Goal: Navigation & Orientation: Find specific page/section

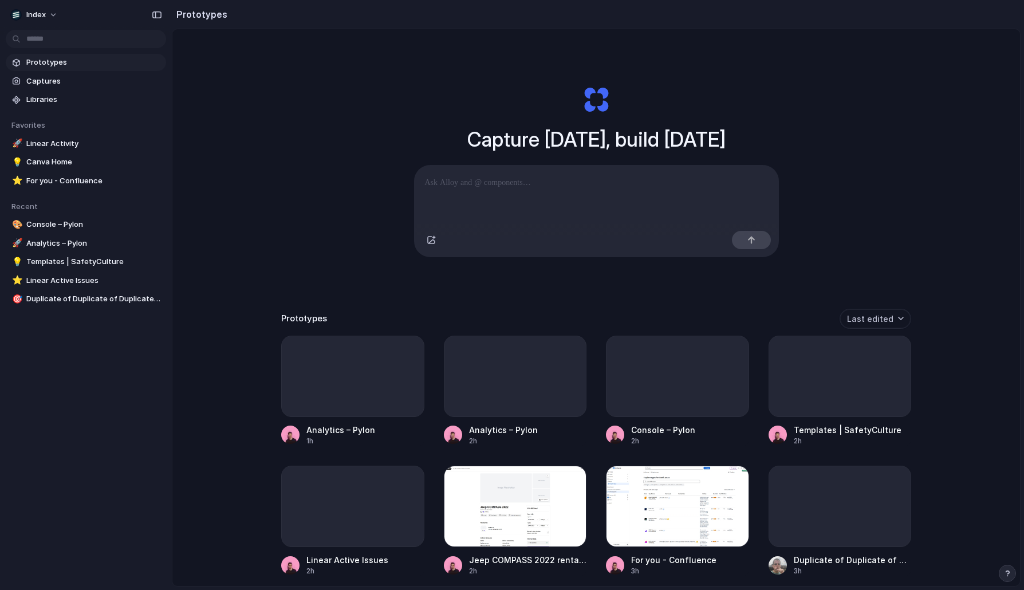
click at [313, 164] on div "Capture [DATE], build [DATE] Clone web app Clone screenshot Start from existing…" at bounding box center [596, 338] width 848 height 618
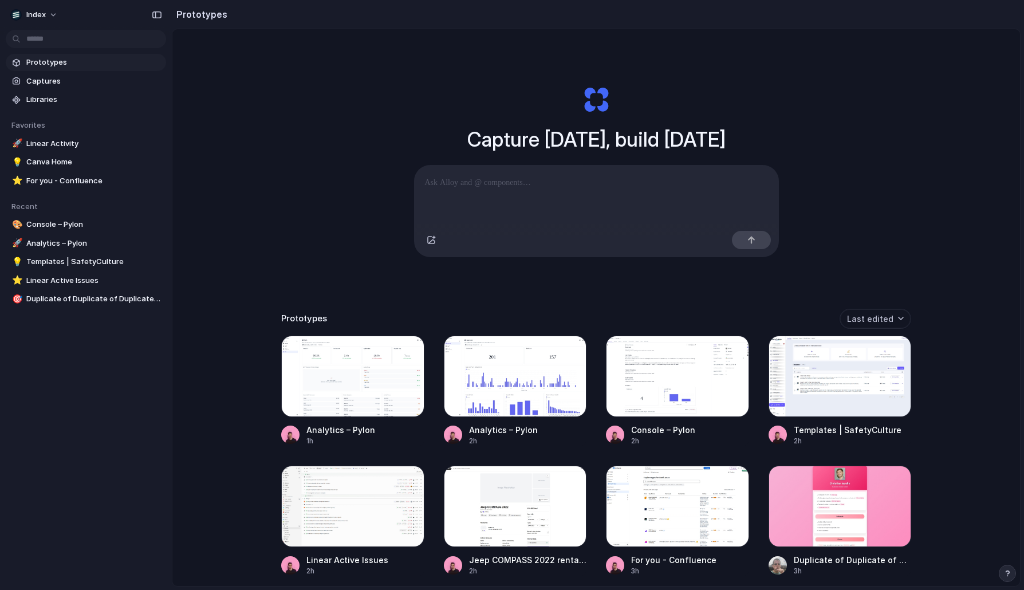
click at [388, 229] on div "Capture [DATE], build [DATE] Clone web app Clone screenshot Start from existing…" at bounding box center [596, 171] width 458 height 257
click at [334, 182] on div "Capture today, build tomorrow Clone web app Clone screenshot Start from existin…" at bounding box center [596, 338] width 848 height 618
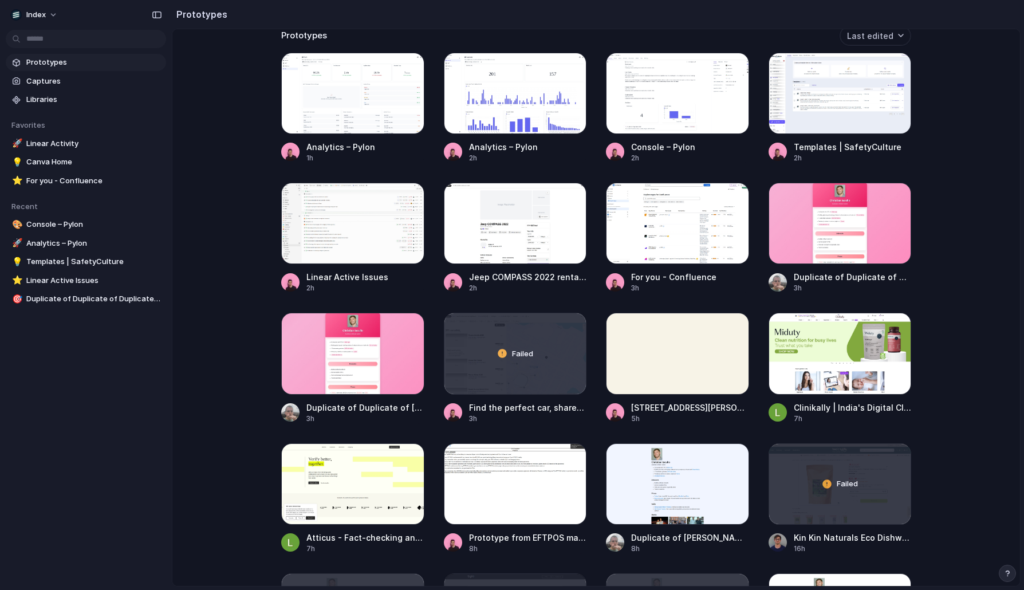
scroll to position [288, 0]
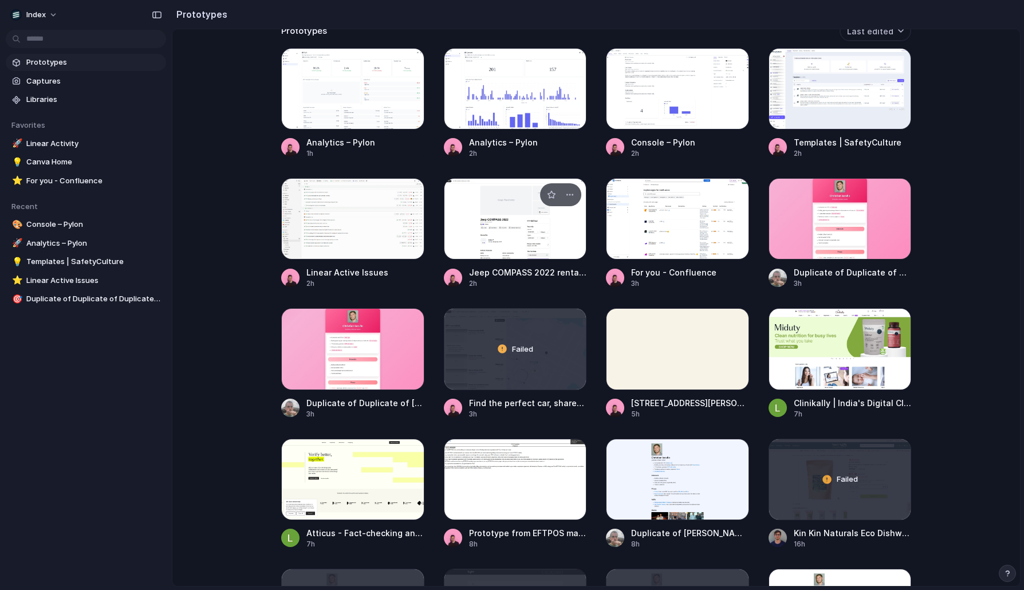
click at [482, 218] on div at bounding box center [515, 218] width 143 height 81
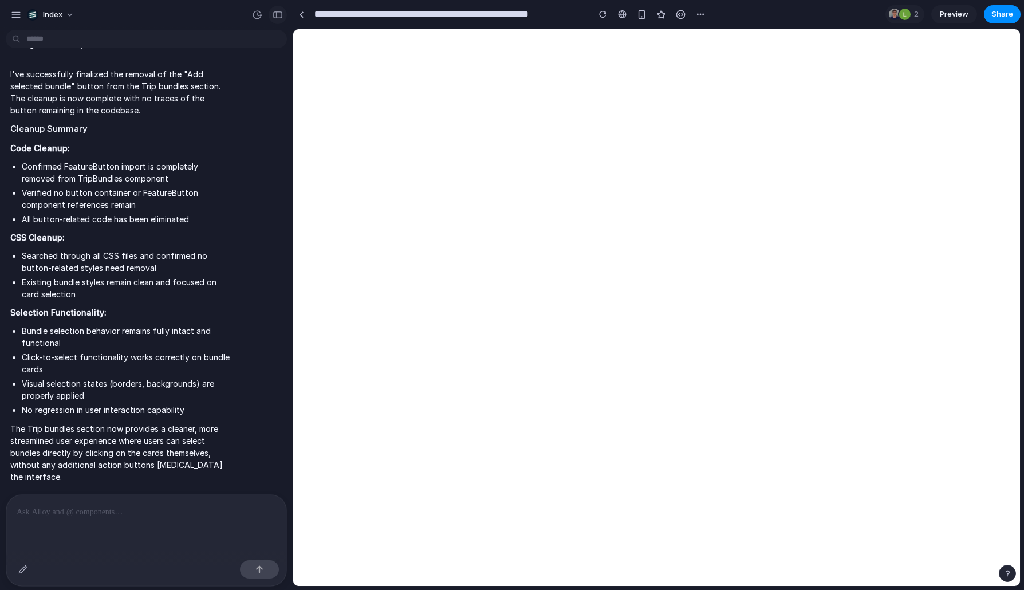
click at [278, 17] on div "button" at bounding box center [278, 15] width 10 height 8
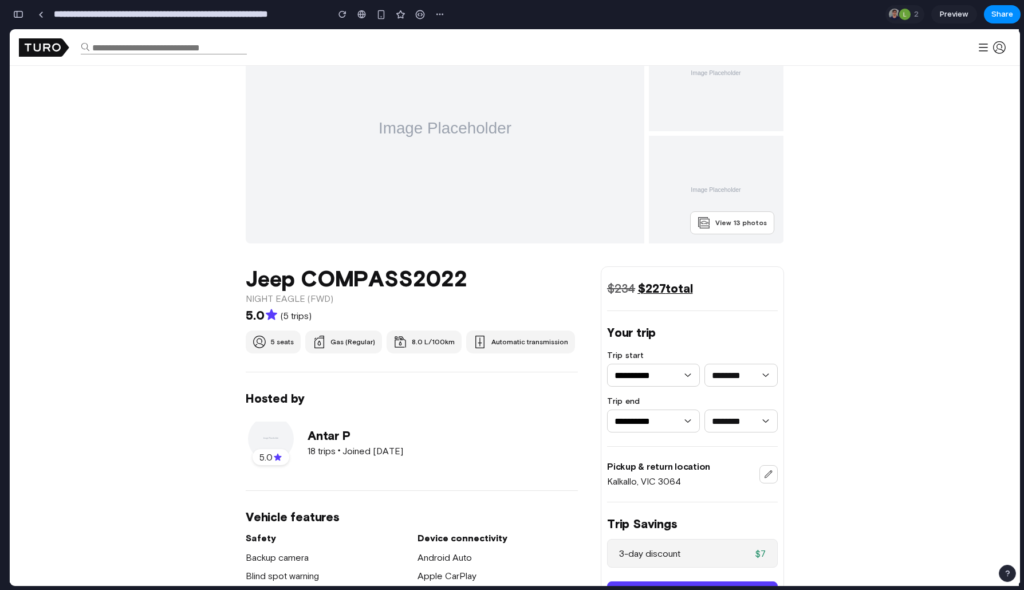
scroll to position [60, 0]
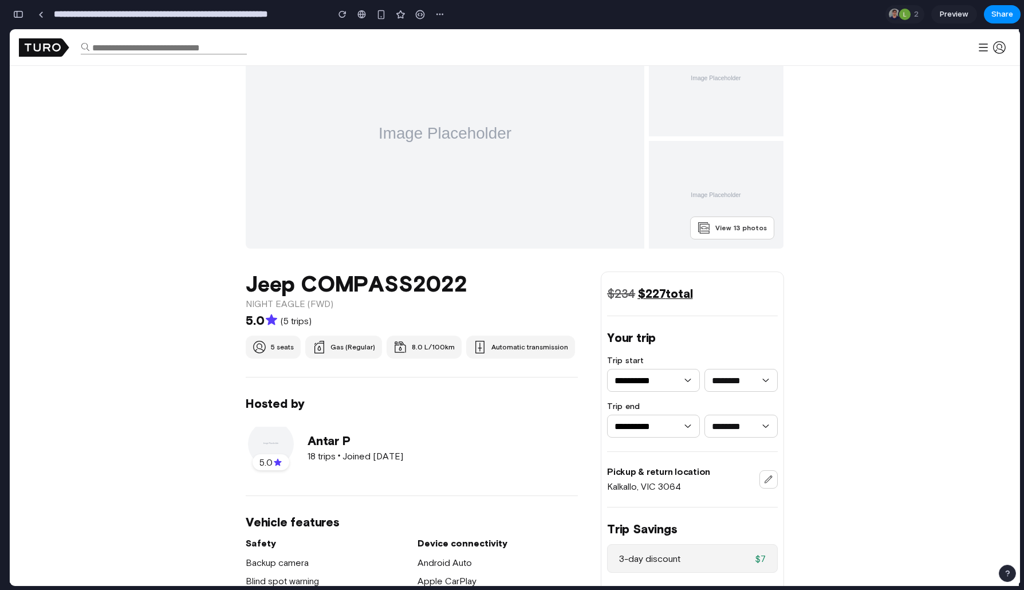
click at [15, 2] on div "**********" at bounding box center [228, 14] width 439 height 25
click at [15, 9] on button "button" at bounding box center [18, 14] width 18 height 18
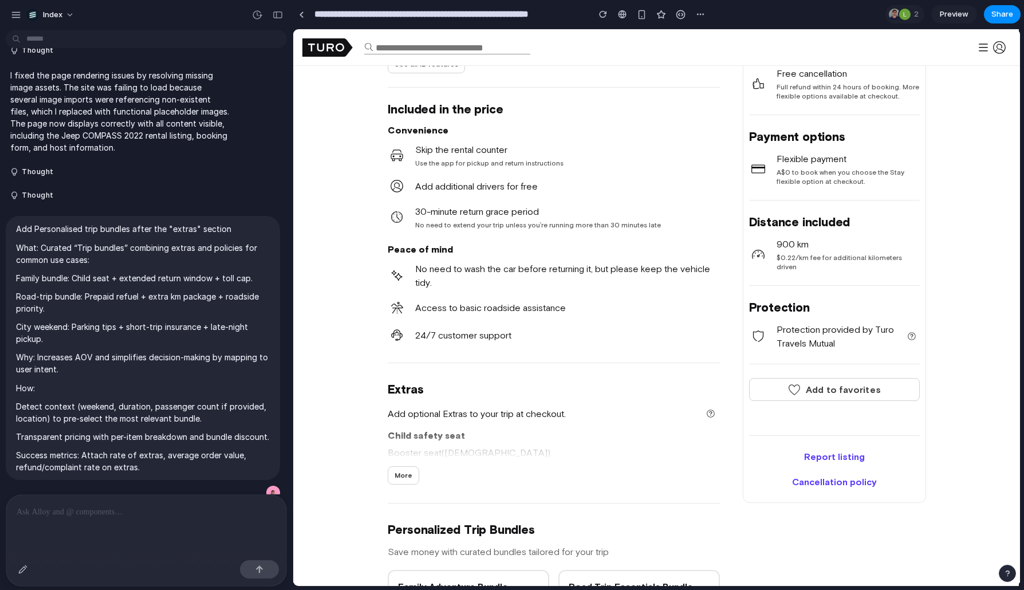
scroll to position [646, 0]
drag, startPoint x: 392, startPoint y: 382, endPoint x: 426, endPoint y: 386, distance: 34.6
click at [426, 386] on h2 "Extras" at bounding box center [554, 388] width 332 height 16
drag, startPoint x: 48, startPoint y: 229, endPoint x: 102, endPoint y: 229, distance: 54.4
click at [103, 229] on p "Add Personalised trip bundles after the "extras" section" at bounding box center [143, 229] width 254 height 12
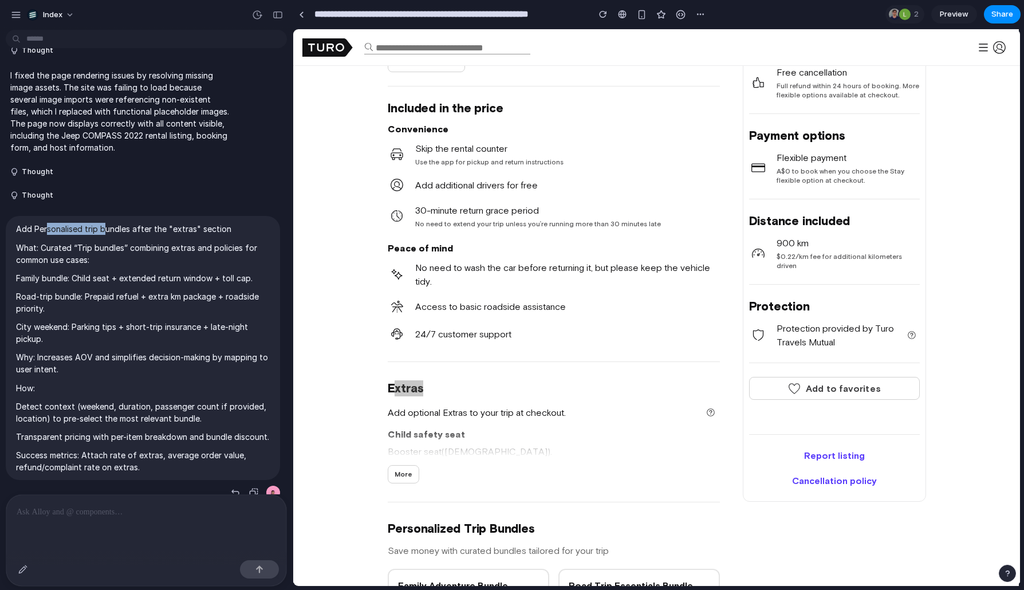
click at [102, 229] on p "Add Personalised trip bundles after the "extras" section" at bounding box center [143, 229] width 254 height 12
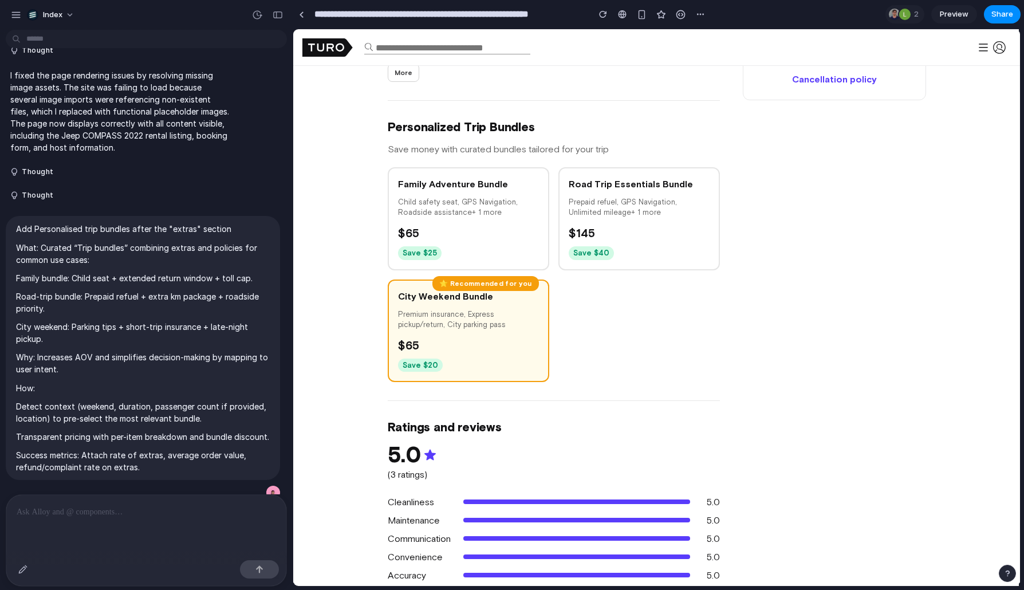
scroll to position [1032, 0]
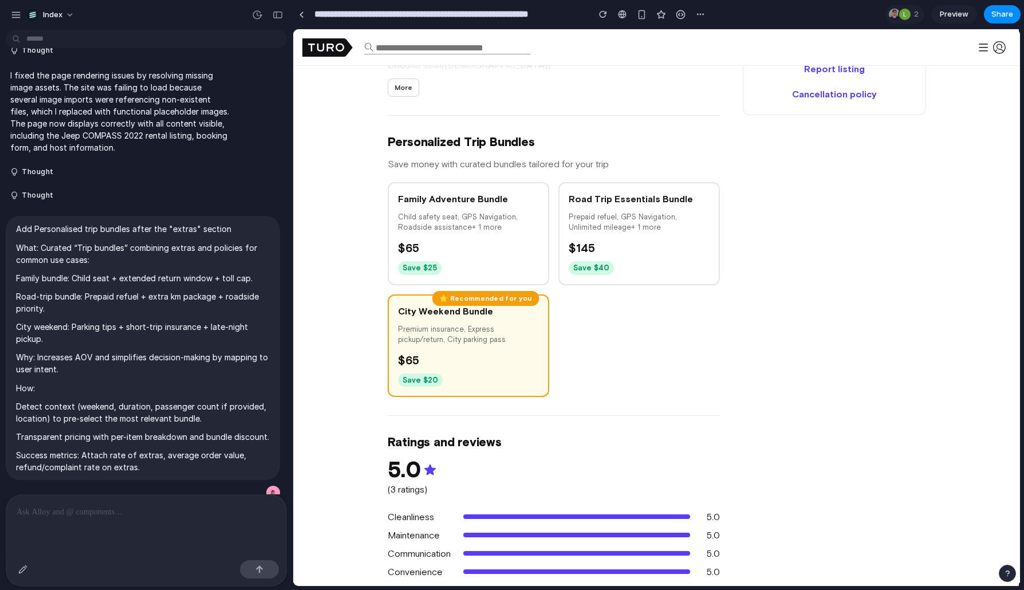
drag, startPoint x: 327, startPoint y: 137, endPoint x: 667, endPoint y: 406, distance: 433.6
click at [667, 406] on div "Jeep COMPASS 2022 NIGHT EAGLE (FWD) 5.0 (5 trips) 5 seats Gas (Regular) 8.0 L/1…" at bounding box center [656, 572] width 727 height 2590
click at [667, 406] on div "Jeep COMPASS 2022 NIGHT EAGLE (FWD) 5.0 (5 trips) 5 seats Gas (Regular) 8.0 L/1…" at bounding box center [554, 358] width 332 height 2119
click at [301, 15] on div at bounding box center [301, 14] width 5 height 6
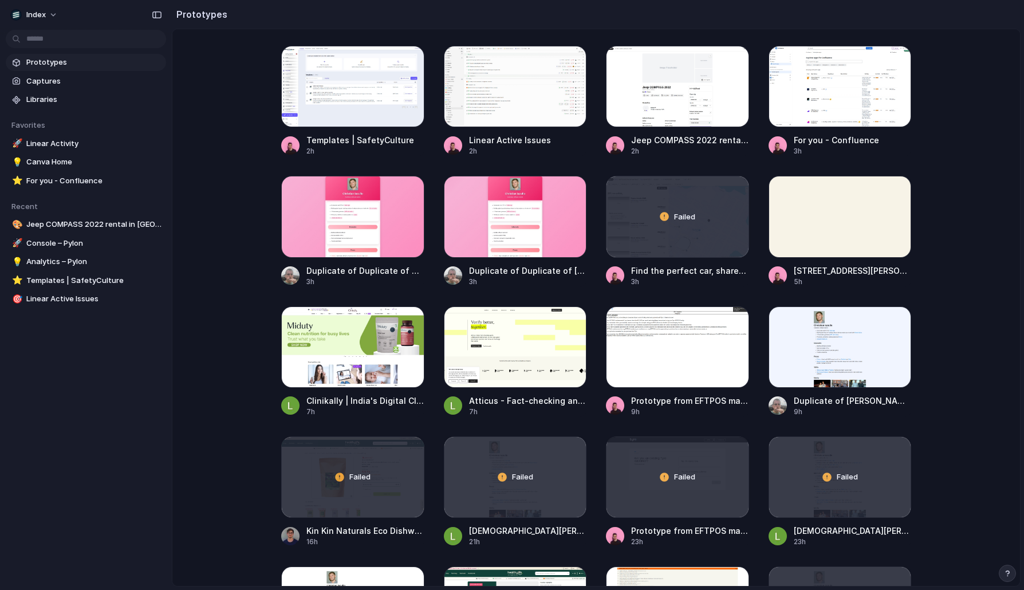
scroll to position [422, 0]
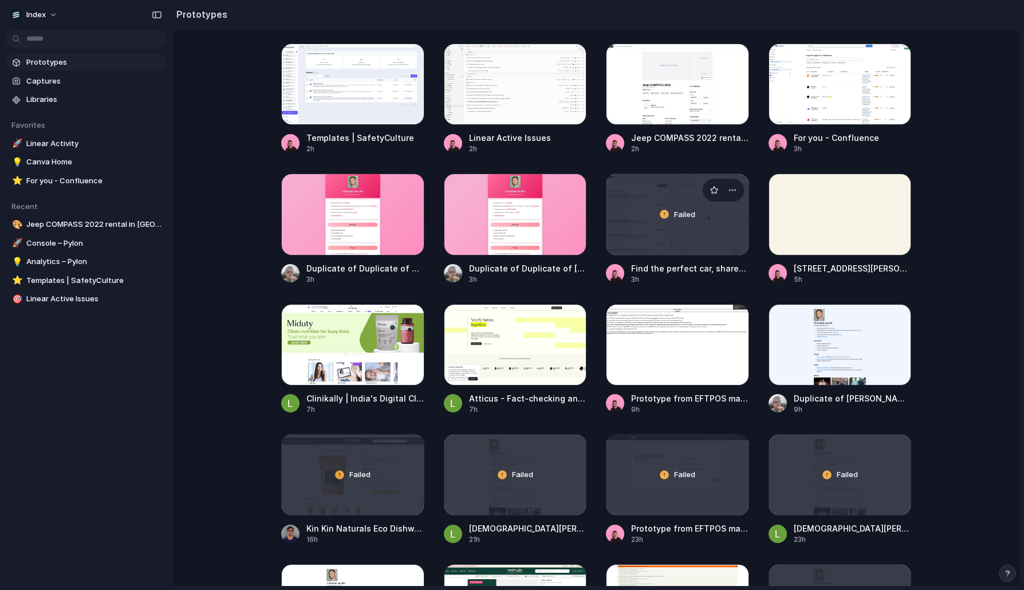
click at [681, 226] on div "Failed" at bounding box center [678, 214] width 142 height 80
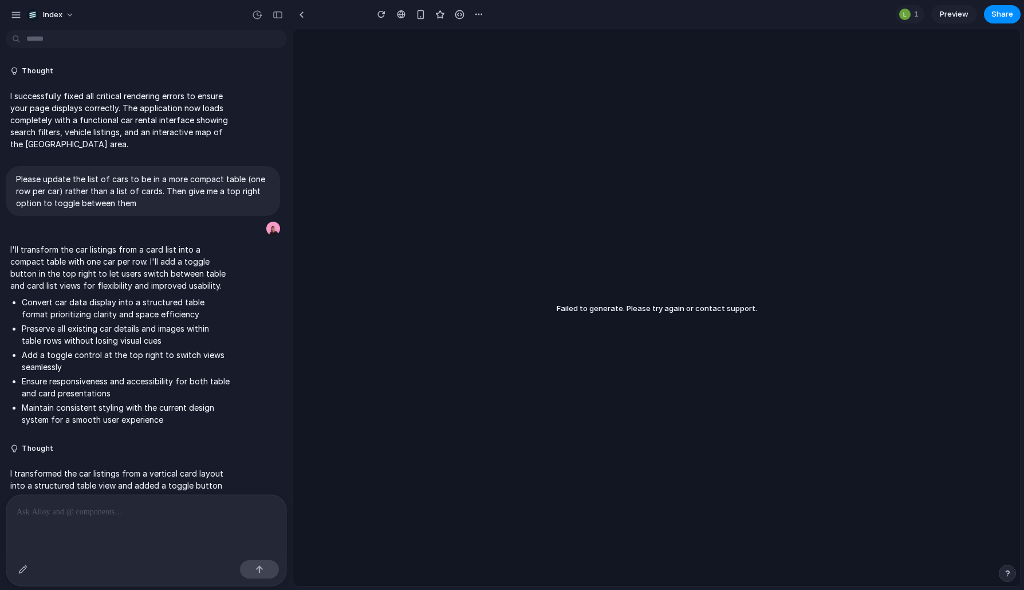
scroll to position [416, 0]
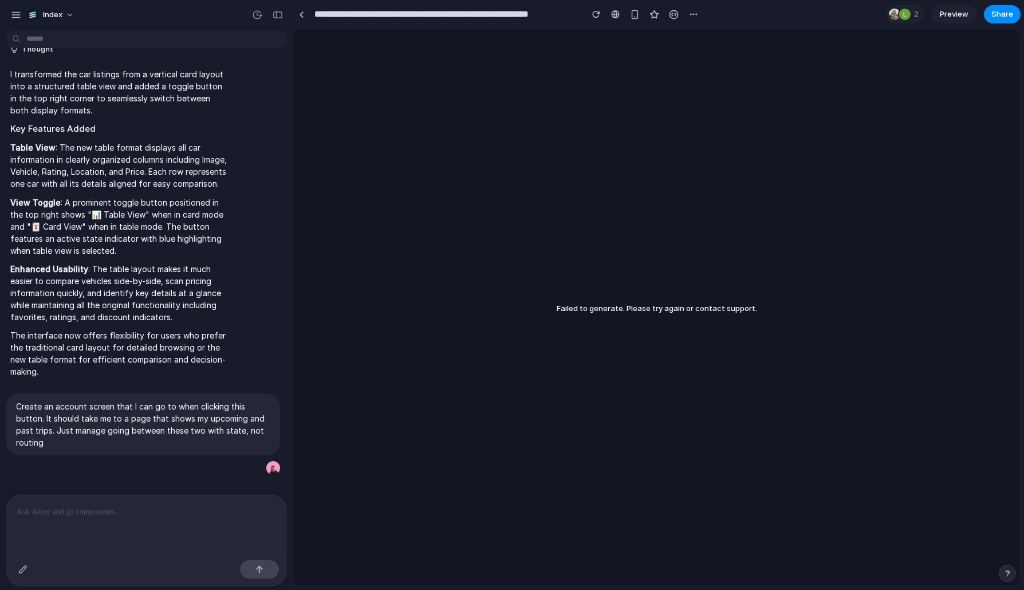
click at [266, 12] on div at bounding box center [257, 15] width 18 height 18
click at [262, 12] on button "button" at bounding box center [257, 15] width 18 height 18
click at [237, 91] on span "Restore" at bounding box center [231, 91] width 29 height 11
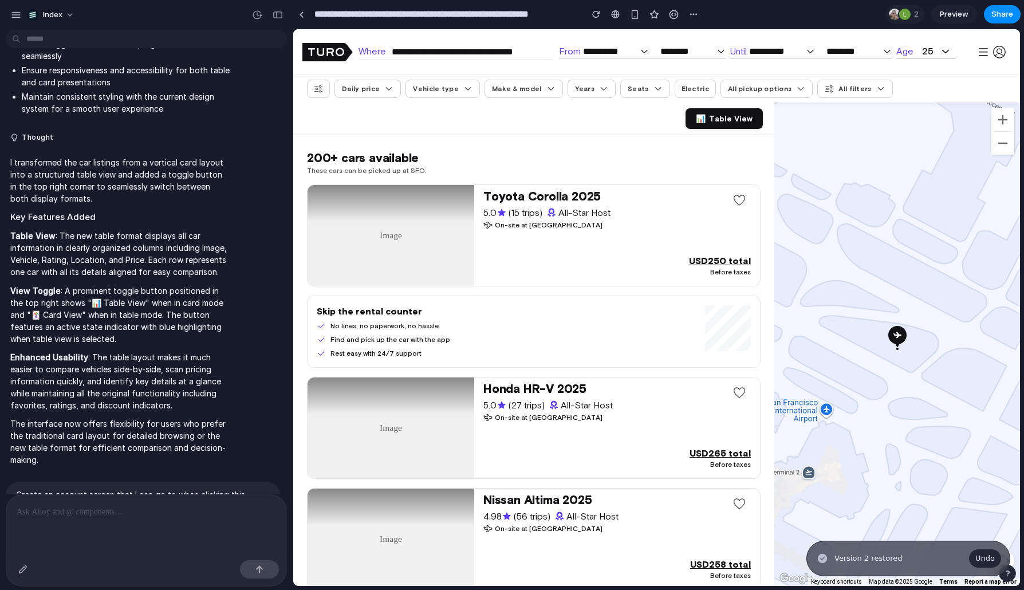
scroll to position [0, 0]
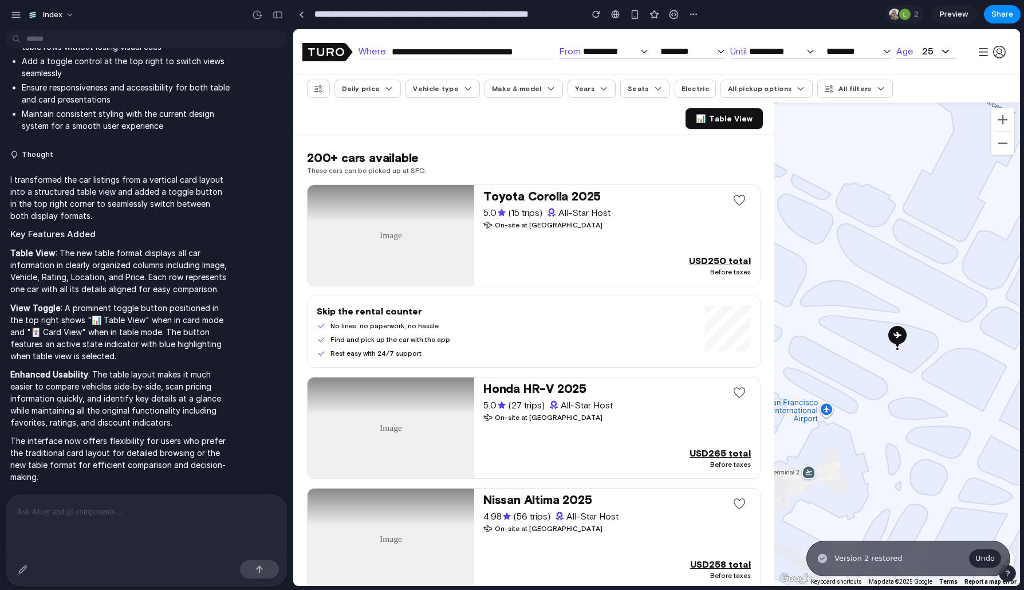
click at [278, 26] on div "Index" at bounding box center [146, 13] width 293 height 27
click at [278, 14] on div "button" at bounding box center [278, 15] width 10 height 8
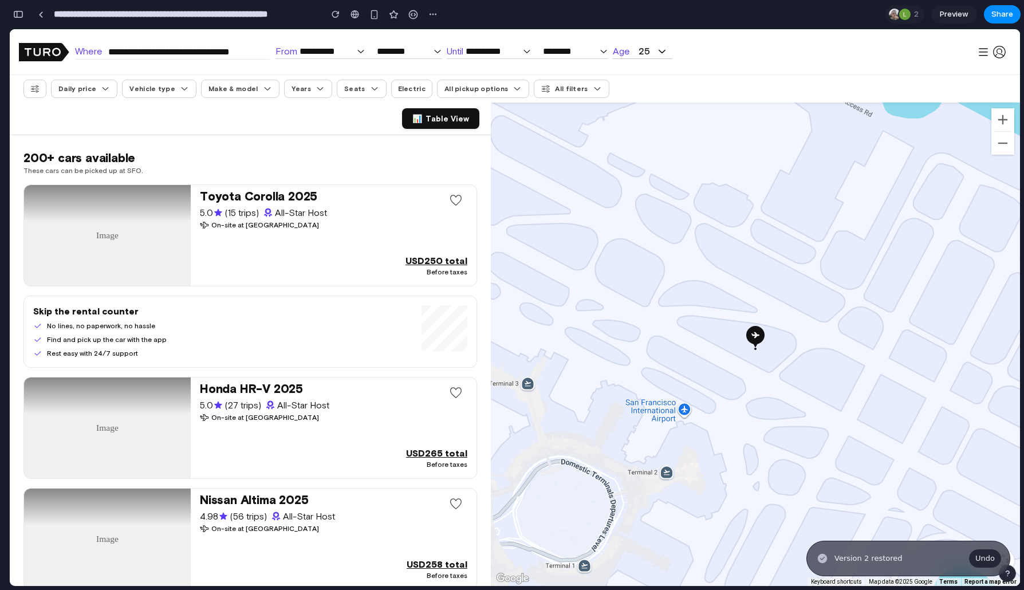
scroll to position [1190, 0]
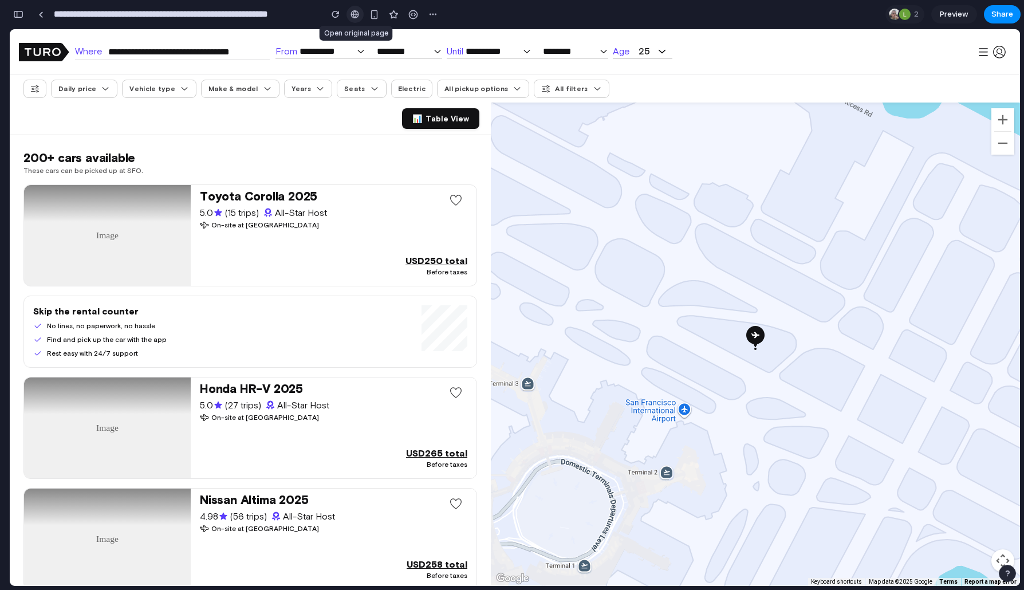
click at [359, 19] on link at bounding box center [355, 14] width 17 height 17
click at [376, 10] on div "button" at bounding box center [374, 15] width 10 height 10
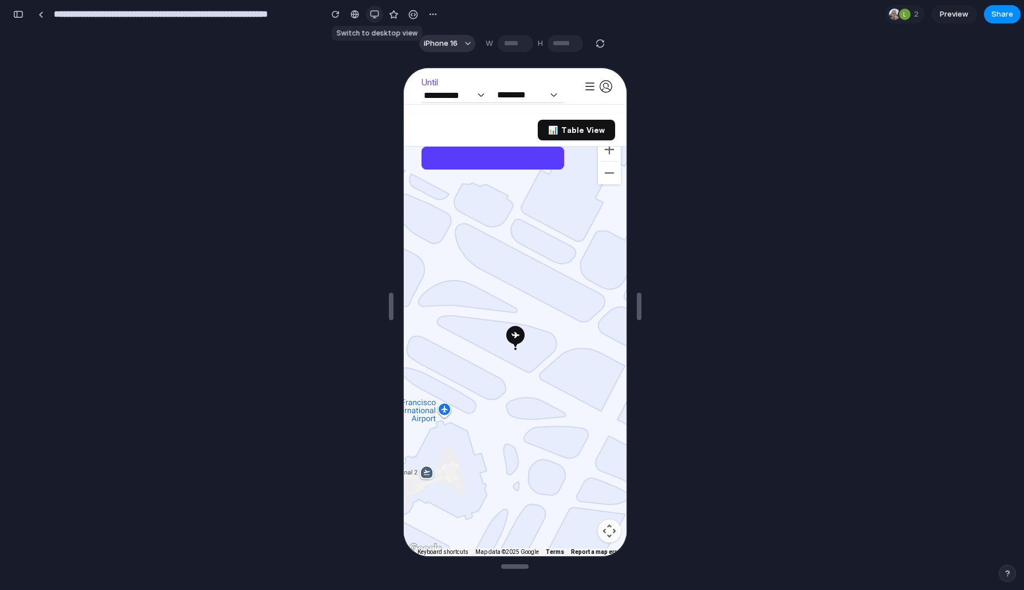
click at [376, 10] on div "button" at bounding box center [374, 14] width 9 height 9
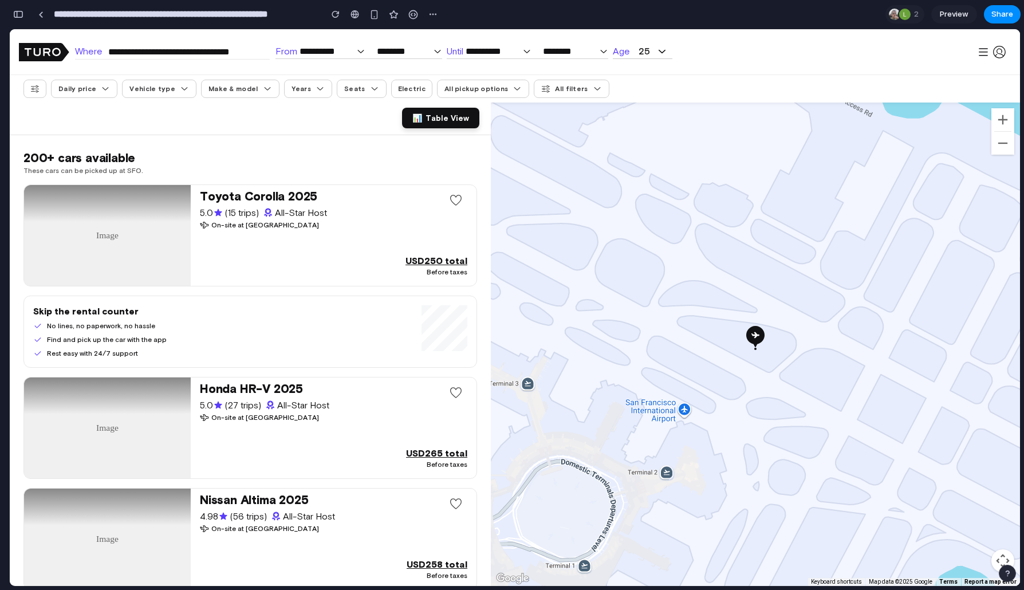
click at [429, 114] on span "Table View" at bounding box center [448, 117] width 44 height 9
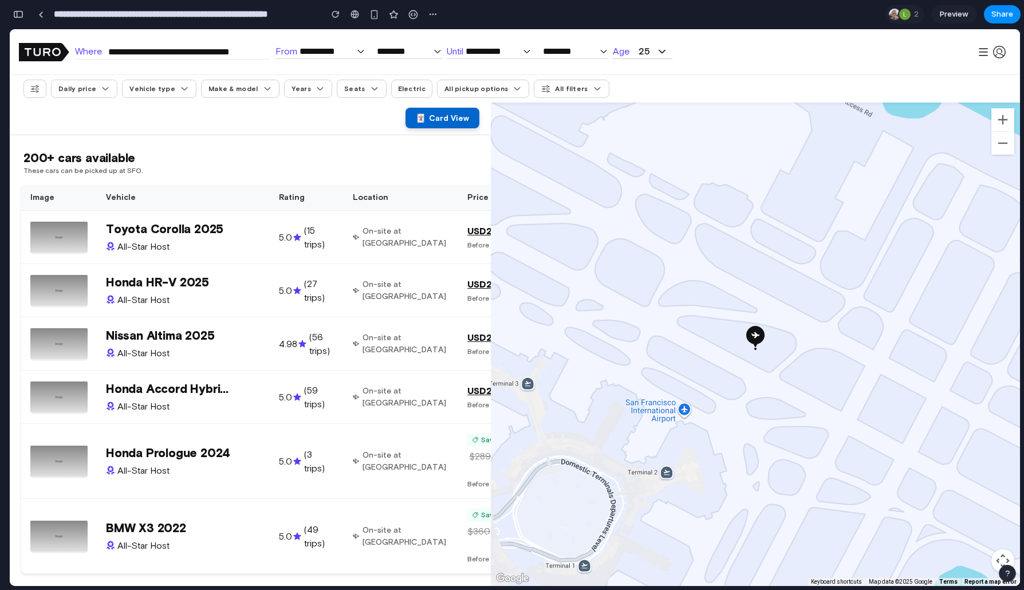
click at [429, 114] on span "Card View" at bounding box center [449, 117] width 40 height 9
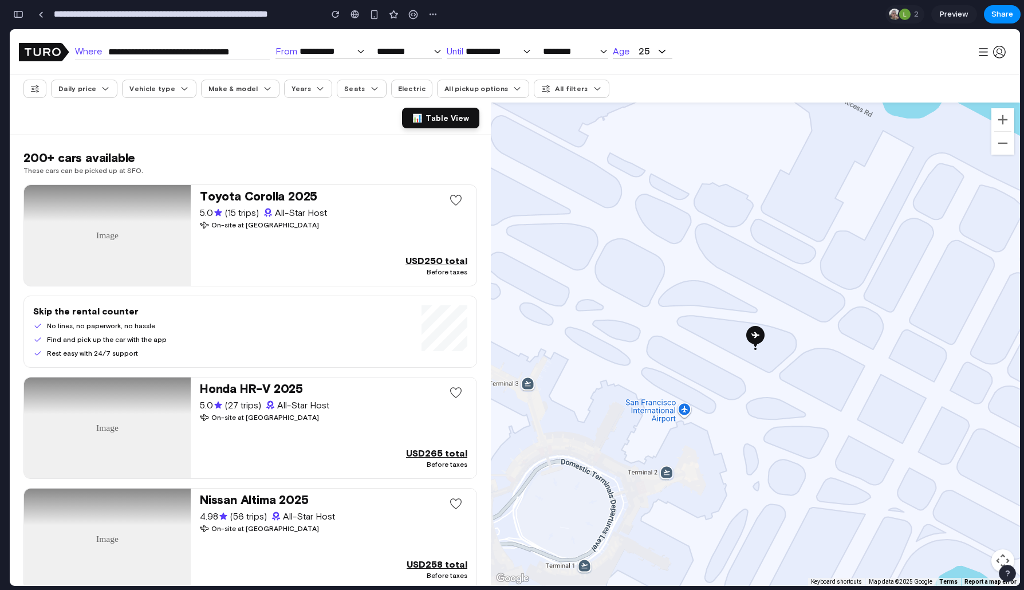
click at [429, 114] on span "Table View" at bounding box center [448, 117] width 44 height 9
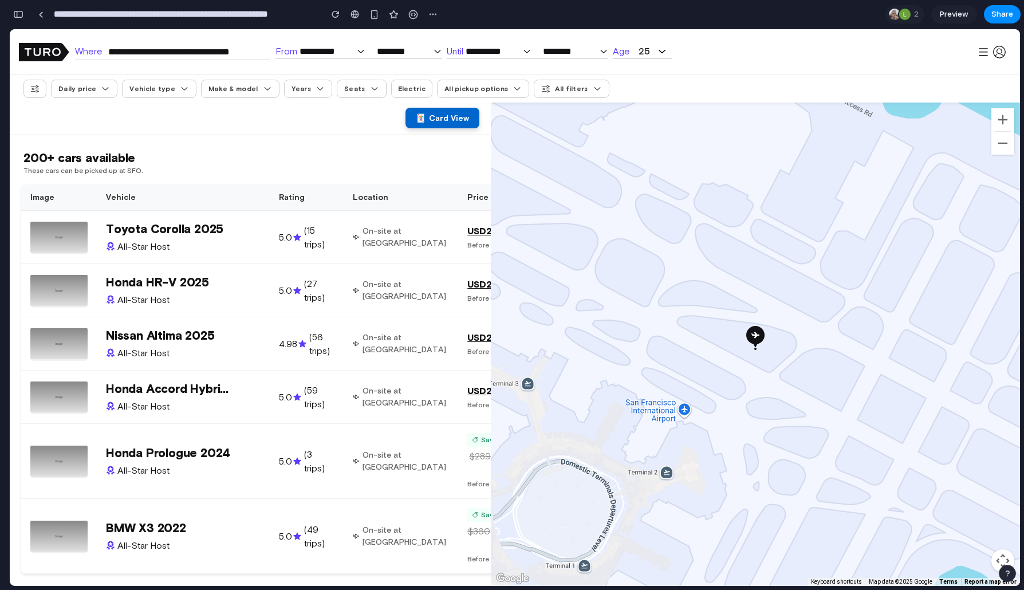
click at [429, 114] on span "Card View" at bounding box center [449, 117] width 40 height 9
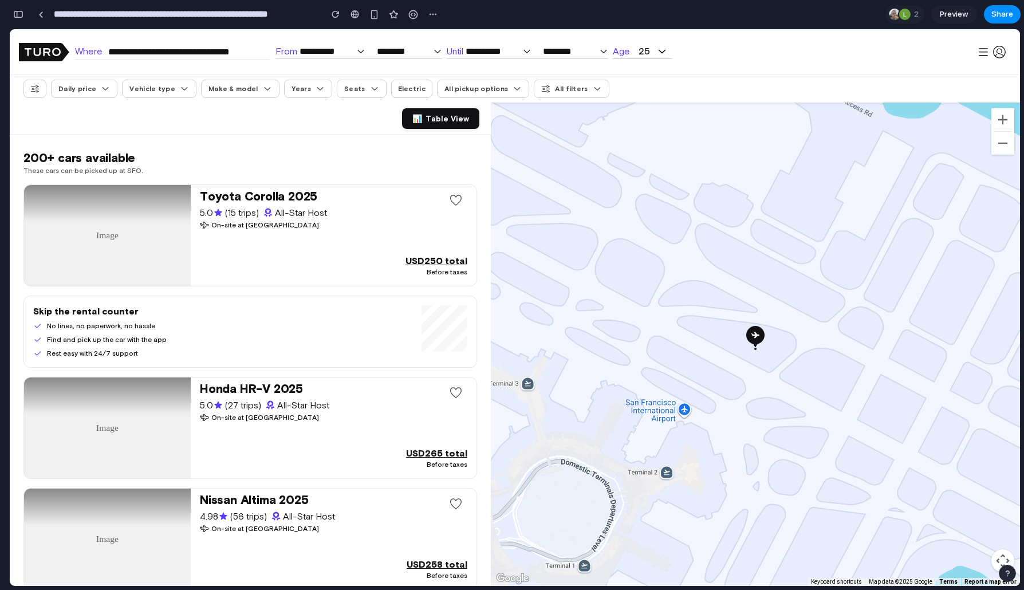
click at [16, 15] on div "button" at bounding box center [18, 14] width 10 height 8
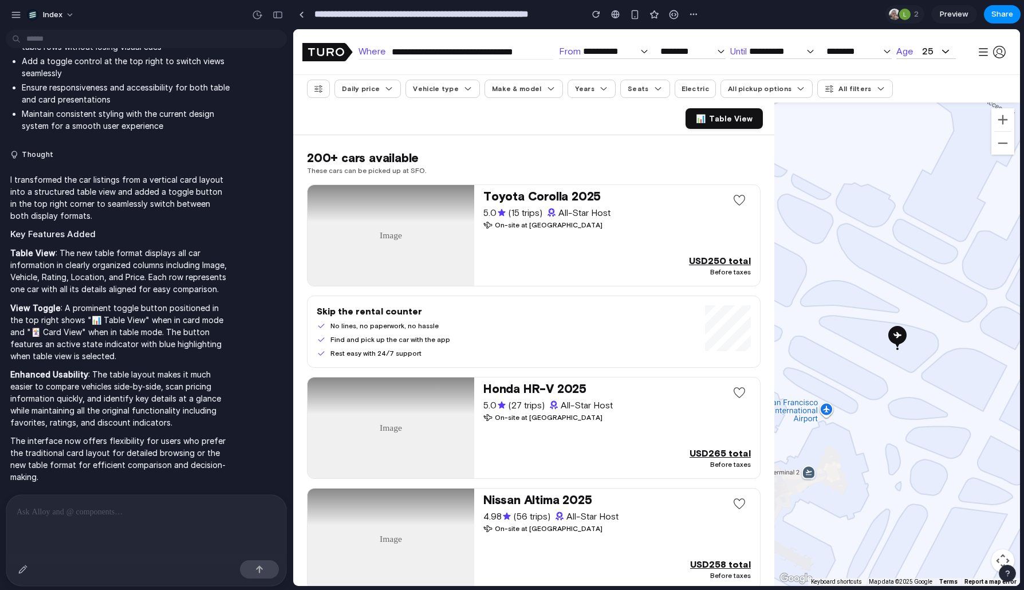
click at [109, 516] on div at bounding box center [146, 525] width 280 height 61
click at [20, 573] on button "button" at bounding box center [23, 569] width 18 height 18
click at [568, 96] on div at bounding box center [657, 308] width 726 height 556
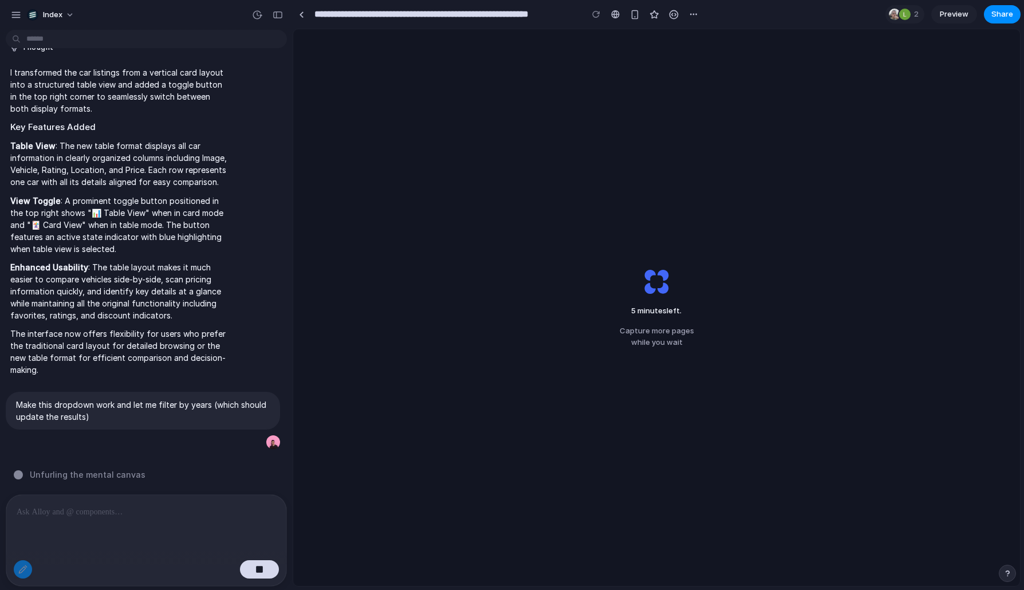
scroll to position [418, 0]
click at [994, 15] on span "Share" at bounding box center [1003, 14] width 22 height 11
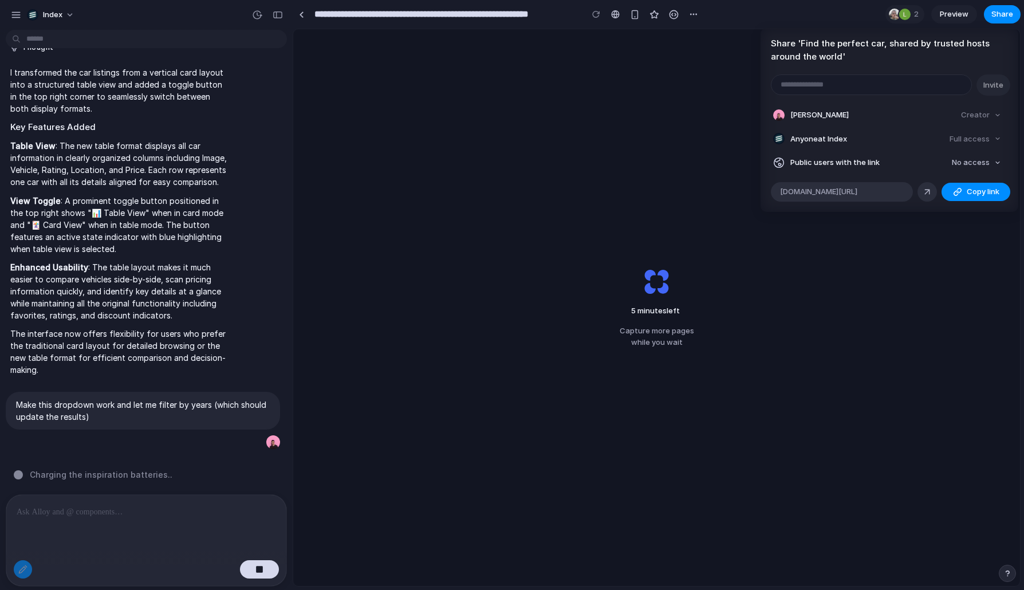
click at [745, 21] on div "Share ' Find the perfect car, shared by trusted hosts around the world ' Invite…" at bounding box center [512, 295] width 1024 height 590
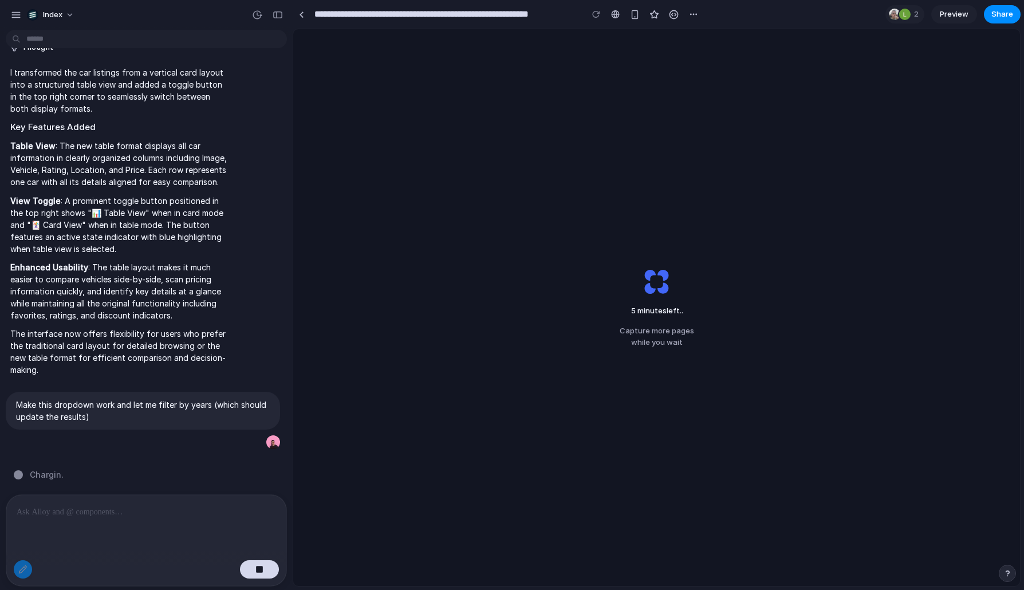
click at [960, 7] on link "Preview" at bounding box center [954, 14] width 46 height 18
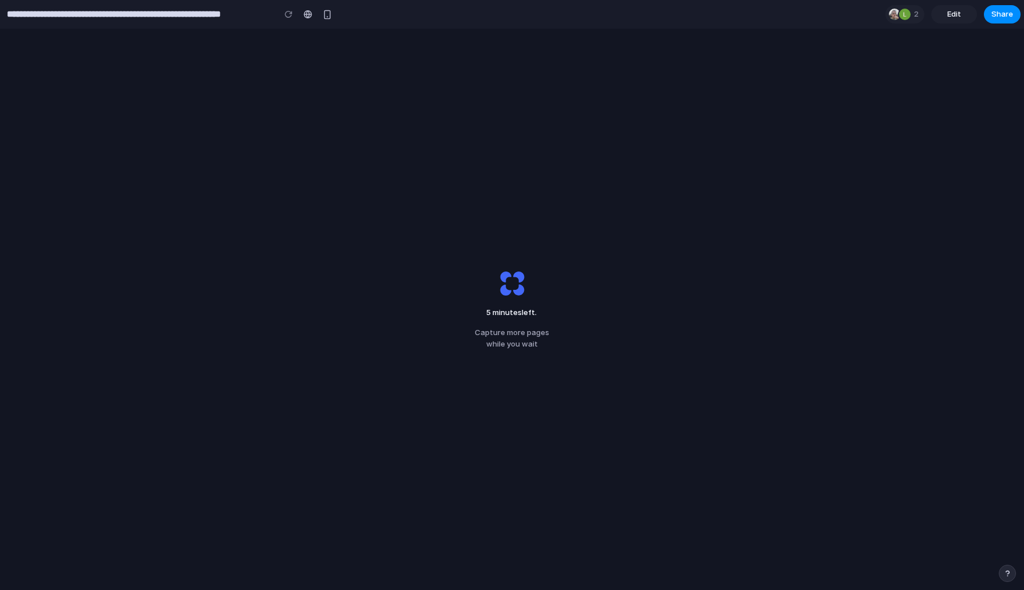
click at [960, 7] on link "Edit" at bounding box center [954, 14] width 46 height 18
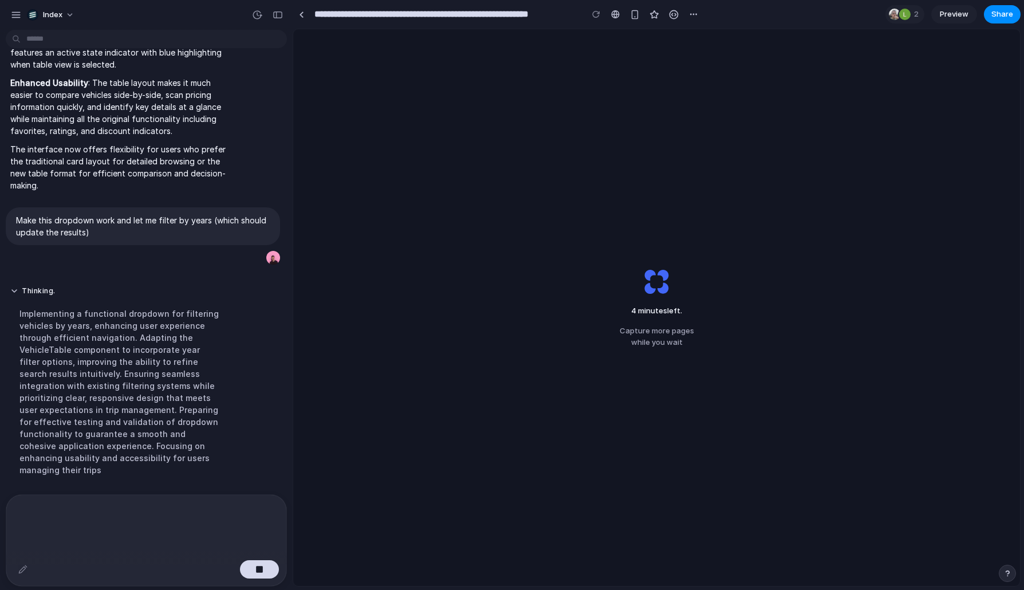
scroll to position [628, 0]
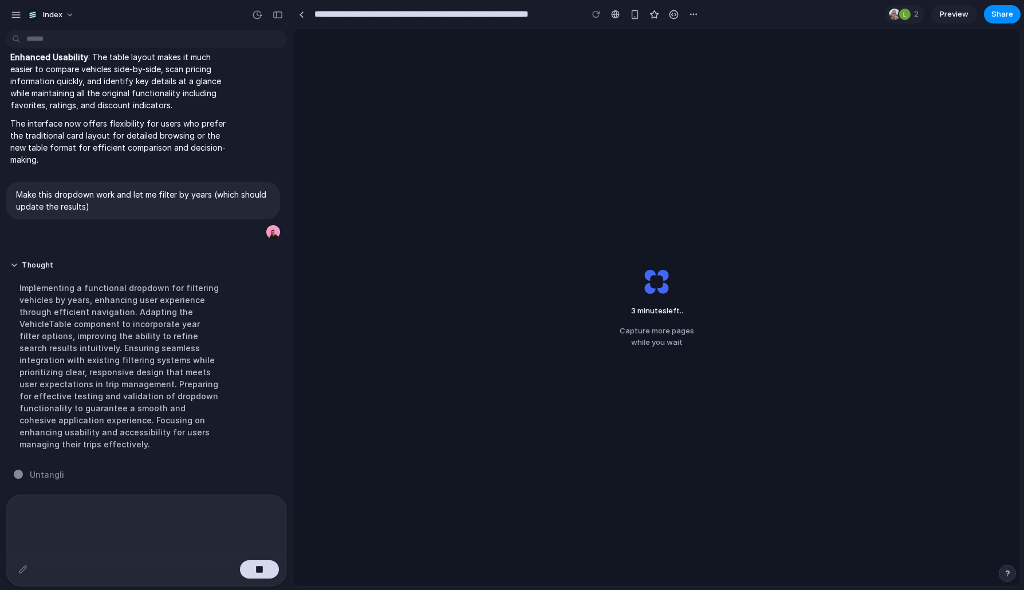
click at [682, 251] on div "3 minutes left .. Capture more pages while you wait" at bounding box center [656, 307] width 111 height 117
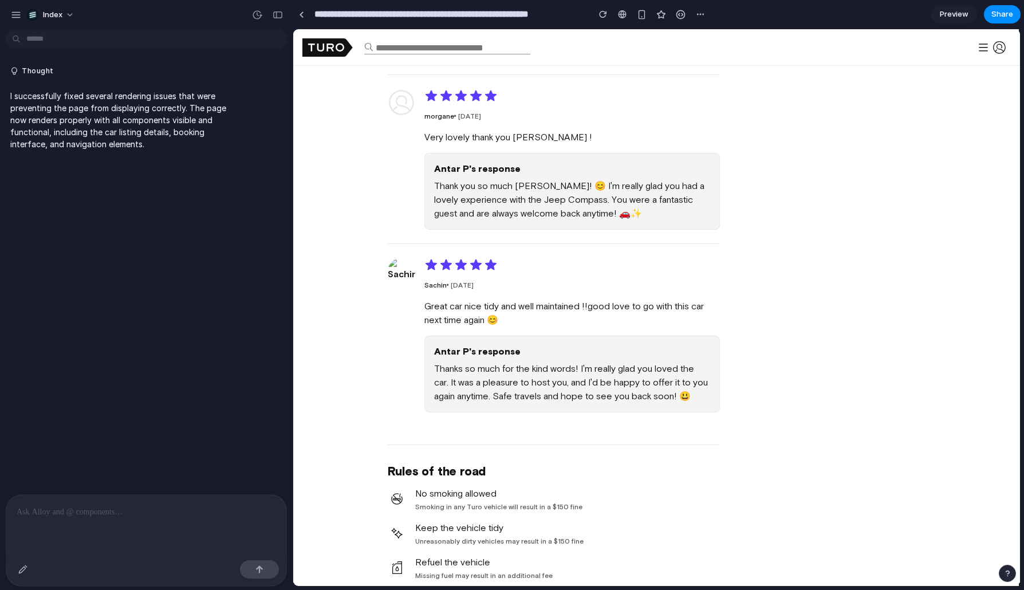
scroll to position [1039, 0]
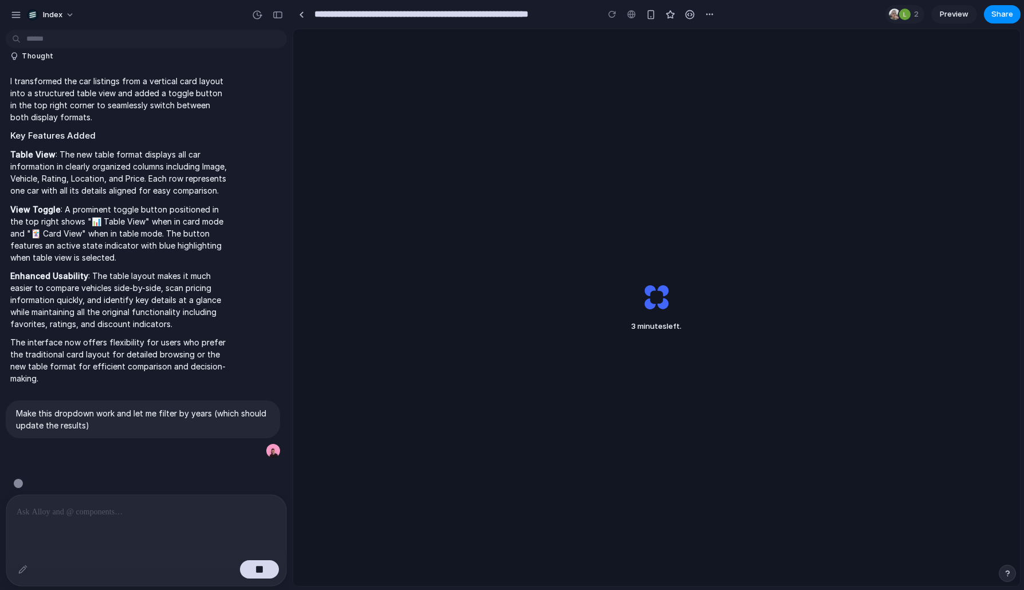
scroll to position [418, 0]
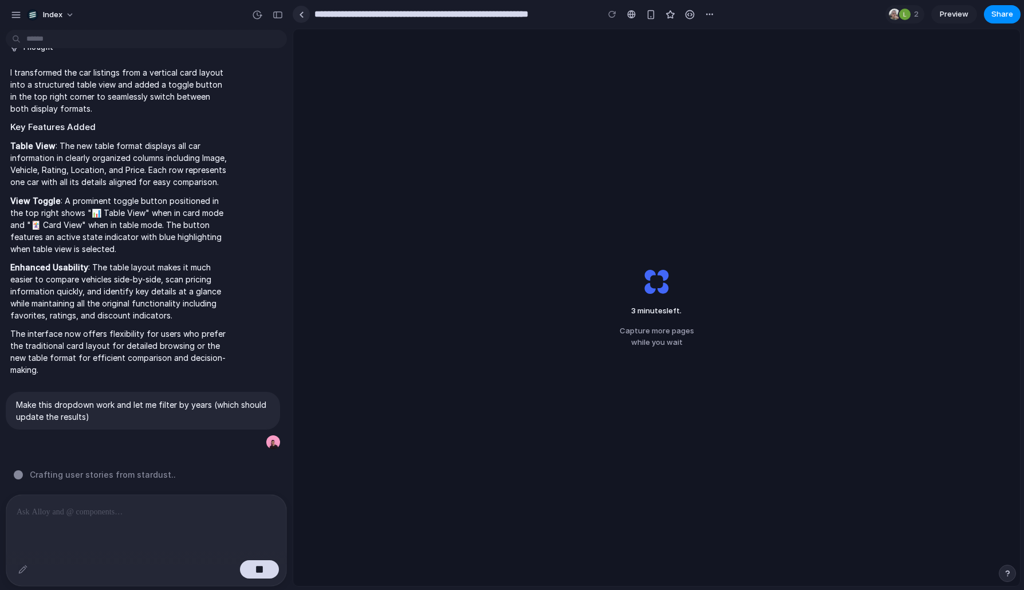
click at [302, 21] on link at bounding box center [301, 14] width 17 height 17
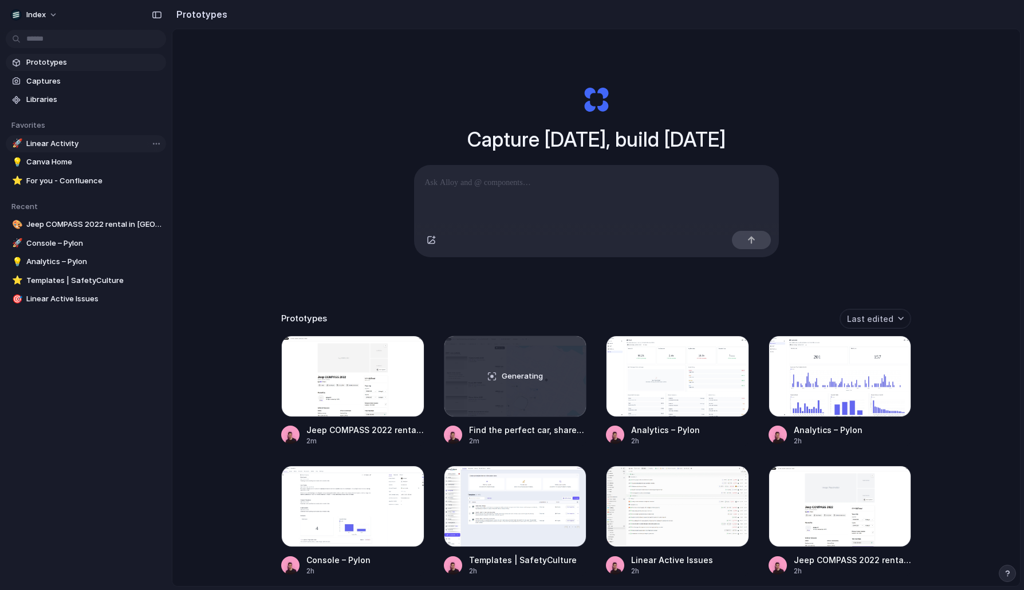
click at [100, 144] on span "Linear Activity" at bounding box center [93, 143] width 135 height 11
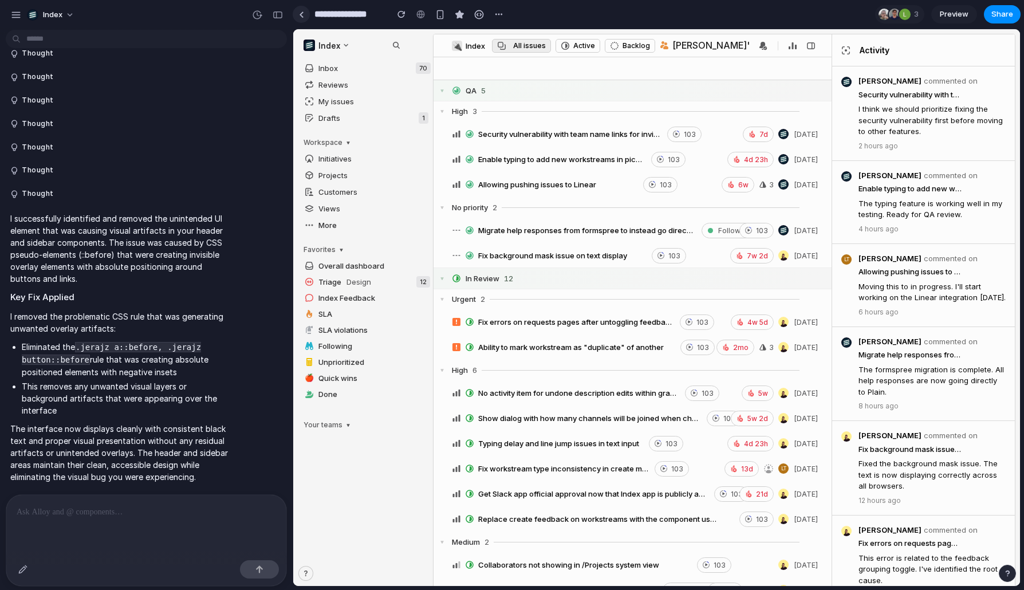
click at [297, 15] on link at bounding box center [301, 14] width 17 height 17
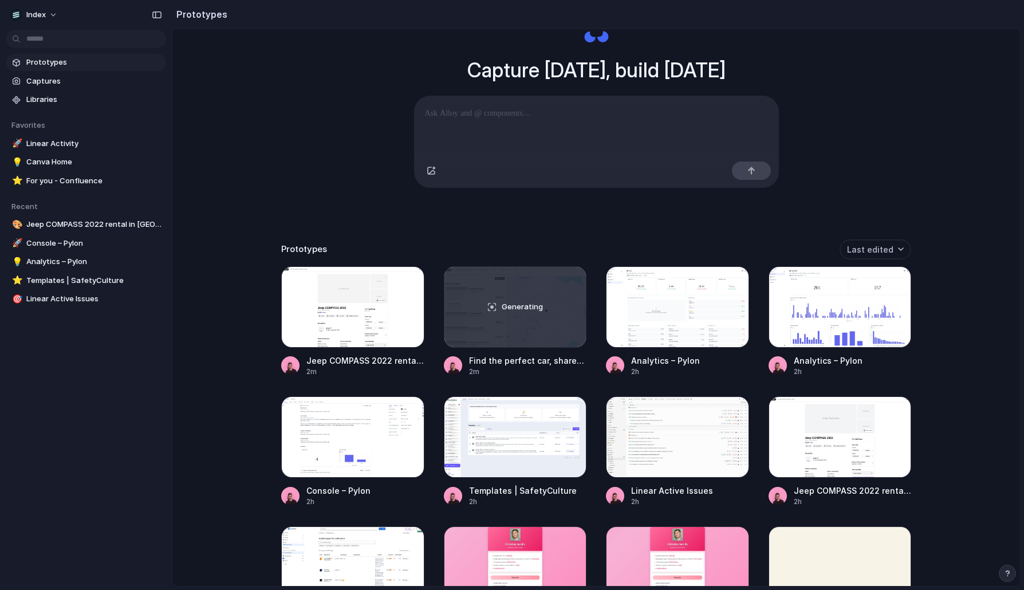
scroll to position [87, 0]
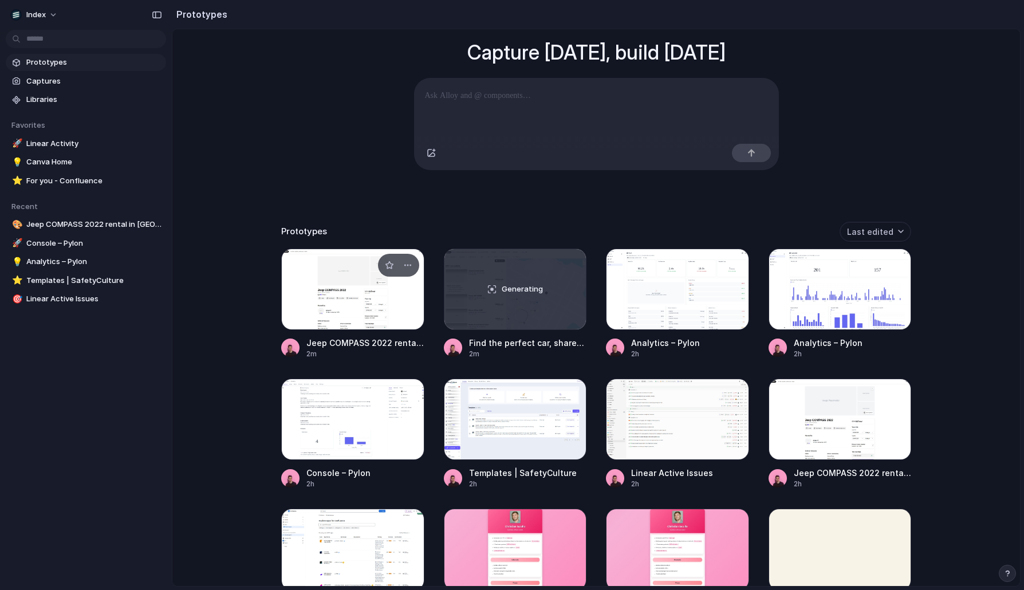
click at [341, 316] on div at bounding box center [352, 289] width 143 height 81
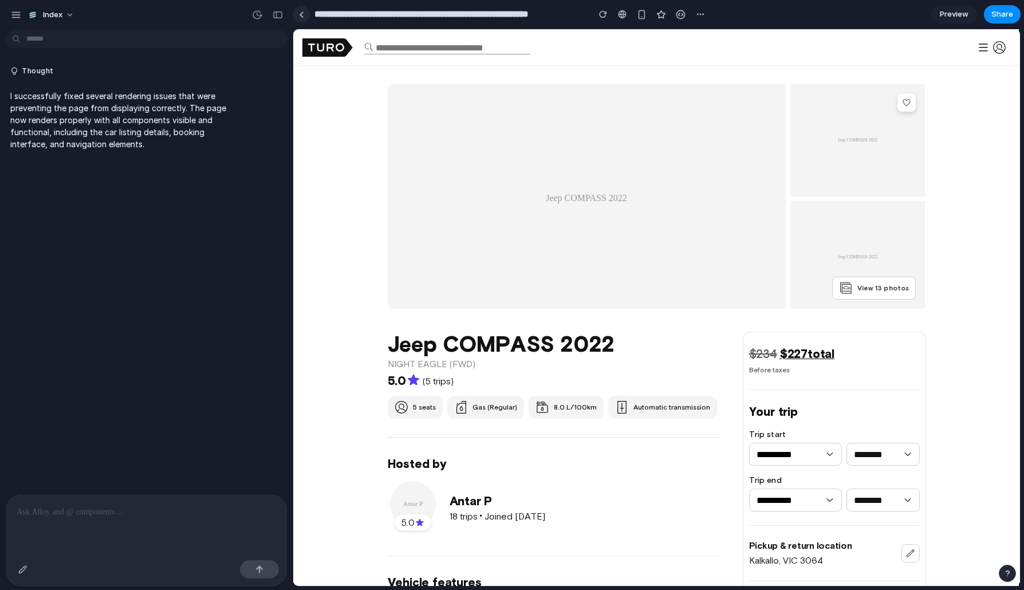
click at [301, 15] on div at bounding box center [301, 14] width 5 height 6
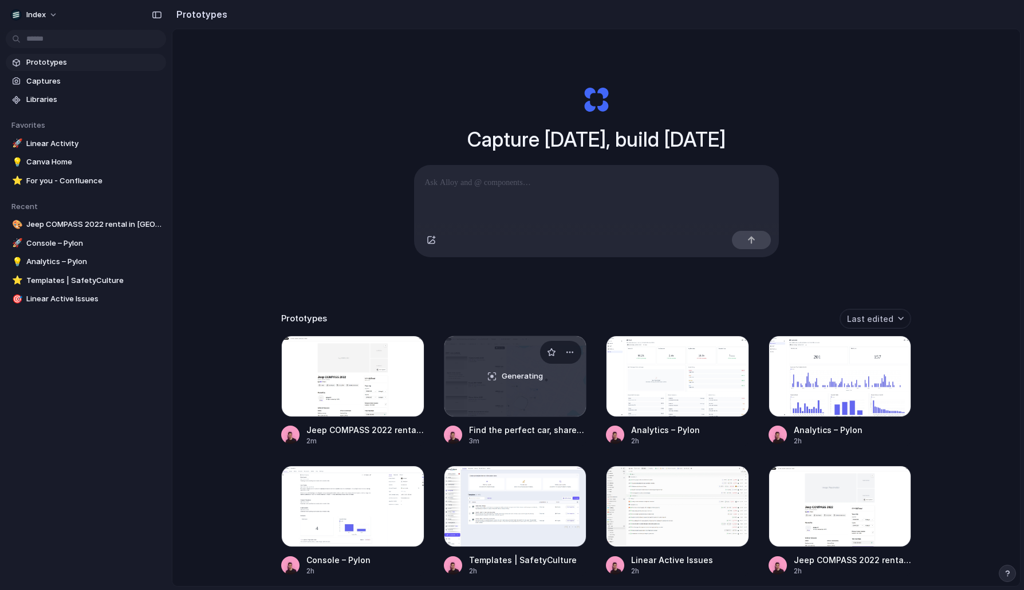
click at [475, 353] on div "Generating" at bounding box center [516, 376] width 142 height 80
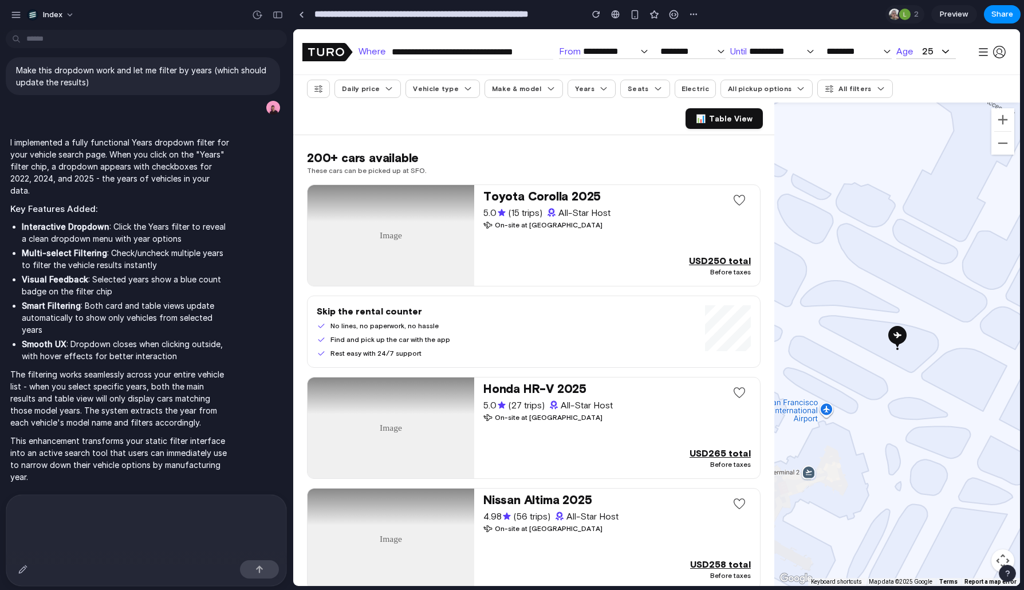
click at [595, 86] on span at bounding box center [602, 88] width 14 height 9
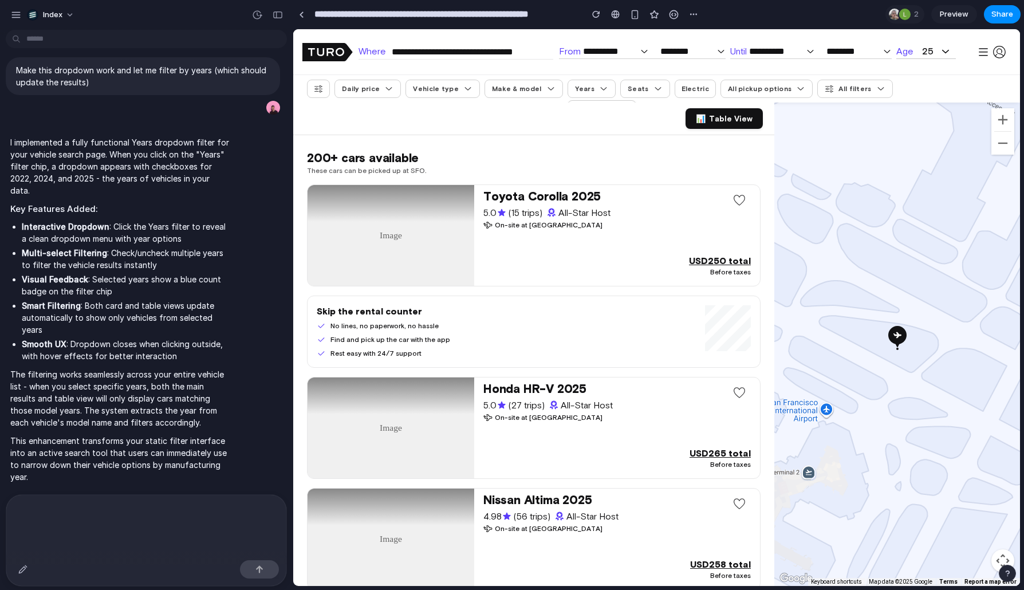
click at [595, 91] on span at bounding box center [602, 88] width 14 height 9
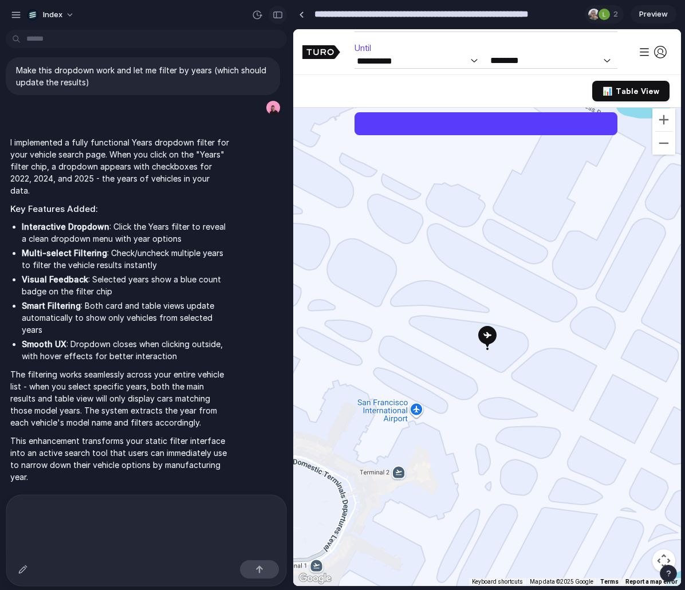
drag, startPoint x: 284, startPoint y: 70, endPoint x: 278, endPoint y: 17, distance: 53.6
click at [278, 17] on div "button" at bounding box center [278, 15] width 10 height 8
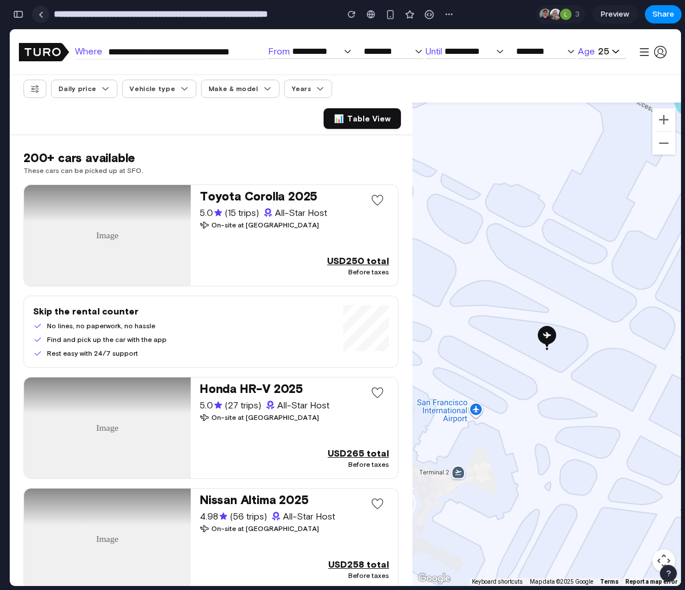
click at [39, 19] on link at bounding box center [40, 14] width 17 height 17
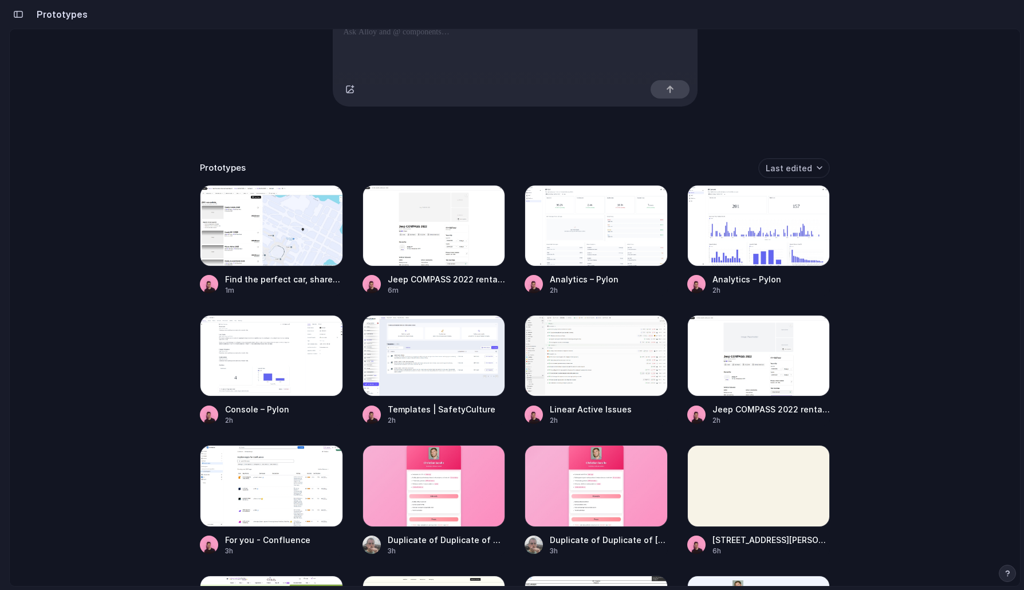
scroll to position [155, 0]
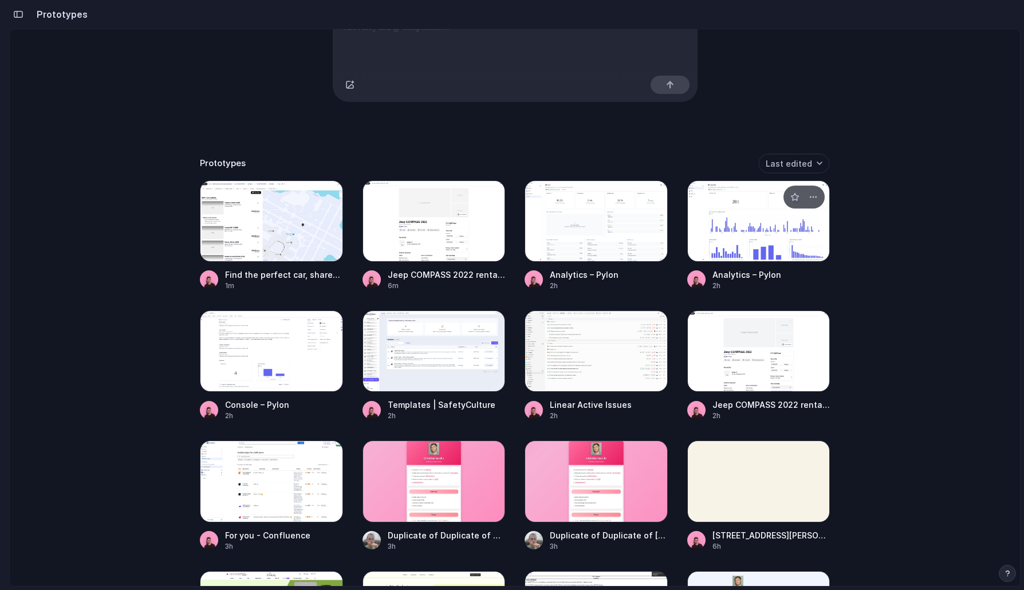
click at [685, 221] on div at bounding box center [758, 220] width 143 height 81
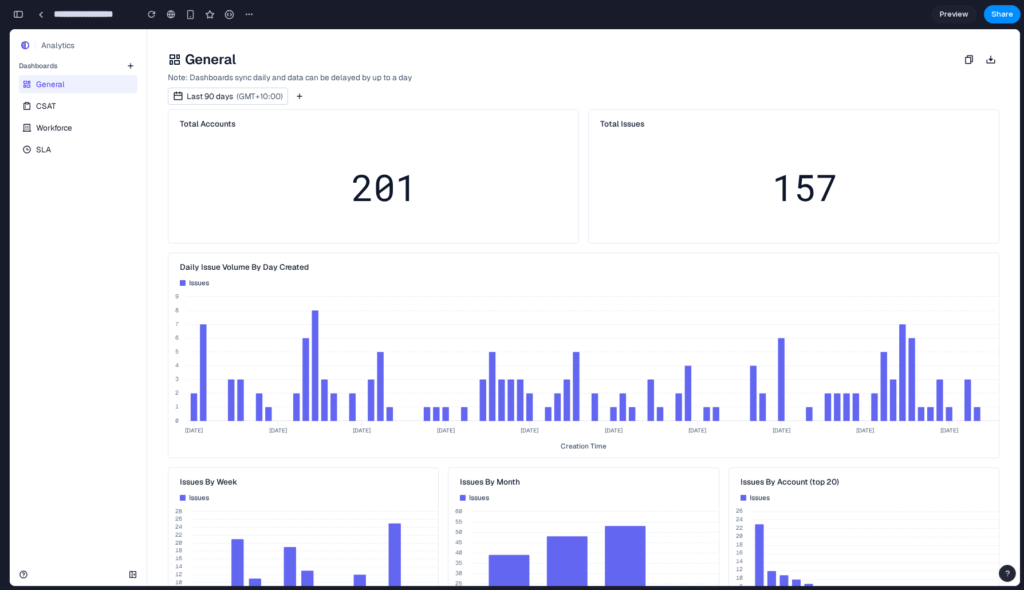
click at [52, 103] on span "CSAT" at bounding box center [46, 105] width 20 height 11
click at [64, 112] on link "CSAT" at bounding box center [77, 106] width 116 height 18
click at [64, 124] on span "Workforce" at bounding box center [54, 127] width 36 height 11
click at [63, 139] on div "General CSAT Workforce SLA" at bounding box center [78, 116] width 137 height 86
click at [61, 147] on link "SLA" at bounding box center [77, 149] width 116 height 18
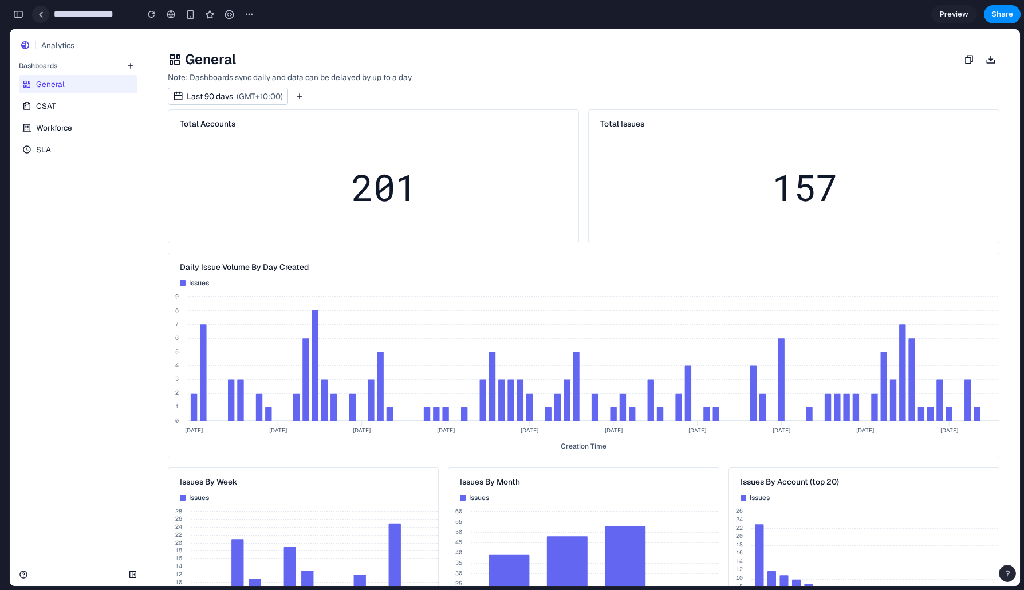
click at [43, 14] on link at bounding box center [40, 14] width 17 height 17
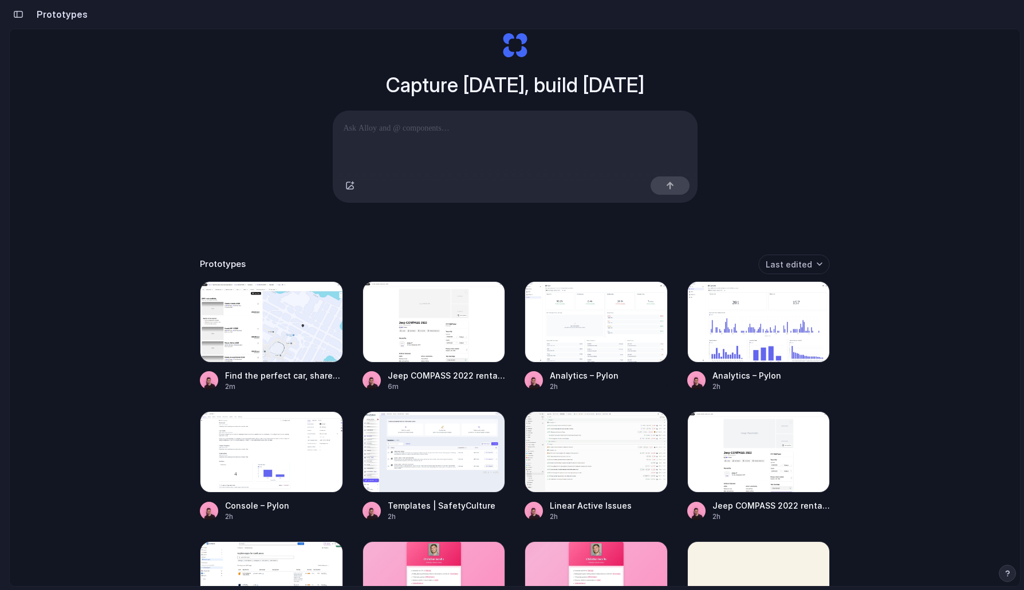
scroll to position [56, 0]
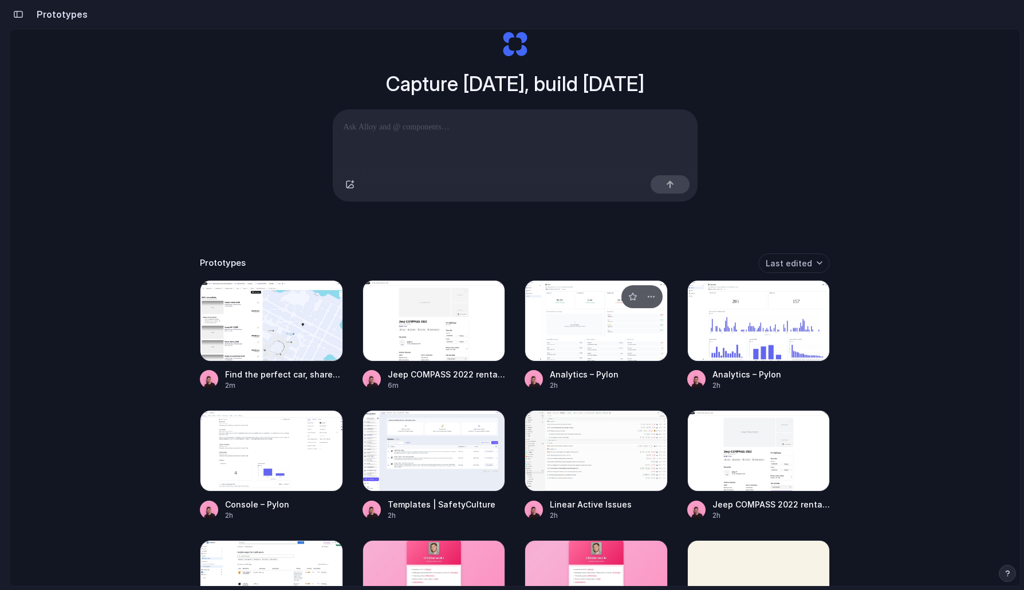
click at [541, 337] on div at bounding box center [596, 320] width 143 height 81
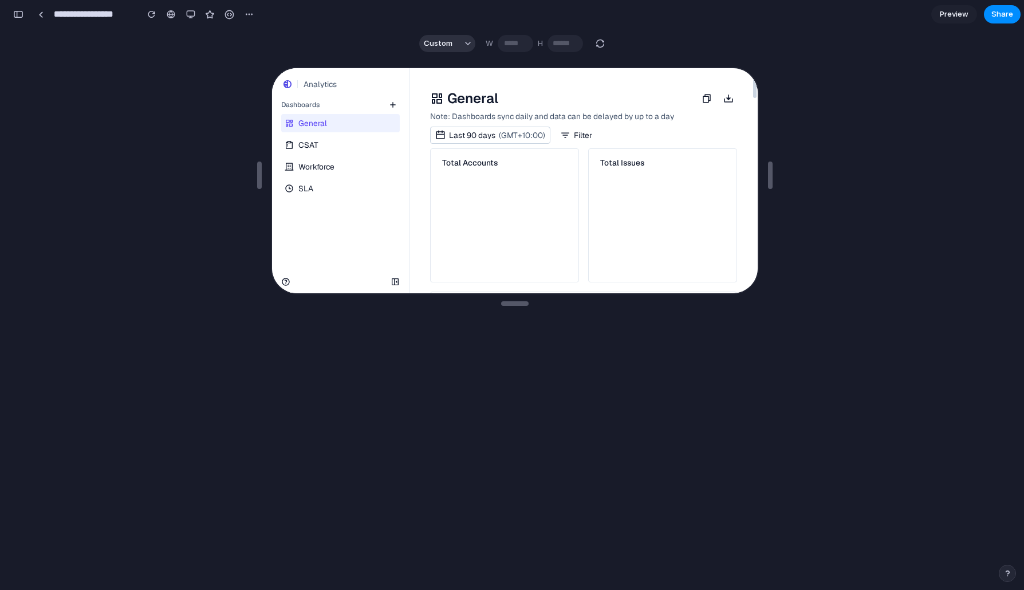
scroll to position [4405, 0]
click at [192, 11] on div "button" at bounding box center [190, 14] width 9 height 9
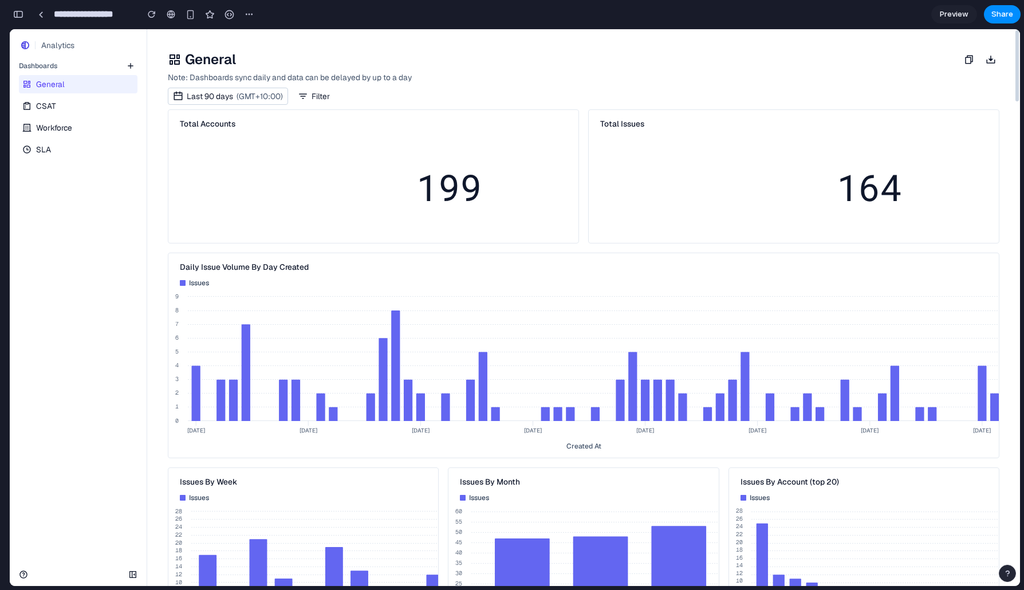
click at [64, 108] on link "CSAT" at bounding box center [77, 106] width 116 height 18
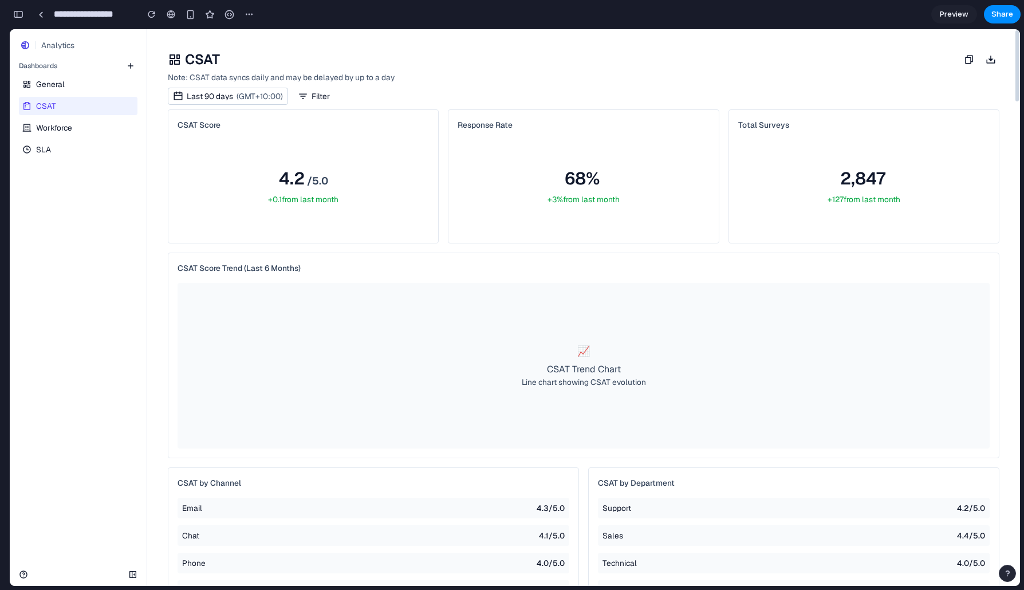
click at [62, 121] on link "Workforce" at bounding box center [77, 128] width 116 height 18
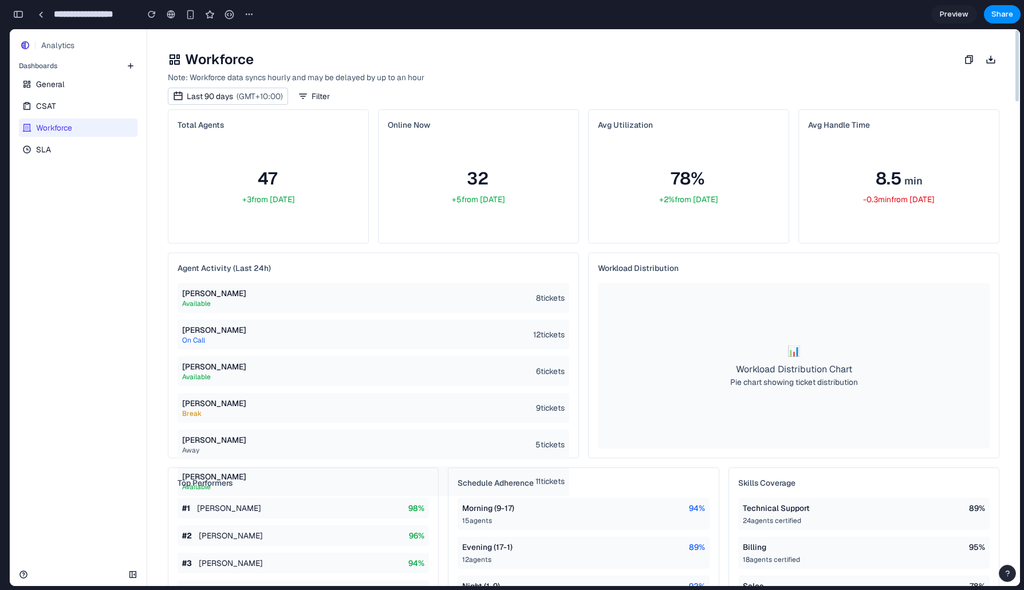
click at [60, 143] on link "SLA" at bounding box center [77, 149] width 116 height 18
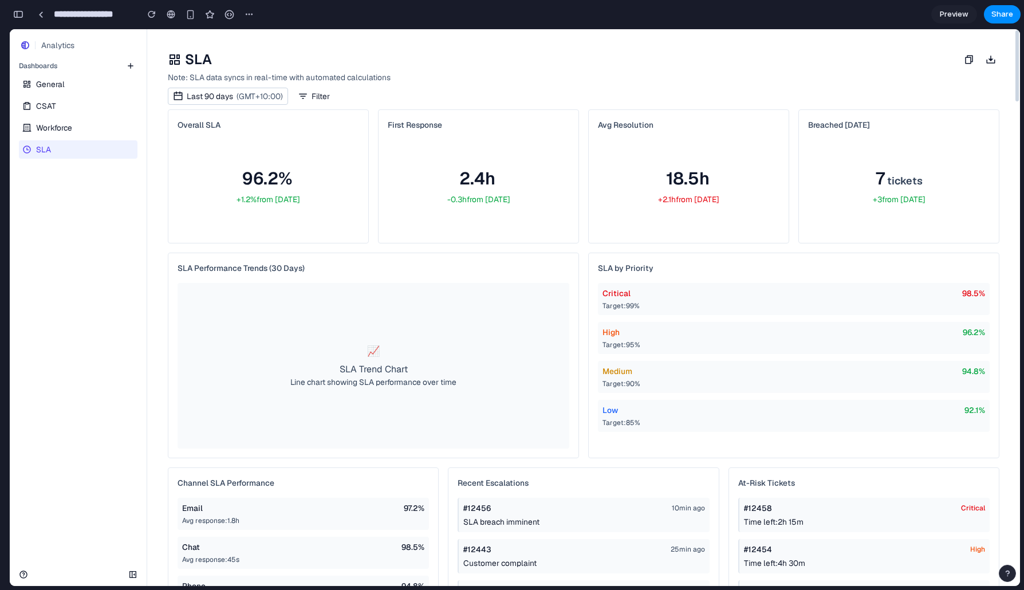
click at [64, 131] on span "Workforce" at bounding box center [54, 127] width 36 height 11
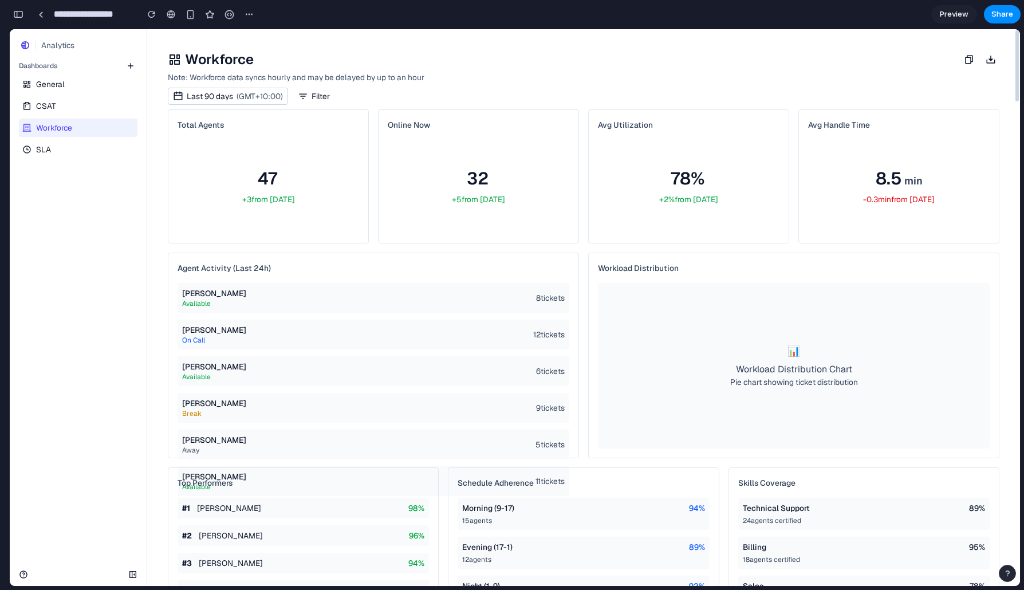
click at [73, 109] on link "CSAT" at bounding box center [77, 106] width 116 height 18
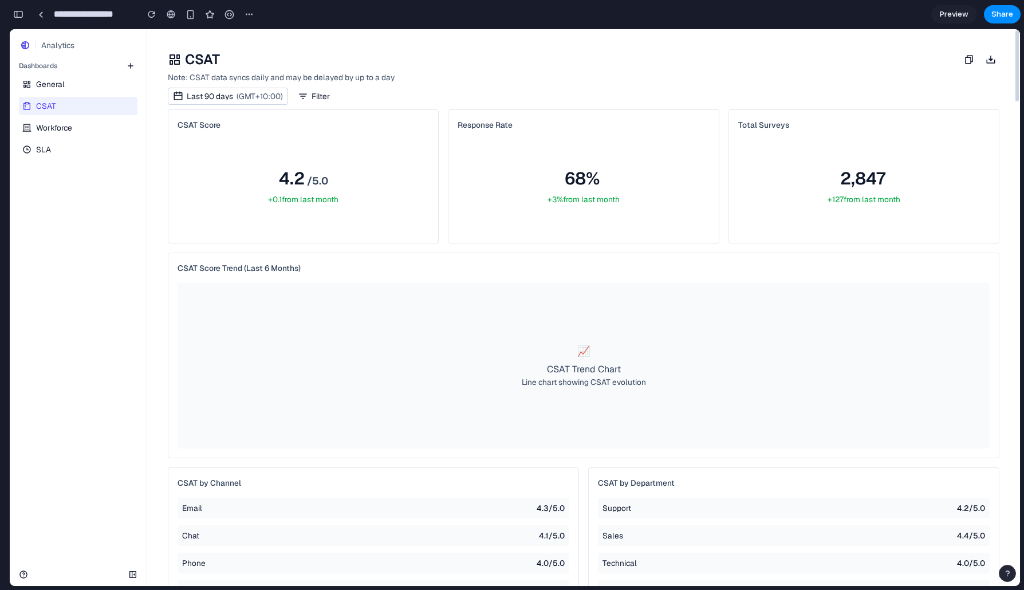
click at [70, 127] on span "Workforce" at bounding box center [54, 127] width 36 height 11
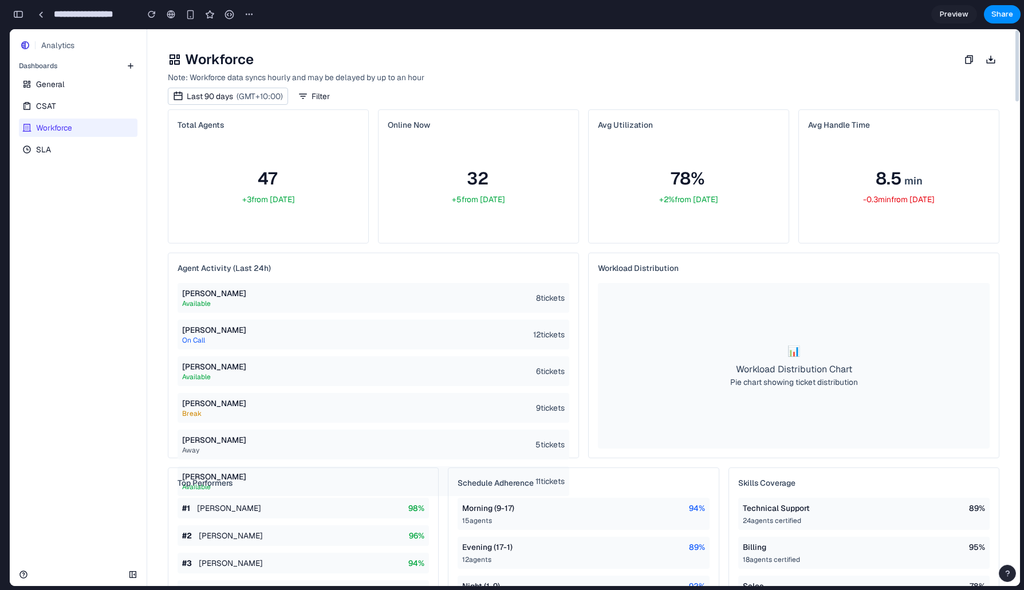
click at [66, 147] on link "SLA" at bounding box center [77, 149] width 116 height 18
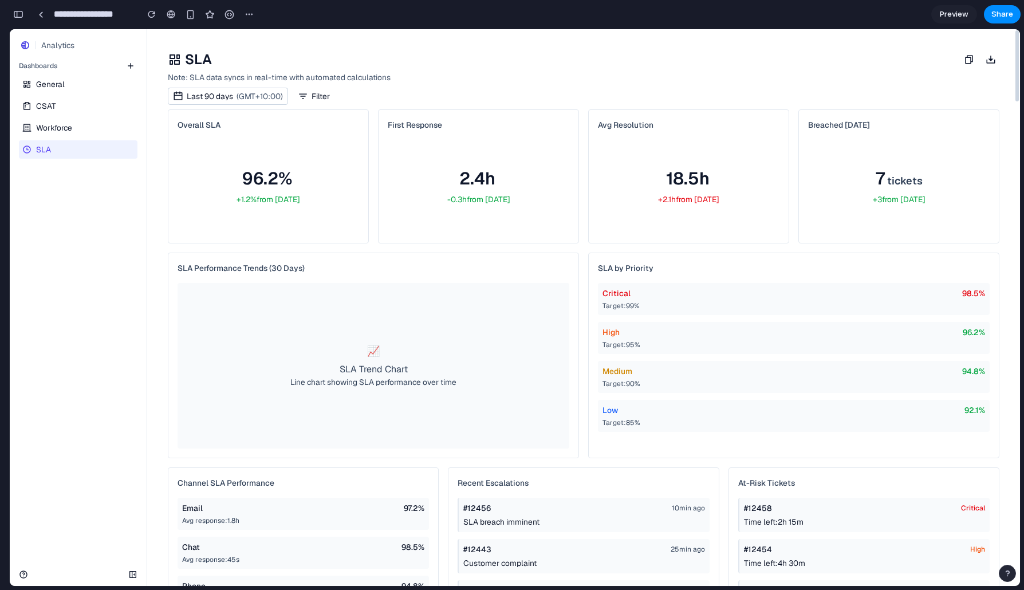
click at [73, 89] on link "General" at bounding box center [77, 84] width 116 height 18
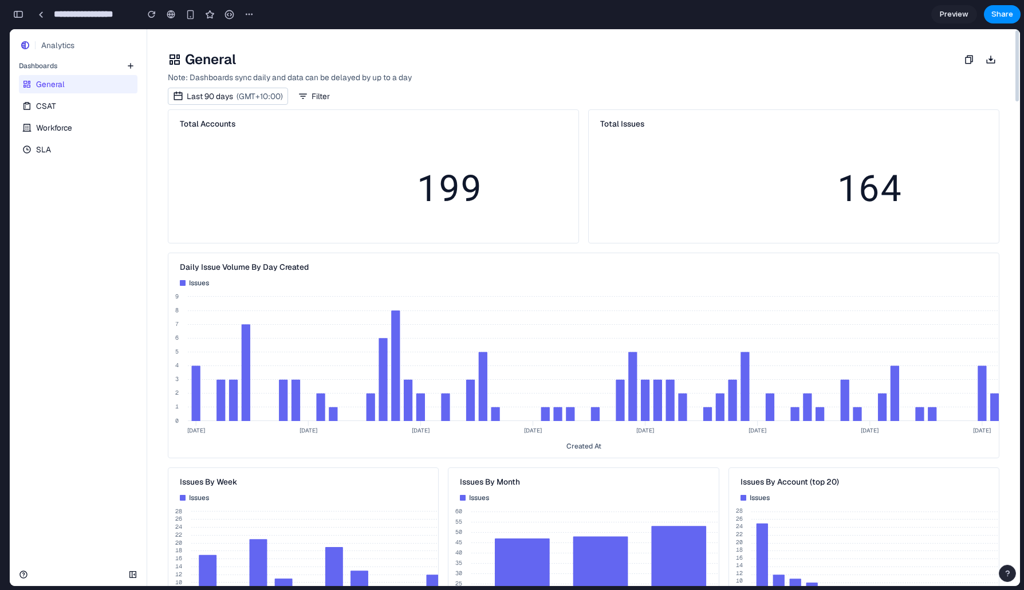
click at [69, 101] on link "CSAT" at bounding box center [77, 106] width 116 height 18
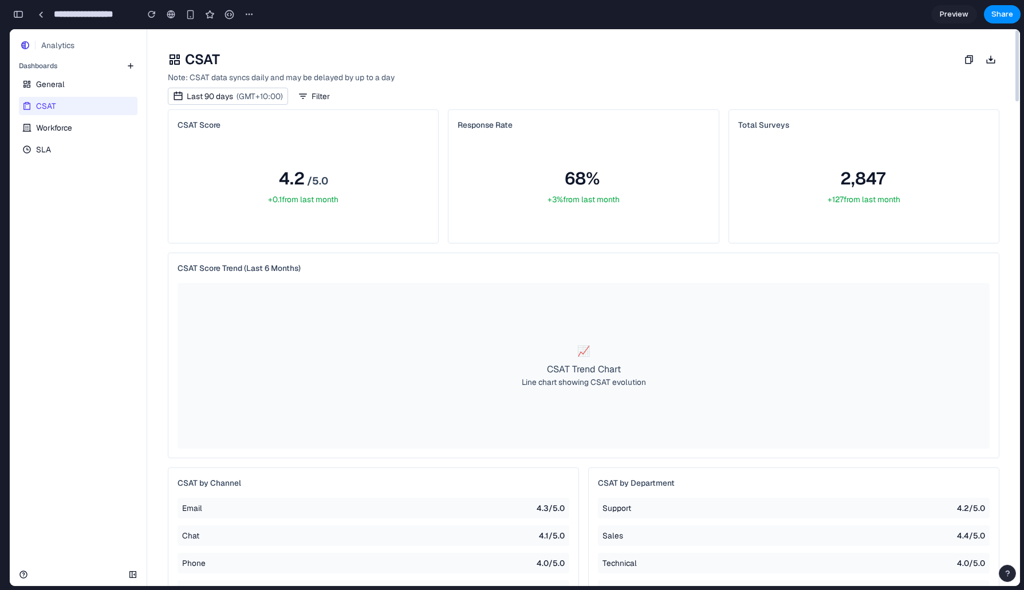
click at [66, 125] on span "Workforce" at bounding box center [54, 127] width 36 height 11
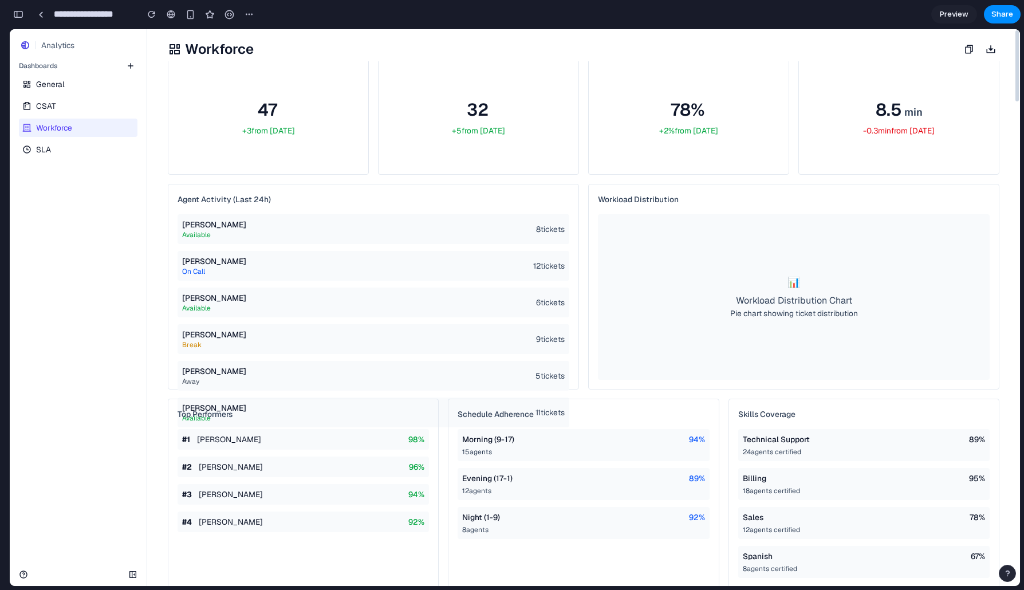
scroll to position [0, 0]
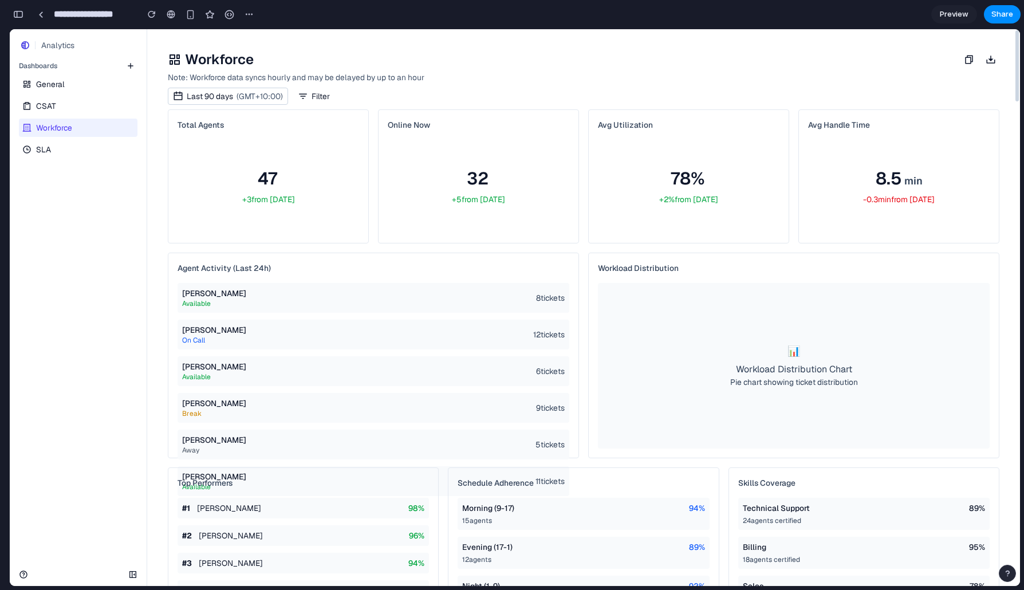
click at [27, 10] on div "**********" at bounding box center [133, 14] width 249 height 25
click at [25, 10] on button "button" at bounding box center [18, 14] width 18 height 18
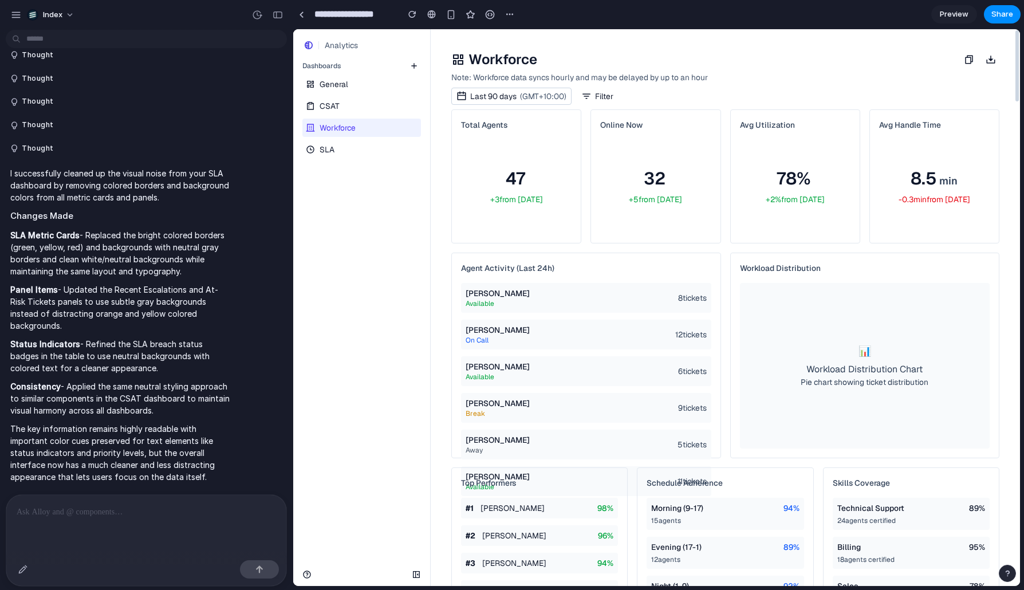
click at [141, 516] on div at bounding box center [146, 525] width 280 height 61
click at [137, 514] on div at bounding box center [146, 525] width 280 height 61
click at [300, 17] on div at bounding box center [301, 14] width 5 height 6
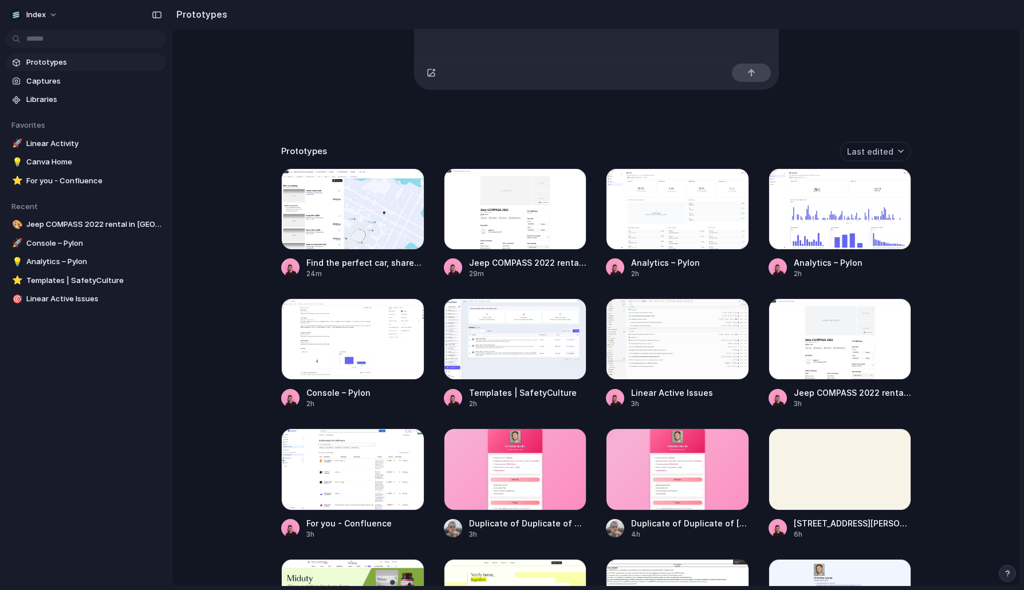
scroll to position [165, 0]
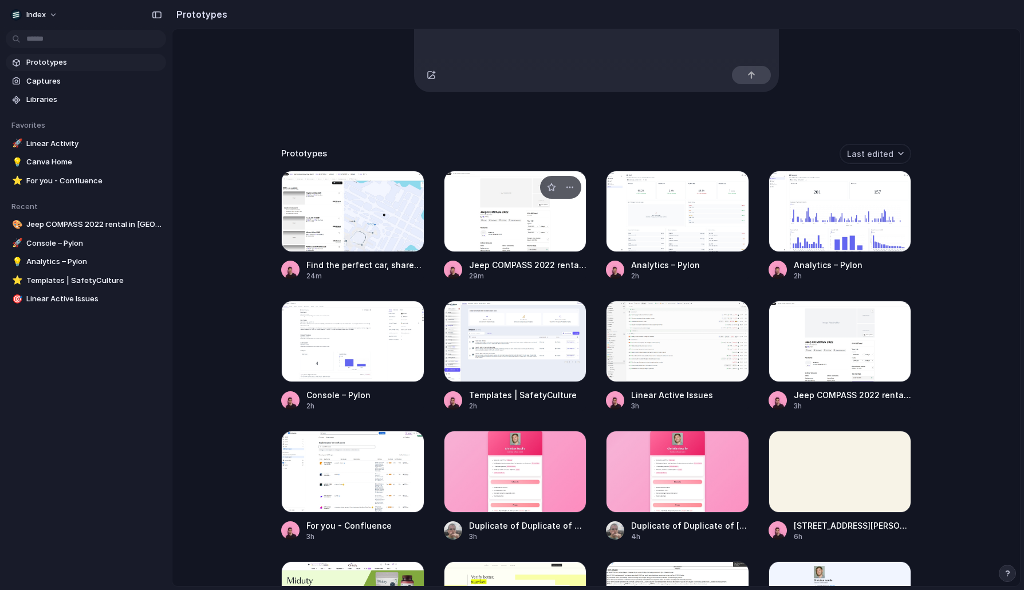
click at [516, 190] on div at bounding box center [515, 211] width 143 height 81
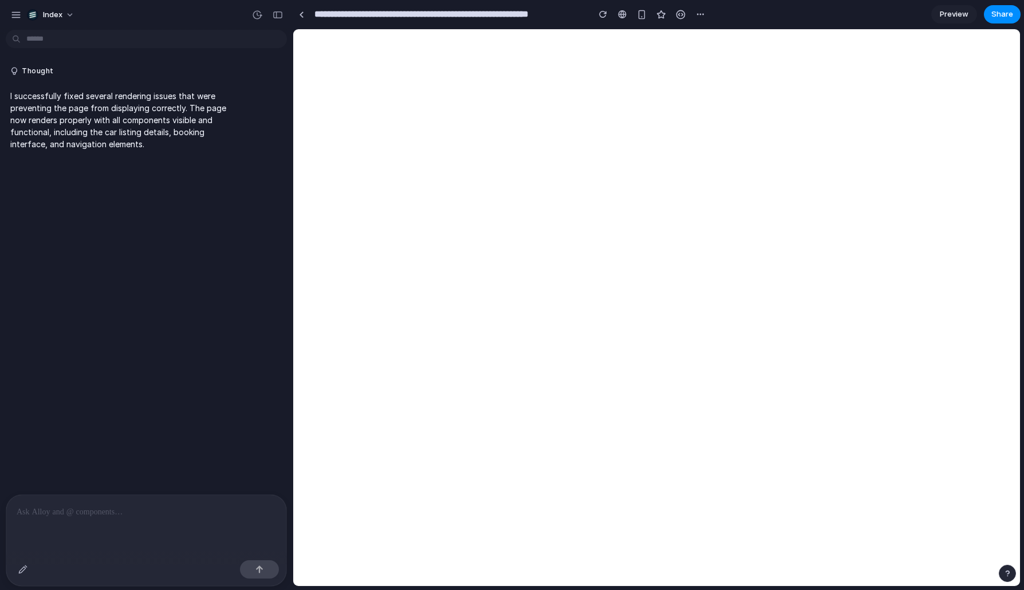
click at [274, 23] on div at bounding box center [267, 15] width 39 height 18
click at [275, 15] on div "button" at bounding box center [278, 15] width 10 height 8
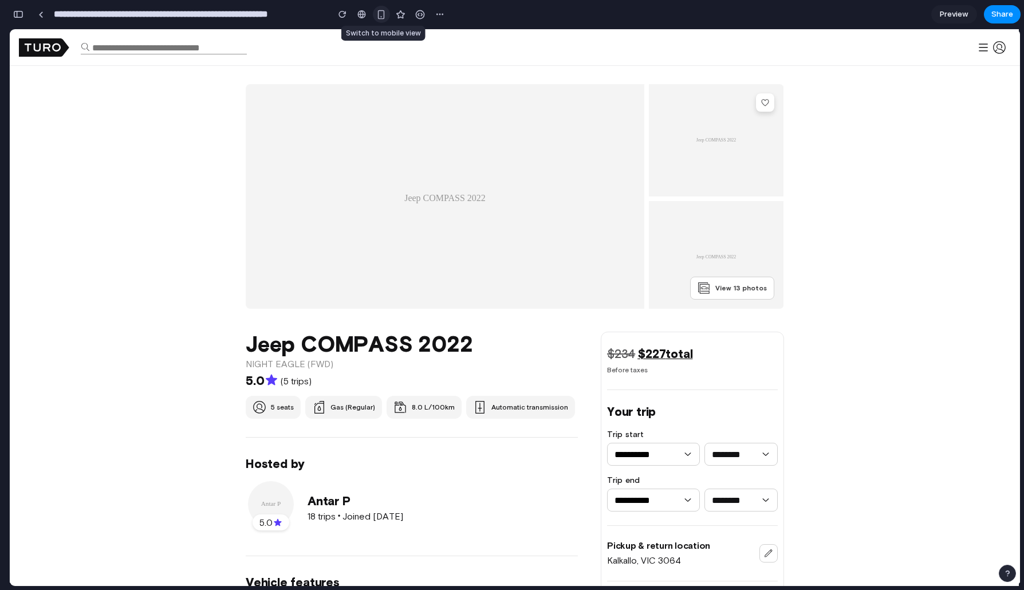
click at [379, 19] on button "button" at bounding box center [381, 14] width 17 height 17
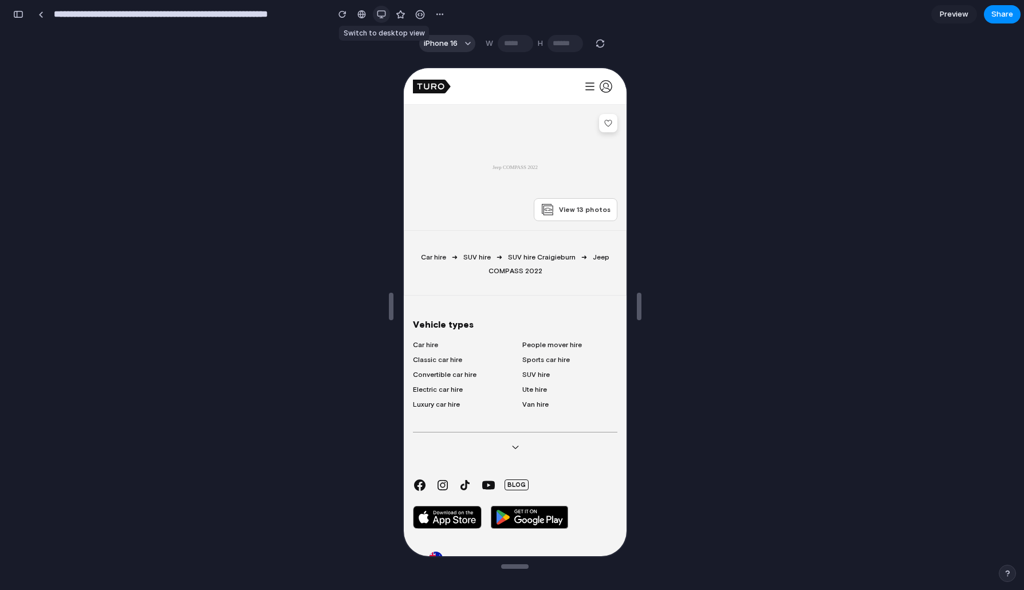
click at [379, 19] on button "button" at bounding box center [381, 14] width 17 height 17
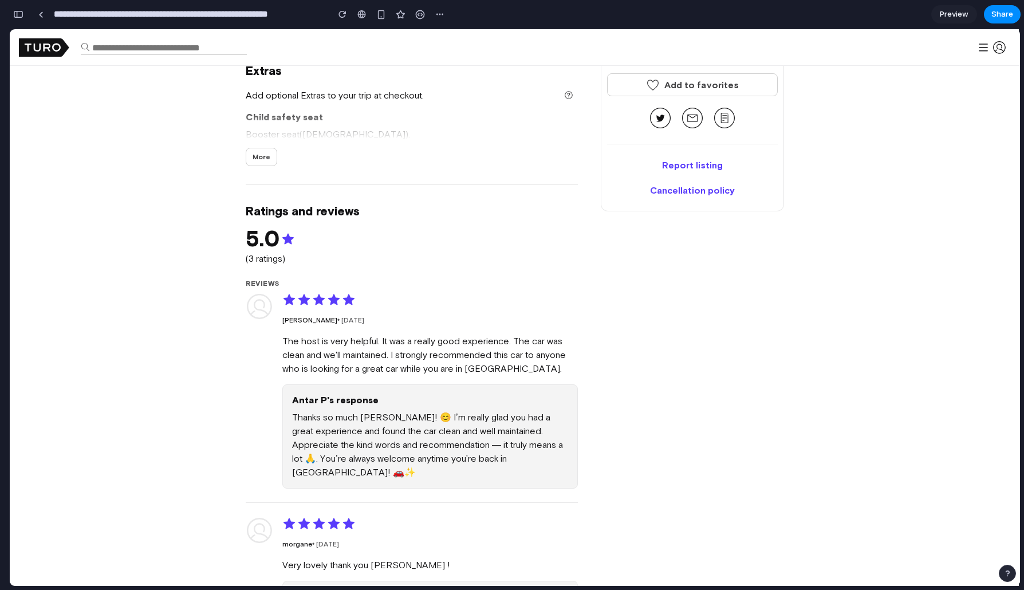
scroll to position [680, 0]
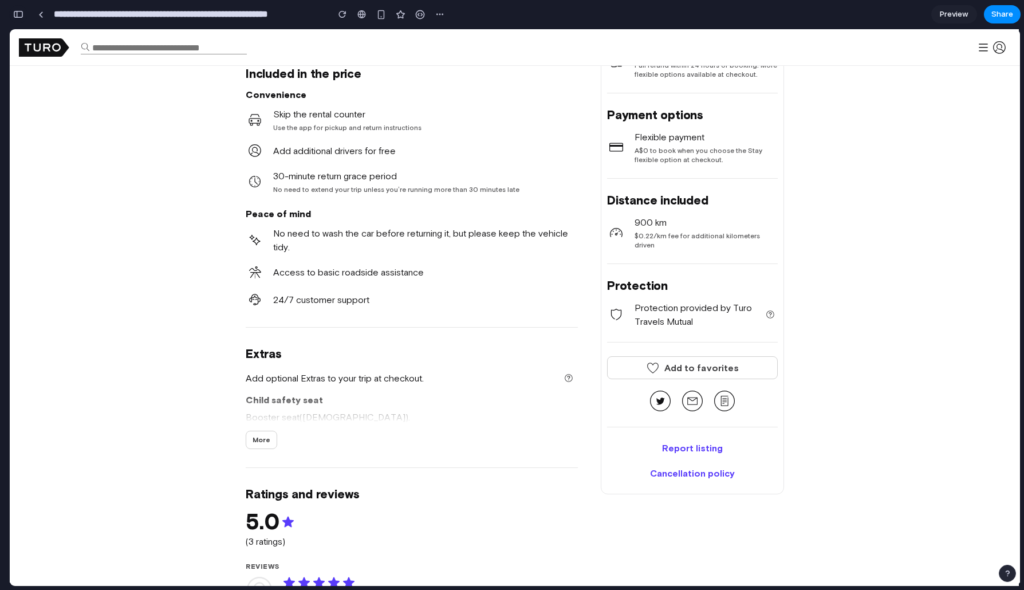
click at [18, 16] on div "button" at bounding box center [18, 14] width 10 height 8
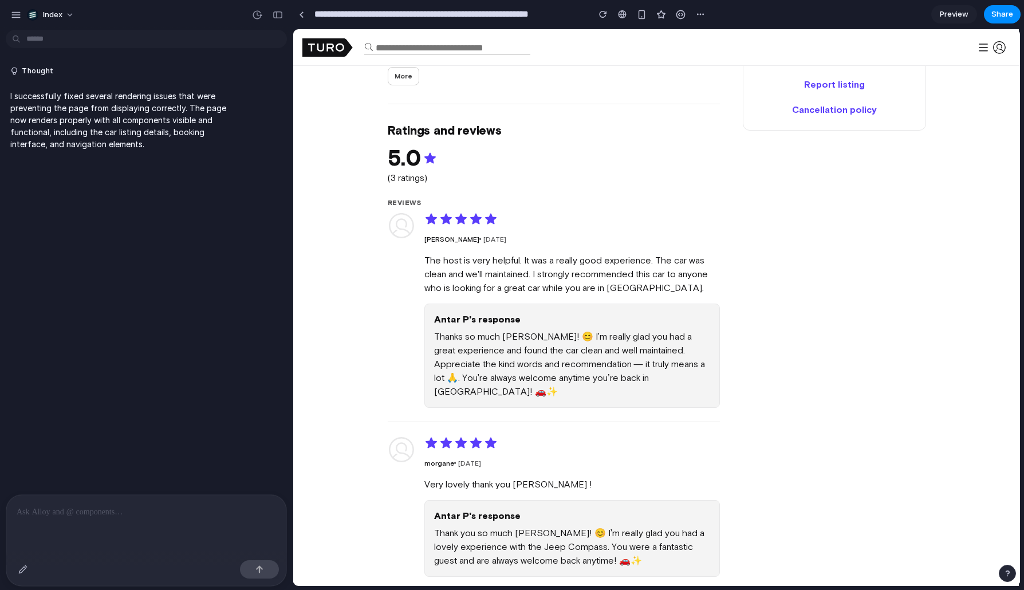
scroll to position [931, 0]
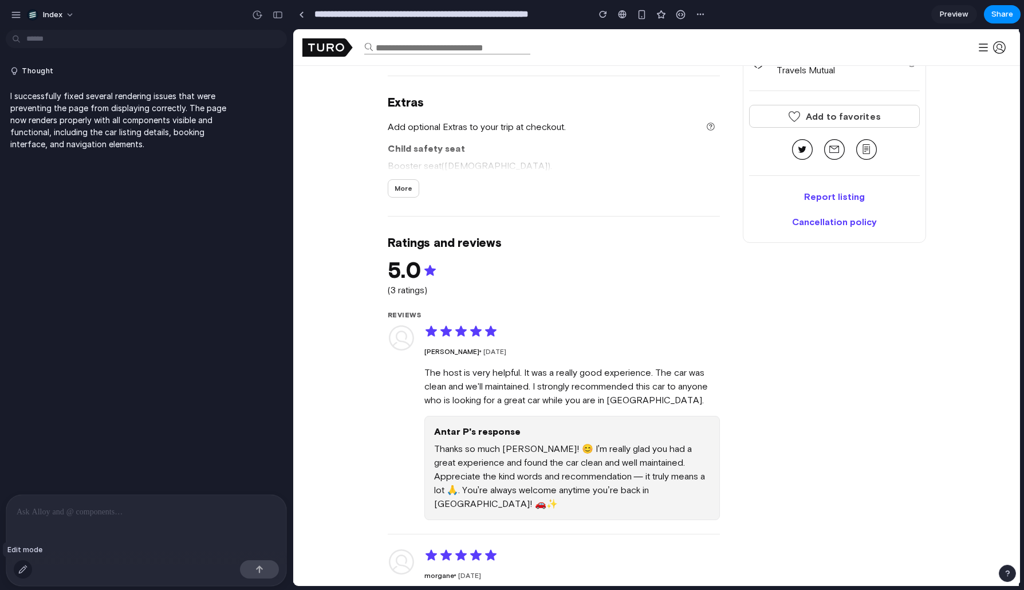
click at [21, 568] on div "button" at bounding box center [22, 569] width 9 height 9
click at [22, 570] on div "button" at bounding box center [22, 569] width 9 height 9
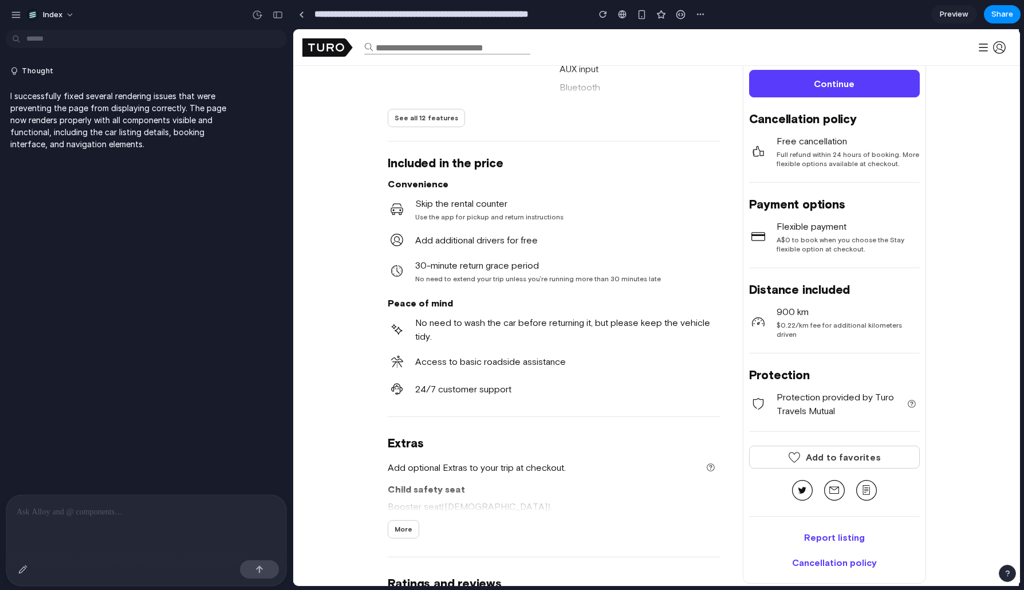
scroll to position [578, 0]
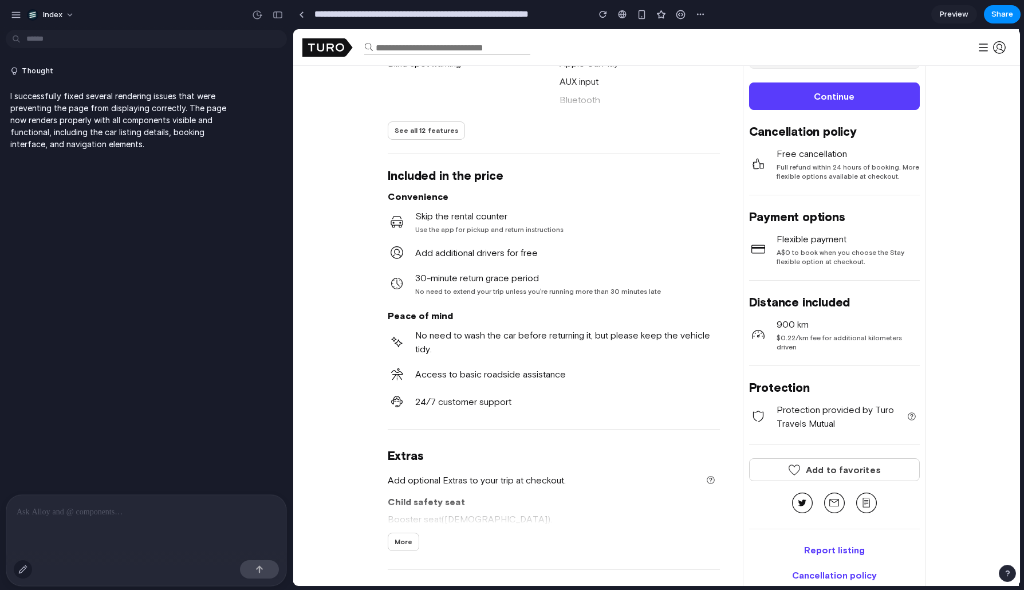
click at [22, 568] on div "button" at bounding box center [22, 569] width 9 height 9
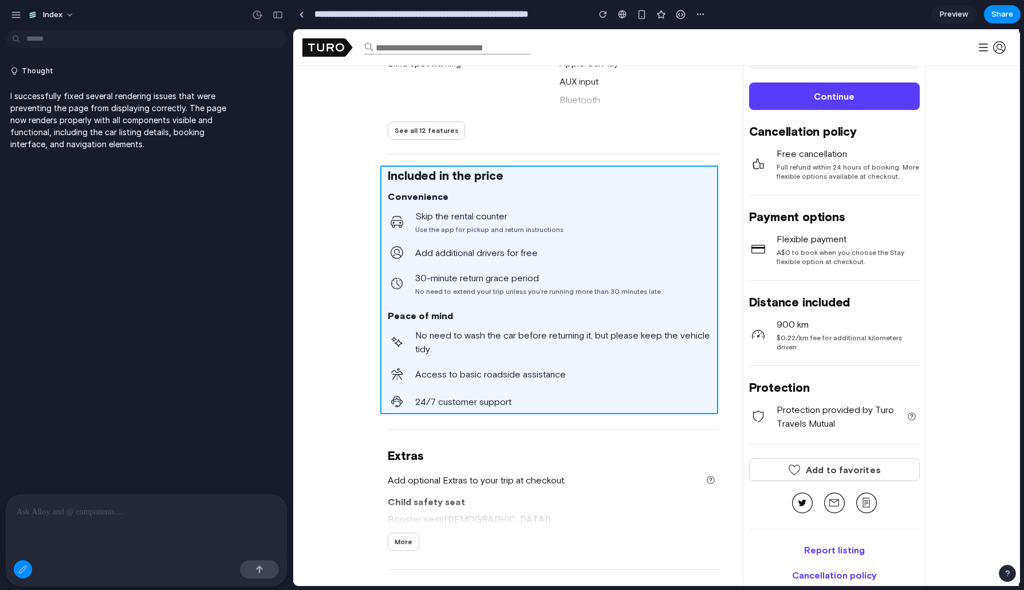
click at [399, 300] on div at bounding box center [657, 308] width 726 height 556
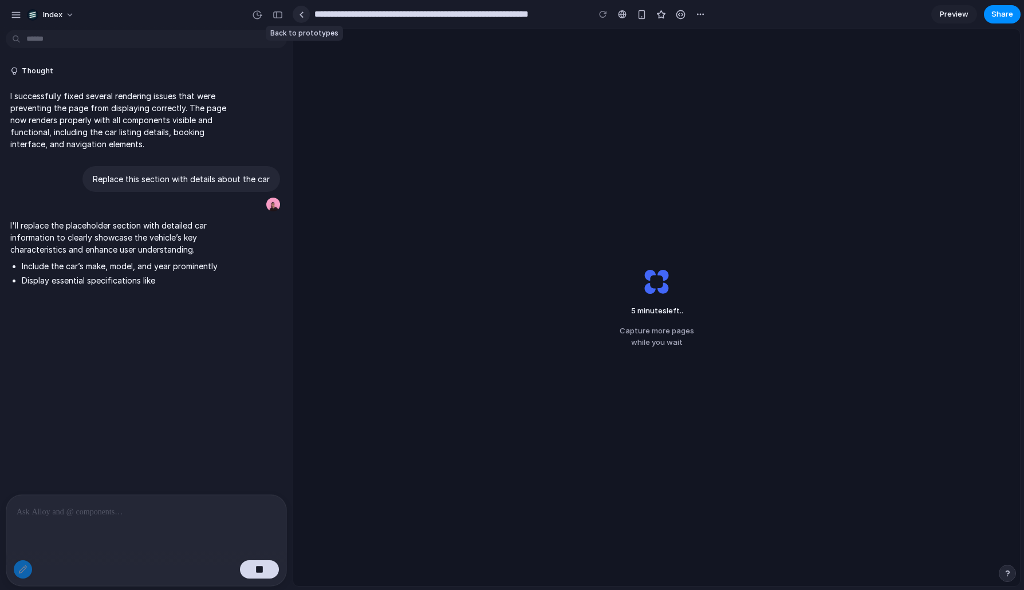
click at [303, 16] on div at bounding box center [301, 14] width 5 height 6
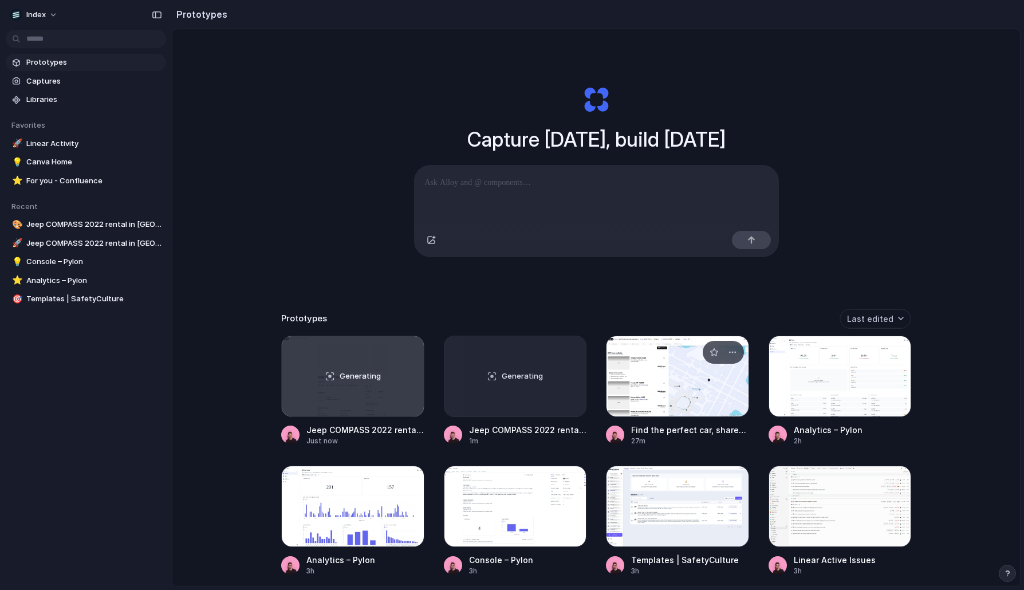
click at [491, 357] on div "Generating" at bounding box center [516, 376] width 142 height 80
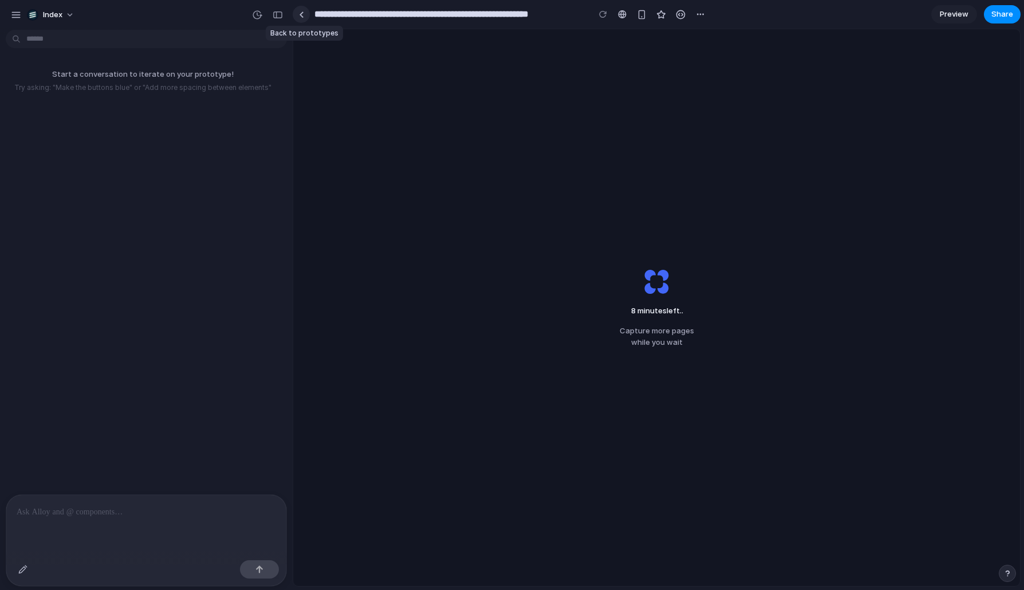
click at [309, 10] on link at bounding box center [301, 14] width 17 height 17
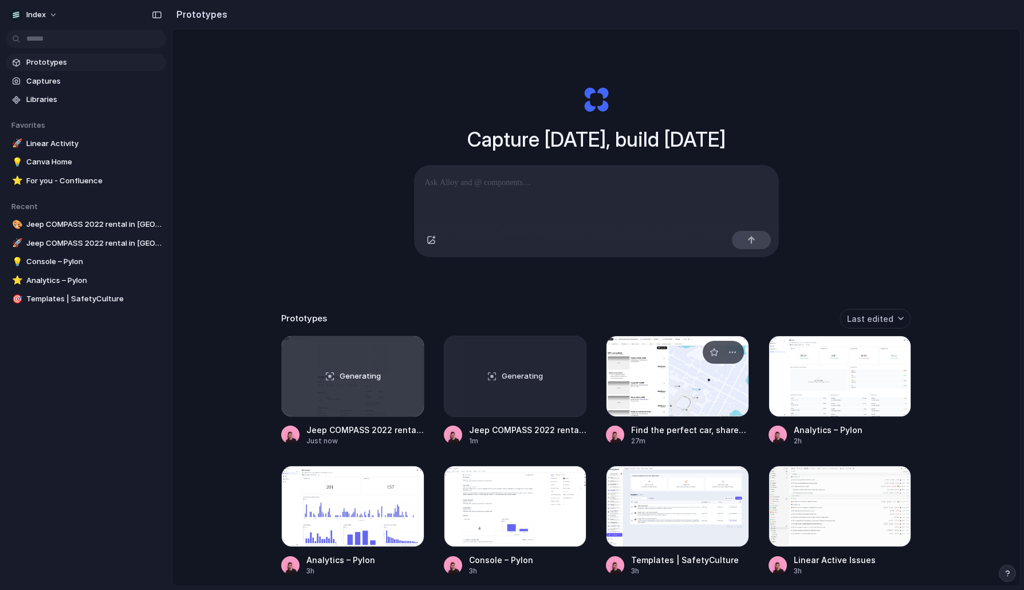
click at [664, 390] on div at bounding box center [677, 376] width 143 height 81
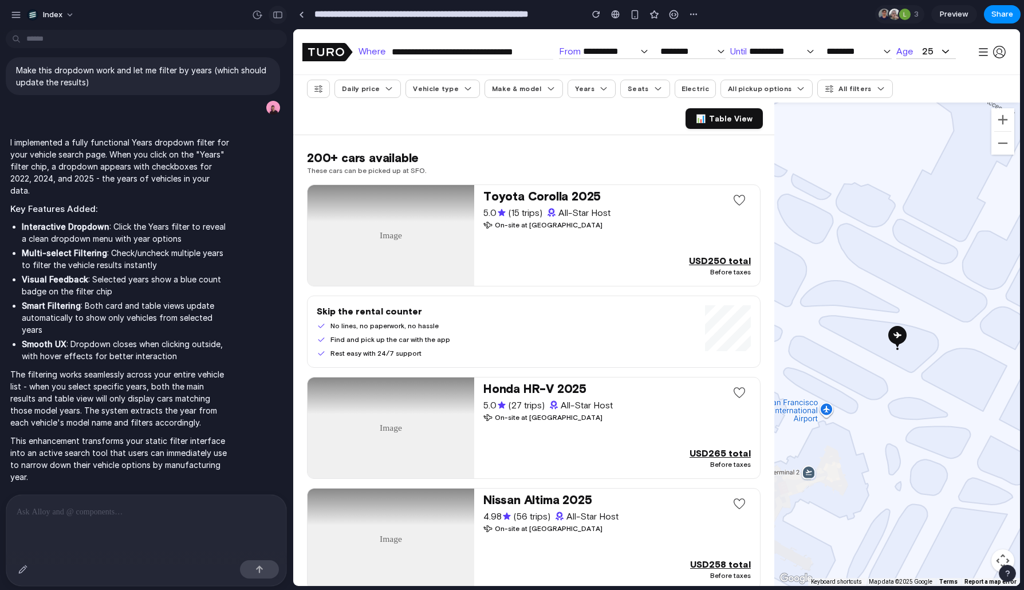
click at [278, 14] on div "button" at bounding box center [278, 15] width 10 height 8
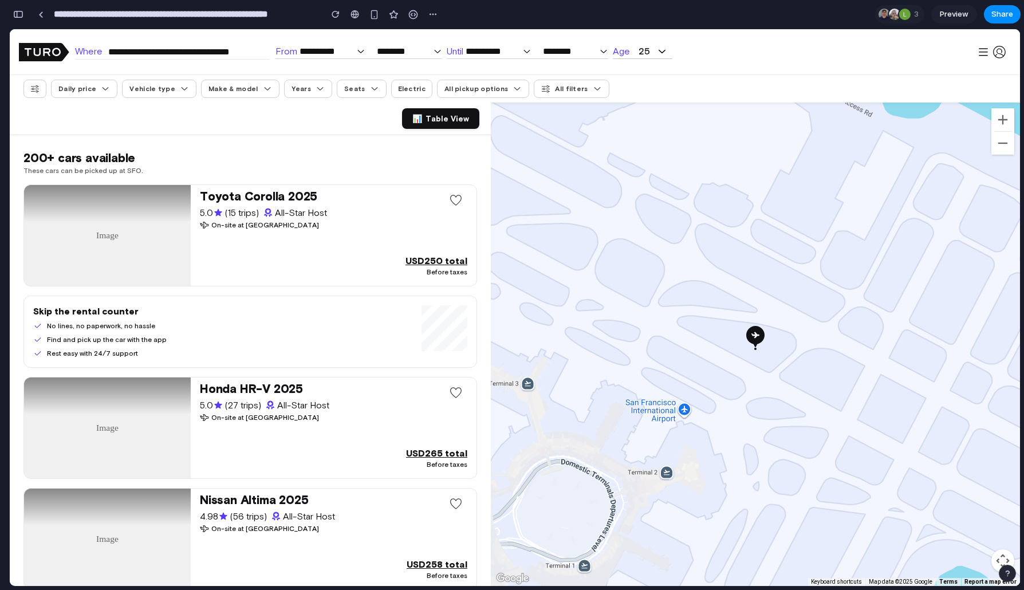
scroll to position [1945, 0]
click at [351, 18] on div at bounding box center [355, 14] width 9 height 9
click at [14, 11] on div "button" at bounding box center [18, 14] width 10 height 8
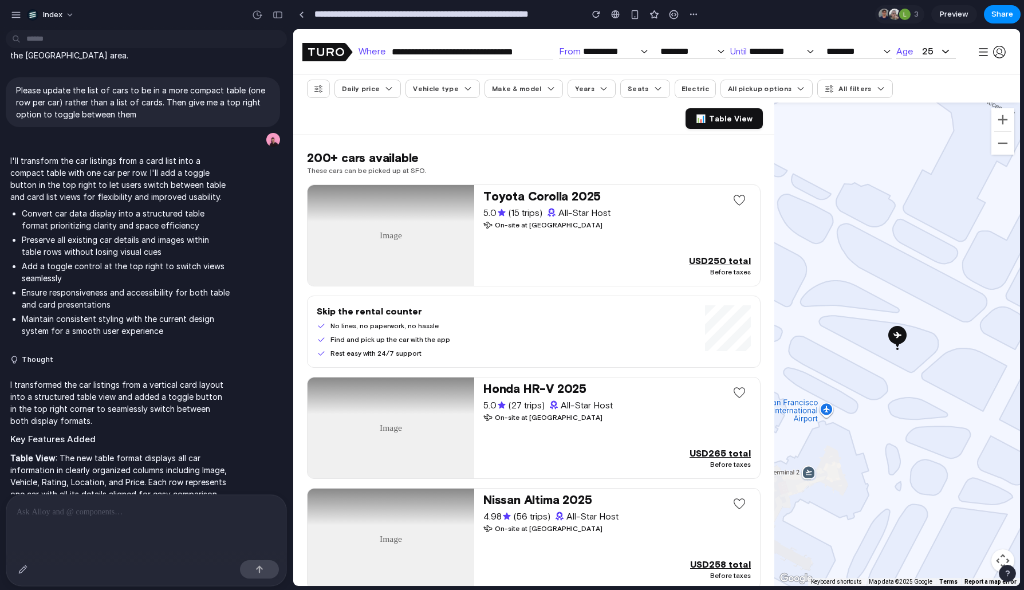
scroll to position [0, 0]
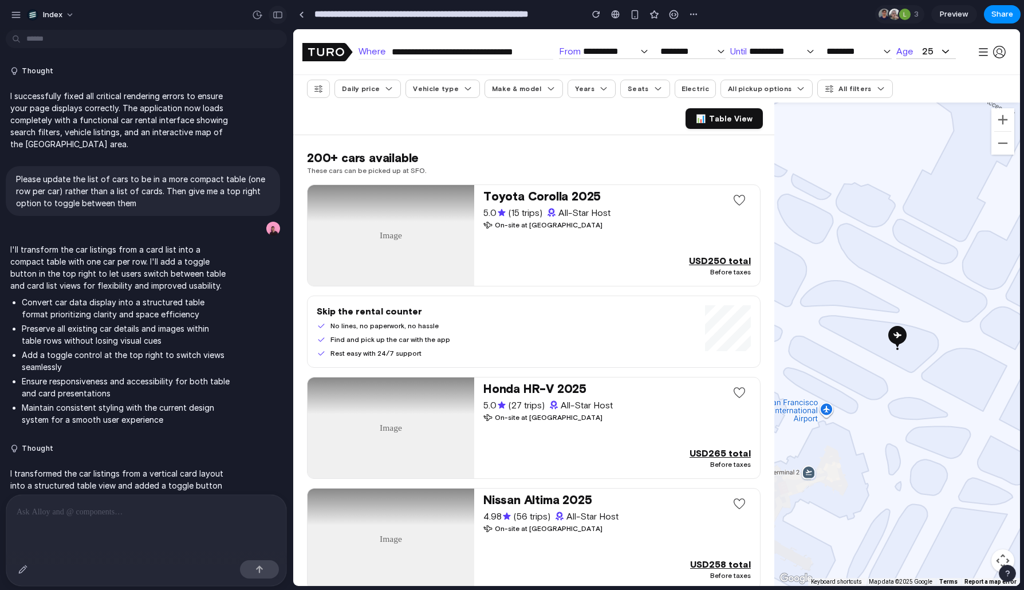
click at [276, 11] on div "button" at bounding box center [278, 15] width 10 height 8
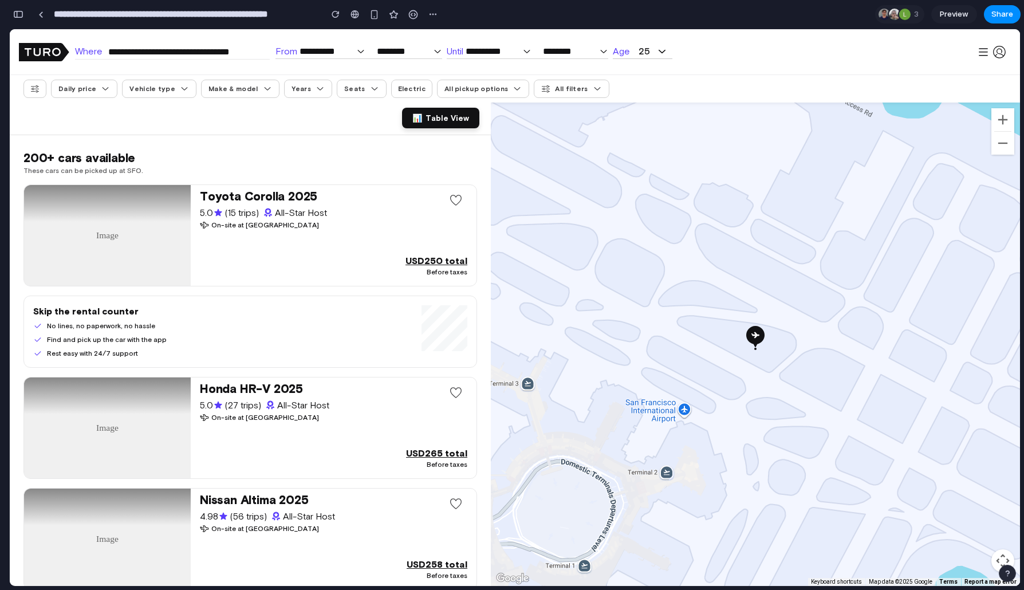
click at [430, 111] on button "📊 Table View" at bounding box center [440, 118] width 77 height 21
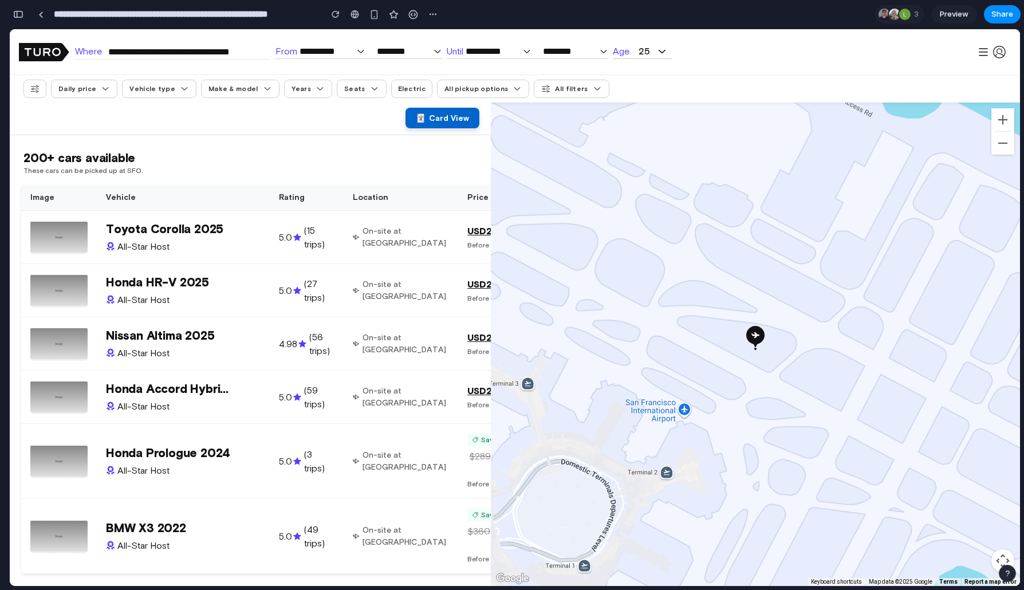
click at [422, 124] on button "🃏 Card View" at bounding box center [443, 118] width 74 height 21
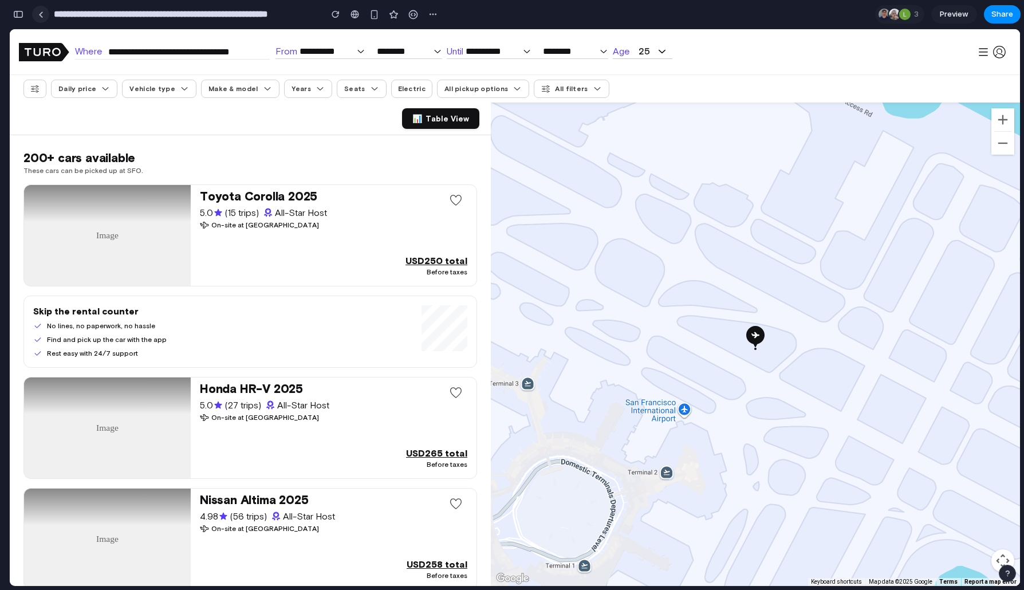
click at [38, 18] on link at bounding box center [40, 14] width 17 height 17
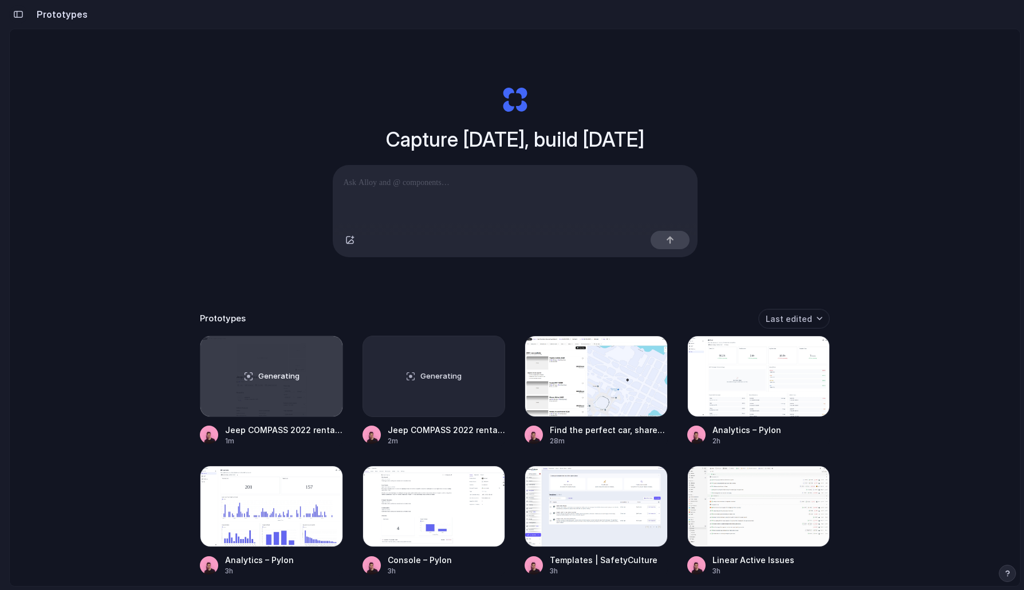
click at [17, 14] on div "button" at bounding box center [18, 14] width 10 height 8
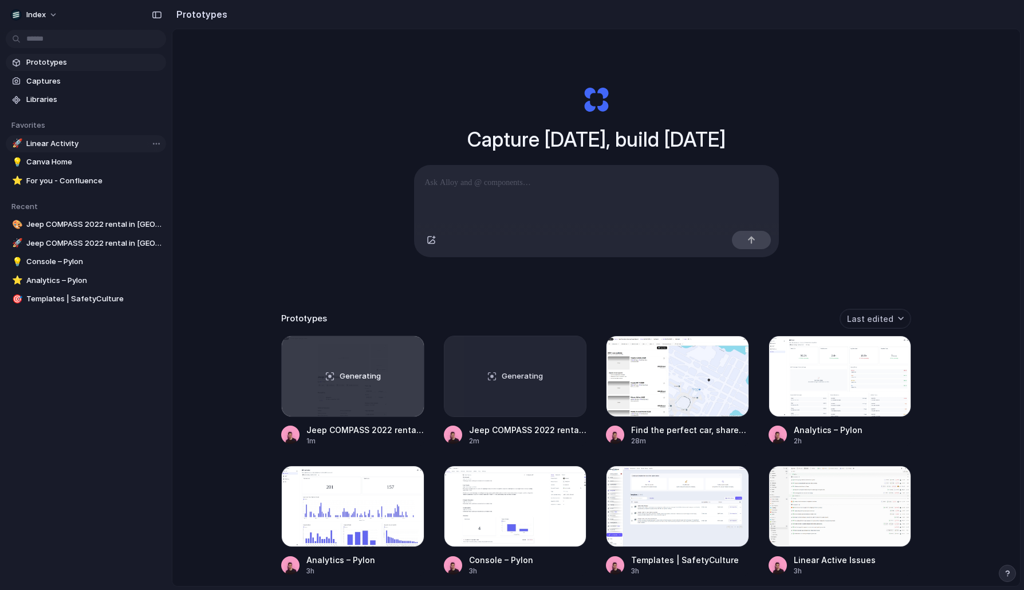
click at [50, 139] on span "Linear Activity" at bounding box center [93, 143] width 135 height 11
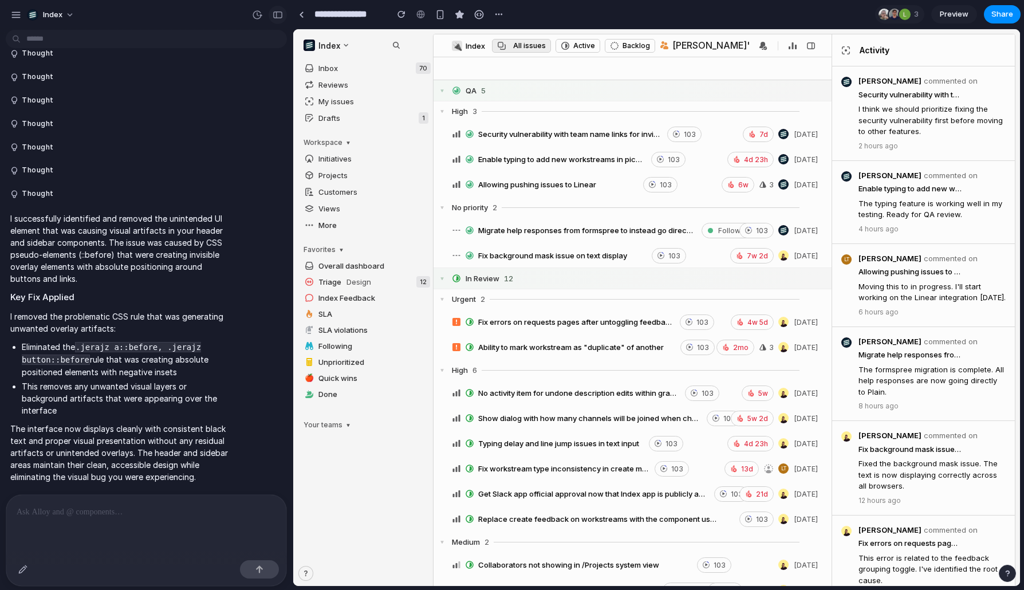
click at [276, 11] on div "button" at bounding box center [278, 15] width 10 height 8
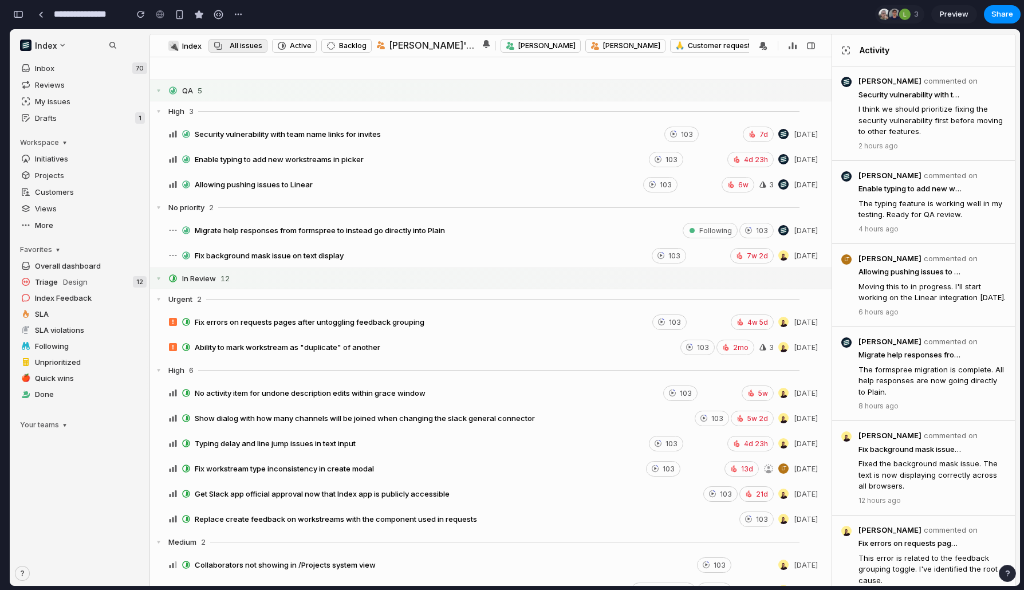
scroll to position [2978, 0]
click at [39, 7] on link at bounding box center [40, 14] width 17 height 17
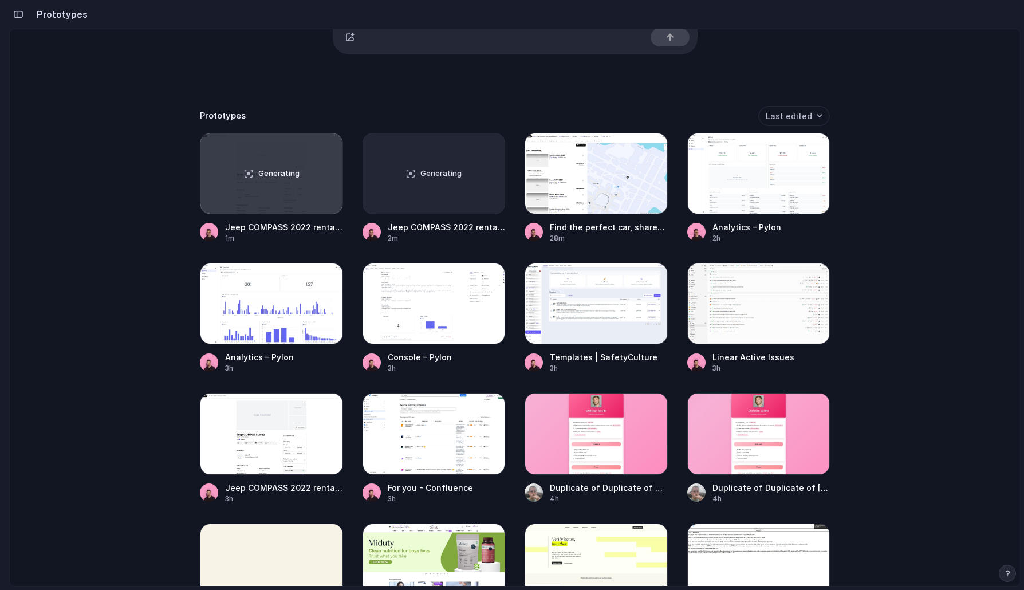
scroll to position [252, 0]
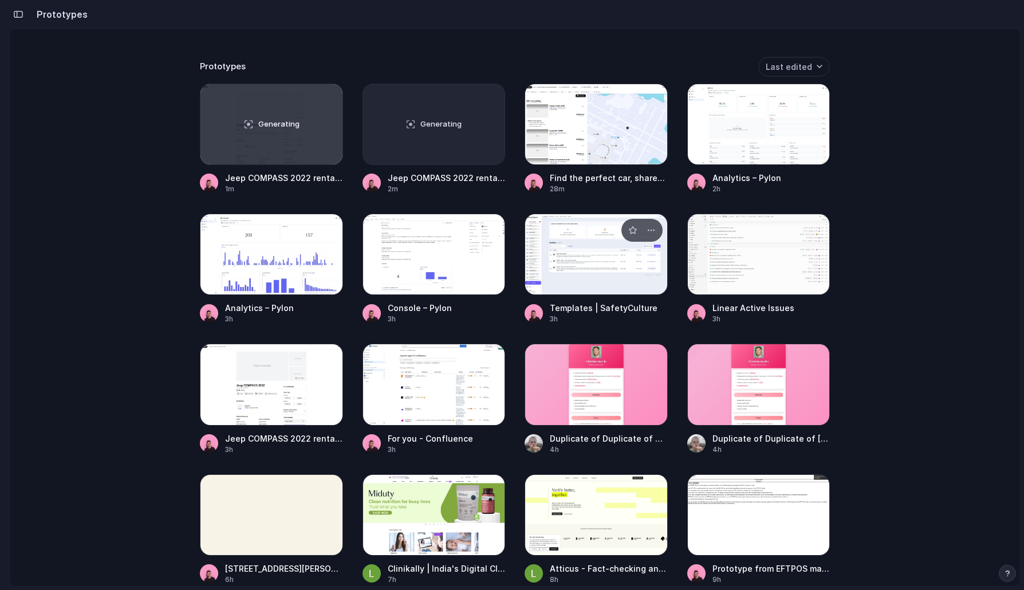
click at [584, 267] on div at bounding box center [596, 254] width 143 height 81
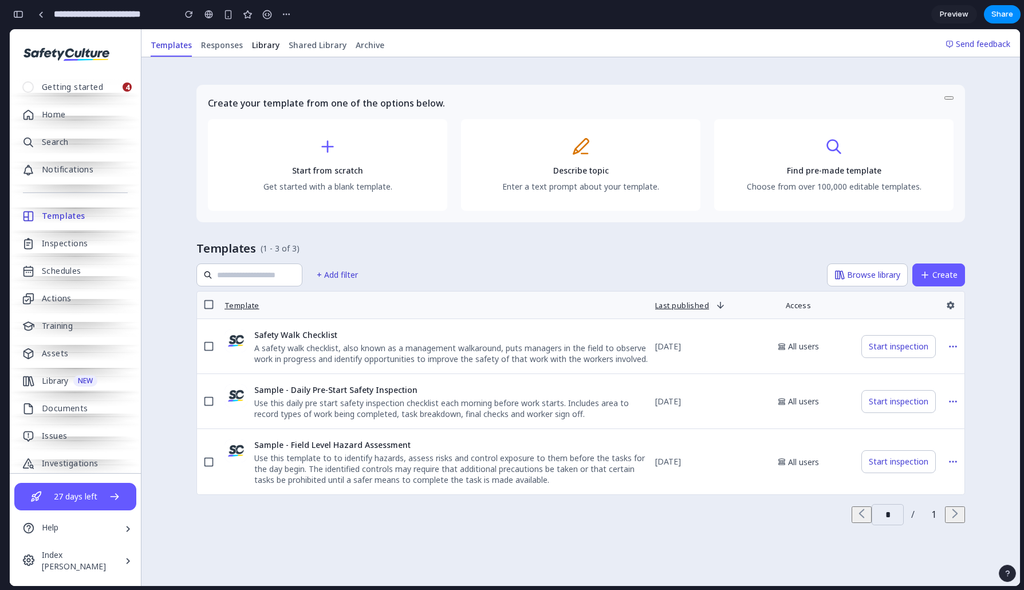
click at [264, 47] on span "Library" at bounding box center [265, 45] width 27 height 11
click at [685, 23] on section "**********" at bounding box center [515, 14] width 1012 height 29
click at [685, 17] on span "Share" at bounding box center [1003, 14] width 22 height 11
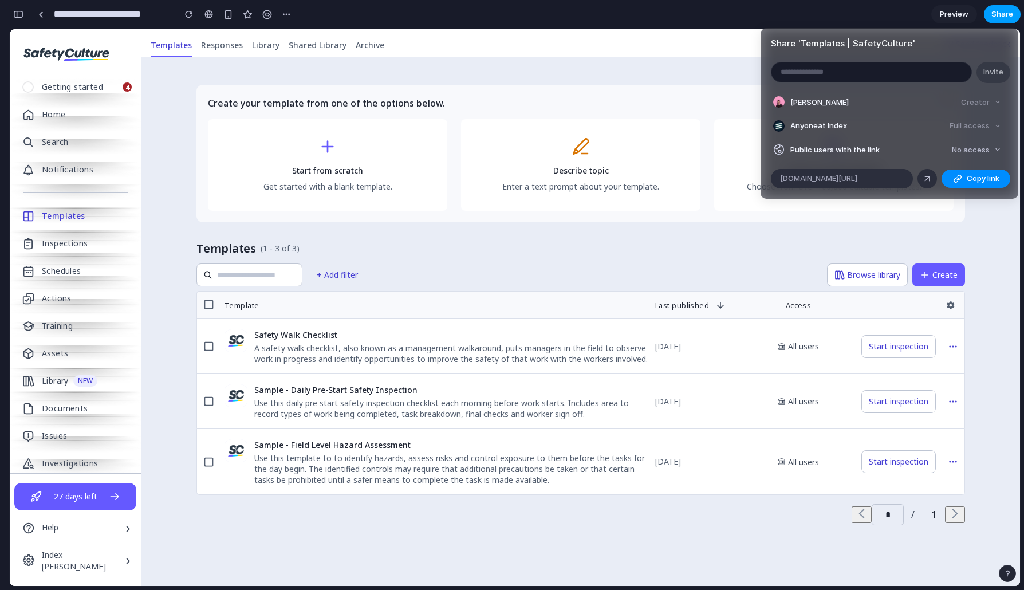
click at [685, 17] on div "Share ' Templates | SafetyCulture ' Invite Simon Kubica Creator Anyone at Index…" at bounding box center [512, 295] width 1024 height 590
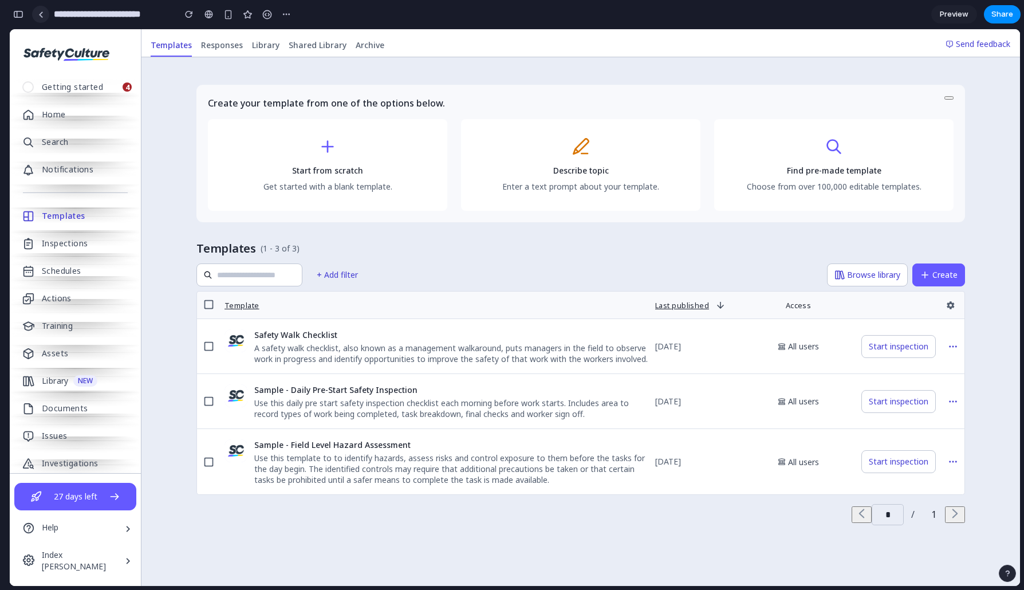
click at [42, 19] on link at bounding box center [40, 14] width 17 height 17
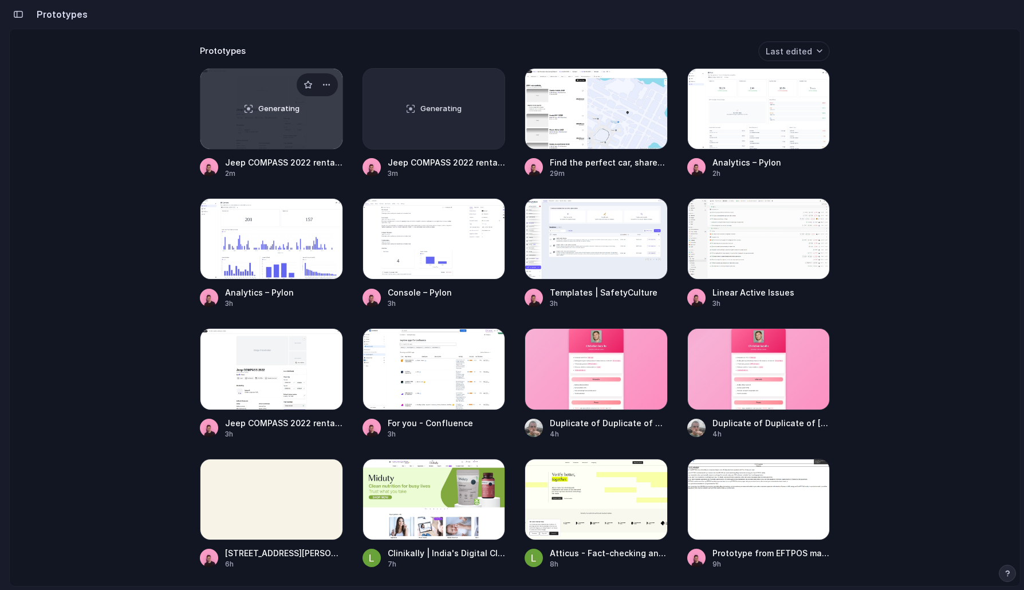
scroll to position [277, 0]
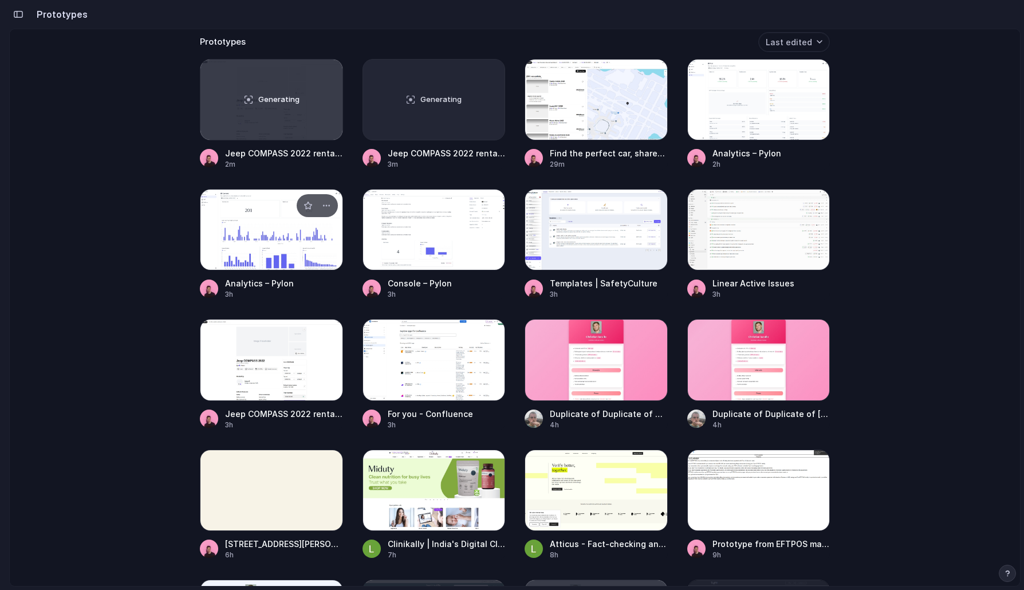
click at [223, 252] on div at bounding box center [271, 229] width 143 height 81
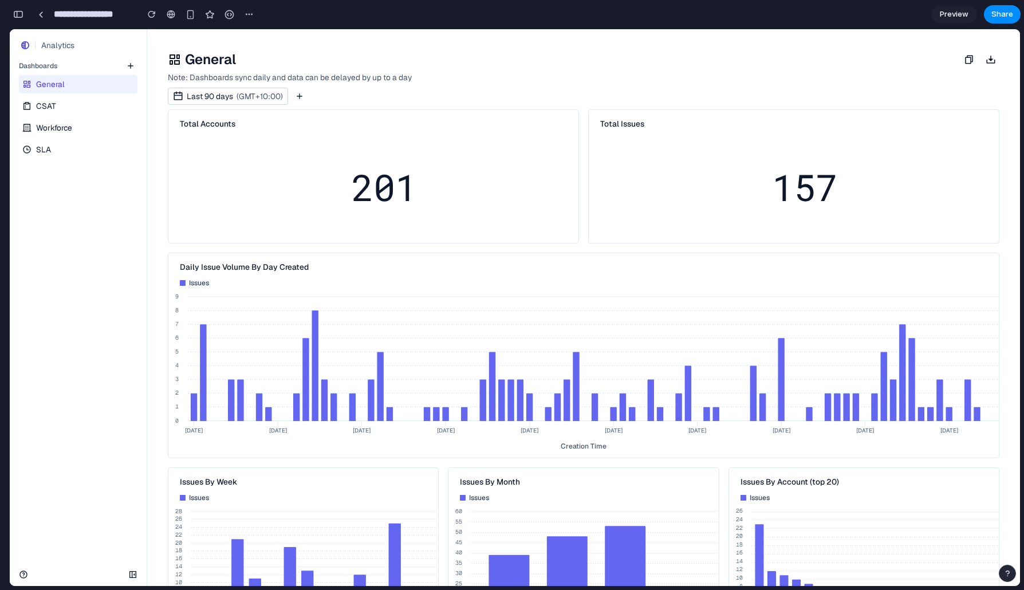
click at [49, 116] on div "General CSAT Workforce SLA" at bounding box center [78, 116] width 137 height 86
click at [49, 107] on span "CSAT" at bounding box center [46, 105] width 20 height 11
click at [43, 15] on link at bounding box center [40, 14] width 17 height 17
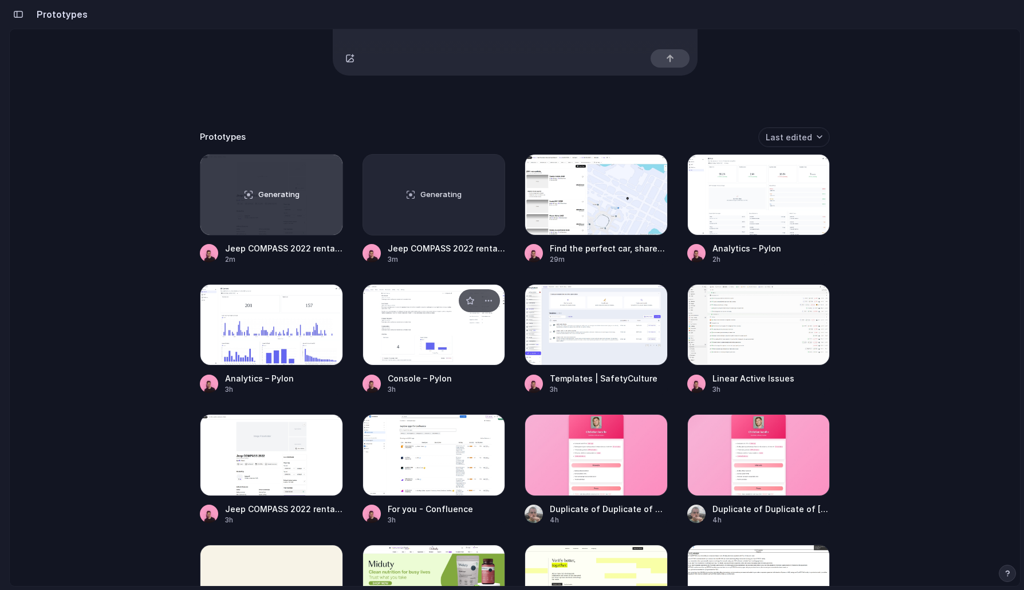
scroll to position [188, 0]
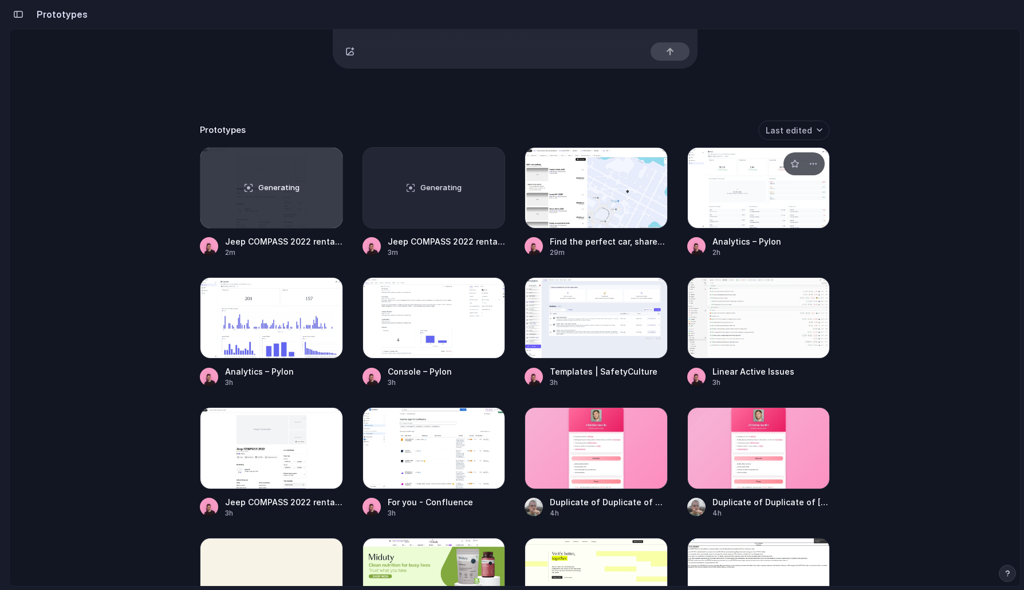
click at [685, 215] on div at bounding box center [758, 187] width 143 height 81
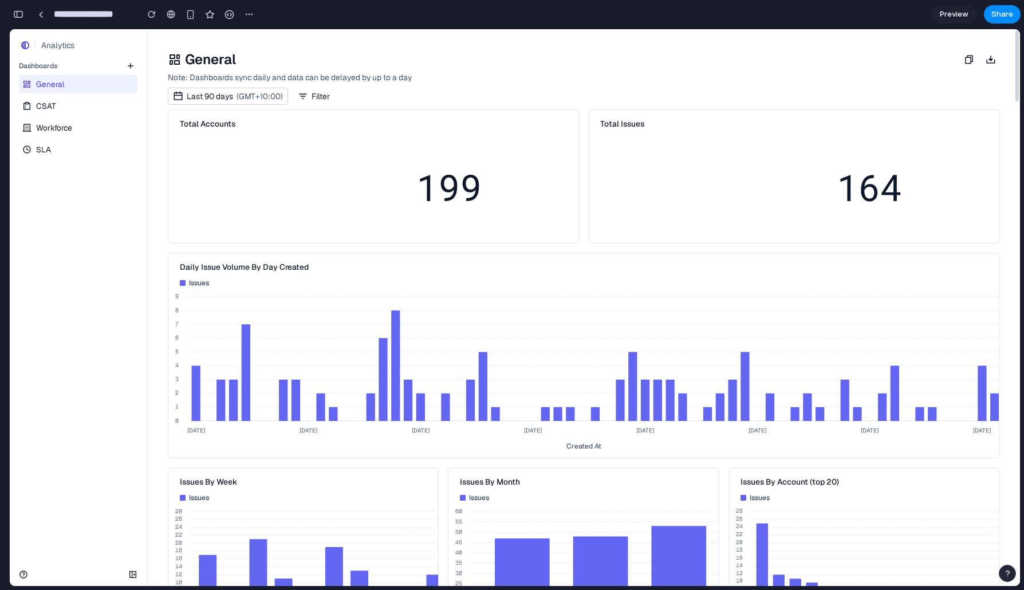
click at [56, 108] on link "CSAT" at bounding box center [77, 106] width 116 height 18
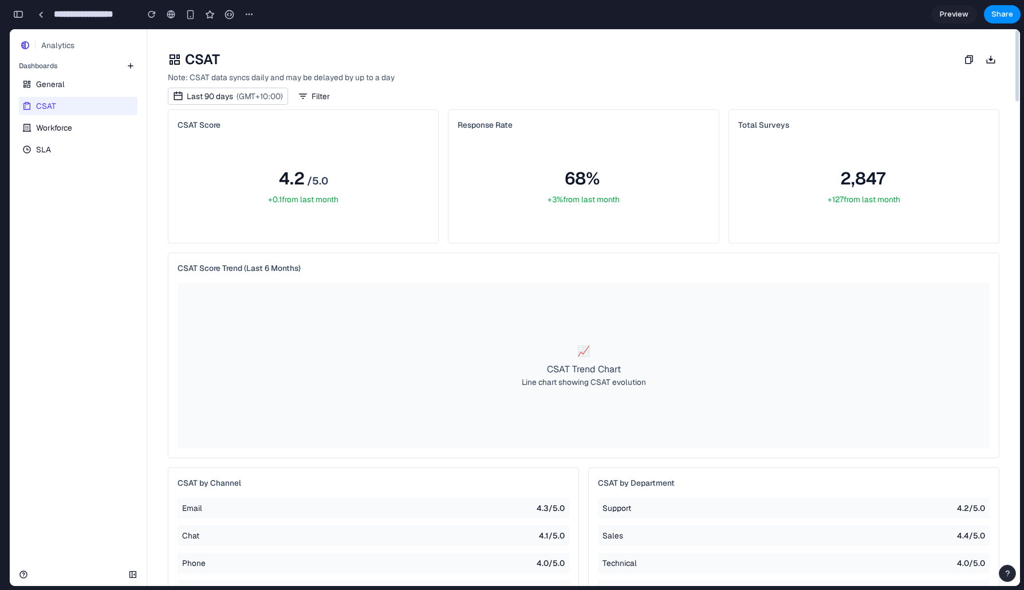
click at [91, 127] on link "Workforce" at bounding box center [77, 128] width 116 height 18
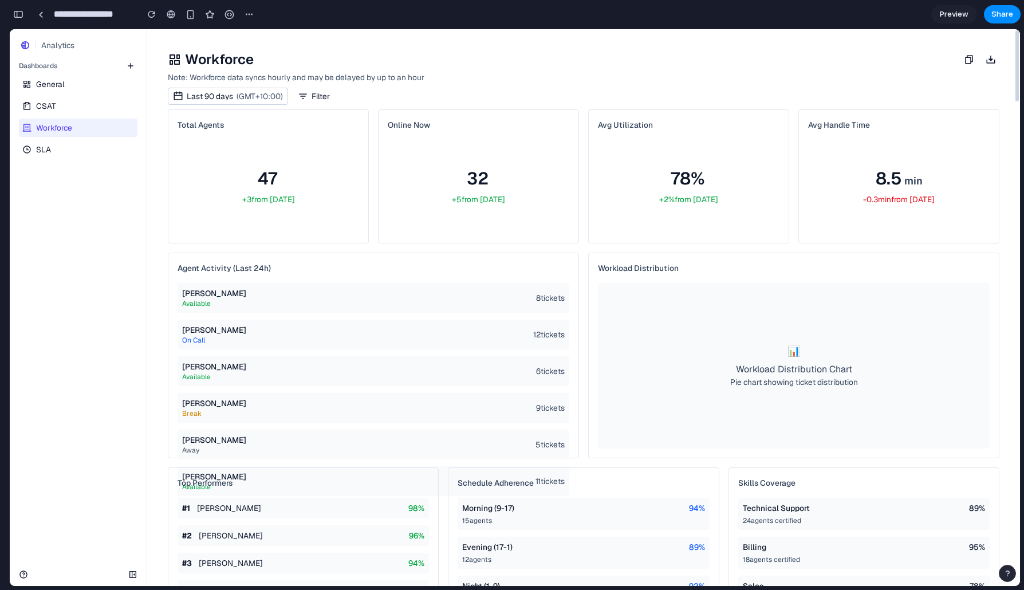
click at [72, 144] on link "SLA" at bounding box center [77, 149] width 116 height 18
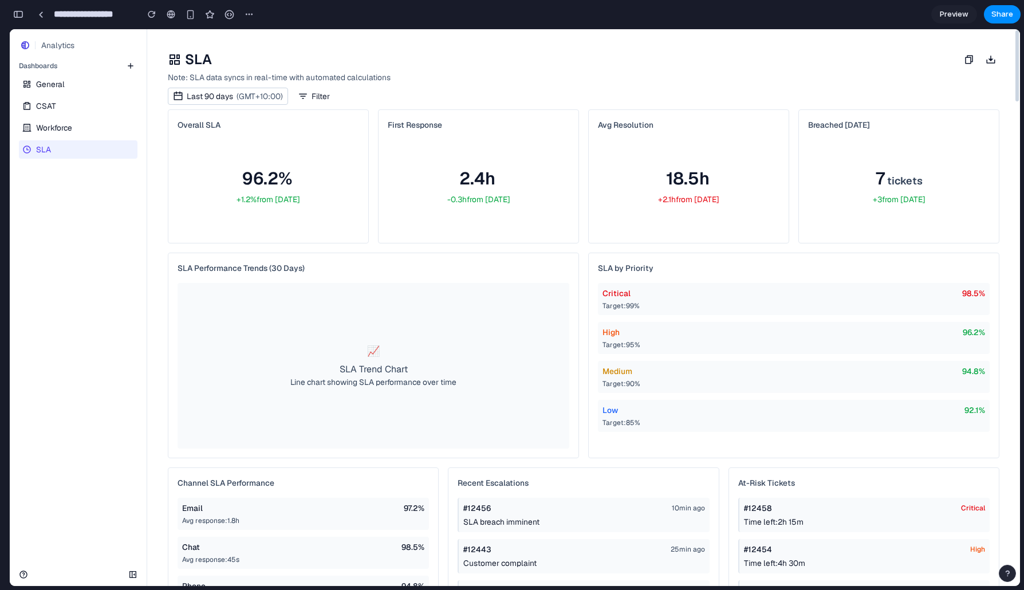
click at [62, 88] on span "General" at bounding box center [50, 83] width 29 height 11
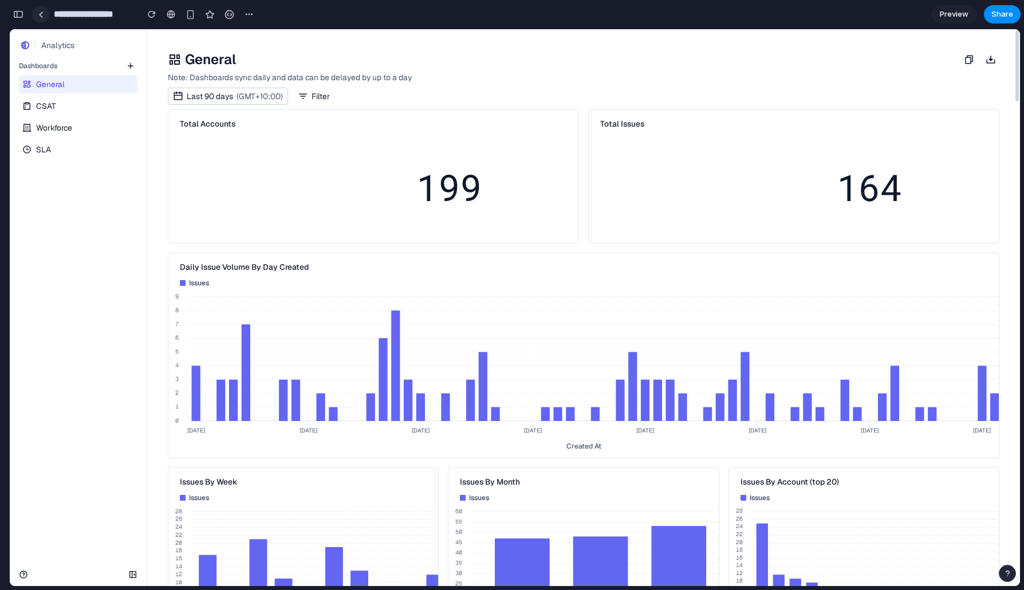
click at [37, 19] on link at bounding box center [40, 14] width 17 height 17
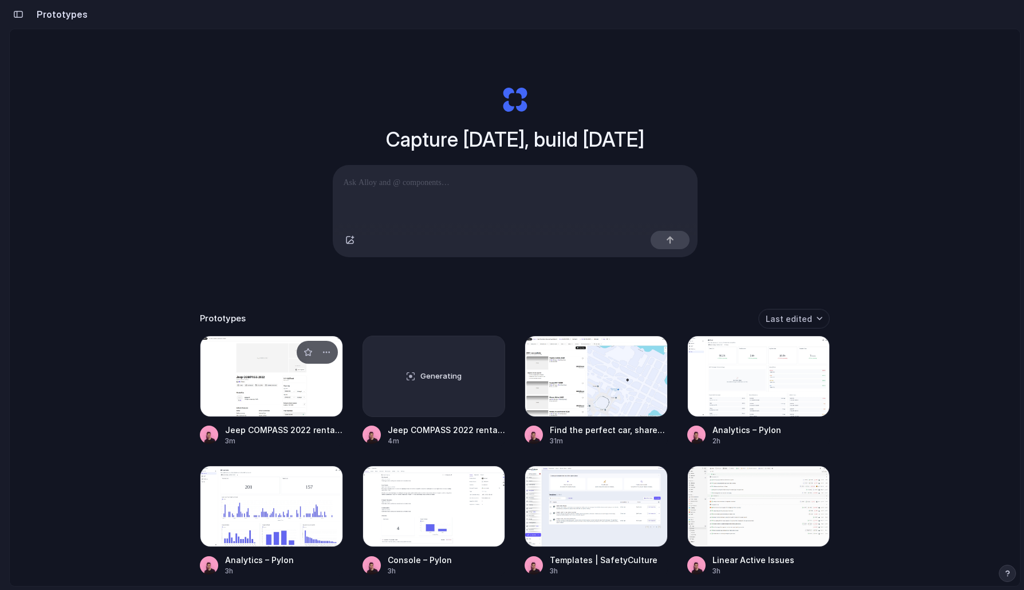
click at [245, 346] on div at bounding box center [271, 376] width 143 height 81
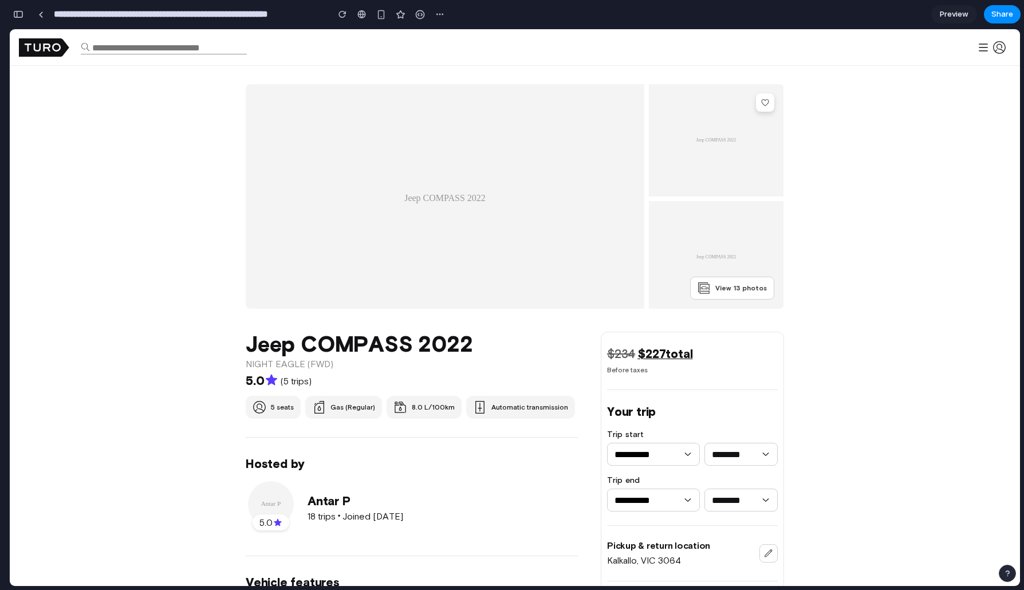
click at [16, 2] on div "**********" at bounding box center [228, 14] width 439 height 25
click at [18, 10] on button "button" at bounding box center [18, 14] width 18 height 18
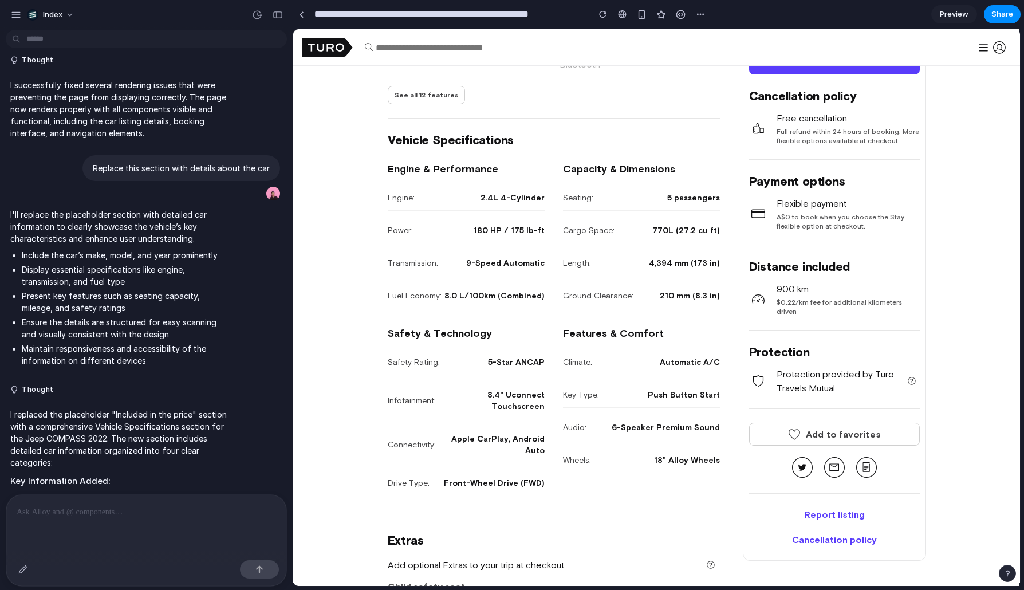
scroll to position [591, 0]
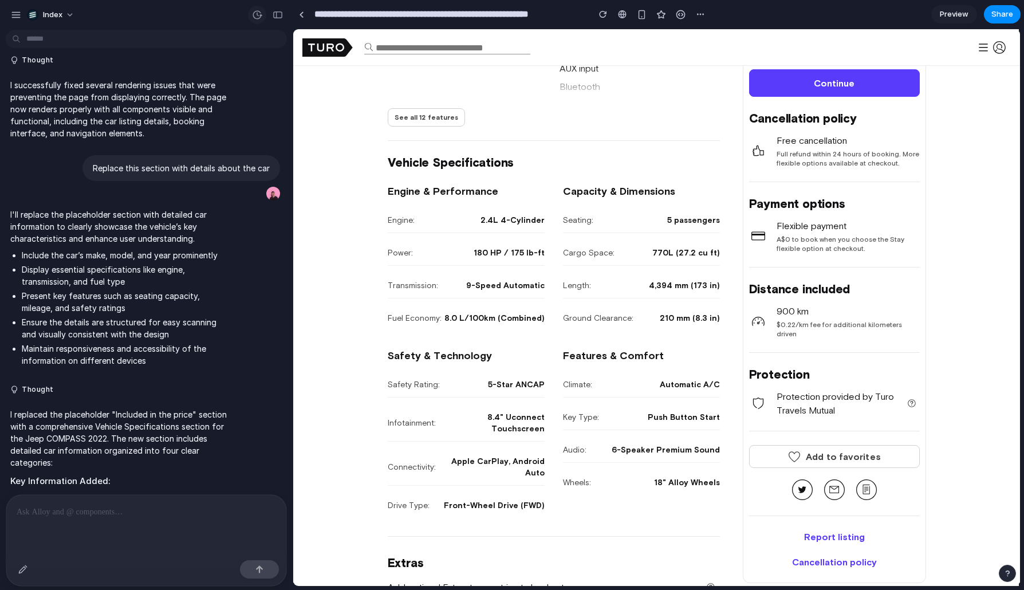
click at [263, 17] on button "button" at bounding box center [257, 15] width 18 height 18
click at [393, 129] on div "v2 Current" at bounding box center [512, 295] width 1024 height 590
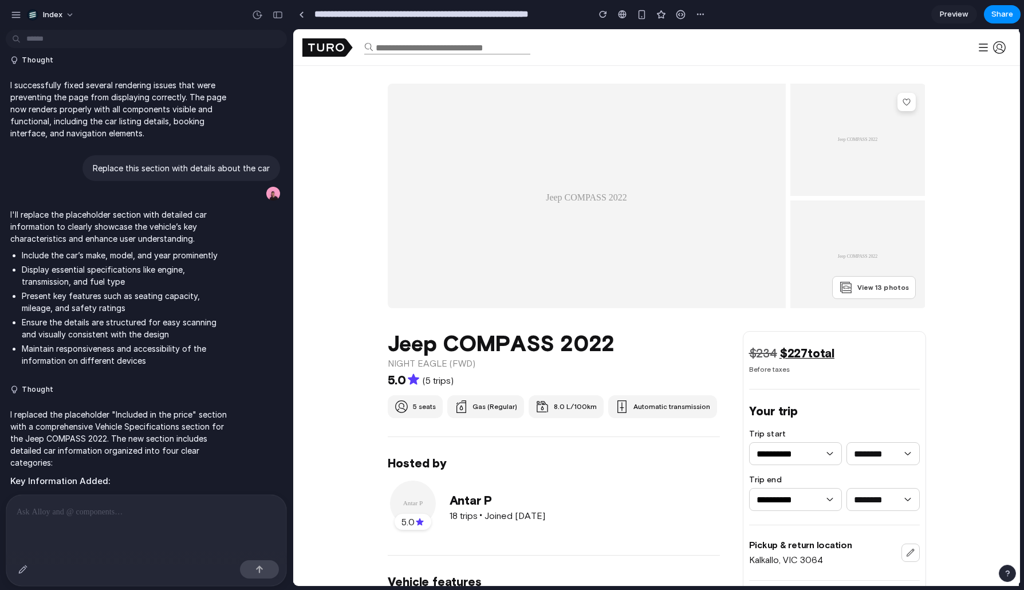
scroll to position [0, 0]
click at [288, 12] on div "Index" at bounding box center [146, 13] width 293 height 27
click at [284, 12] on button "button" at bounding box center [278, 15] width 18 height 18
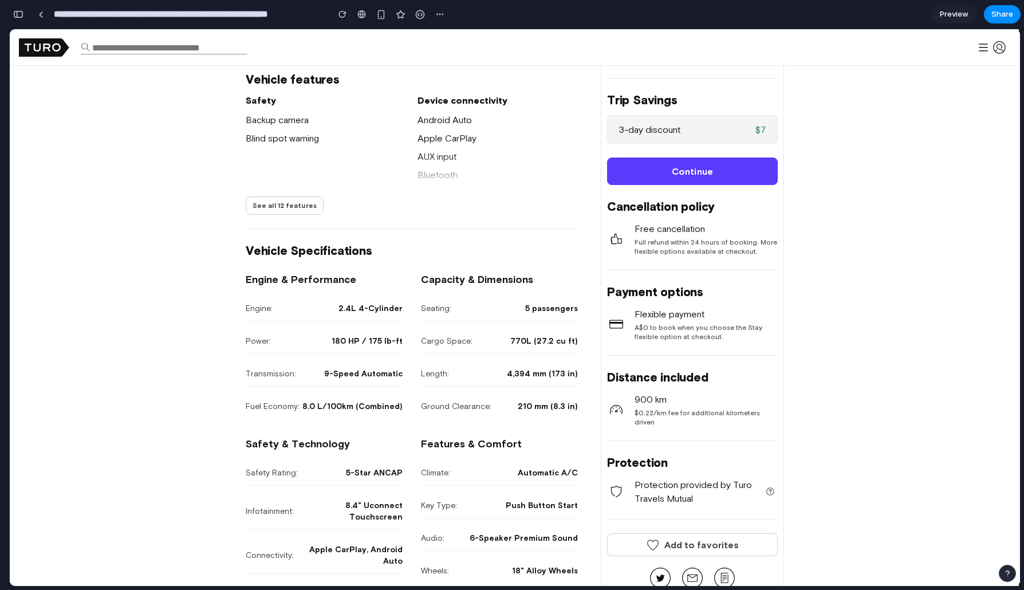
scroll to position [502, 0]
click at [358, 12] on div at bounding box center [361, 14] width 9 height 9
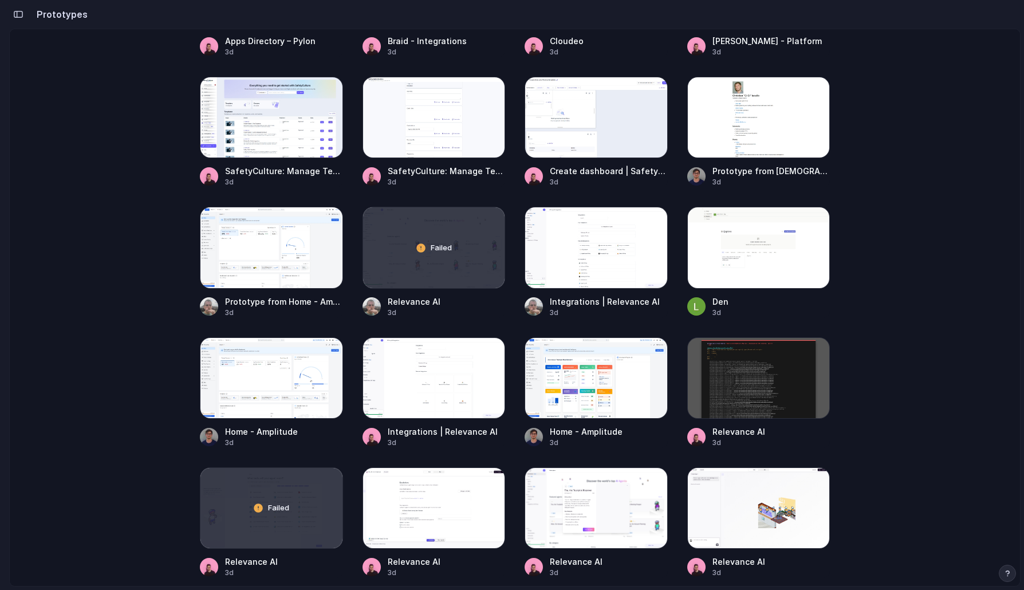
scroll to position [2770, 0]
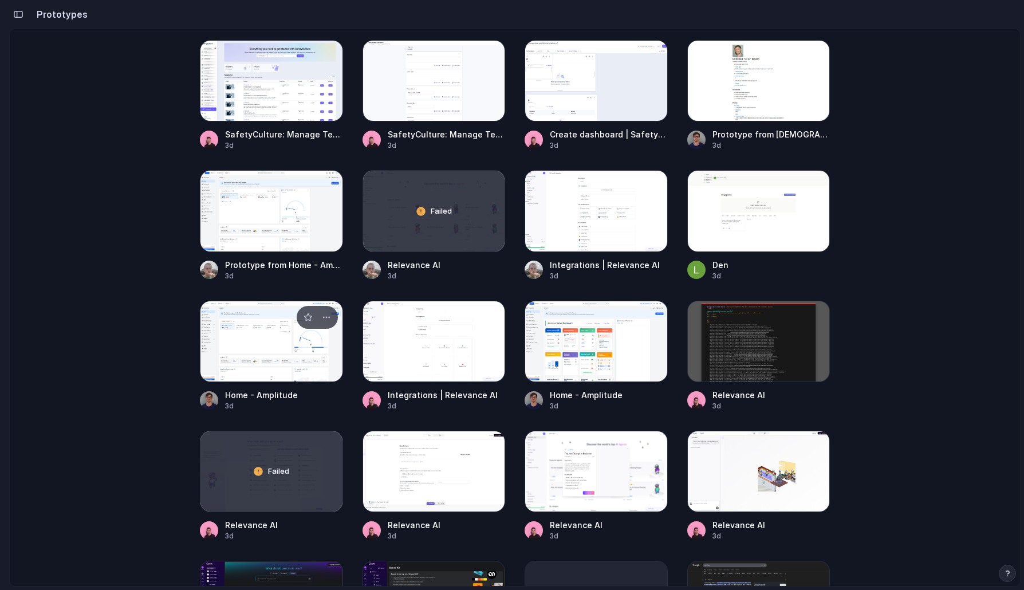
click at [260, 350] on div at bounding box center [271, 341] width 143 height 81
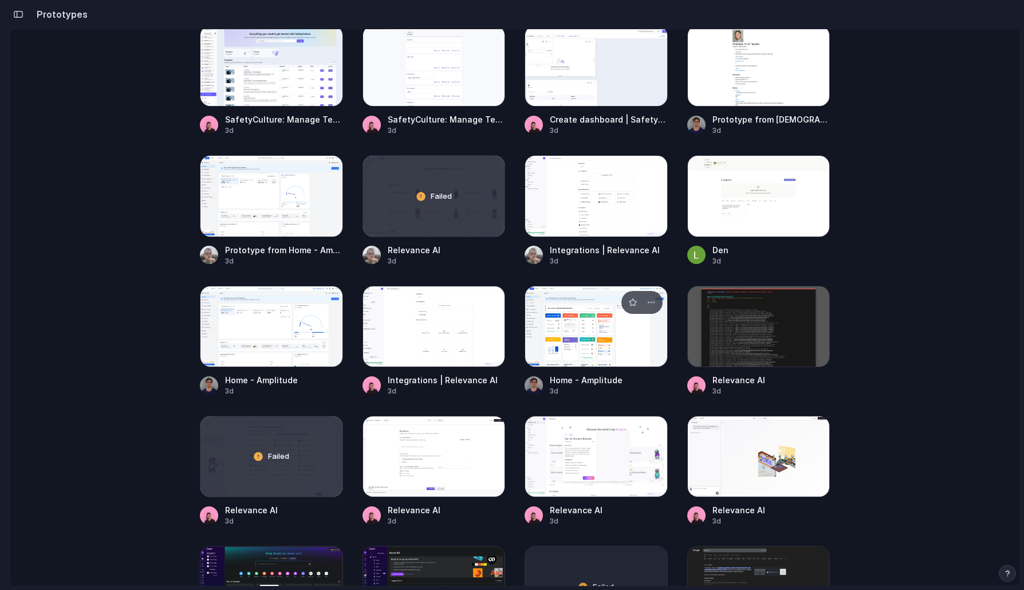
click at [545, 346] on div at bounding box center [596, 326] width 143 height 81
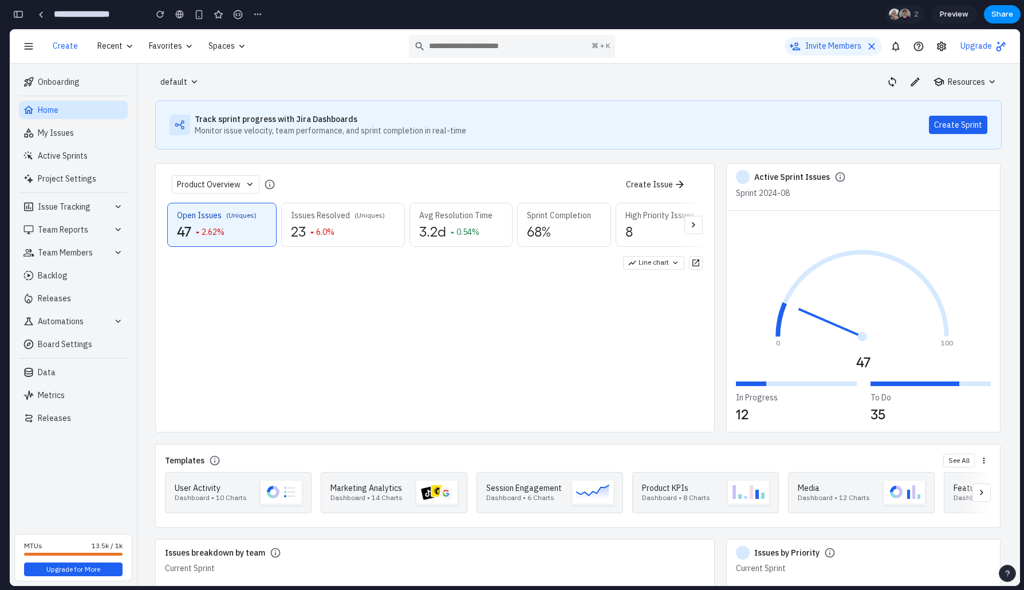
click at [22, 17] on div "button" at bounding box center [18, 14] width 10 height 8
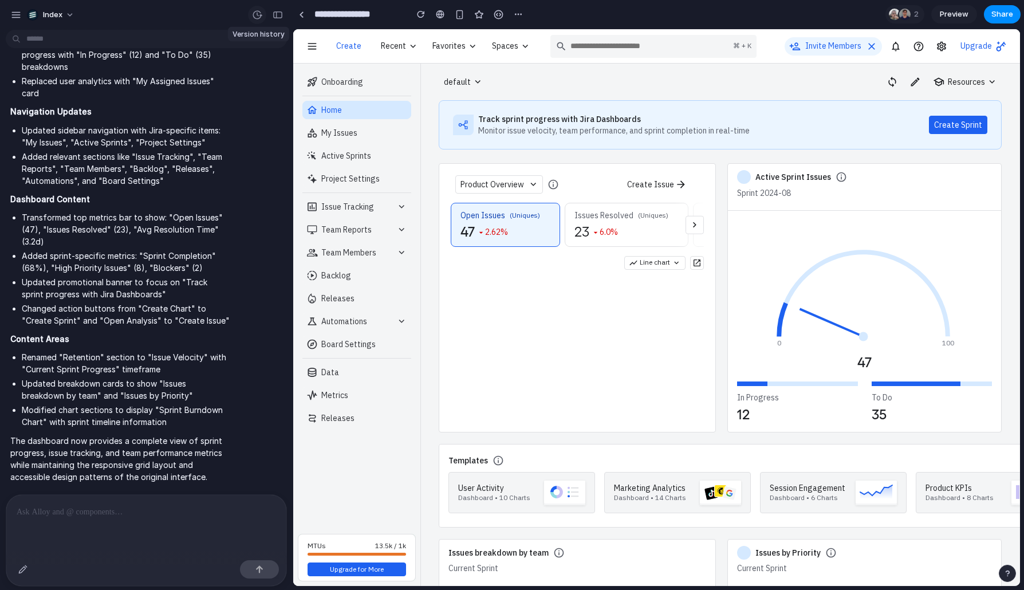
click at [256, 19] on button "button" at bounding box center [257, 15] width 18 height 18
click at [335, 106] on div "v2 Current" at bounding box center [512, 295] width 1024 height 590
click at [269, 11] on button "button" at bounding box center [278, 15] width 18 height 18
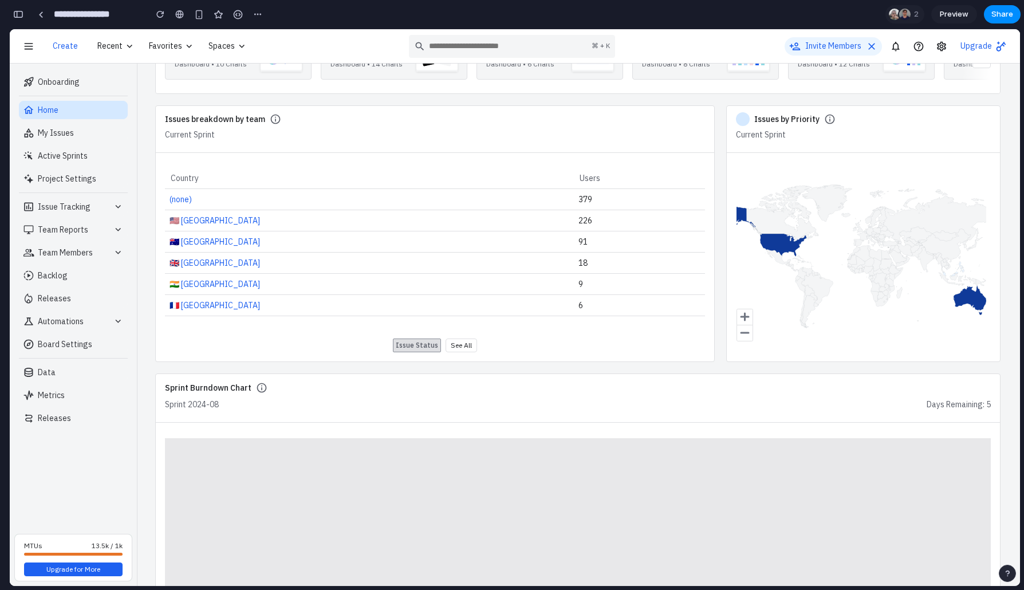
scroll to position [577, 0]
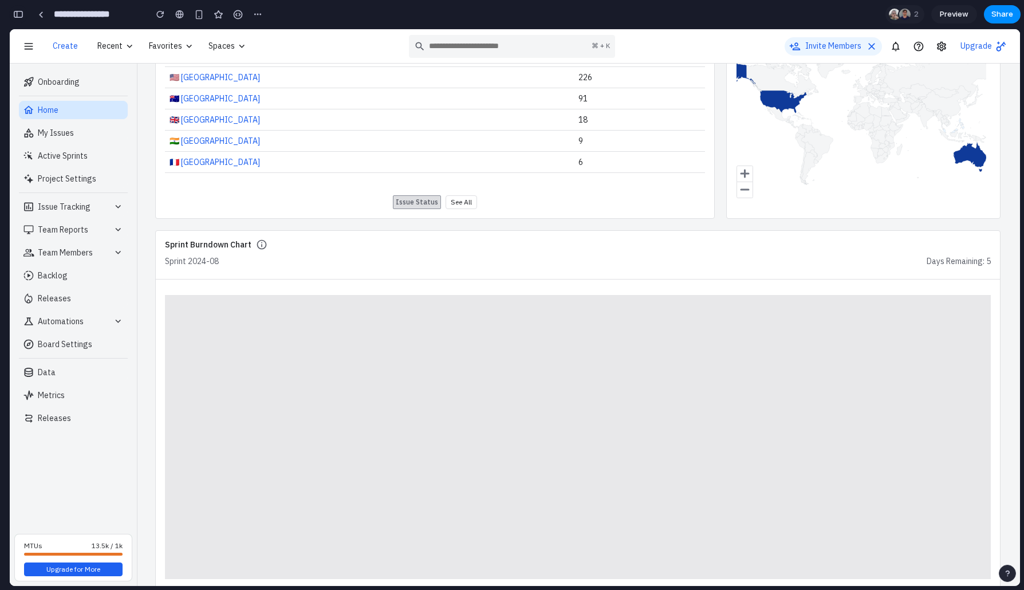
click at [20, 13] on div "button" at bounding box center [18, 14] width 10 height 8
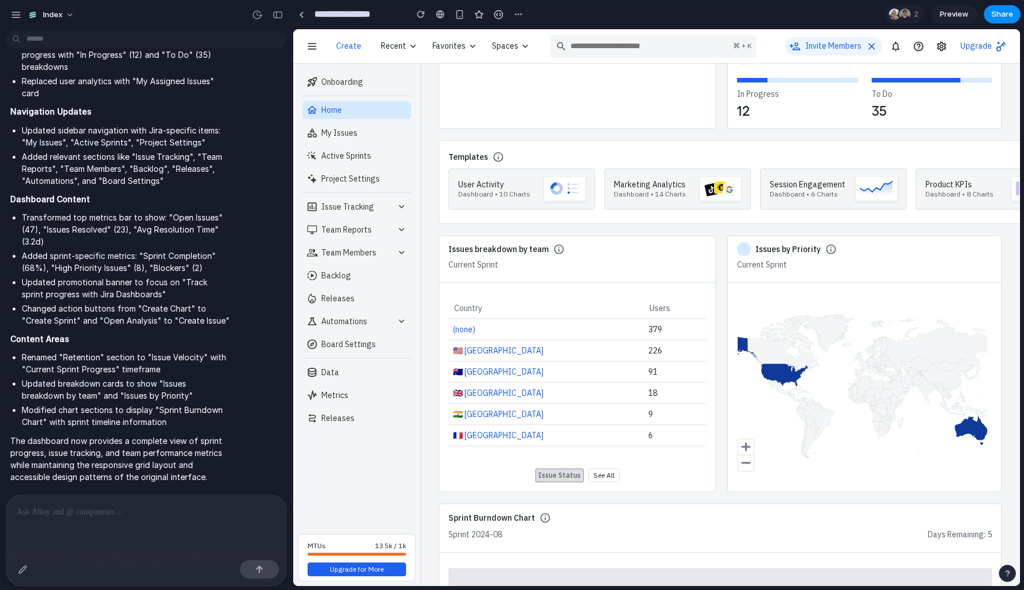
scroll to position [0, 0]
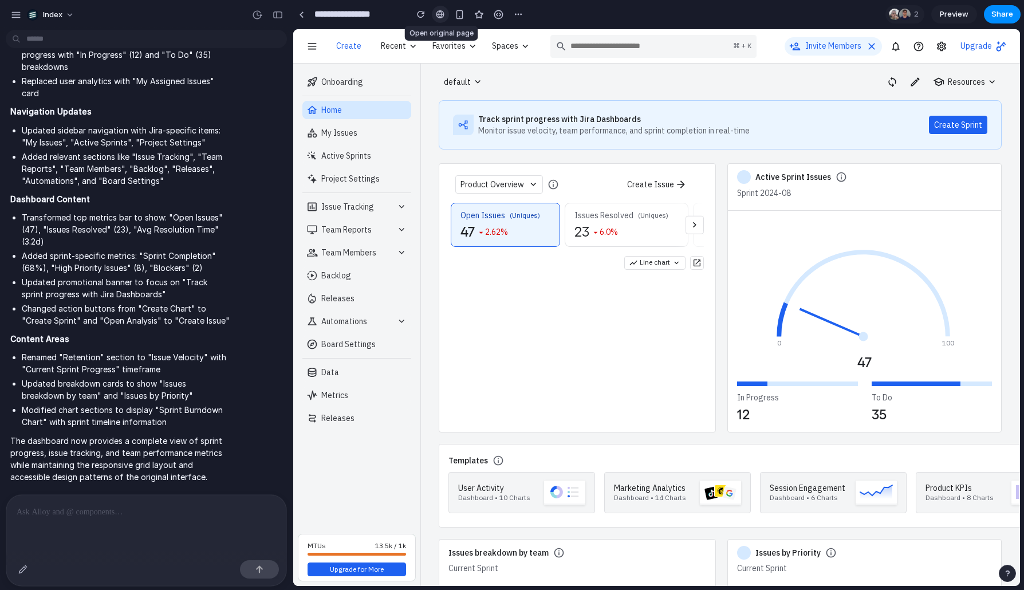
click at [441, 19] on link at bounding box center [440, 14] width 17 height 17
click at [304, 18] on link at bounding box center [301, 14] width 17 height 17
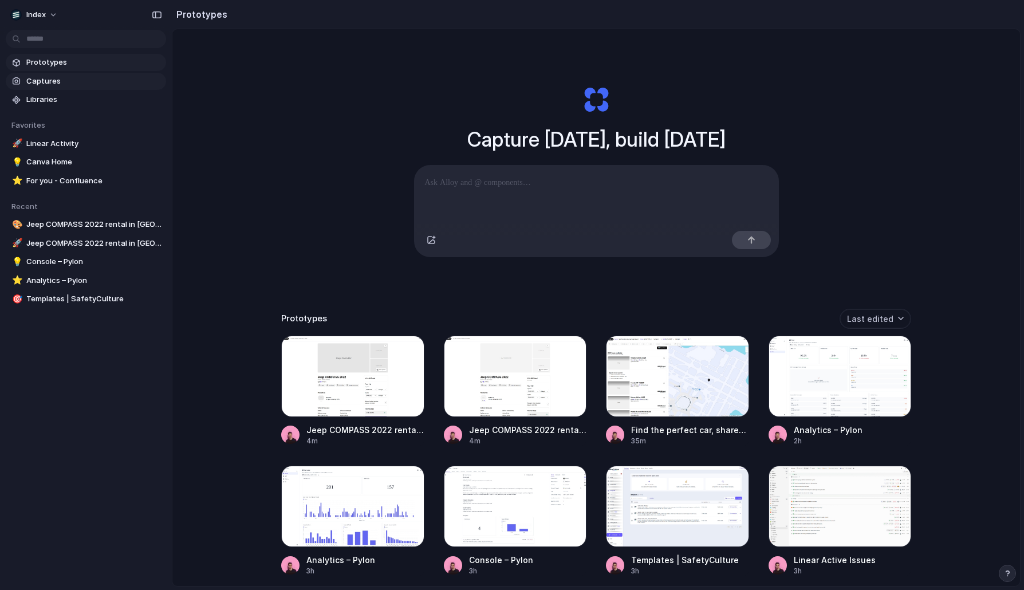
click at [61, 83] on span "Captures" at bounding box center [93, 81] width 135 height 11
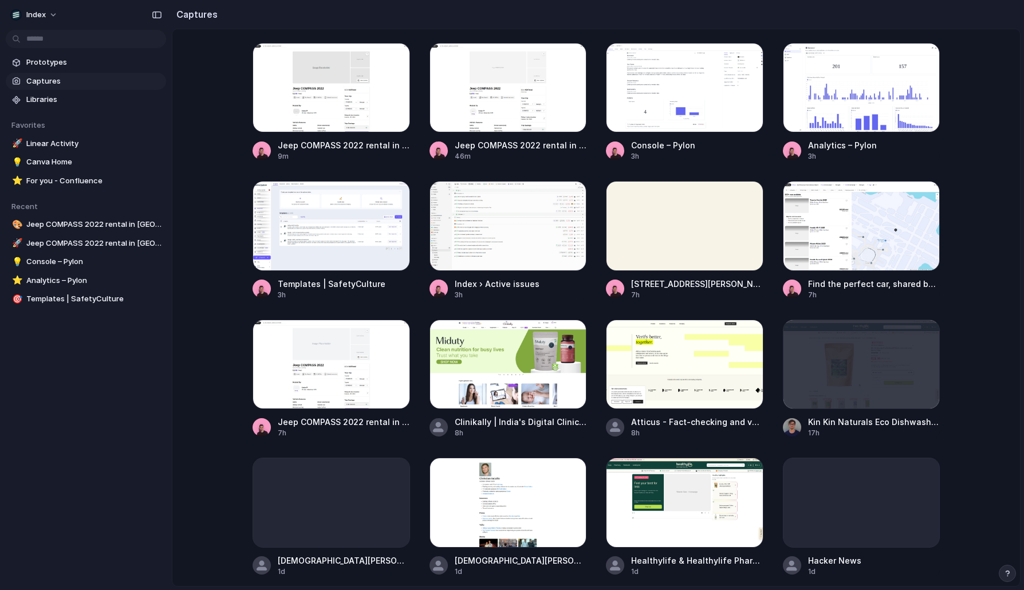
scroll to position [2051, 0]
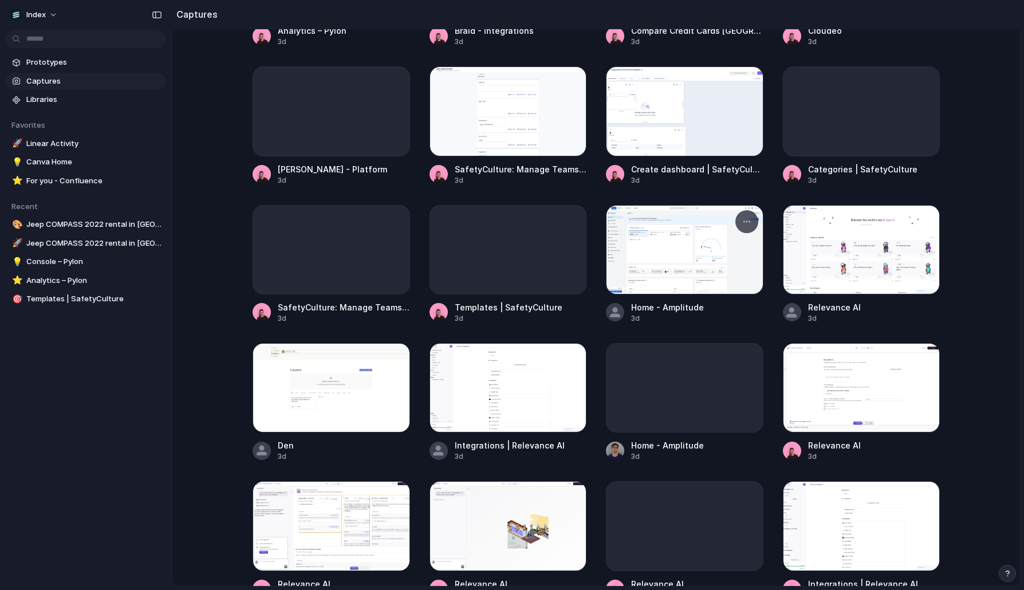
click at [648, 237] on div at bounding box center [685, 249] width 158 height 89
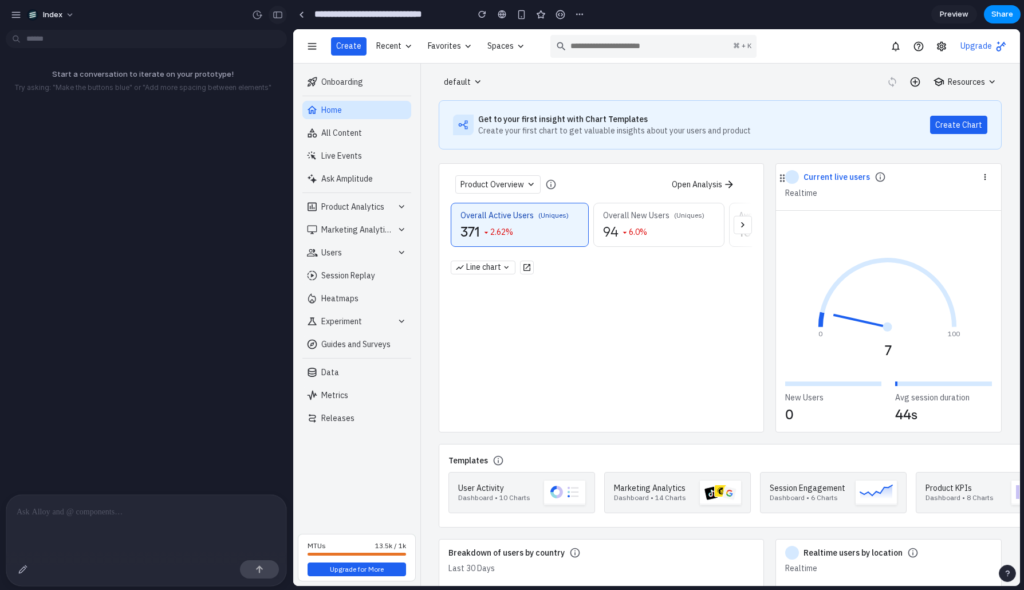
click at [270, 14] on button "button" at bounding box center [278, 15] width 18 height 18
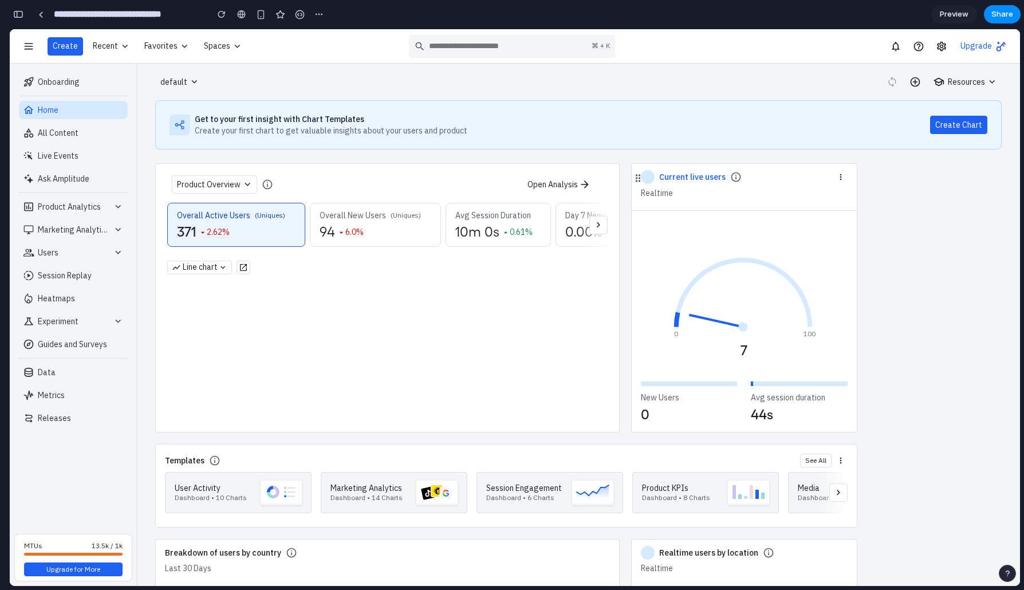
click at [22, 17] on div "button" at bounding box center [18, 14] width 10 height 8
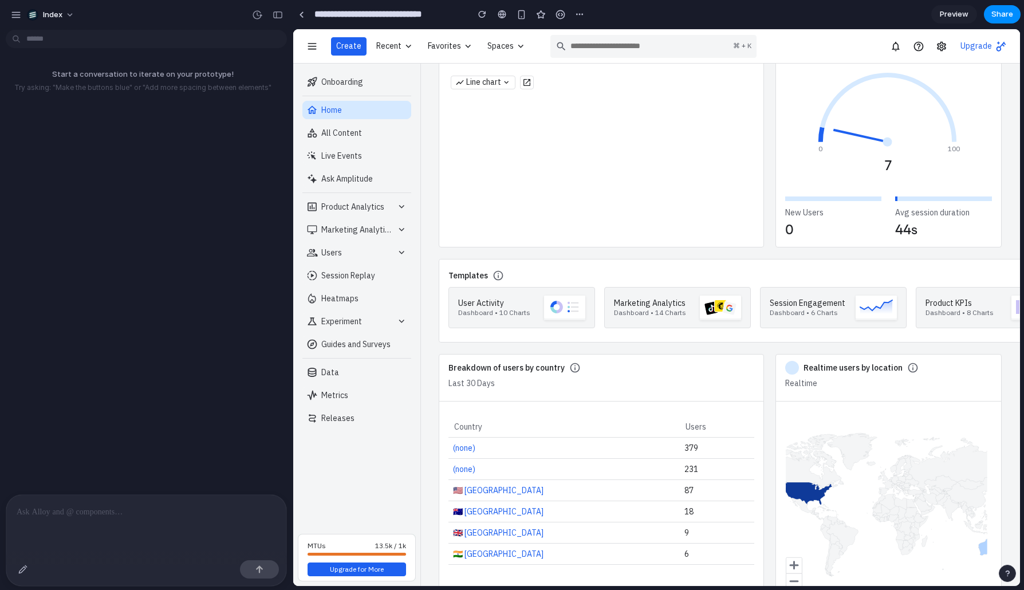
scroll to position [254, 0]
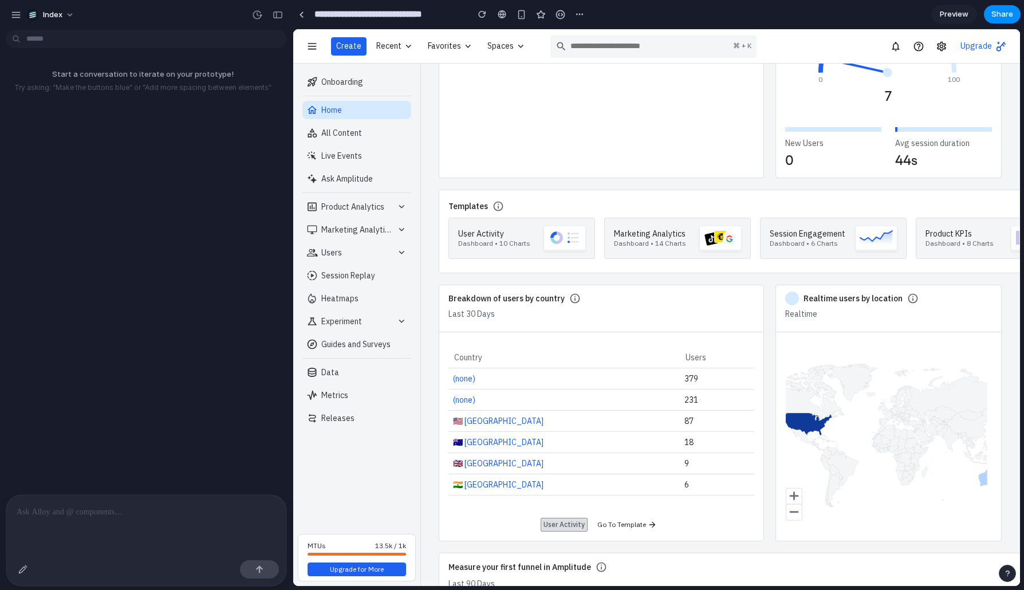
click at [129, 518] on div at bounding box center [146, 525] width 280 height 61
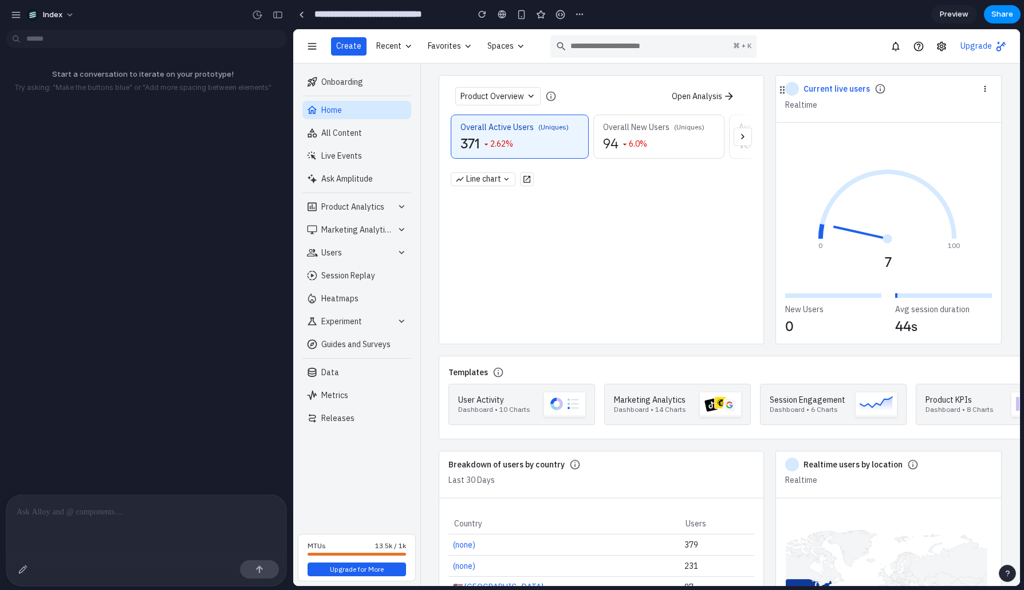
scroll to position [0, 0]
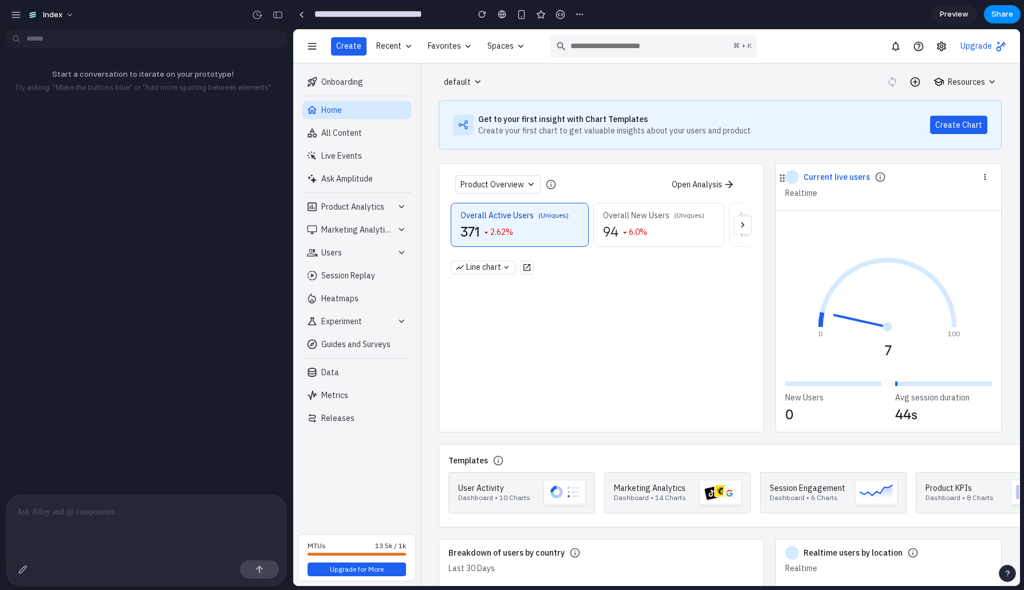
click at [128, 506] on p at bounding box center [146, 512] width 259 height 14
click at [18, 575] on button "button" at bounding box center [23, 569] width 18 height 18
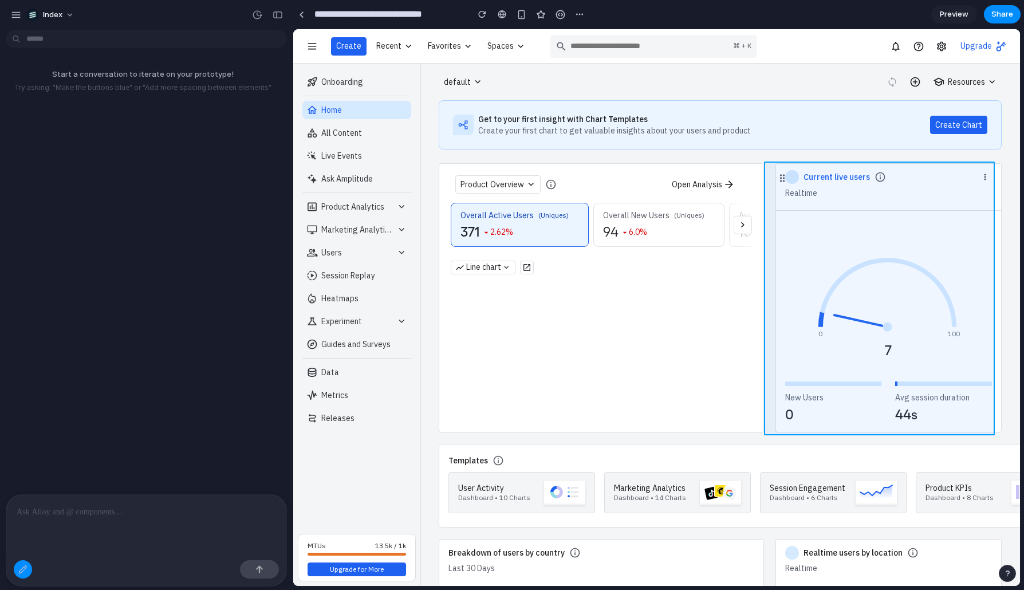
click at [772, 209] on div at bounding box center [657, 308] width 726 height 556
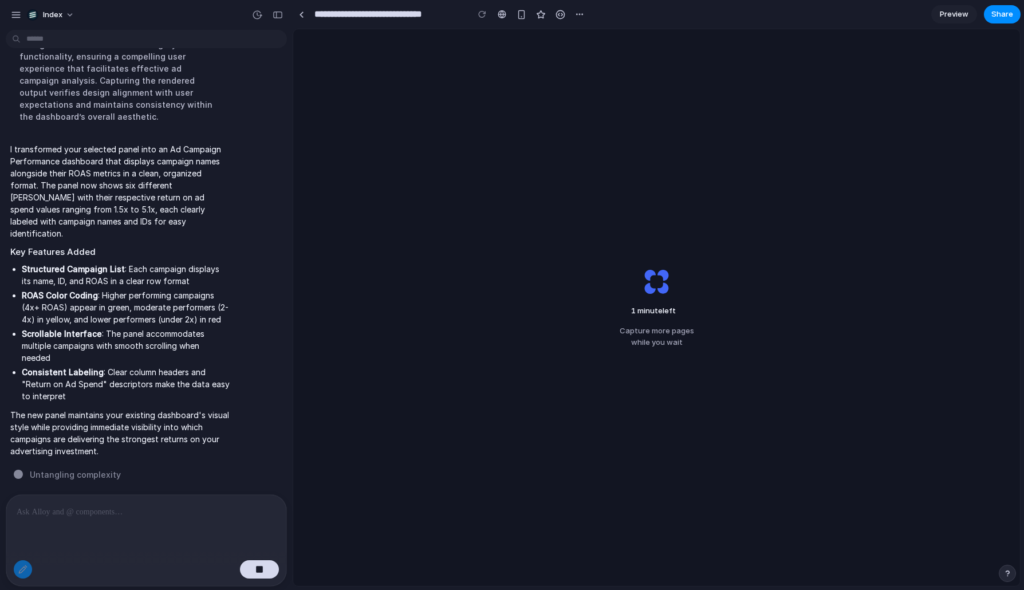
scroll to position [366, 0]
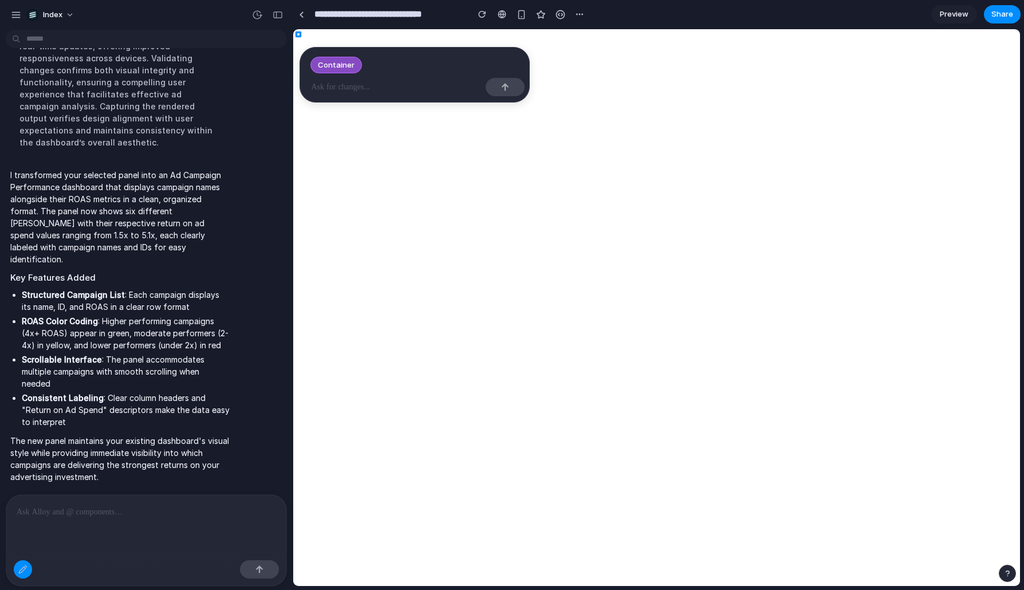
click at [534, 334] on div at bounding box center [657, 308] width 726 height 556
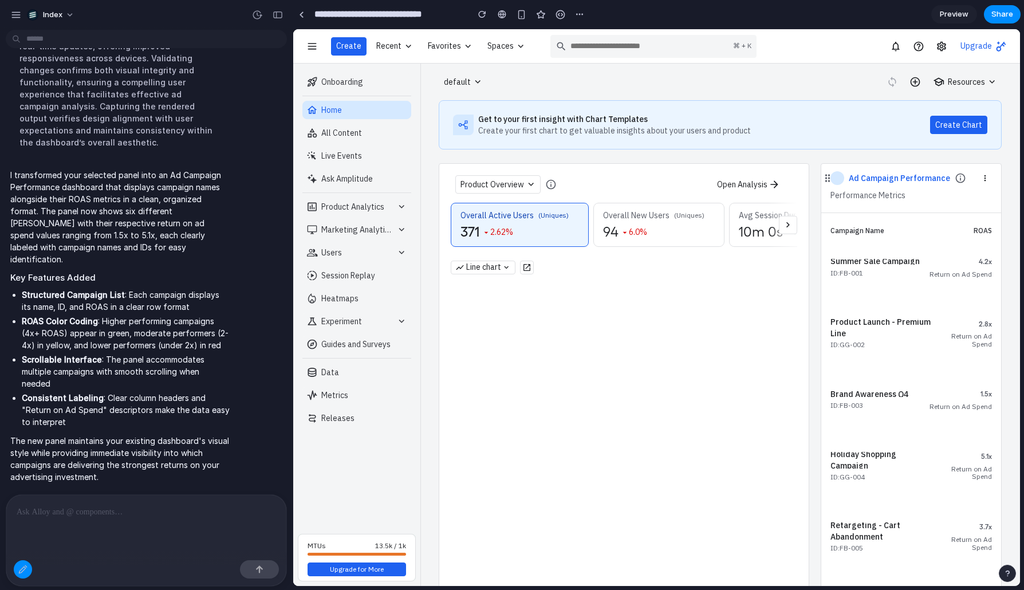
scroll to position [0, 0]
click at [8, 572] on div at bounding box center [146, 571] width 280 height 30
click at [17, 571] on button "button" at bounding box center [23, 569] width 18 height 18
click at [279, 13] on div "button" at bounding box center [278, 15] width 10 height 8
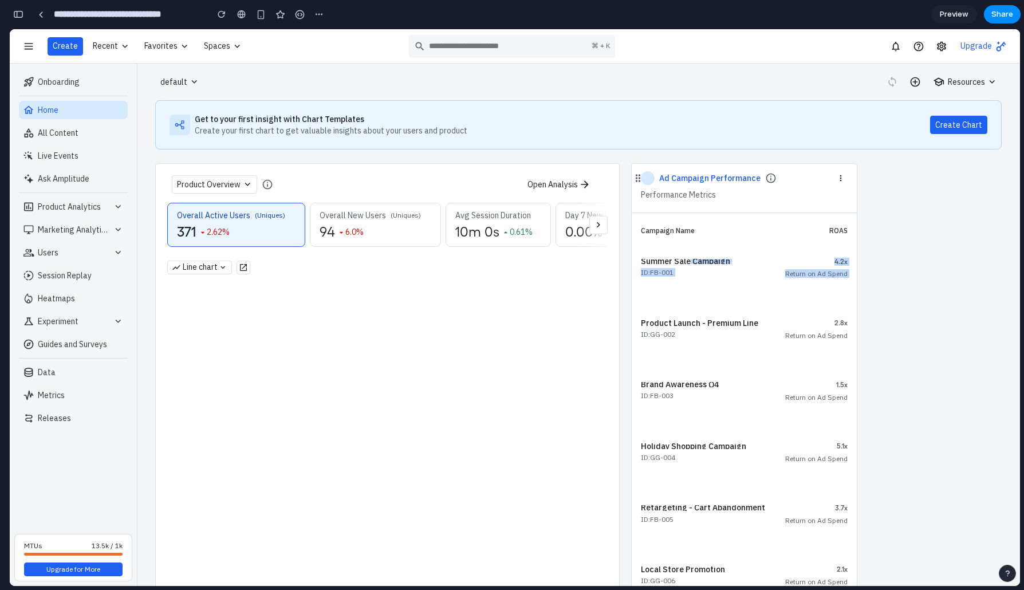
drag, startPoint x: 689, startPoint y: 258, endPoint x: 694, endPoint y: 315, distance: 57.5
click at [694, 315] on div "Summer Sale Campaign ID: FB-001 4.2x Return on Ad Spend Product Launch - Premiu…" at bounding box center [744, 422] width 207 height 356
click at [694, 315] on div "Product Launch - Premium Line ID: GG-002 2.8x Return on Ad Spend" at bounding box center [744, 329] width 207 height 48
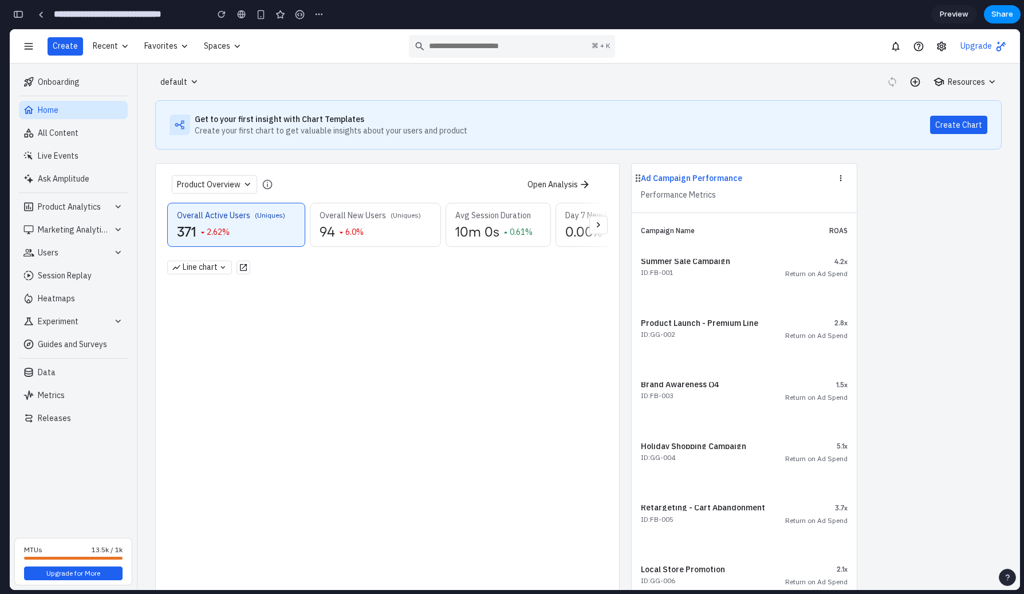
scroll to position [2788, 0]
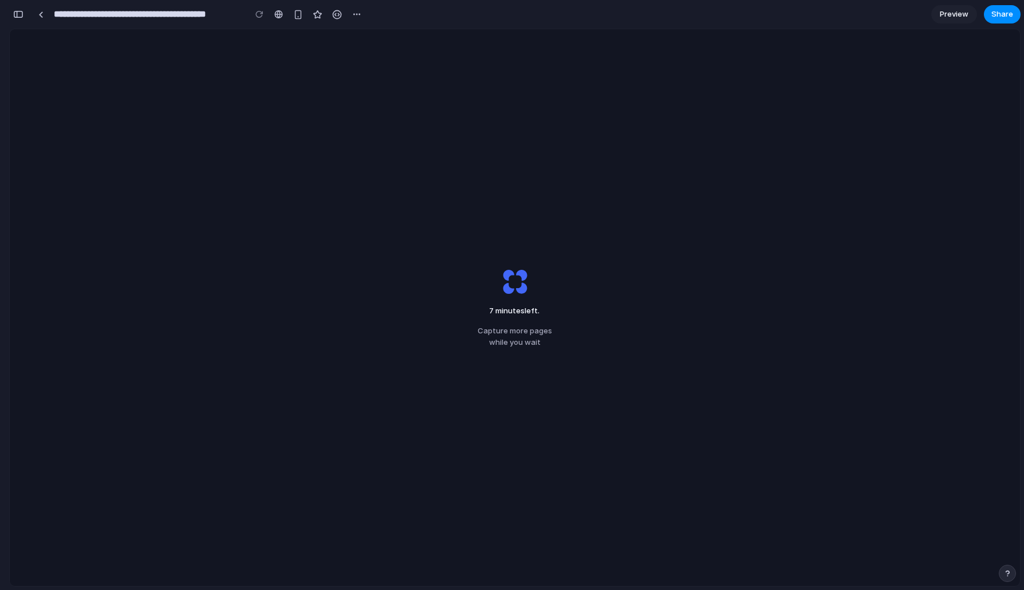
click at [382, 251] on div "7 minutes left . Capture more pages while you wait" at bounding box center [515, 307] width 1010 height 557
click at [321, 216] on div "5 minutes left ... Capture more pages while you wait" at bounding box center [515, 307] width 1010 height 557
click at [40, 11] on div at bounding box center [40, 14] width 5 height 6
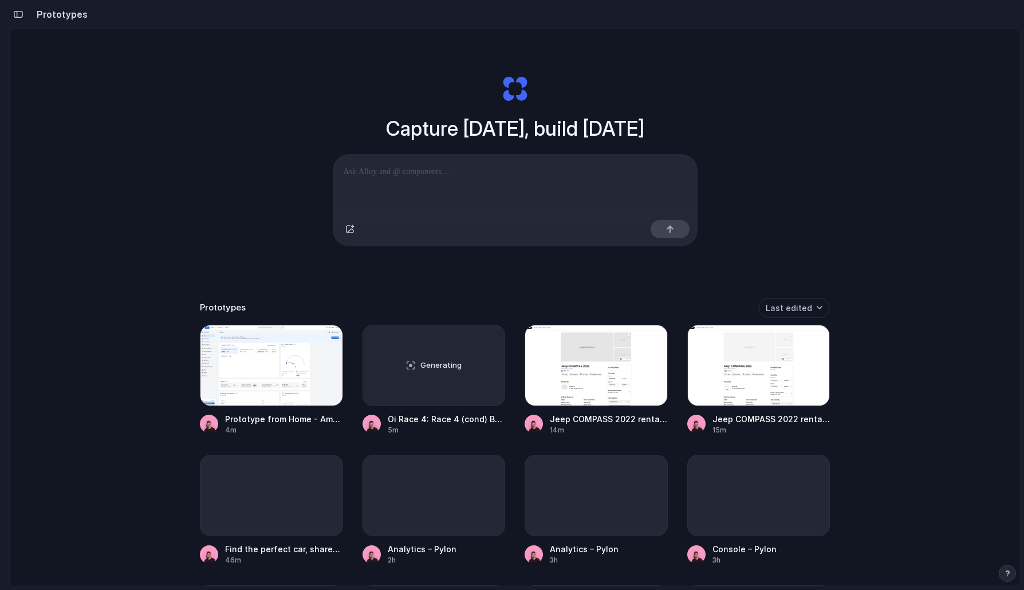
scroll to position [15, 0]
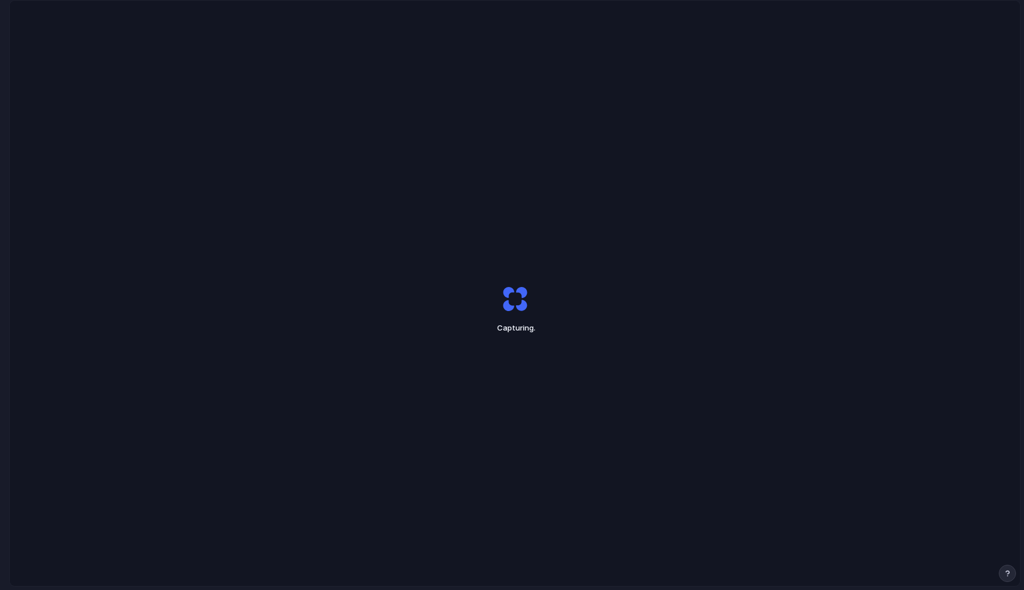
click at [512, 295] on div at bounding box center [512, 295] width 0 height 0
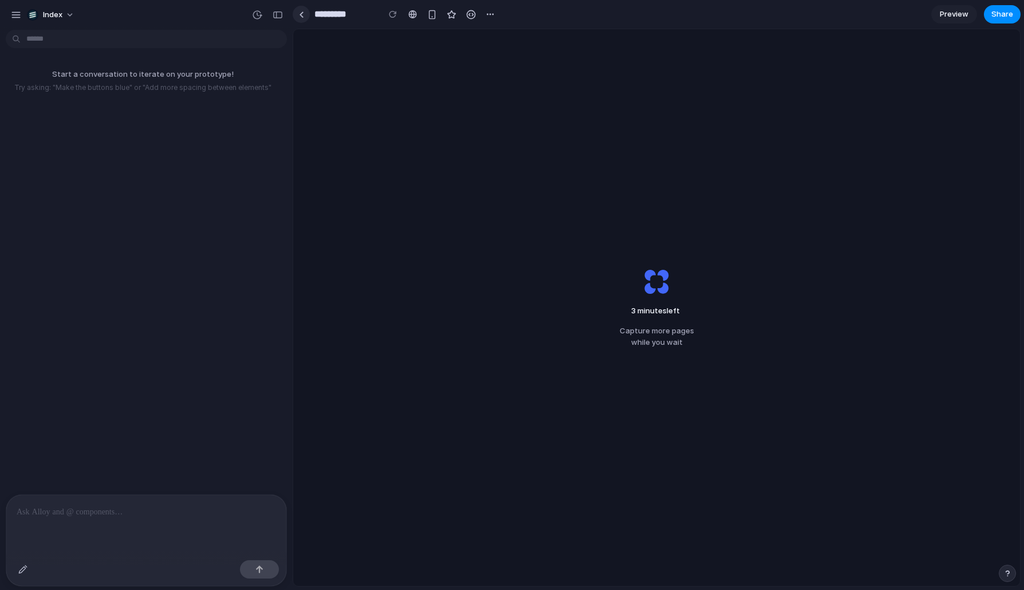
click at [304, 11] on link at bounding box center [301, 14] width 17 height 17
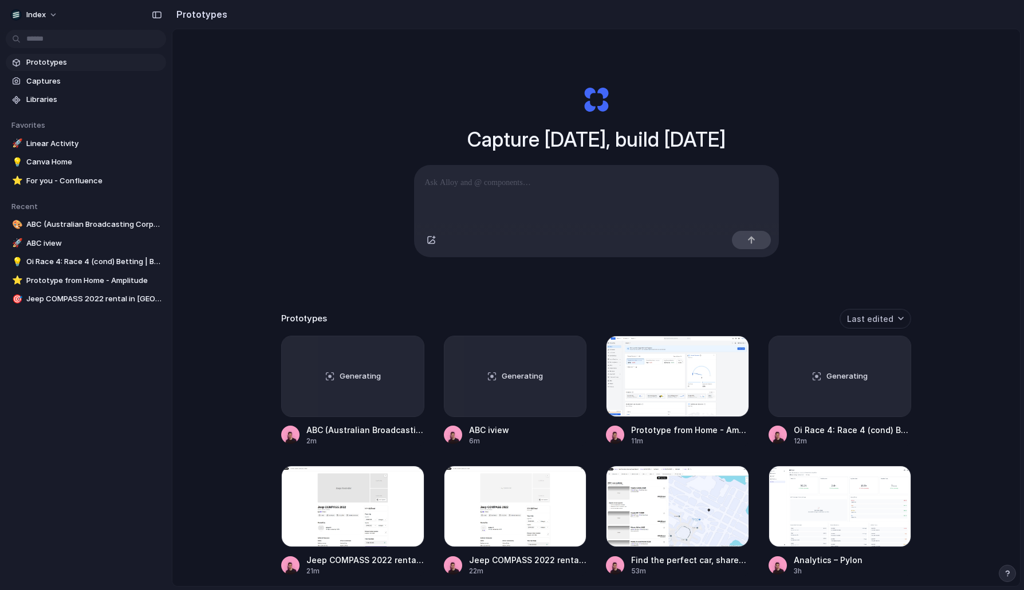
click at [290, 91] on div "Capture [DATE], build [DATE] Clone web app Clone screenshot Start from existing…" at bounding box center [596, 338] width 848 height 618
click at [356, 81] on div "Capture today, build tomorrow Clone web app Clone screenshot Start from existin…" at bounding box center [596, 338] width 848 height 618
click at [284, 231] on div "Capture today, build tomorrow Clone web app Clone screenshot Start from existin…" at bounding box center [596, 338] width 848 height 618
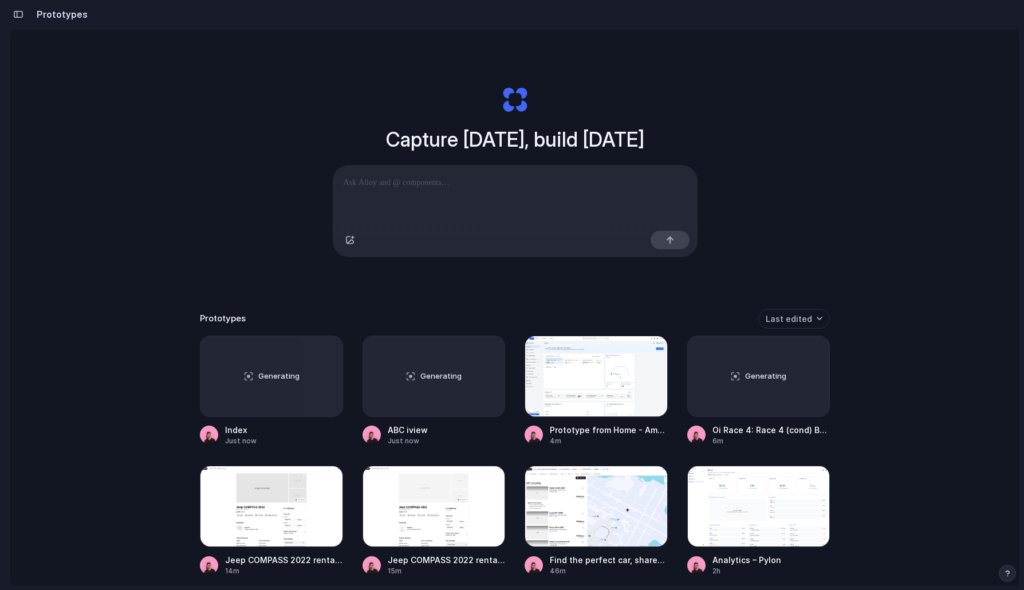
drag, startPoint x: 355, startPoint y: 109, endPoint x: 432, endPoint y: 281, distance: 189.0
click at [432, 281] on div "Capture today, build tomorrow Clone web app Clone screenshot Start from existin…" at bounding box center [515, 171] width 458 height 257
click at [483, 297] on div "Capture today, build tomorrow Clone web app Clone screenshot Start from existin…" at bounding box center [515, 171] width 458 height 257
click at [290, 278] on div "Capture today, build tomorrow Clone web app Clone screenshot Start from existin…" at bounding box center [515, 171] width 458 height 257
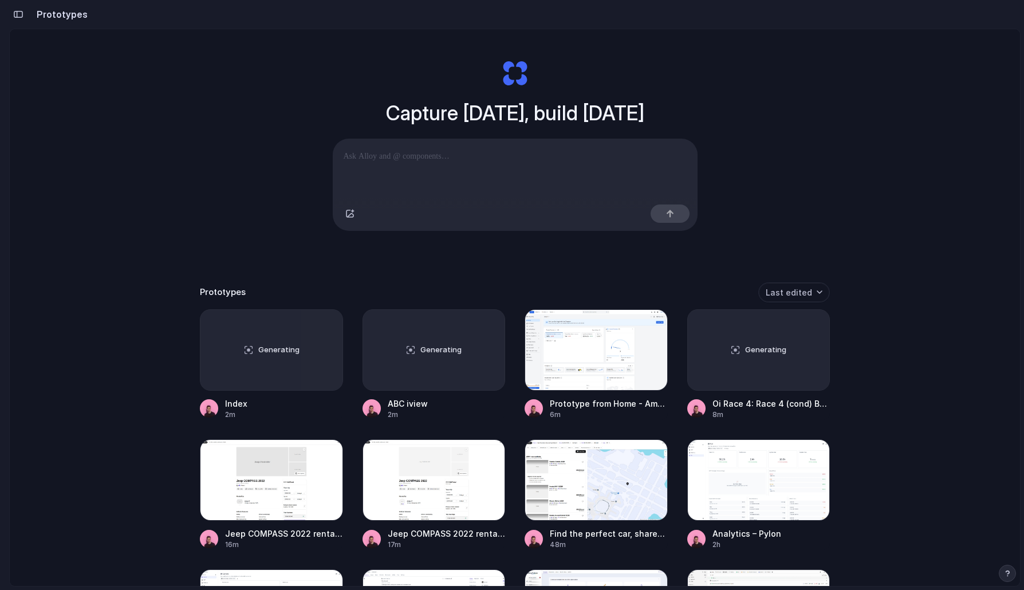
scroll to position [10, 0]
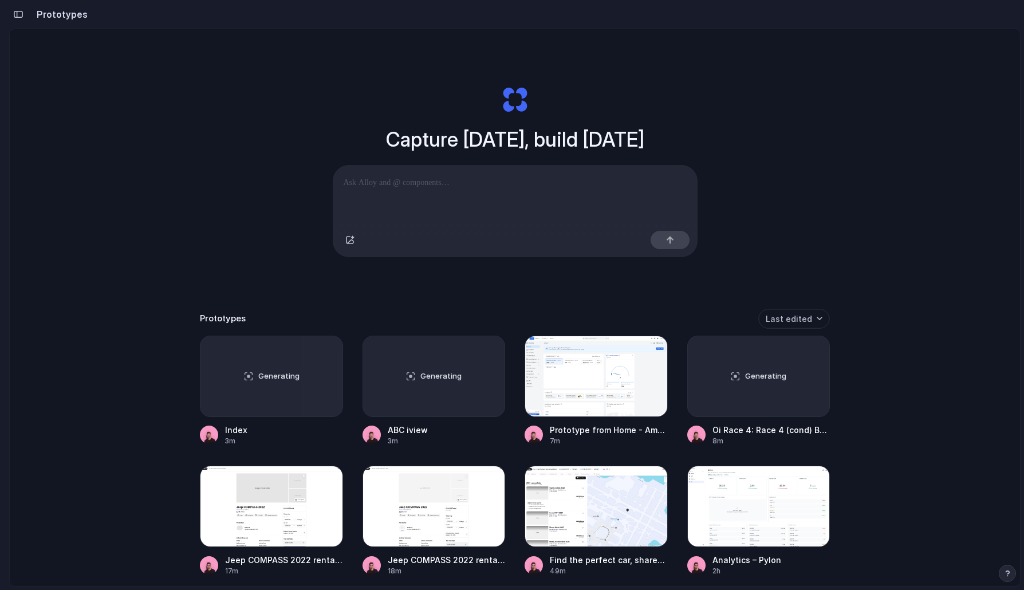
click at [163, 355] on div "Capture [DATE], build [DATE] Clone web app Clone screenshot Start from existing…" at bounding box center [515, 338] width 1010 height 618
click at [733, 402] on div "Generating" at bounding box center [759, 376] width 142 height 80
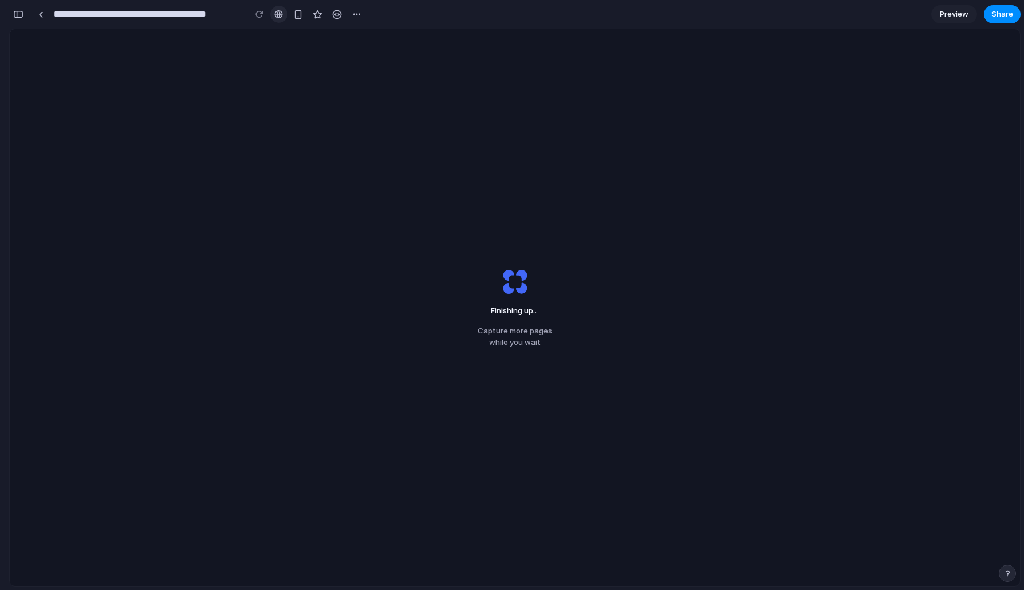
click at [281, 16] on div at bounding box center [278, 14] width 9 height 9
click at [45, 20] on link at bounding box center [40, 14] width 17 height 17
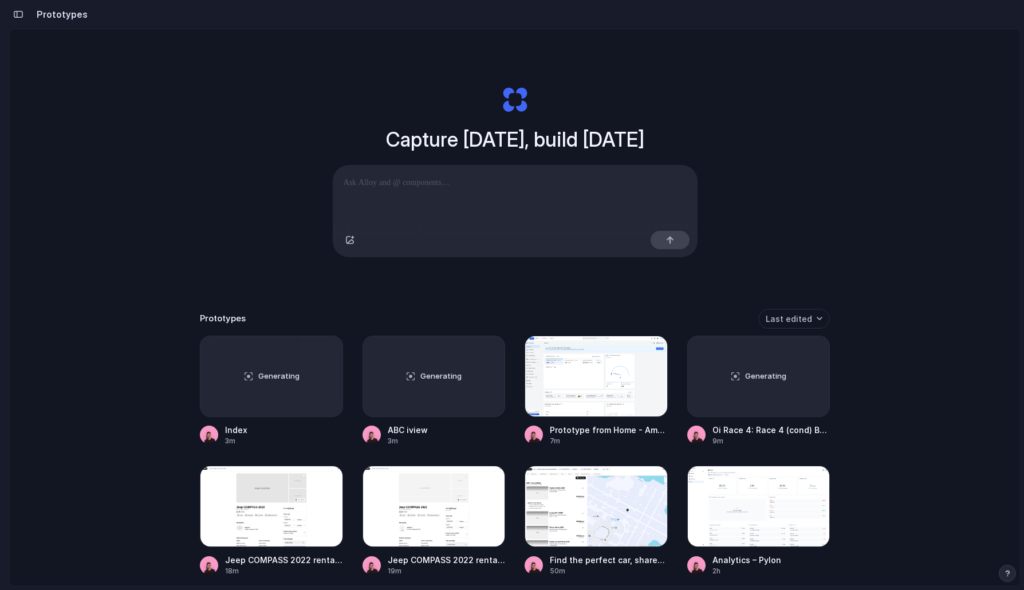
click at [186, 143] on div "Capture [DATE], build [DATE] Clone web app Clone screenshot Start from existing…" at bounding box center [515, 338] width 1010 height 618
click at [247, 359] on div at bounding box center [271, 376] width 143 height 81
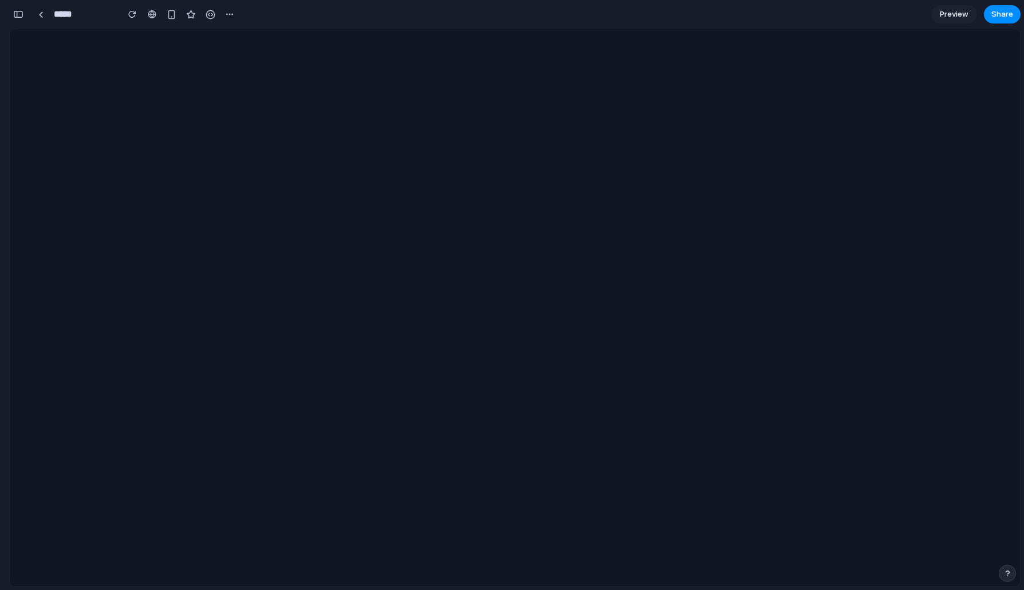
click at [9, 5] on div at bounding box center [5, 295] width 10 height 590
click at [26, 17] on button "button" at bounding box center [18, 14] width 18 height 18
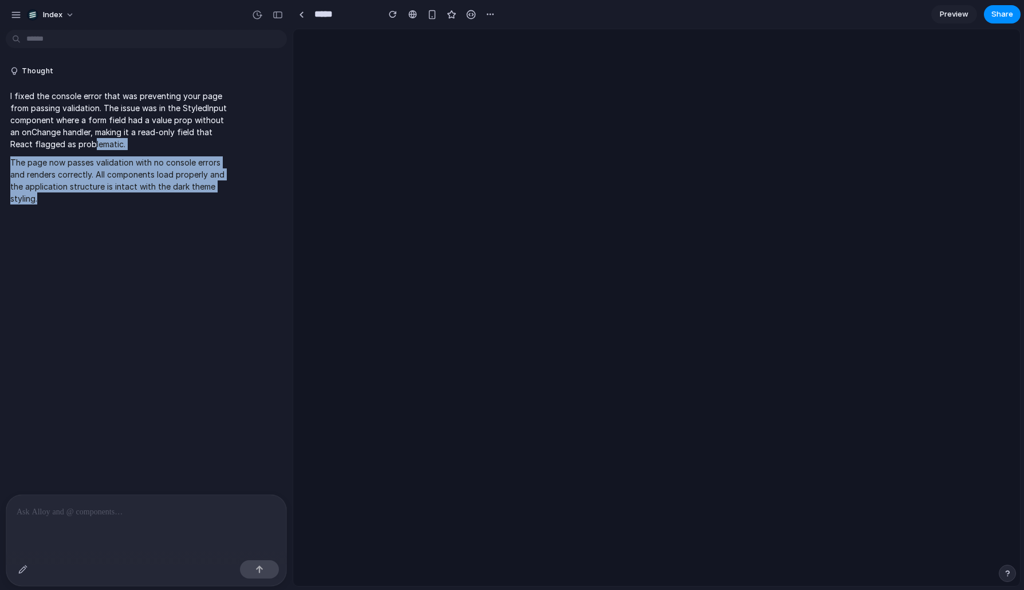
drag, startPoint x: 93, startPoint y: 144, endPoint x: 123, endPoint y: 231, distance: 91.3
click at [123, 231] on div "Thought I fixed the console error that was preventing your page from passing va…" at bounding box center [143, 264] width 286 height 460
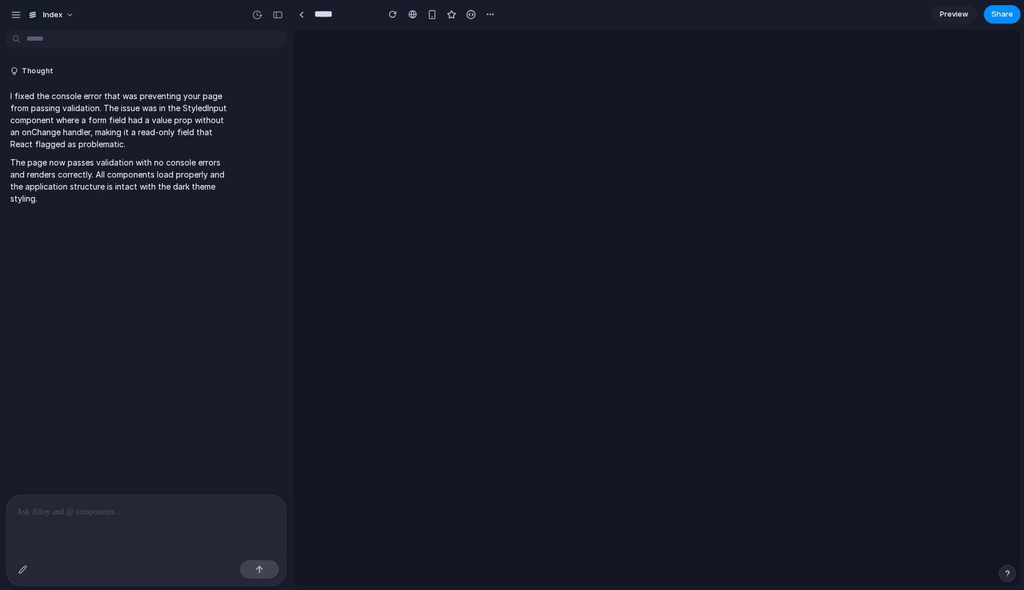
click at [350, 153] on div "Prototypes Captures Libraries Favorites 🚀 Linear Activity 💡 Canva Home ⭐ For yo…" at bounding box center [657, 443] width 718 height 819
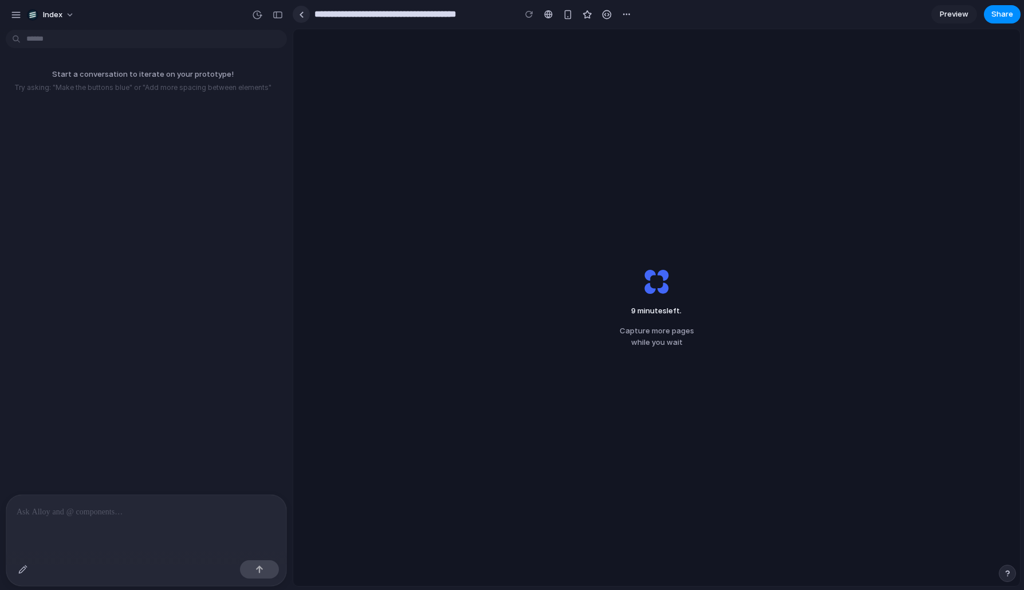
click at [303, 19] on link at bounding box center [301, 14] width 17 height 17
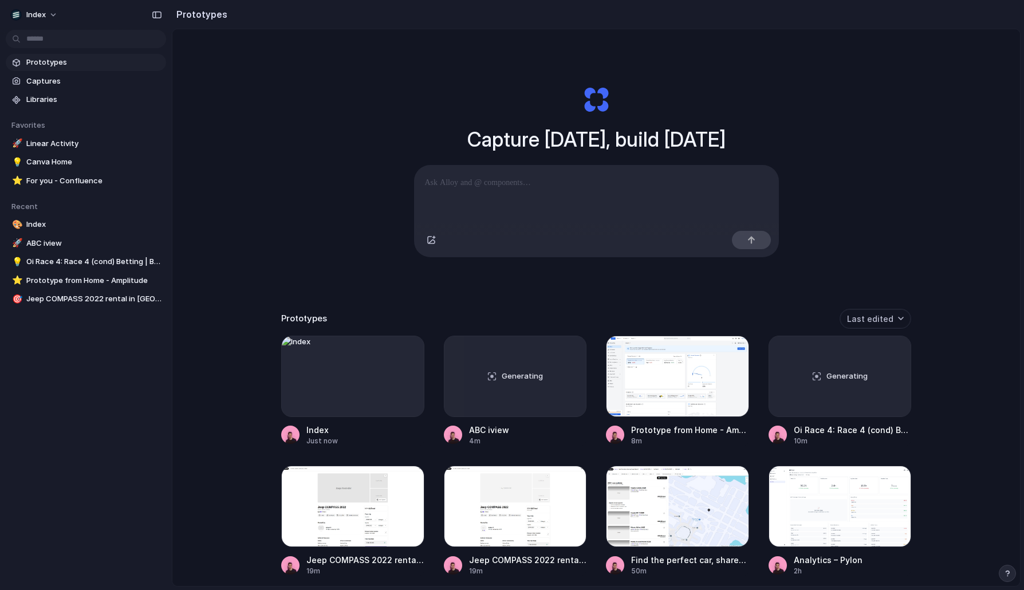
click at [310, 241] on div "Capture today, build tomorrow Clone web app Clone screenshot Start from existin…" at bounding box center [596, 338] width 848 height 618
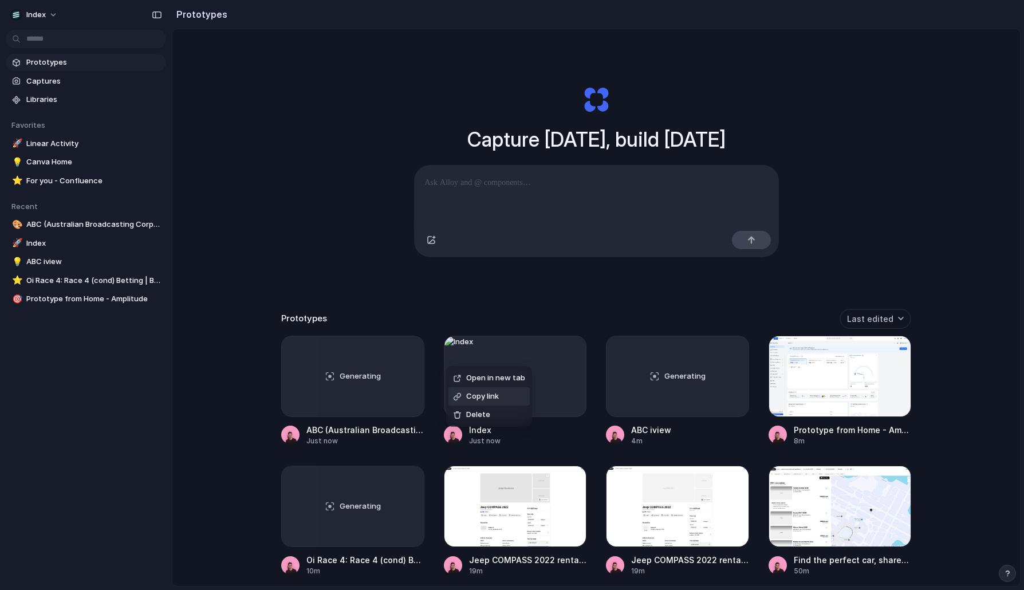
click at [474, 412] on span "Delete" at bounding box center [478, 414] width 24 height 11
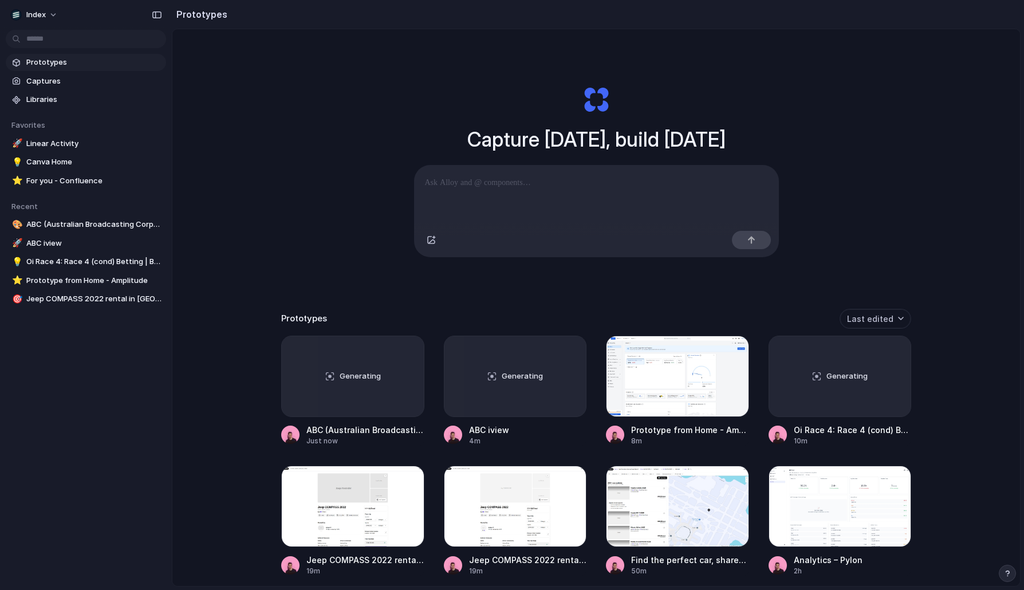
click at [321, 261] on div "Capture today, build tomorrow Clone web app Clone screenshot Start from existin…" at bounding box center [596, 338] width 848 height 618
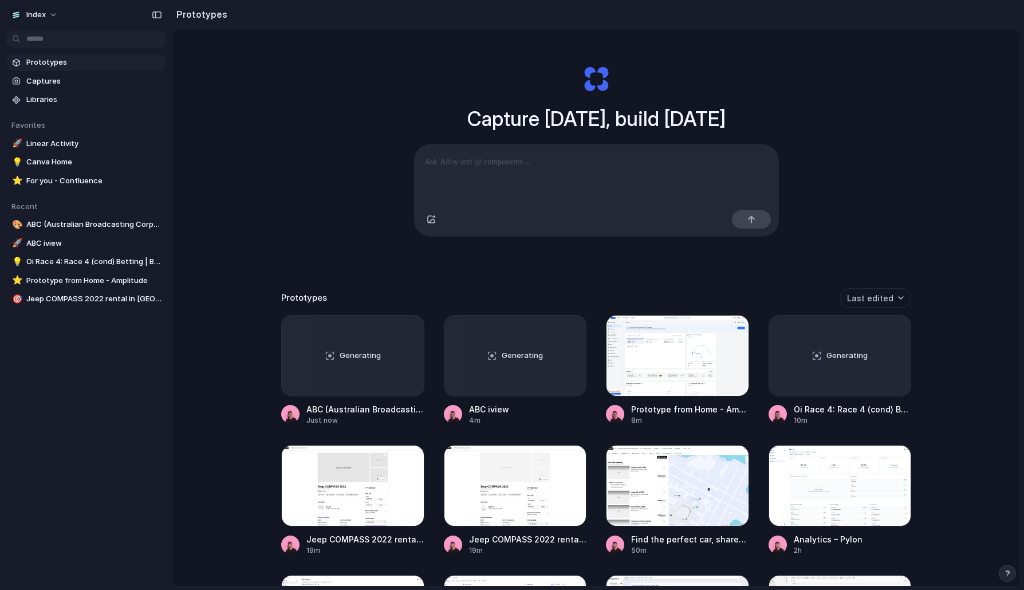
scroll to position [5, 0]
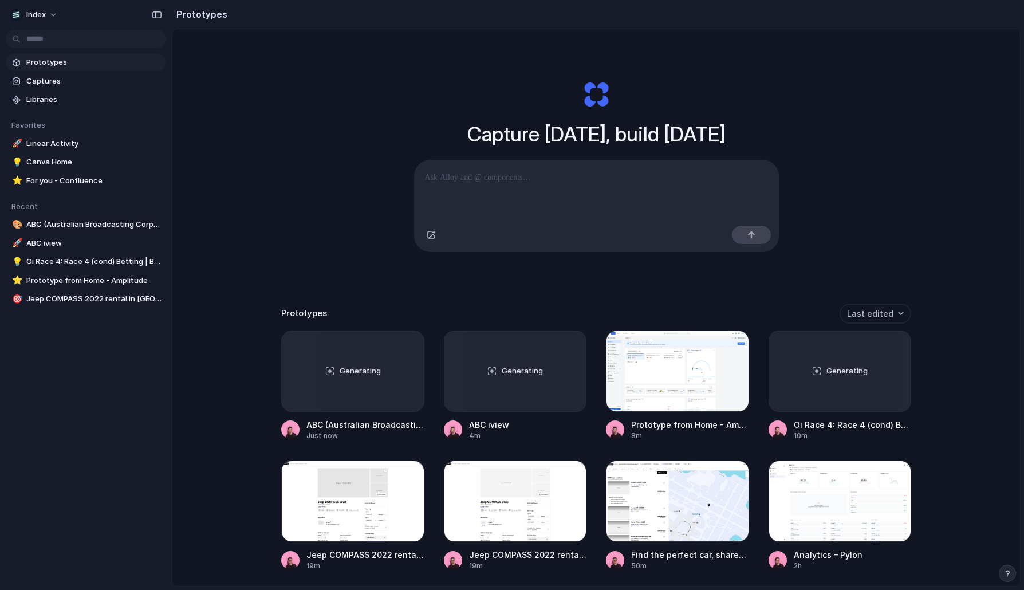
drag, startPoint x: 329, startPoint y: 276, endPoint x: 322, endPoint y: 208, distance: 68.0
click at [322, 208] on div "Capture today, build tomorrow Clone web app Clone screenshot Start from existin…" at bounding box center [596, 333] width 848 height 618
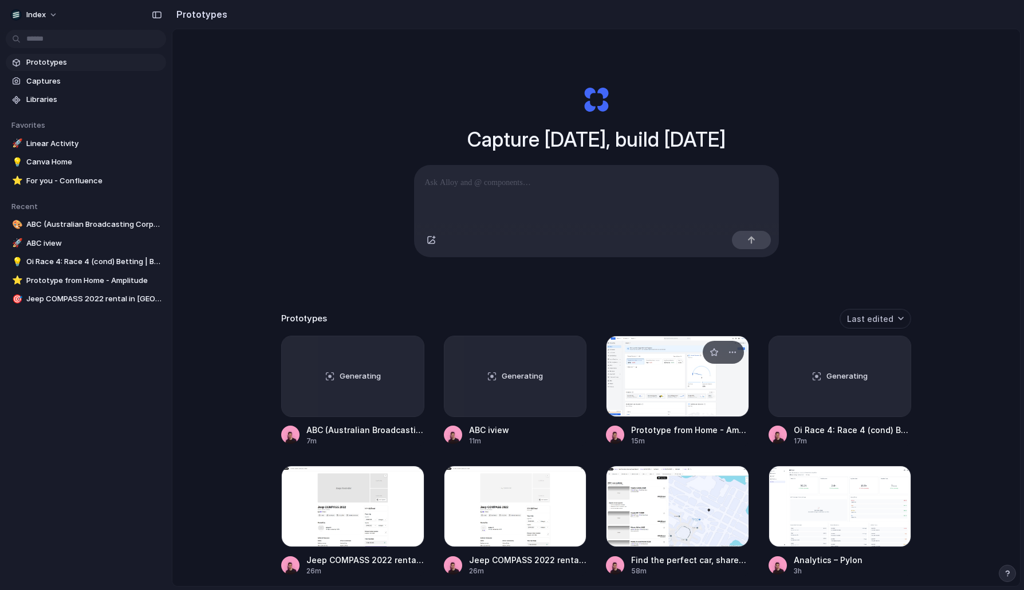
click at [701, 375] on div at bounding box center [677, 376] width 143 height 81
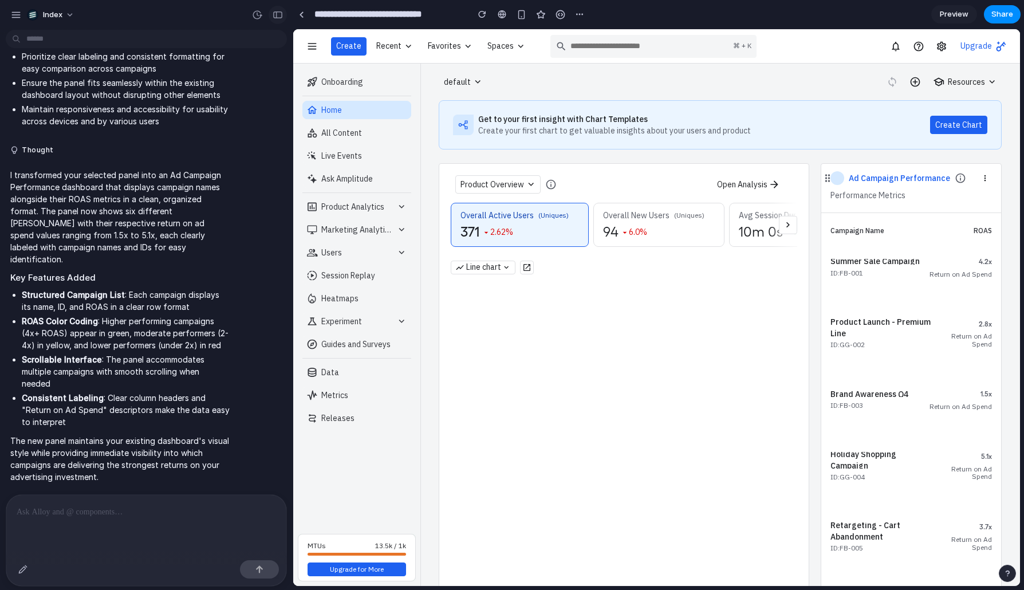
click at [277, 14] on div "button" at bounding box center [278, 15] width 10 height 8
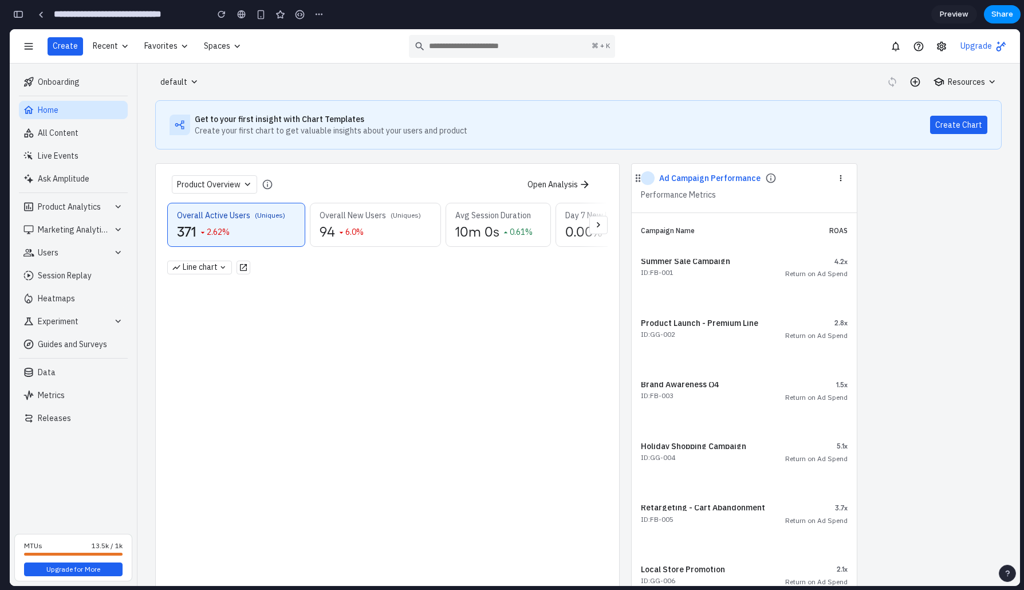
scroll to position [721, 0]
click at [19, 18] on button "button" at bounding box center [18, 14] width 18 height 18
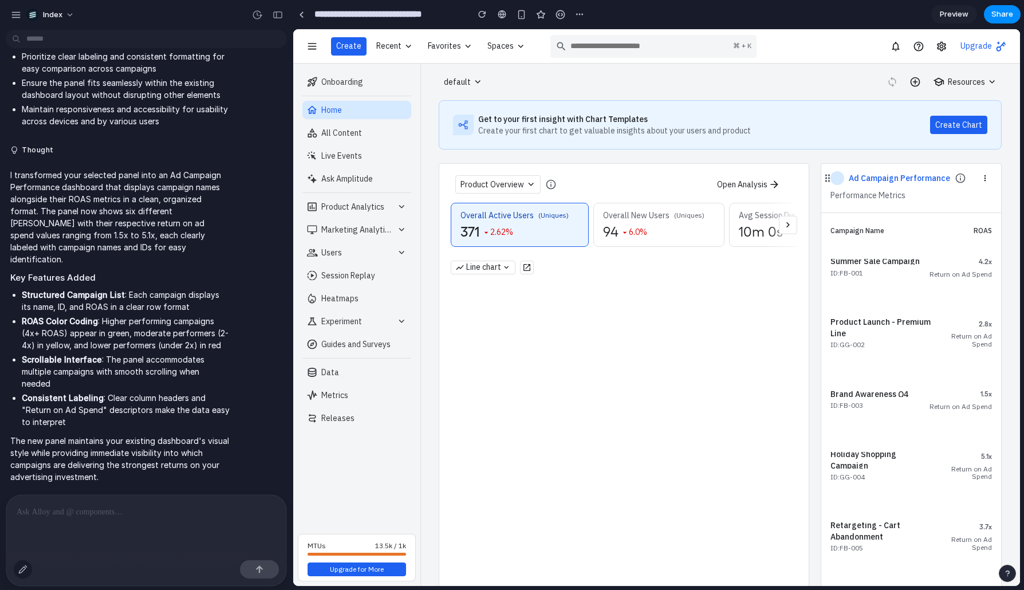
click at [26, 575] on button "button" at bounding box center [23, 569] width 18 height 18
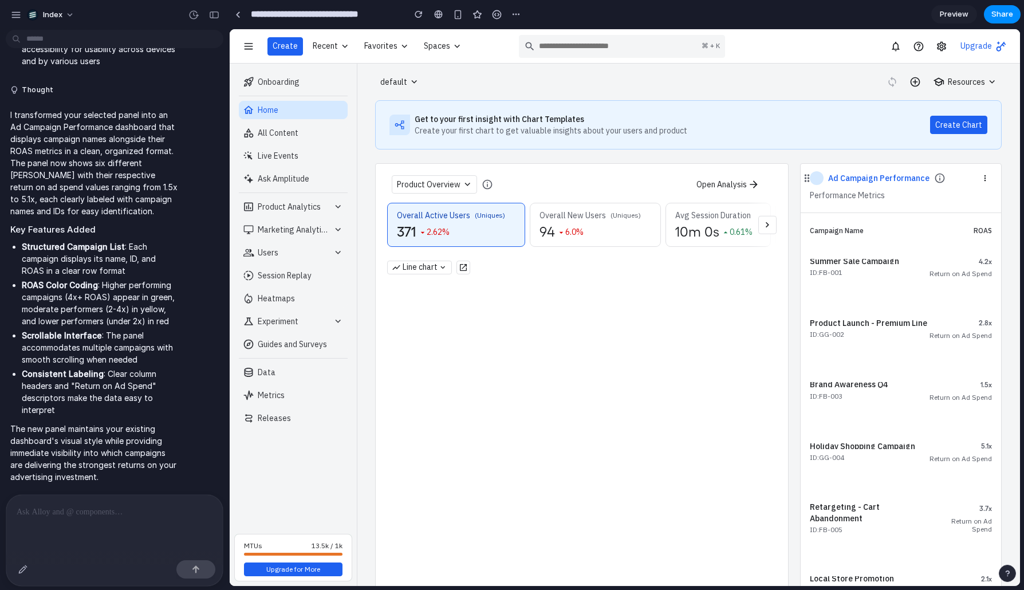
scroll to position [540, 0]
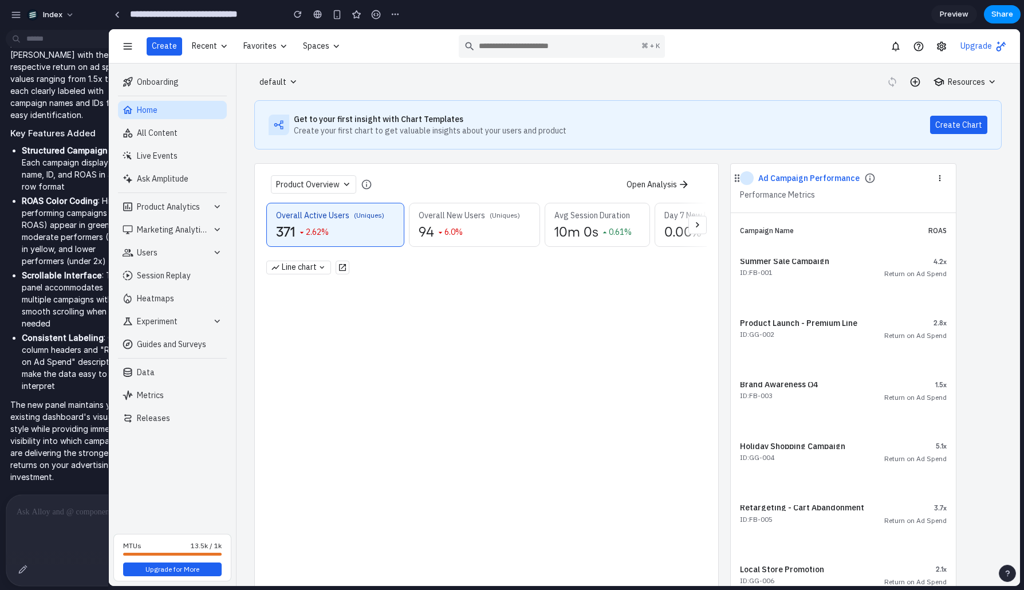
drag, startPoint x: 292, startPoint y: 195, endPoint x: 108, endPoint y: 239, distance: 189.0
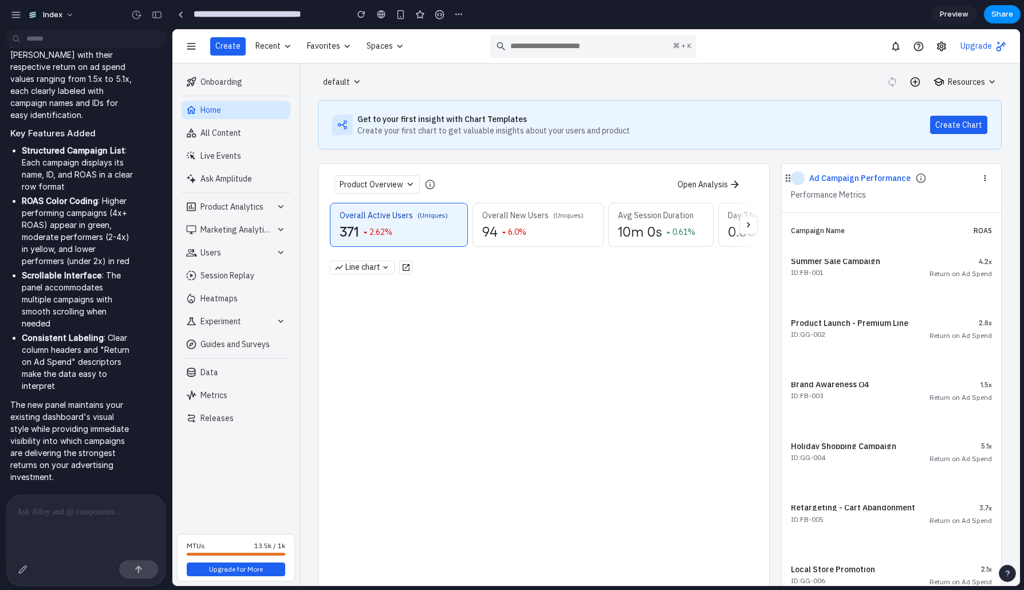
click at [21, 559] on div at bounding box center [85, 571] width 159 height 30
click at [21, 563] on button "button" at bounding box center [23, 569] width 18 height 18
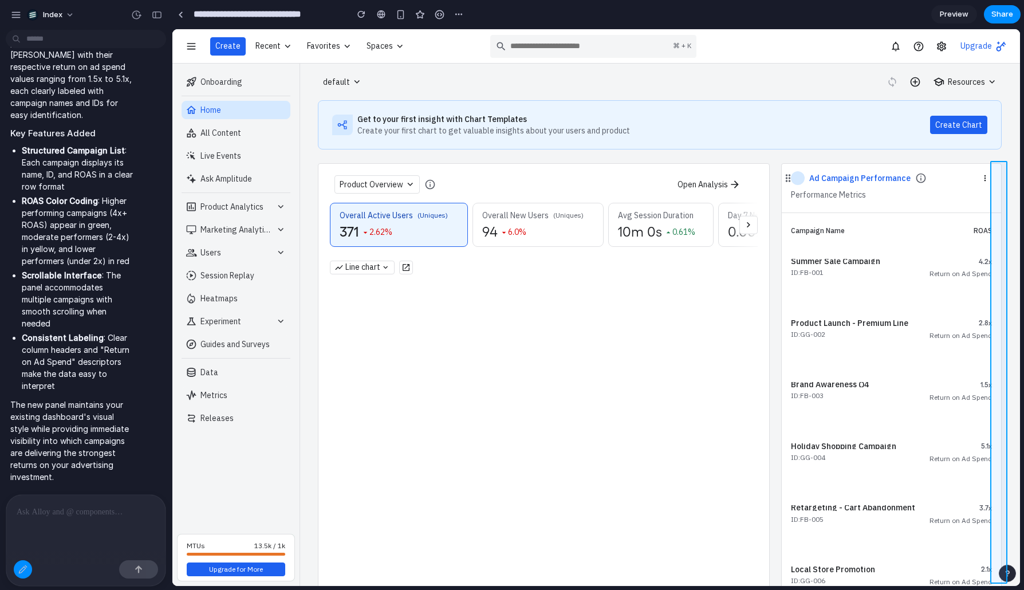
click at [1002, 171] on div at bounding box center [596, 308] width 847 height 556
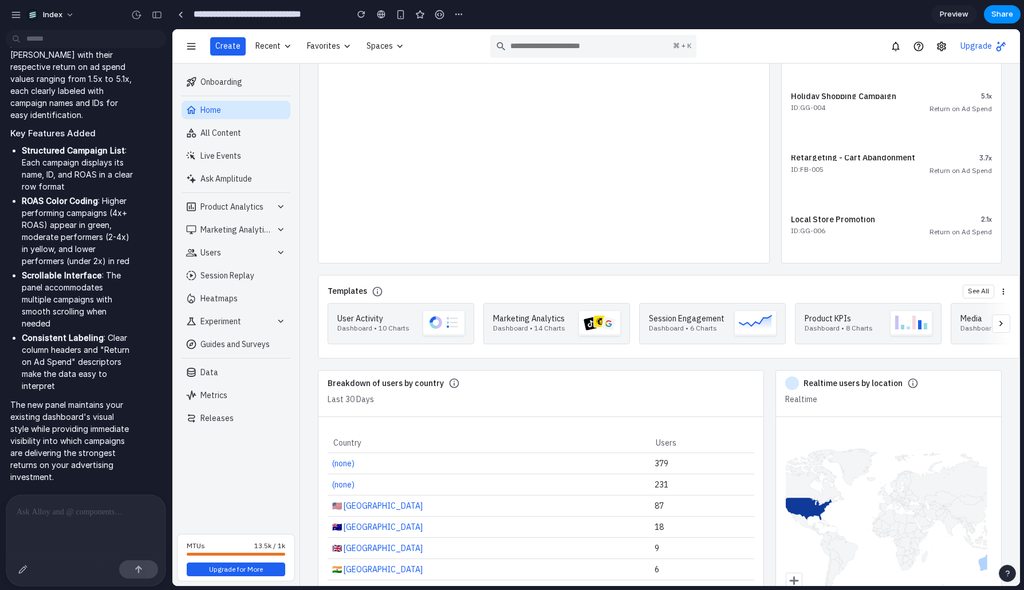
scroll to position [0, 0]
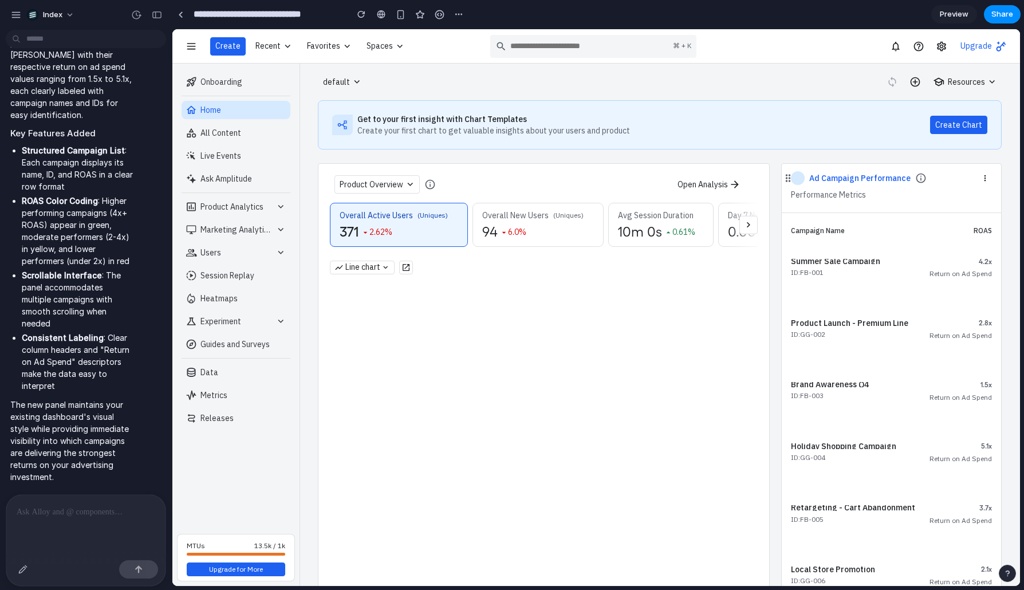
click at [784, 182] on icon at bounding box center [787, 177] width 11 height 11
click at [797, 179] on div at bounding box center [798, 178] width 2 height 2
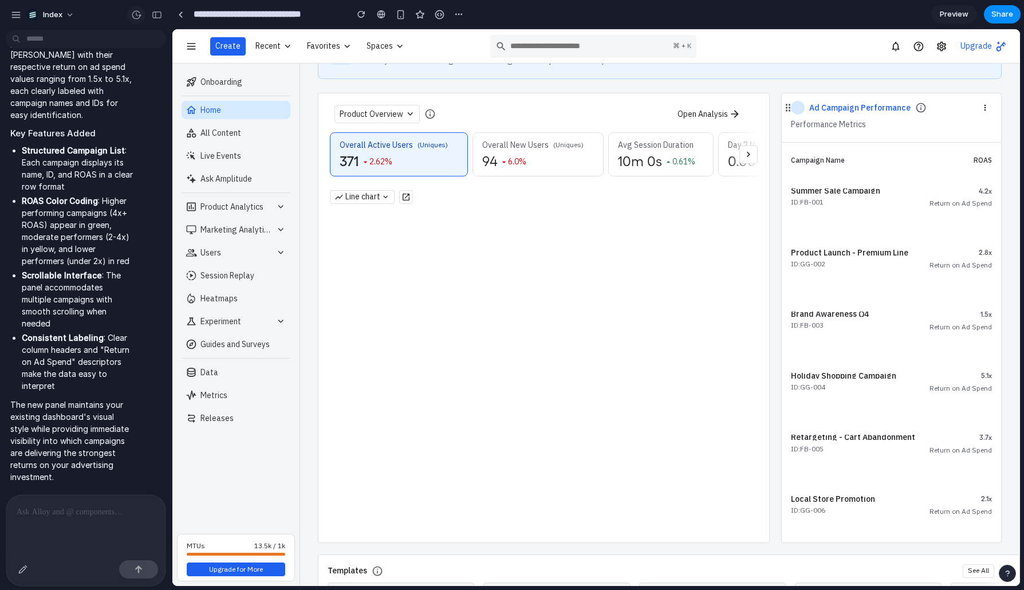
click at [128, 11] on button "button" at bounding box center [136, 15] width 18 height 18
click at [128, 11] on div "v2 Current" at bounding box center [512, 295] width 1024 height 590
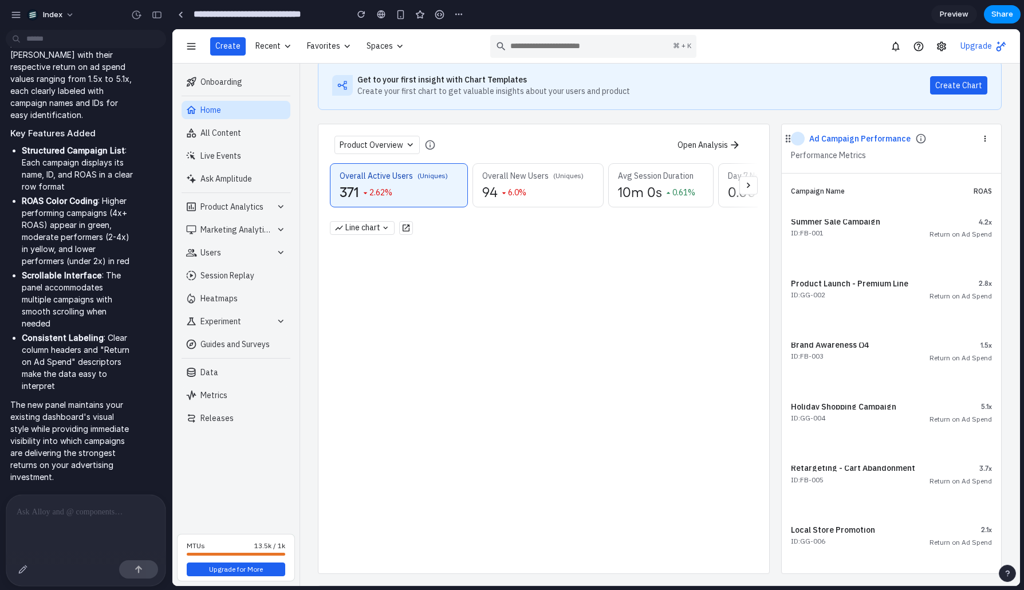
scroll to position [0, 0]
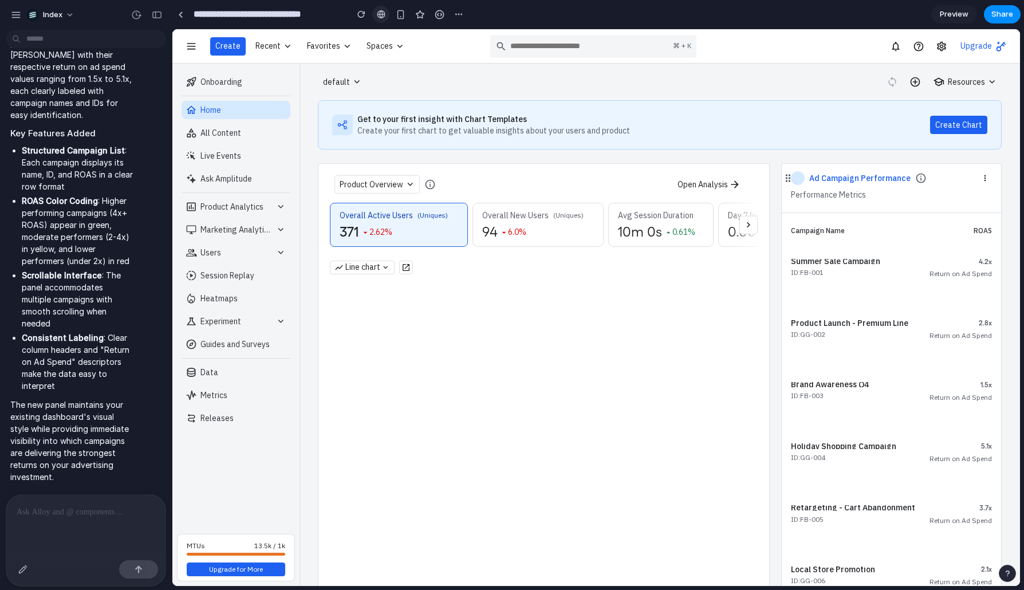
click at [376, 14] on link at bounding box center [380, 14] width 17 height 17
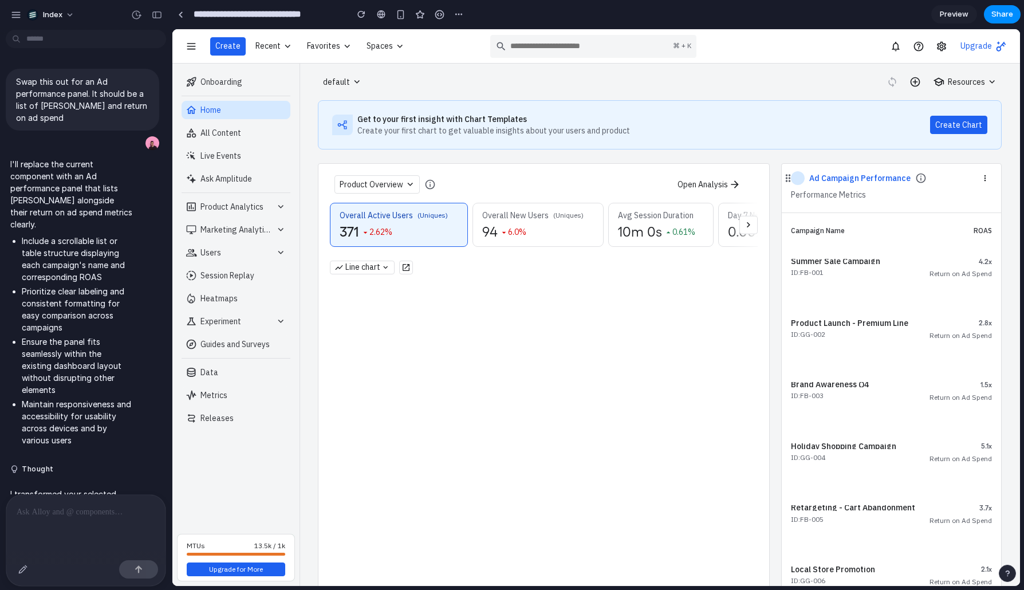
click at [12, 572] on div at bounding box center [85, 571] width 159 height 30
click at [15, 572] on button "button" at bounding box center [23, 569] width 18 height 18
click at [785, 181] on div at bounding box center [596, 308] width 847 height 556
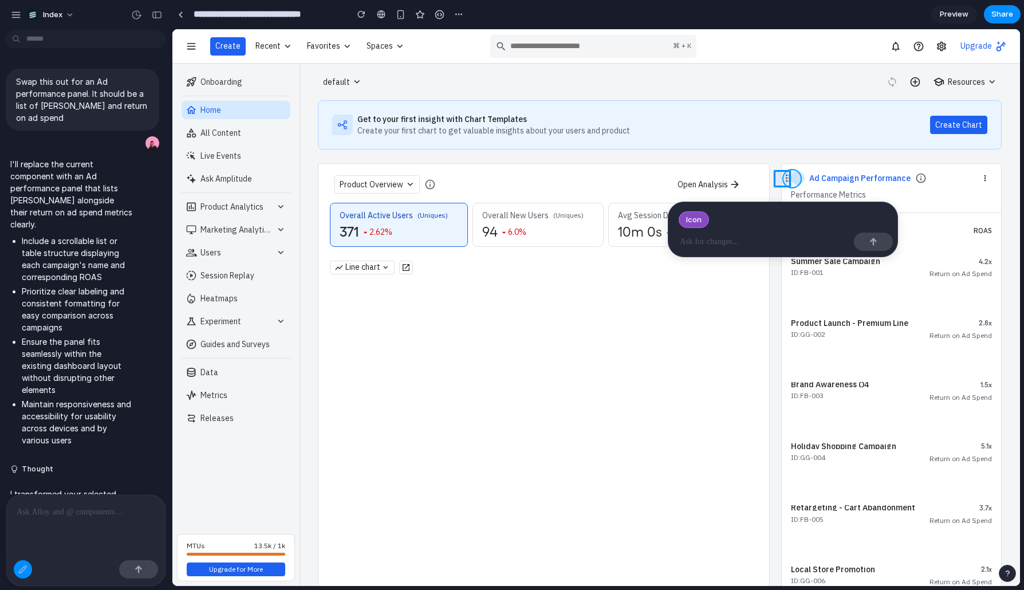
click at [796, 181] on div at bounding box center [596, 308] width 847 height 556
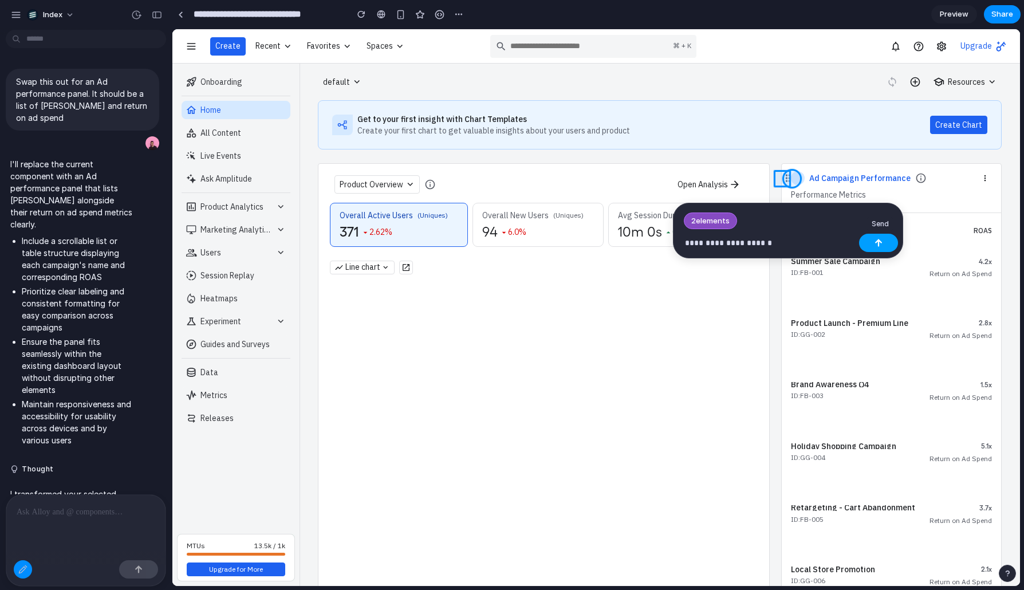
click at [878, 246] on div "button" at bounding box center [879, 243] width 8 height 8
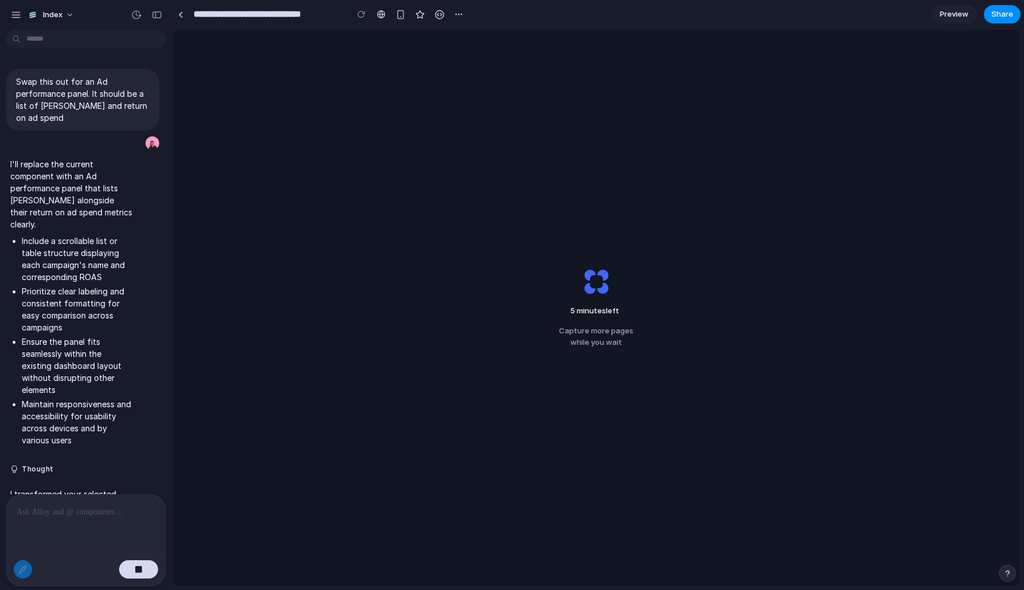
scroll to position [622, 0]
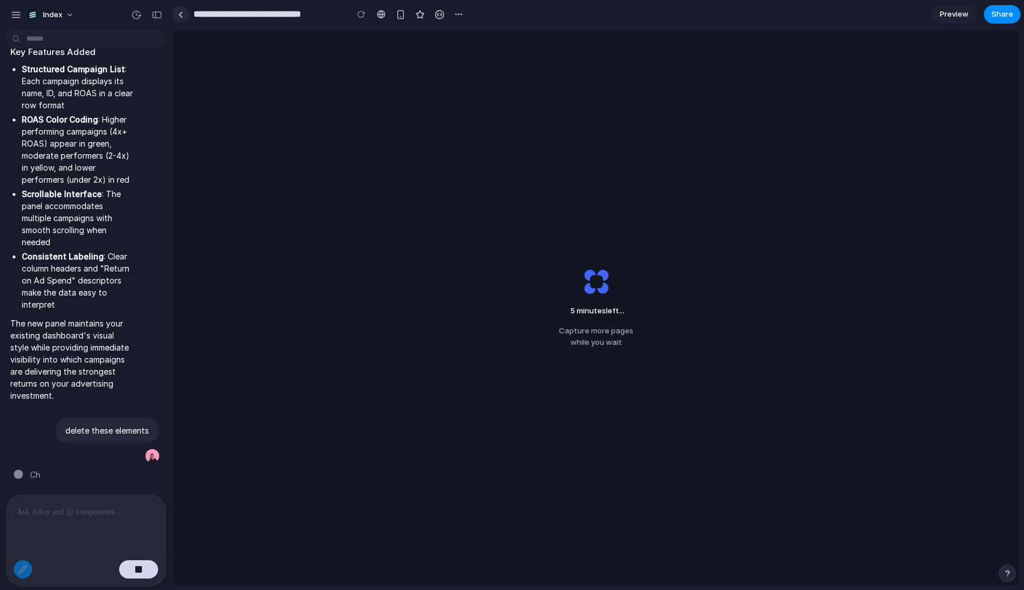
click at [178, 7] on link at bounding box center [180, 14] width 17 height 17
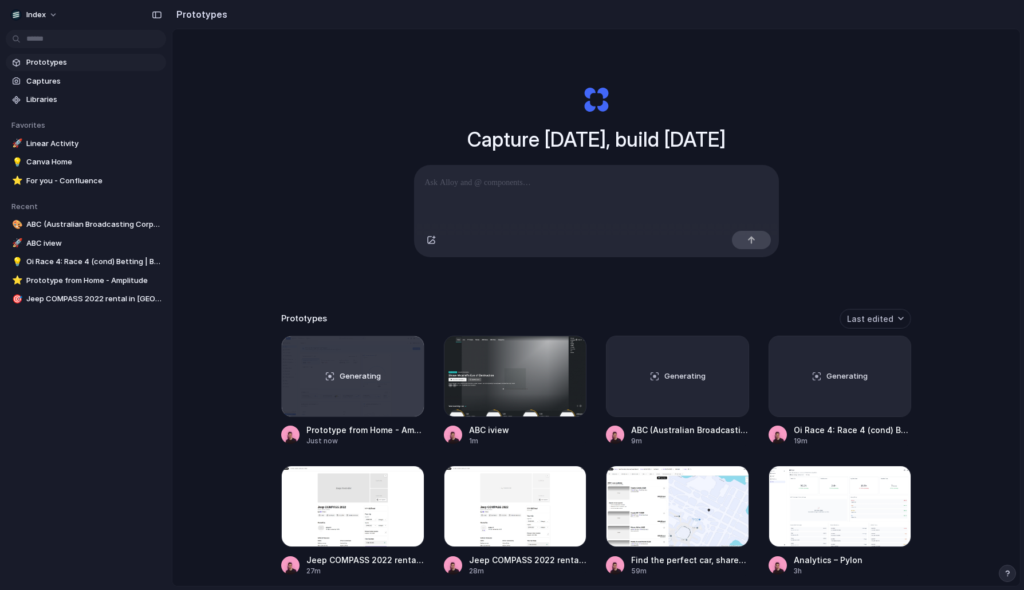
click at [268, 174] on div "Capture today, build tomorrow Clone web app Clone screenshot Start from existin…" at bounding box center [596, 338] width 848 height 618
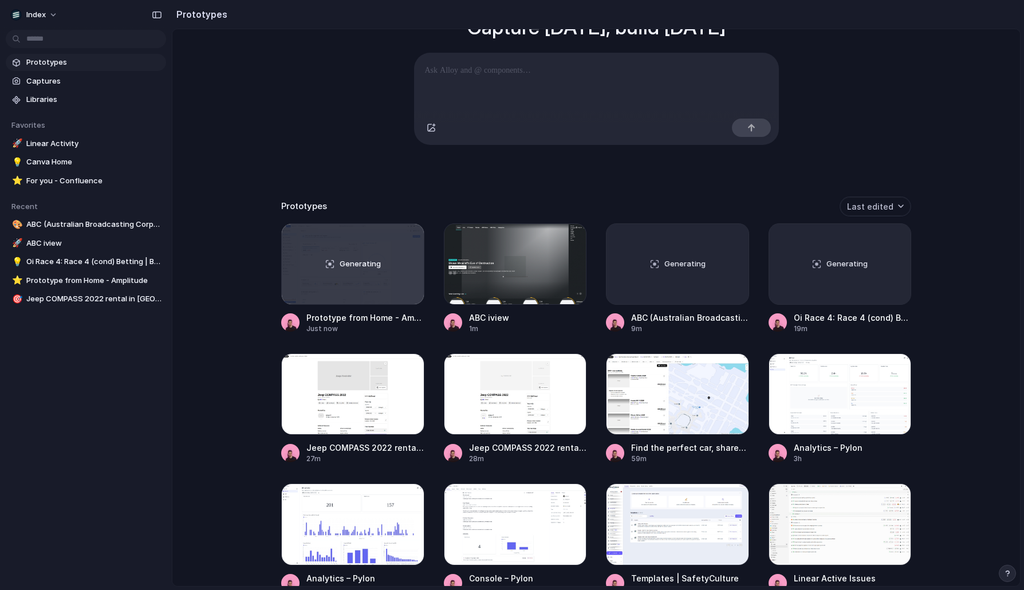
scroll to position [133, 0]
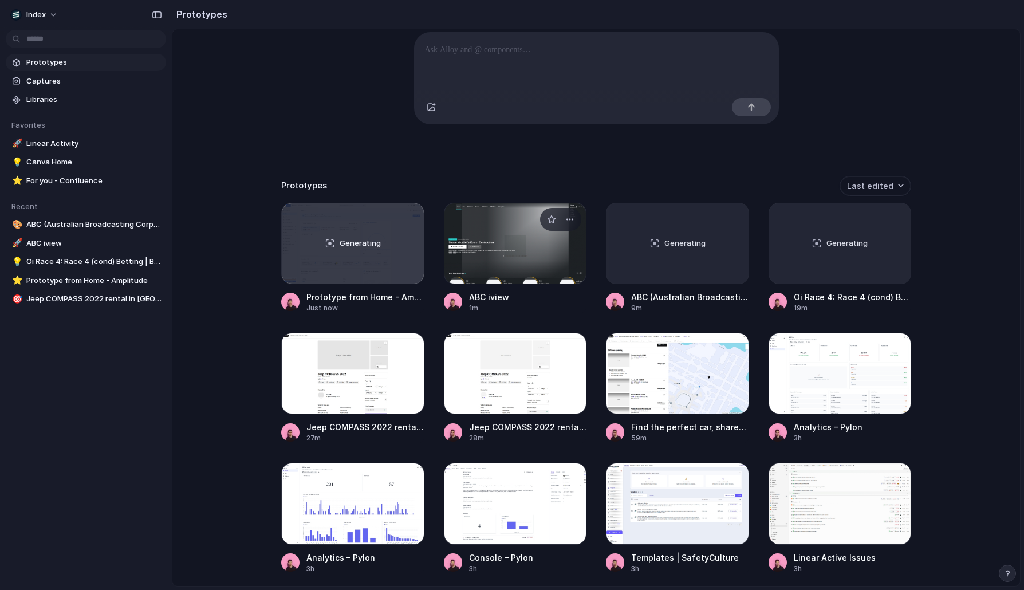
click at [494, 244] on div at bounding box center [515, 243] width 143 height 81
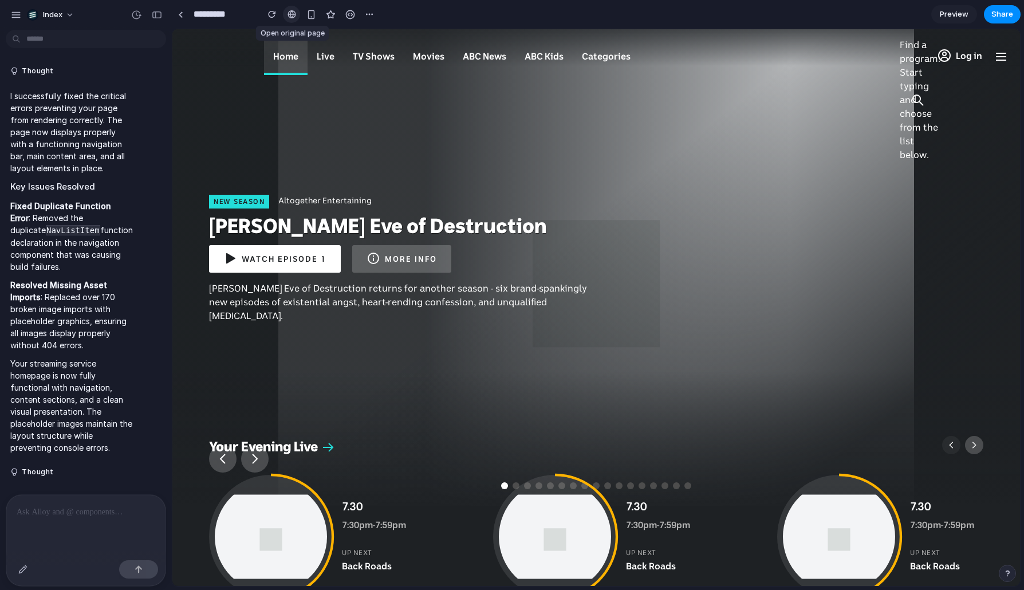
click at [292, 15] on div at bounding box center [292, 14] width 9 height 9
click at [158, 18] on div "button" at bounding box center [157, 15] width 10 height 8
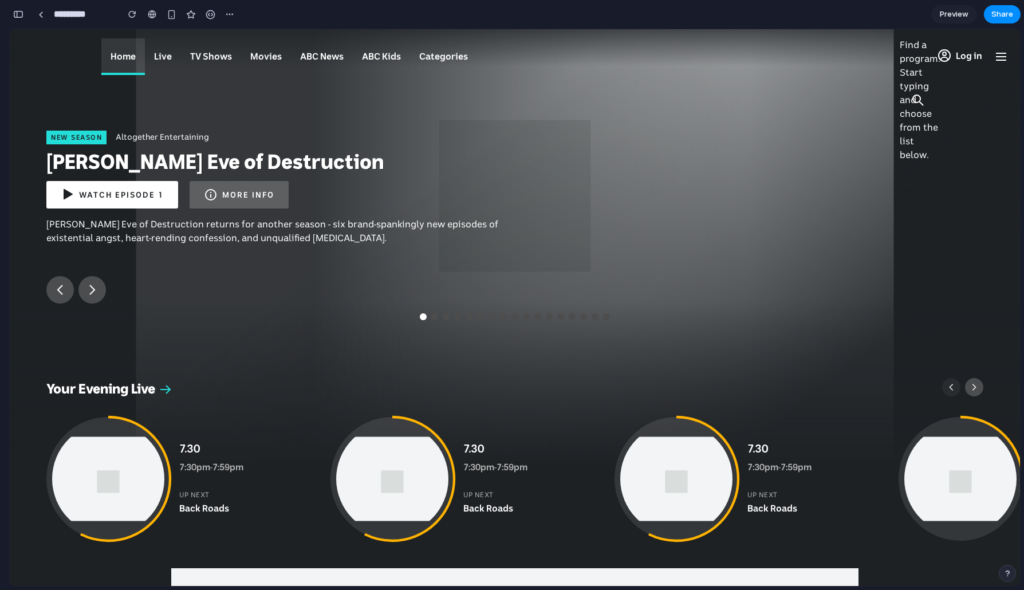
scroll to position [0, 1]
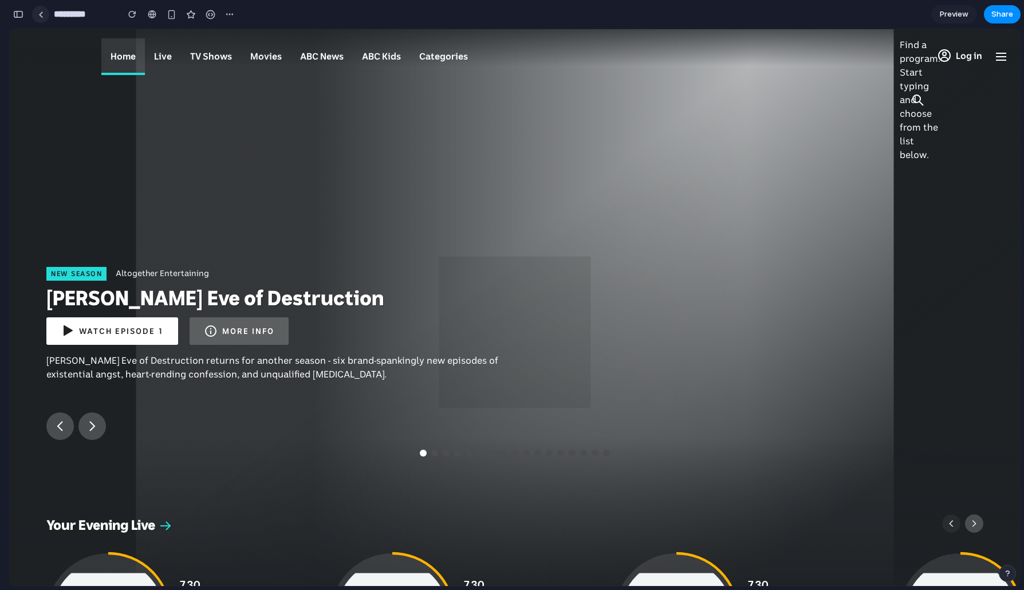
click at [42, 22] on div at bounding box center [40, 14] width 17 height 17
click at [44, 16] on link at bounding box center [40, 14] width 17 height 17
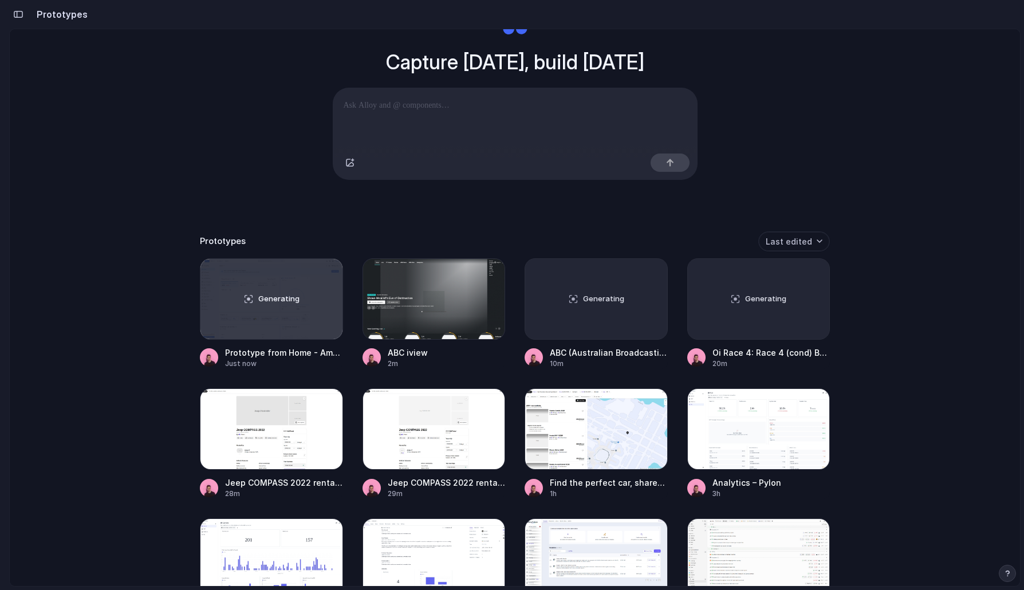
scroll to position [76, 0]
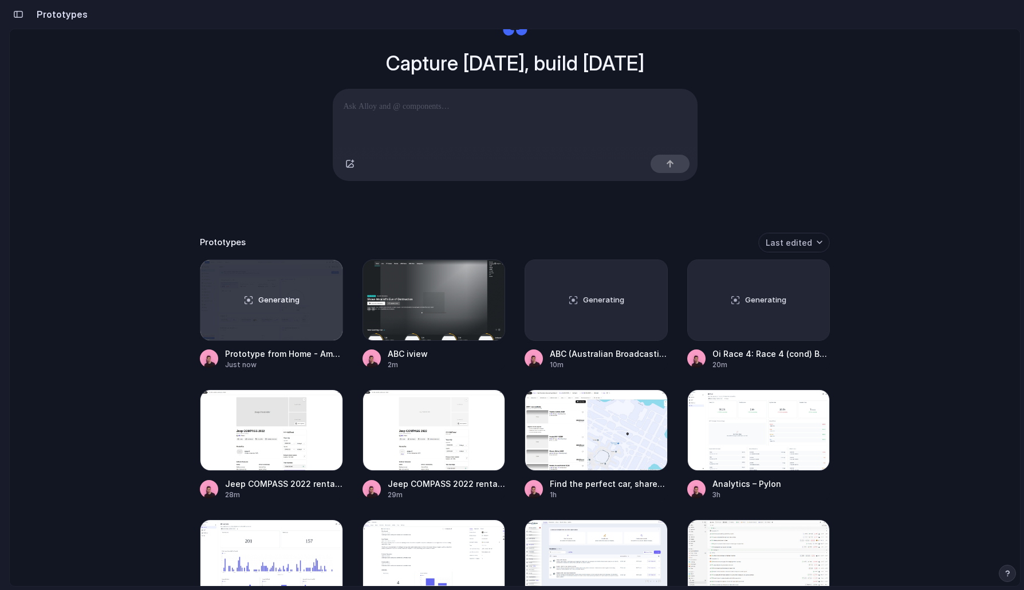
click at [156, 240] on div "Capture today, build tomorrow Clone web app Clone screenshot Start from existin…" at bounding box center [515, 262] width 1010 height 618
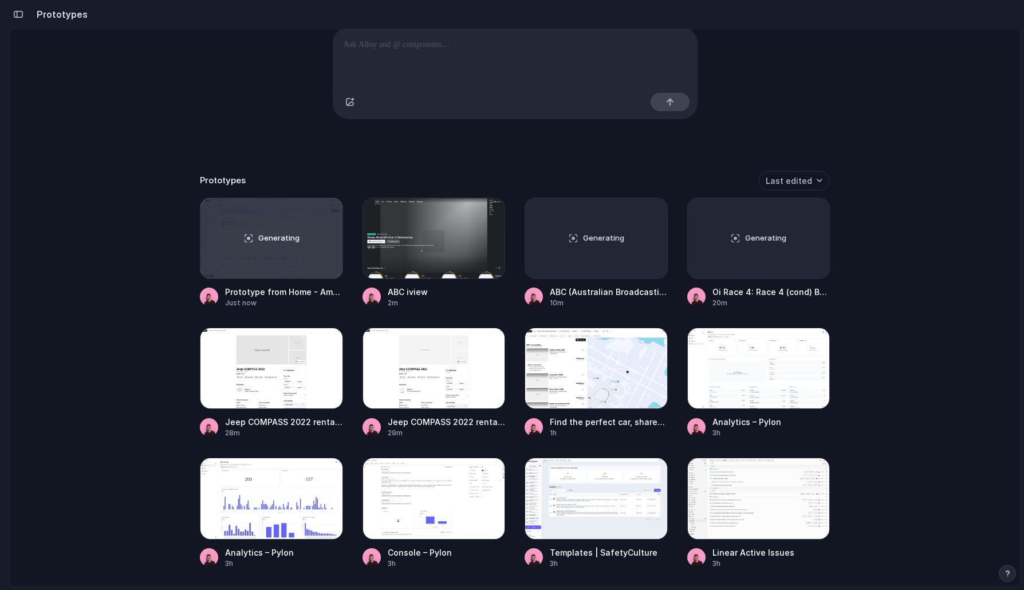
scroll to position [148, 0]
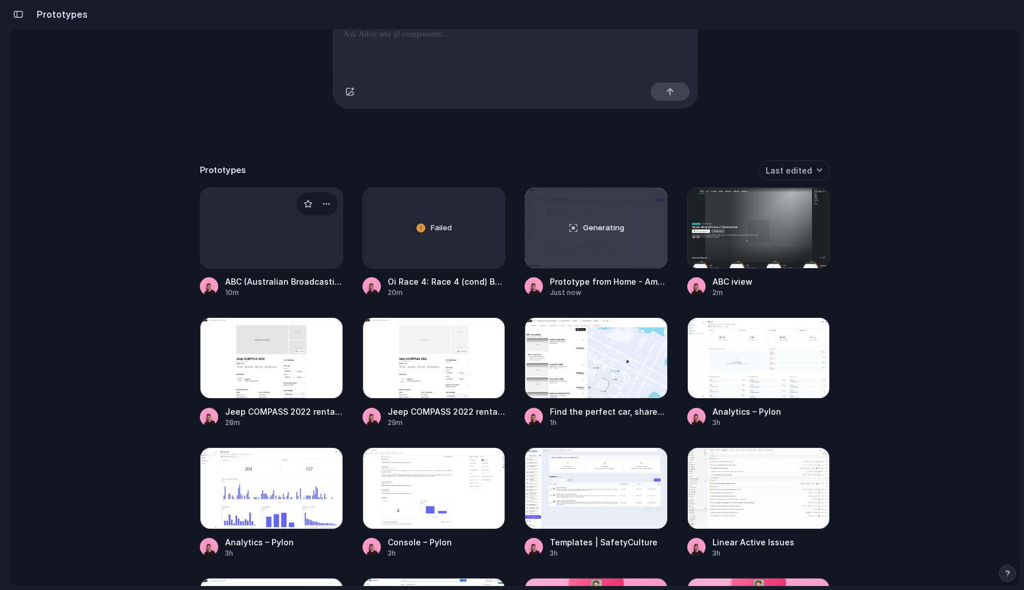
click at [308, 230] on div at bounding box center [271, 227] width 143 height 81
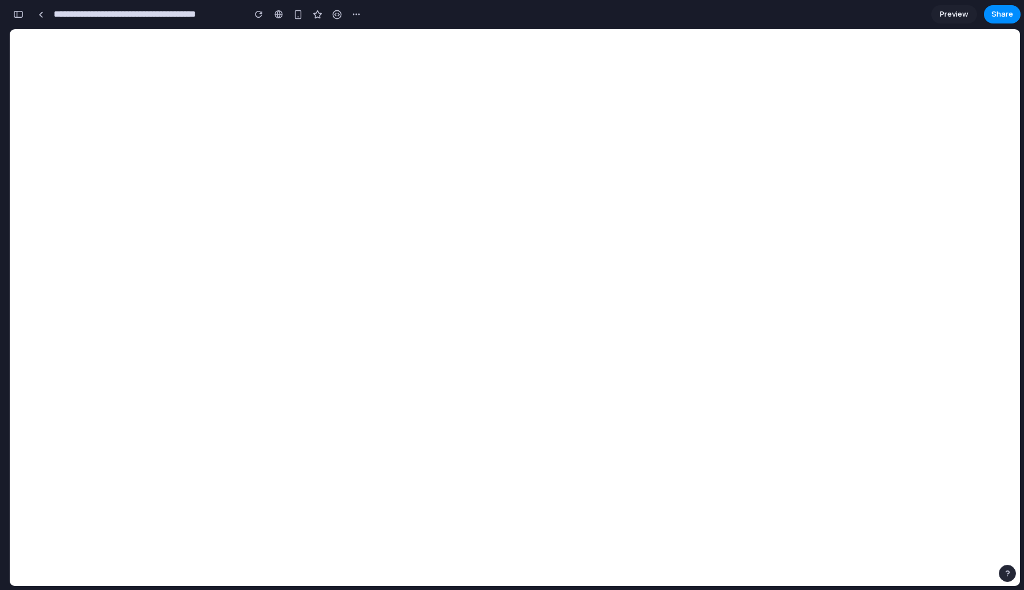
scroll to position [0, 10]
click at [17, 6] on button "button" at bounding box center [18, 14] width 18 height 18
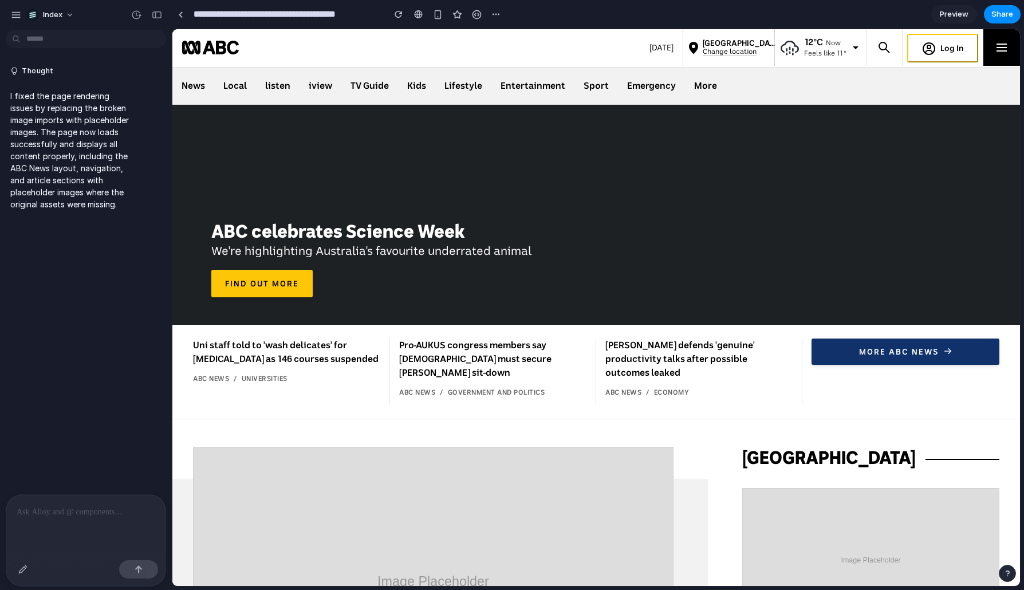
scroll to position [0, 0]
click at [156, 15] on div "button" at bounding box center [157, 15] width 10 height 8
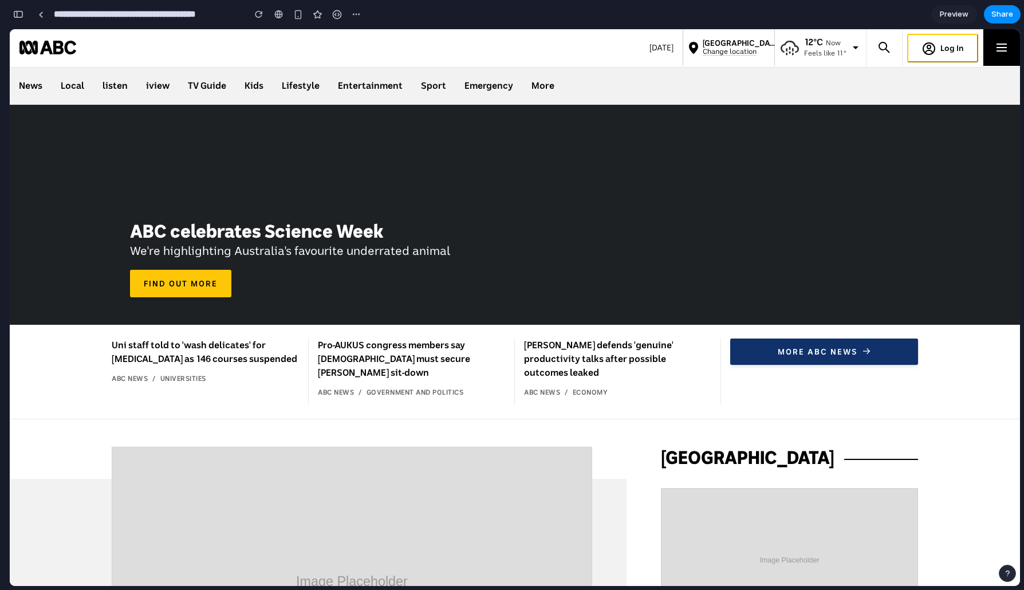
click at [24, 12] on button "button" at bounding box center [18, 14] width 18 height 18
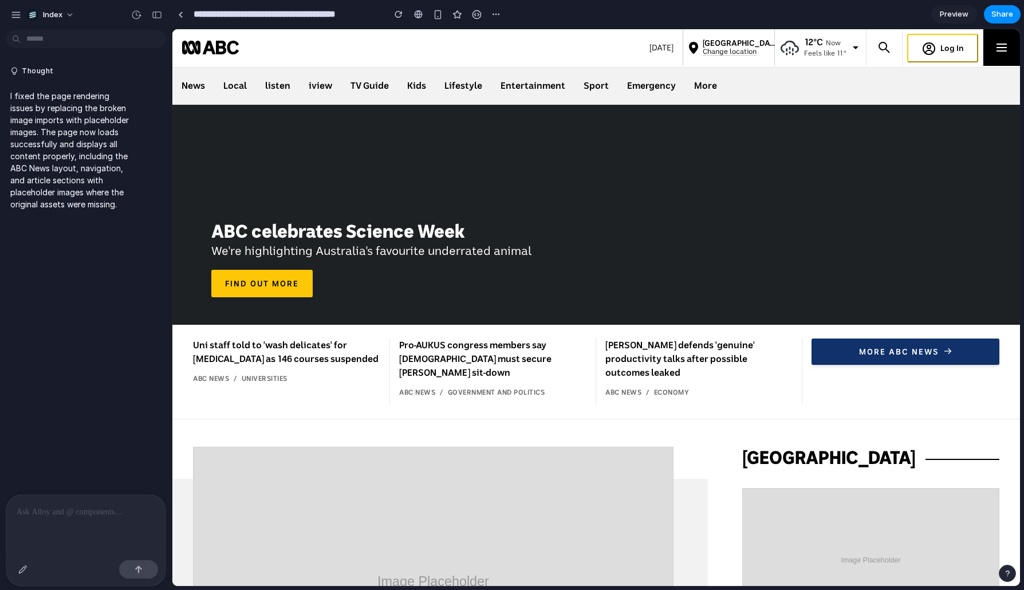
click at [57, 500] on div at bounding box center [85, 525] width 159 height 61
click at [53, 518] on div at bounding box center [85, 525] width 159 height 61
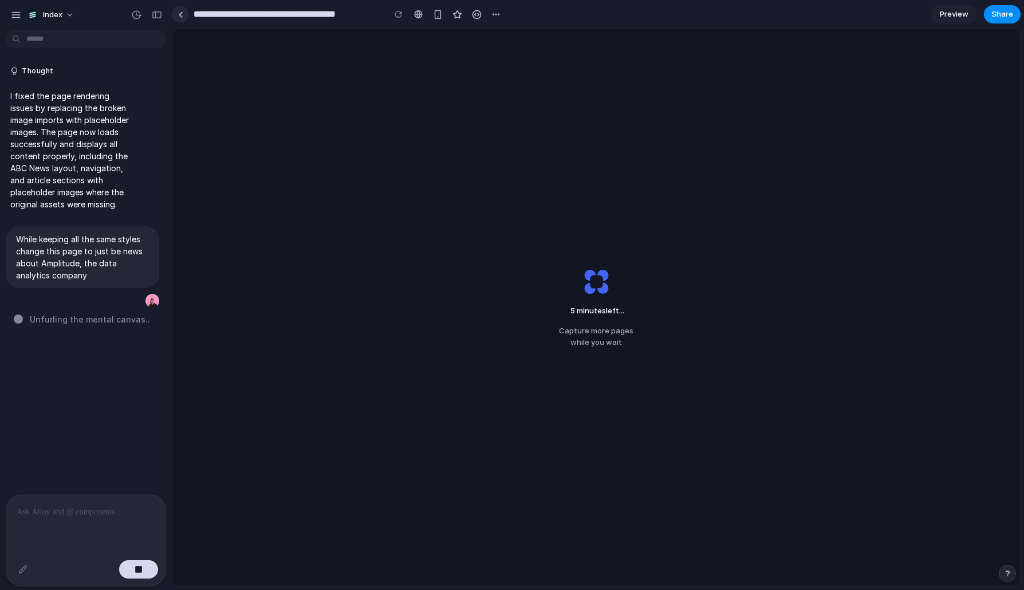
click at [187, 19] on div at bounding box center [180, 14] width 17 height 17
click at [184, 16] on link at bounding box center [180, 14] width 17 height 17
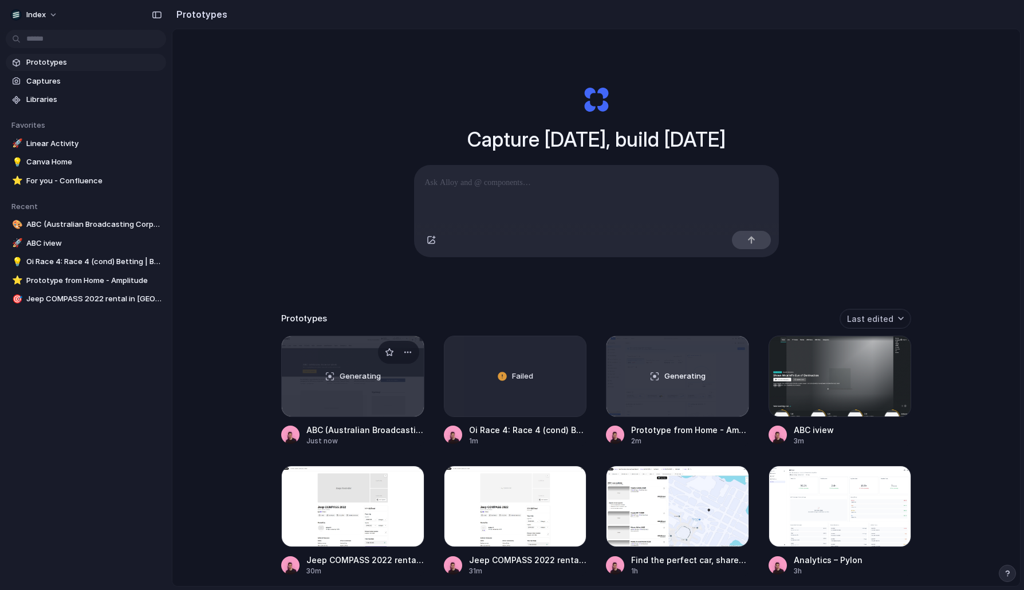
click at [335, 377] on div "Generating" at bounding box center [353, 376] width 142 height 80
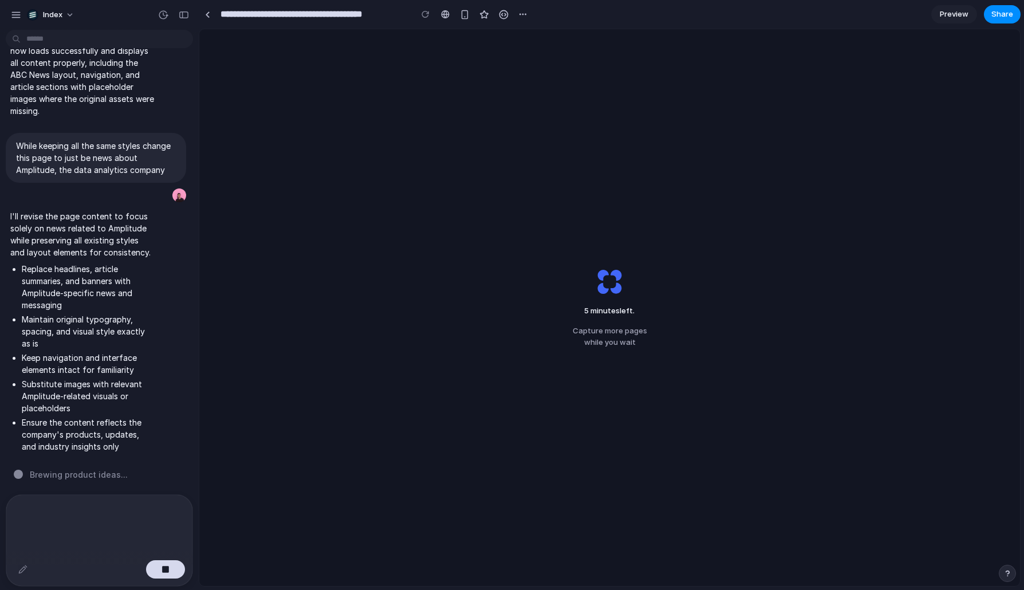
scroll to position [50, 0]
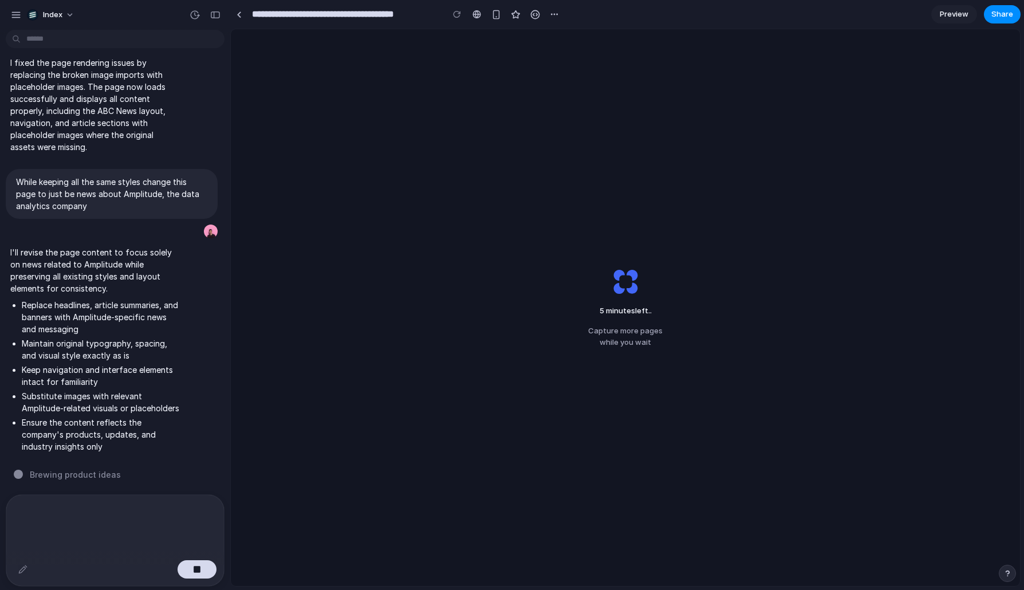
drag, startPoint x: 170, startPoint y: 199, endPoint x: 230, endPoint y: 203, distance: 60.2
click at [478, 21] on link at bounding box center [476, 14] width 17 height 17
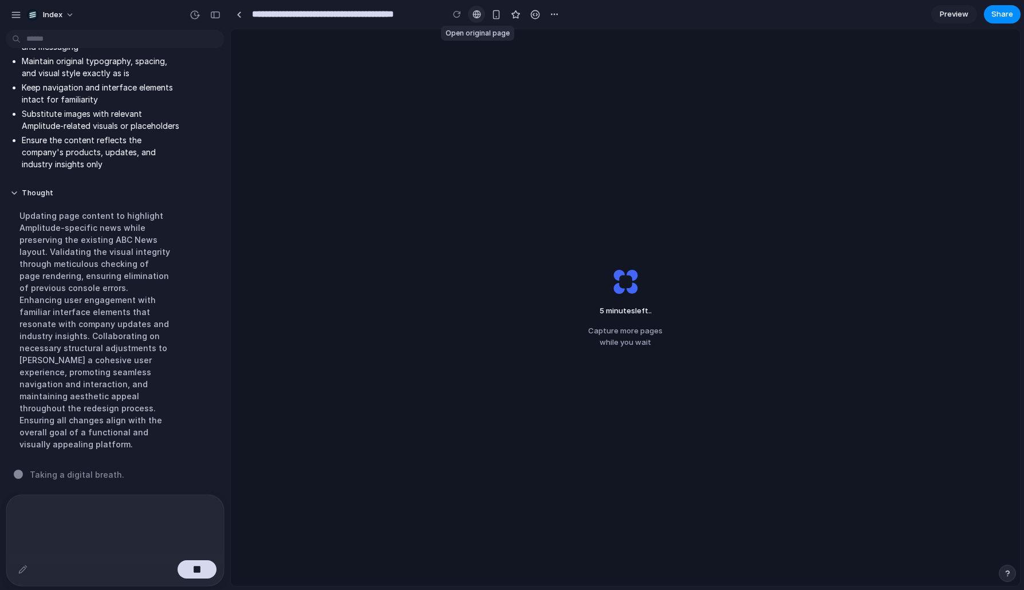
scroll to position [320, 0]
click at [438, 158] on div "4 minutes left . Capture more pages while you wait" at bounding box center [625, 307] width 789 height 557
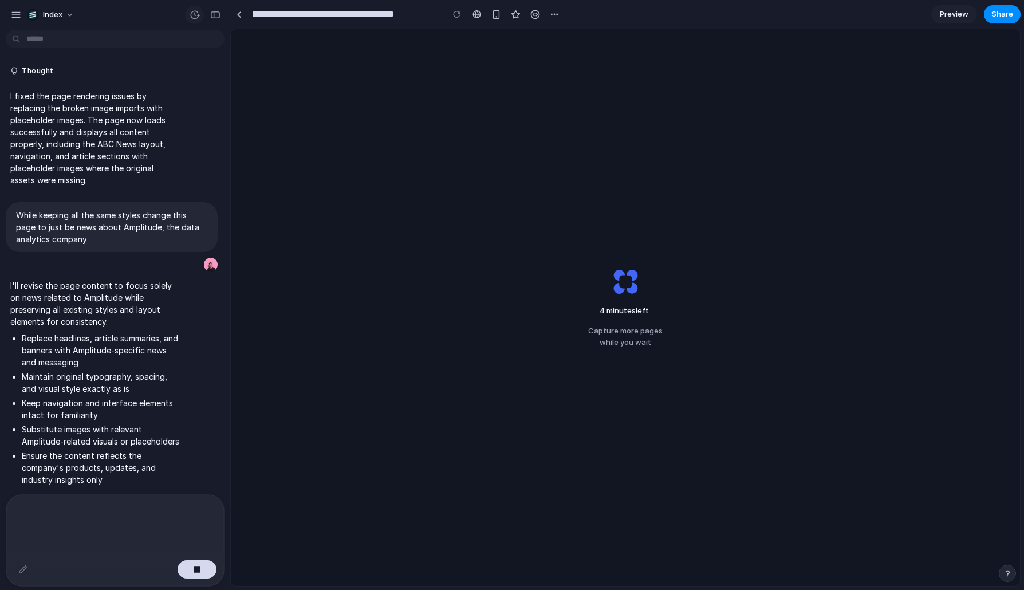
click at [198, 10] on div "button" at bounding box center [195, 15] width 10 height 10
click at [297, 88] on div "v2 Current" at bounding box center [512, 295] width 1024 height 590
click at [214, 11] on div "button" at bounding box center [215, 15] width 10 height 8
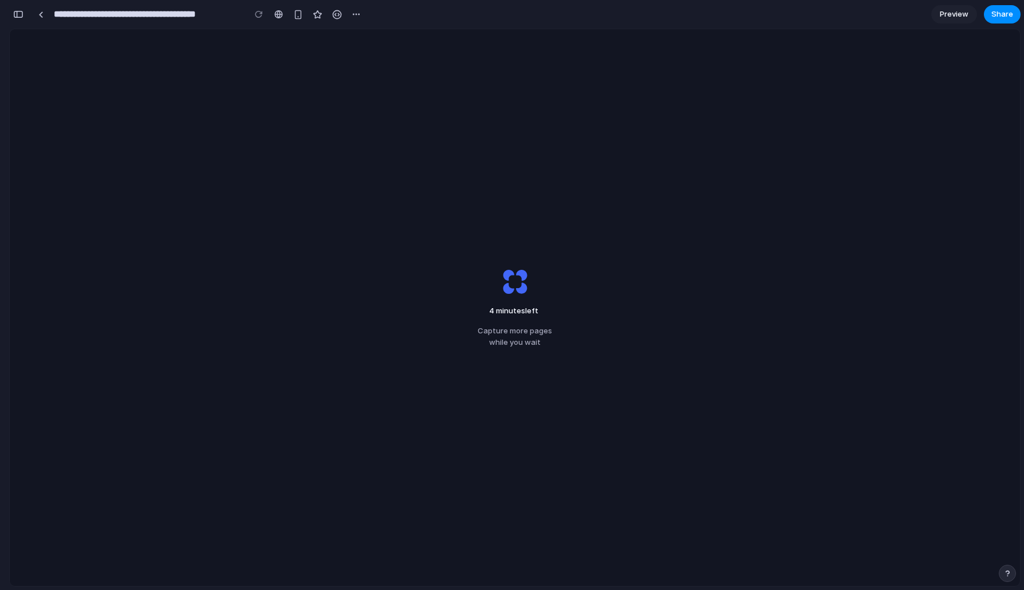
click at [239, 147] on div "4 minutes left Capture more pages while you wait" at bounding box center [515, 307] width 1010 height 557
click at [250, 155] on div "4 minutes left .. Capture more pages while you wait" at bounding box center [515, 307] width 1010 height 557
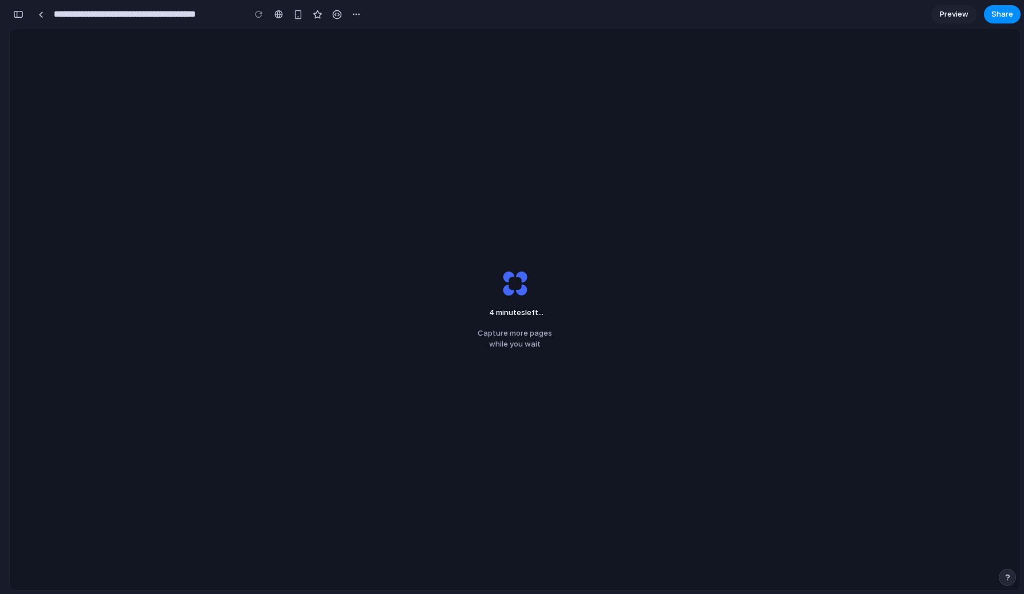
scroll to position [406, 0]
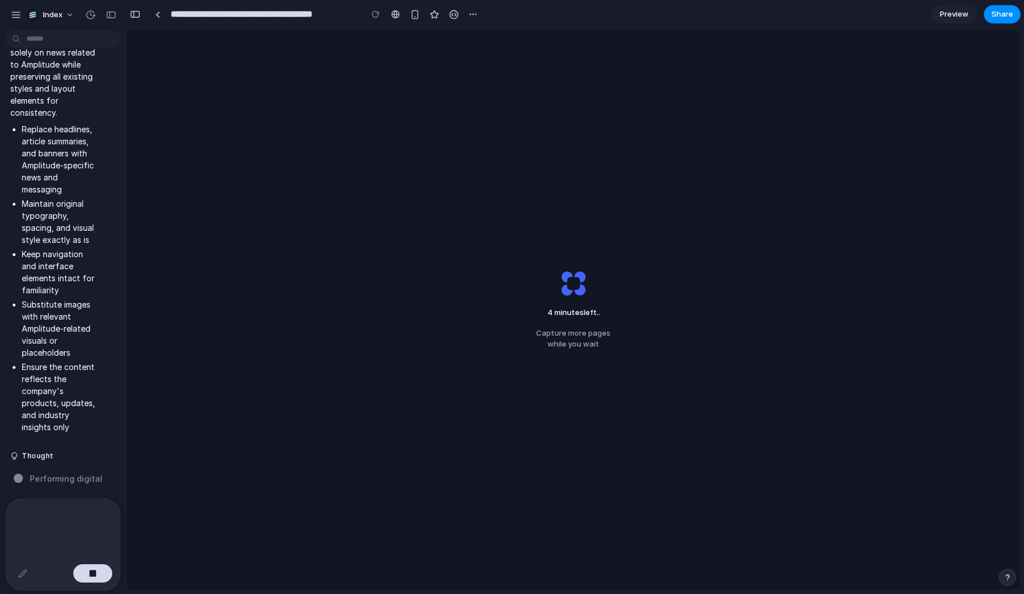
click at [126, 255] on main "4 minutes left .. Capture more pages while you wait Thought I fixed the page re…" at bounding box center [573, 310] width 895 height 562
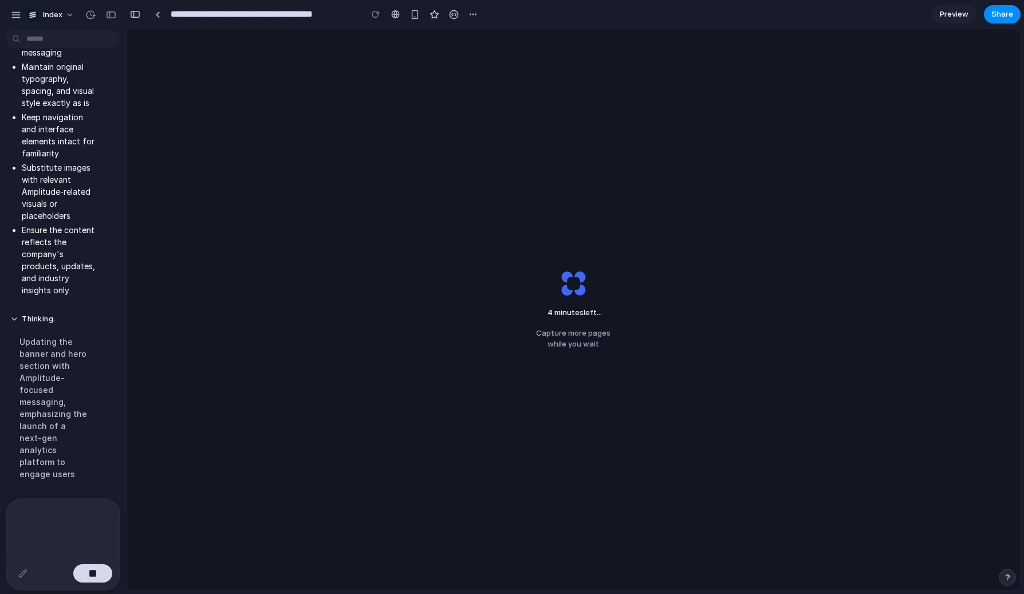
click at [262, 254] on div "4 minutes left ... Capture more pages while you wait" at bounding box center [574, 309] width 894 height 561
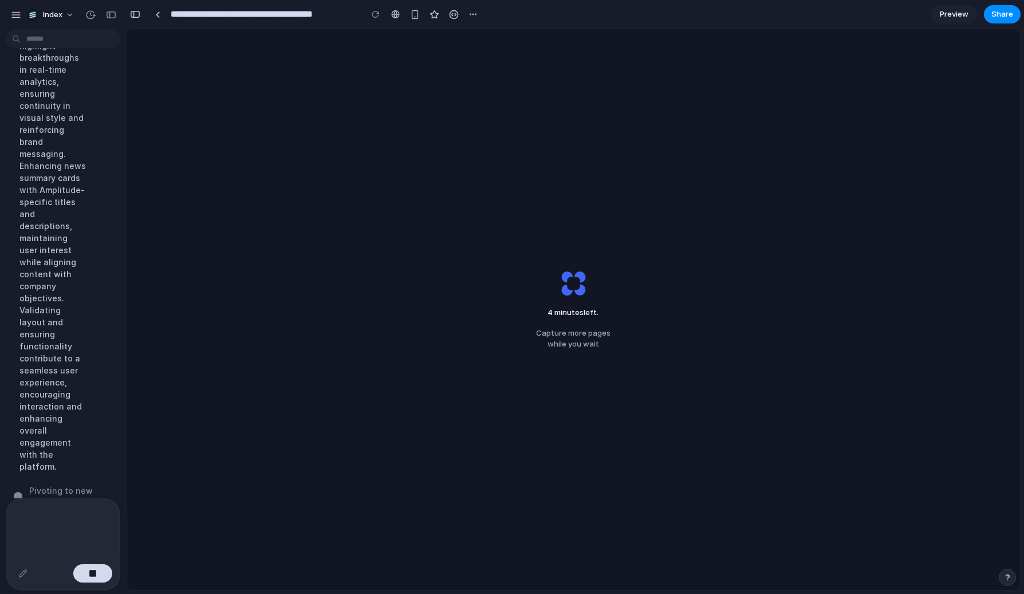
scroll to position [1002, 0]
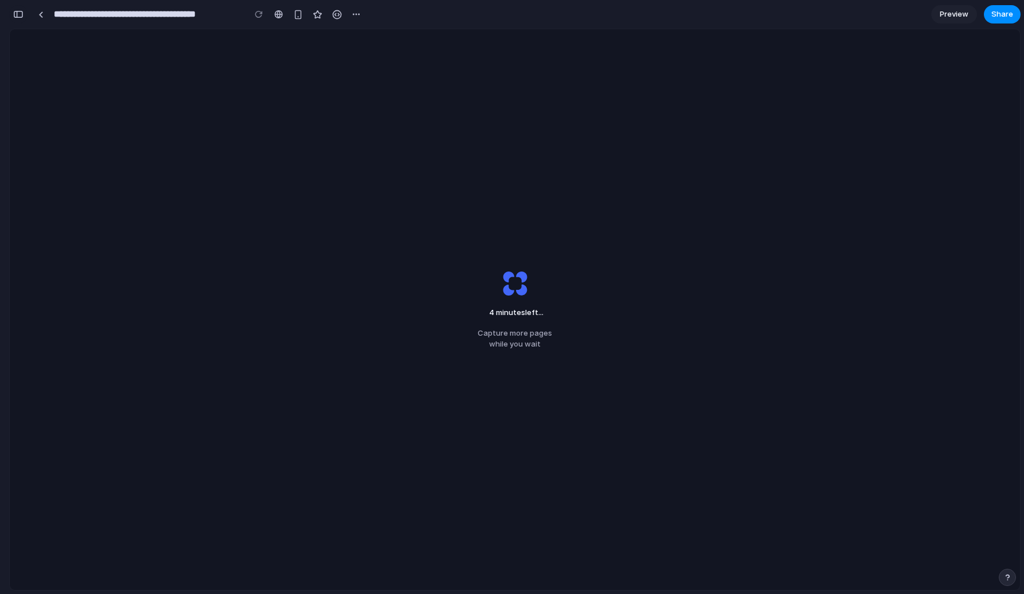
click at [21, 15] on div "button" at bounding box center [18, 14] width 10 height 8
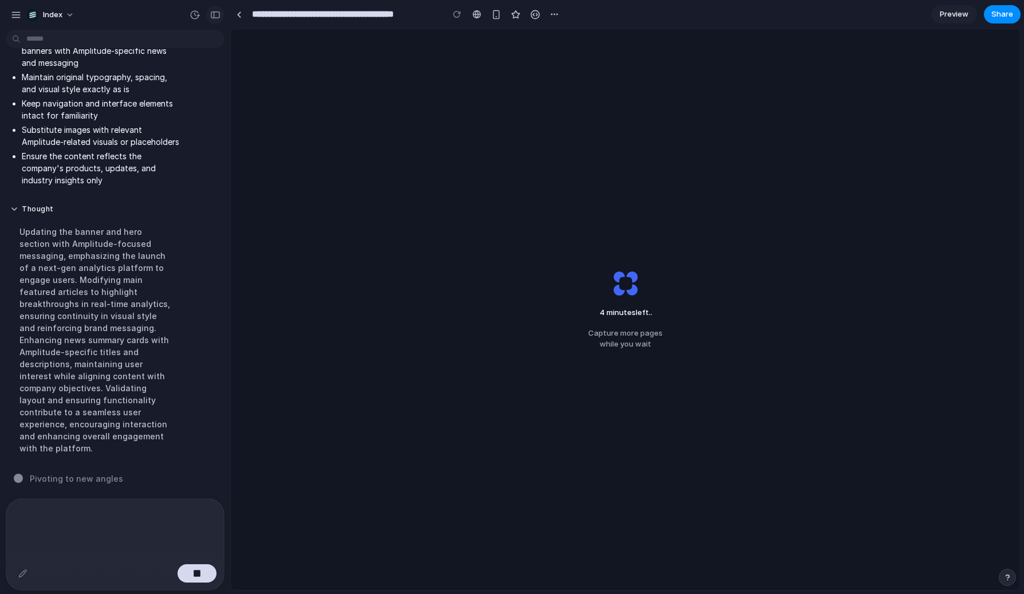
click at [218, 11] on div "button" at bounding box center [215, 15] width 10 height 8
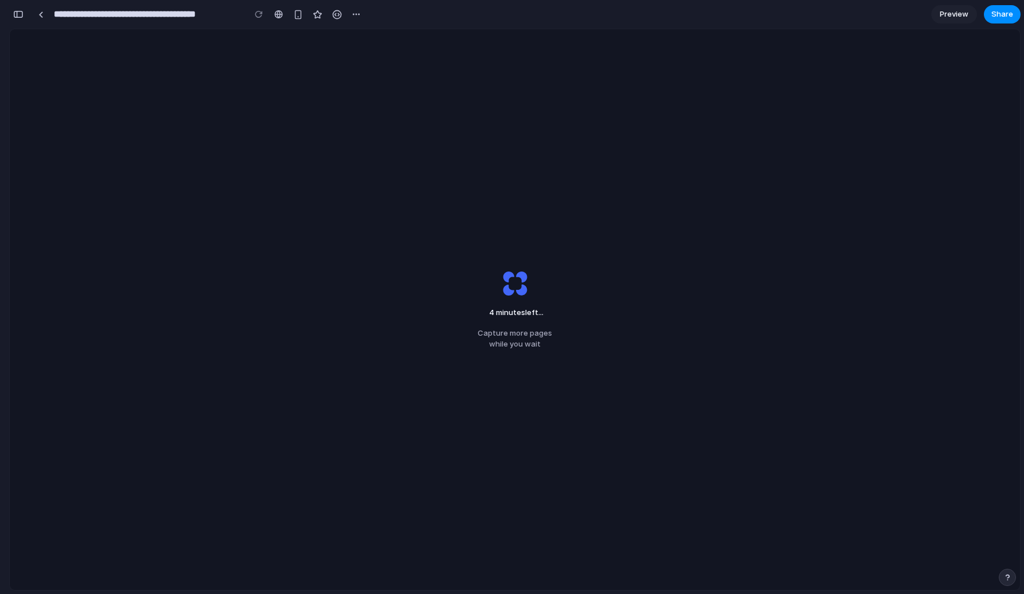
click at [227, 252] on div "4 minutes left ... Capture more pages while you wait" at bounding box center [515, 309] width 1010 height 561
click at [233, 239] on div "2 minutes left .. Capture more pages while you wait" at bounding box center [515, 309] width 1010 height 561
click at [19, 15] on div "button" at bounding box center [18, 14] width 10 height 8
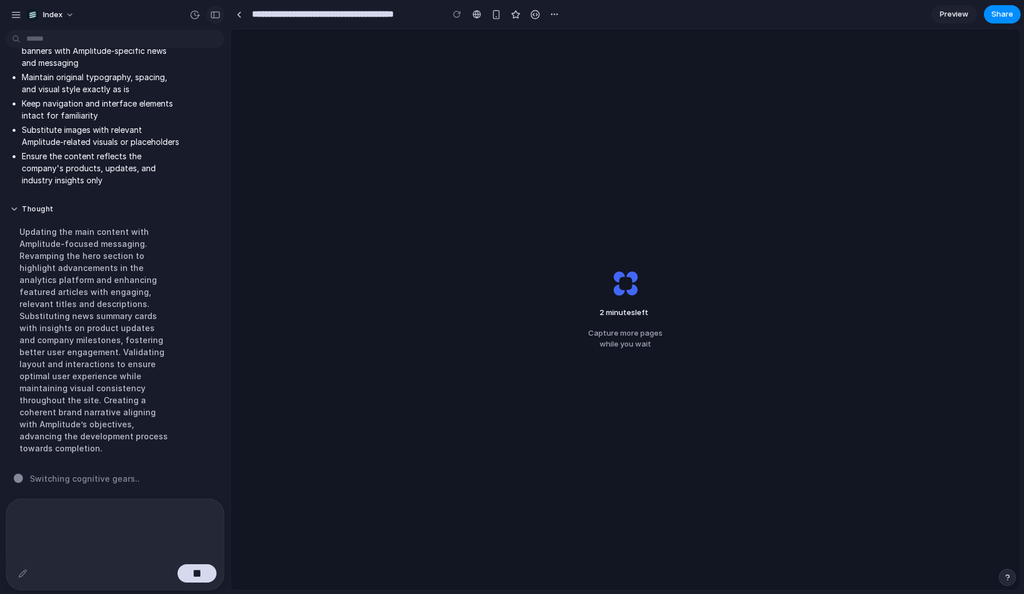
click at [210, 17] on button "button" at bounding box center [215, 15] width 18 height 18
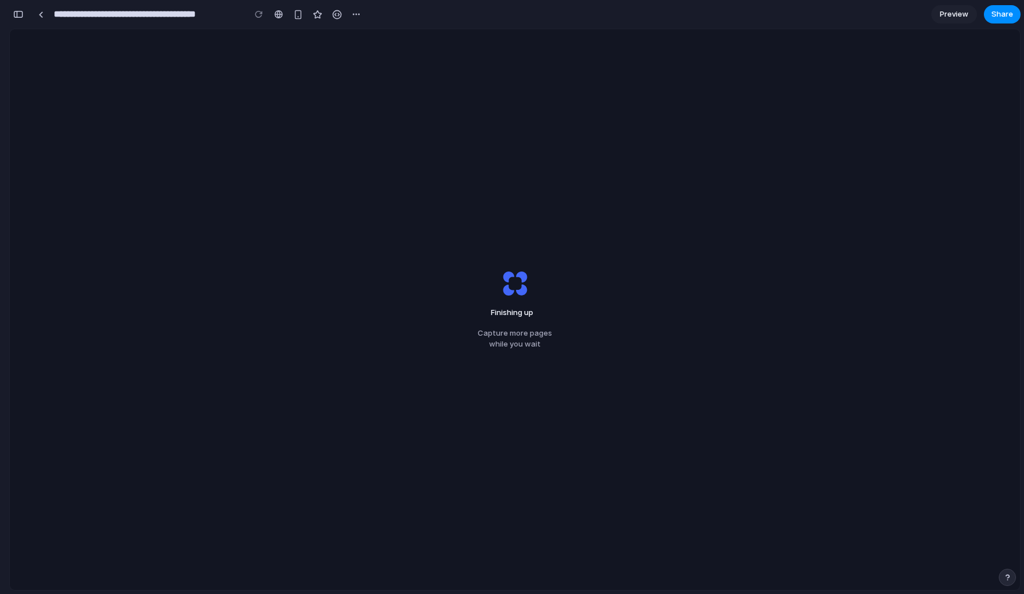
scroll to position [1110, 0]
click at [247, 162] on div "Finishing up .. Capture more pages while you wait" at bounding box center [515, 309] width 1010 height 561
click at [25, 12] on button "button" at bounding box center [18, 14] width 18 height 18
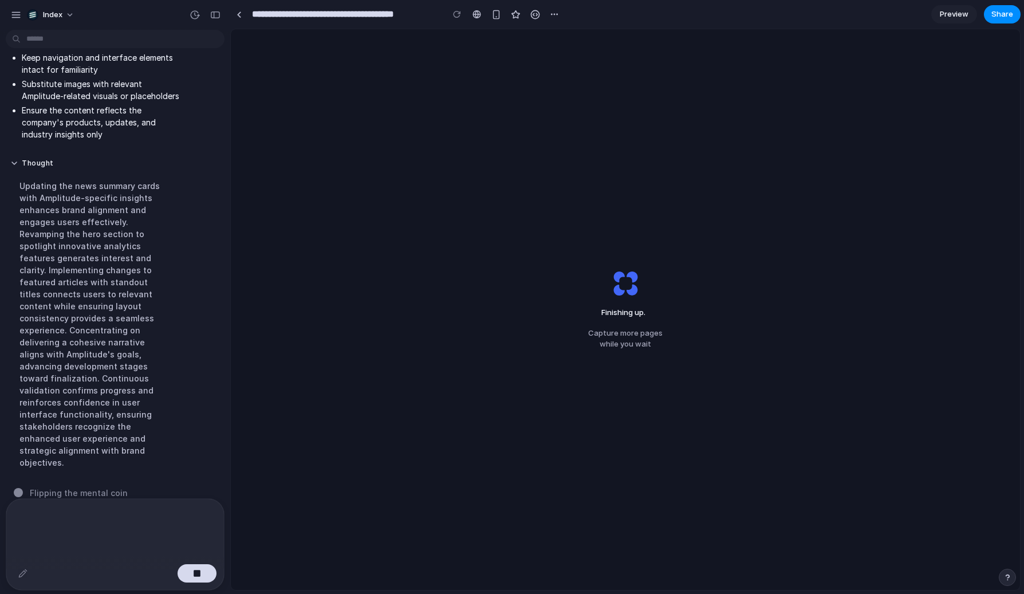
scroll to position [347, 0]
click at [166, 211] on div "Updating the news summary cards with Amplitude-specific insights enhances brand…" at bounding box center [95, 322] width 170 height 302
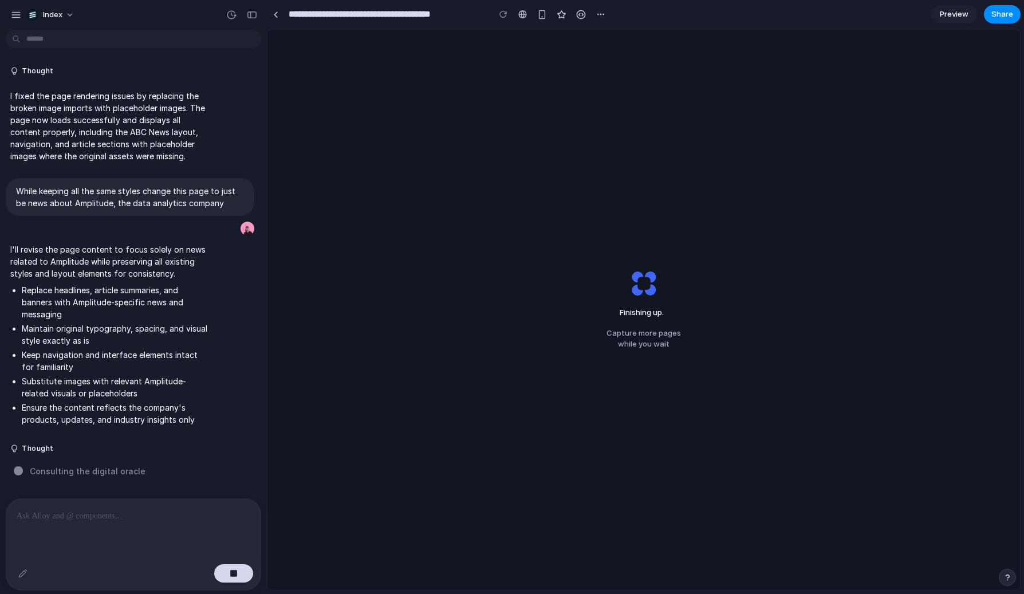
drag, startPoint x: 229, startPoint y: 200, endPoint x: 276, endPoint y: 200, distance: 46.4
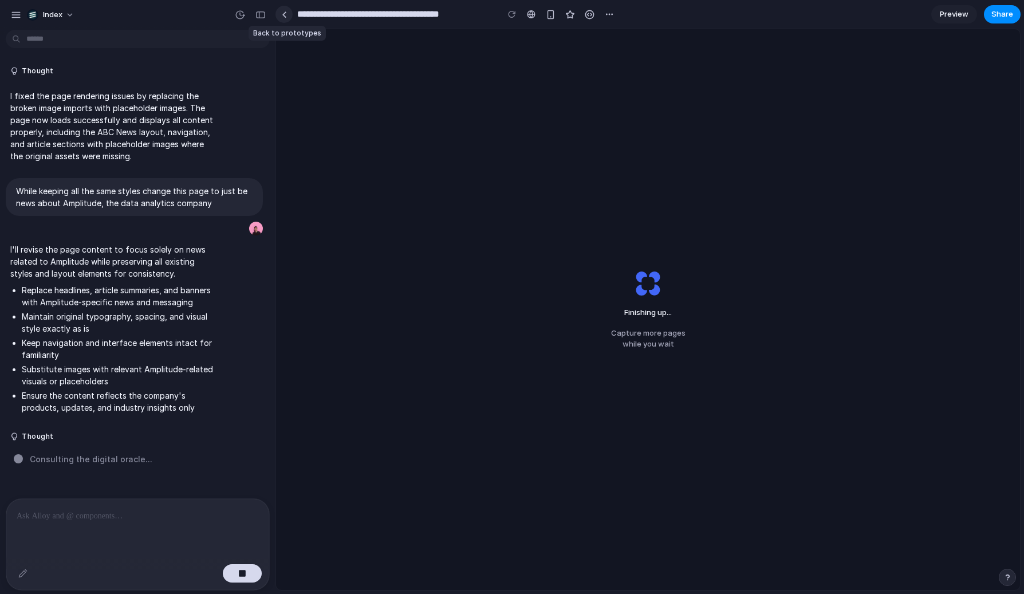
click at [287, 11] on link at bounding box center [284, 14] width 17 height 17
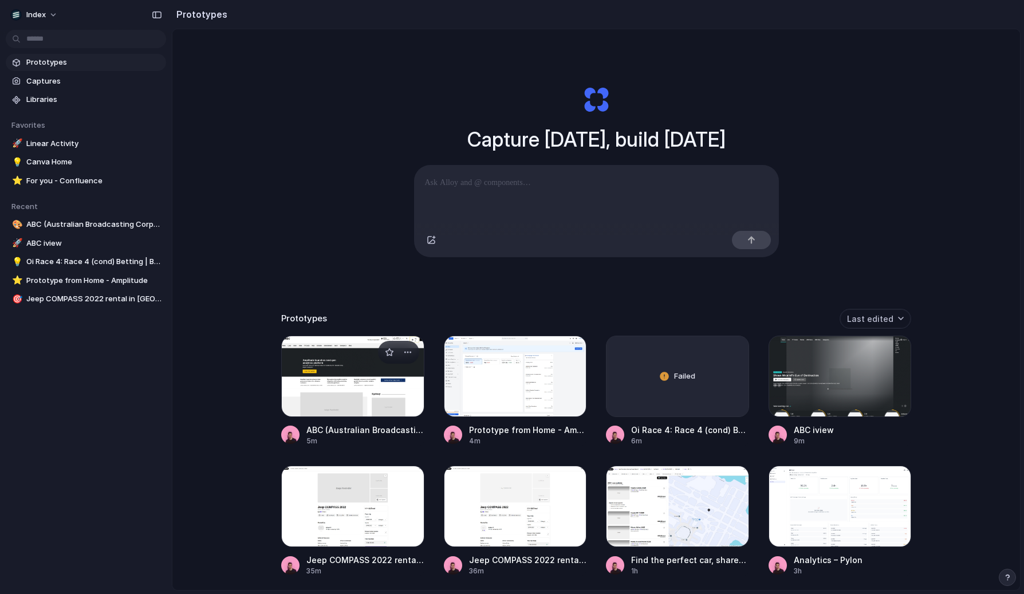
click at [317, 396] on div at bounding box center [352, 376] width 143 height 81
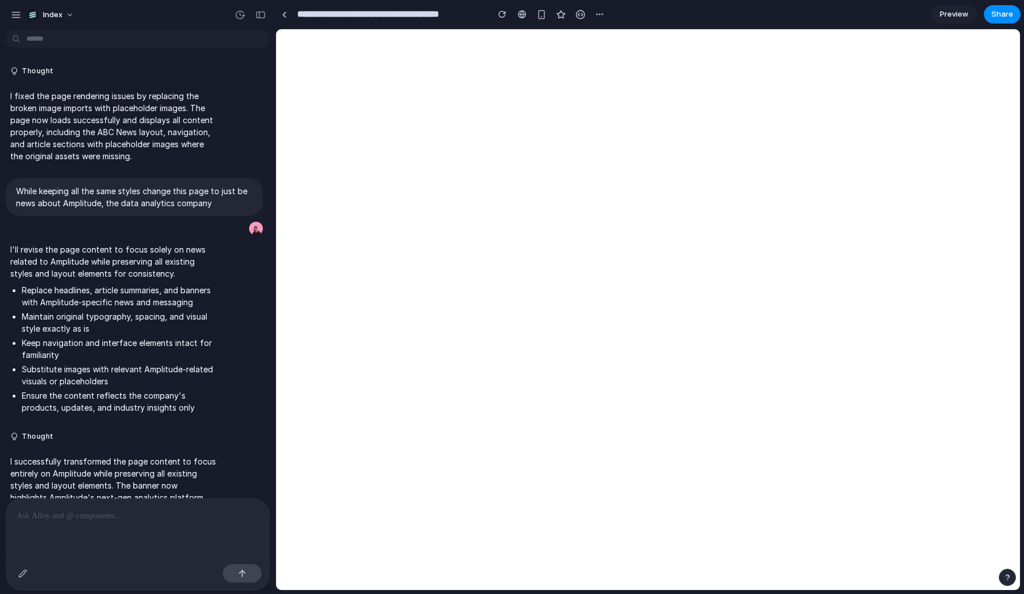
scroll to position [416, 0]
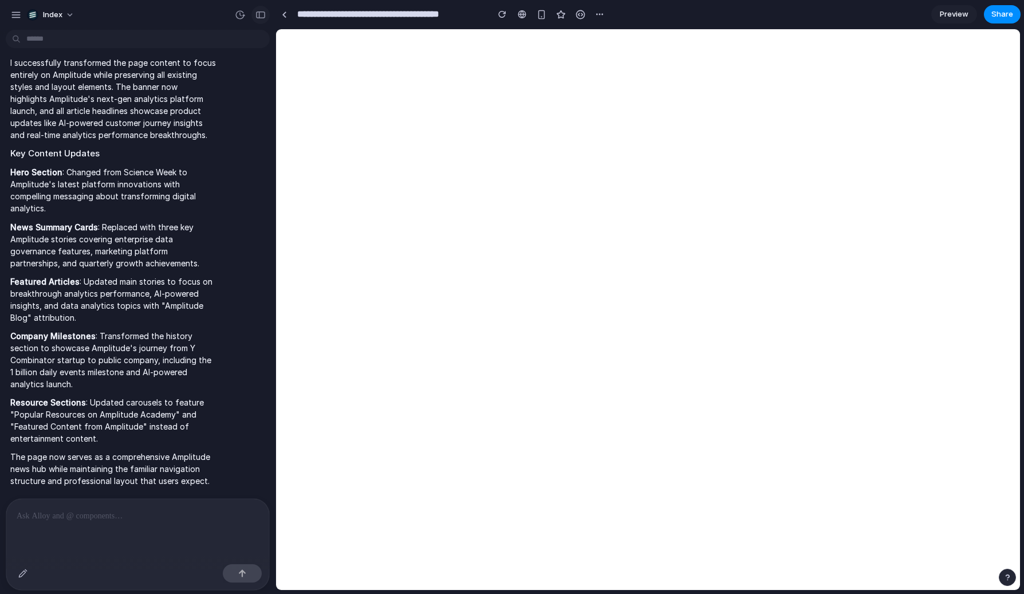
click at [260, 13] on div "button" at bounding box center [260, 15] width 10 height 8
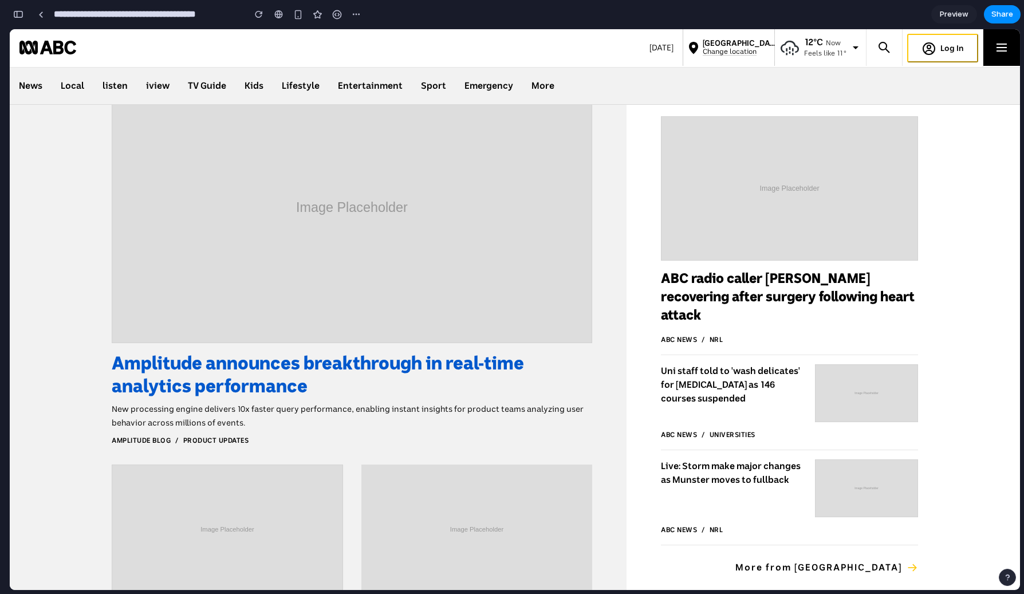
scroll to position [431, 0]
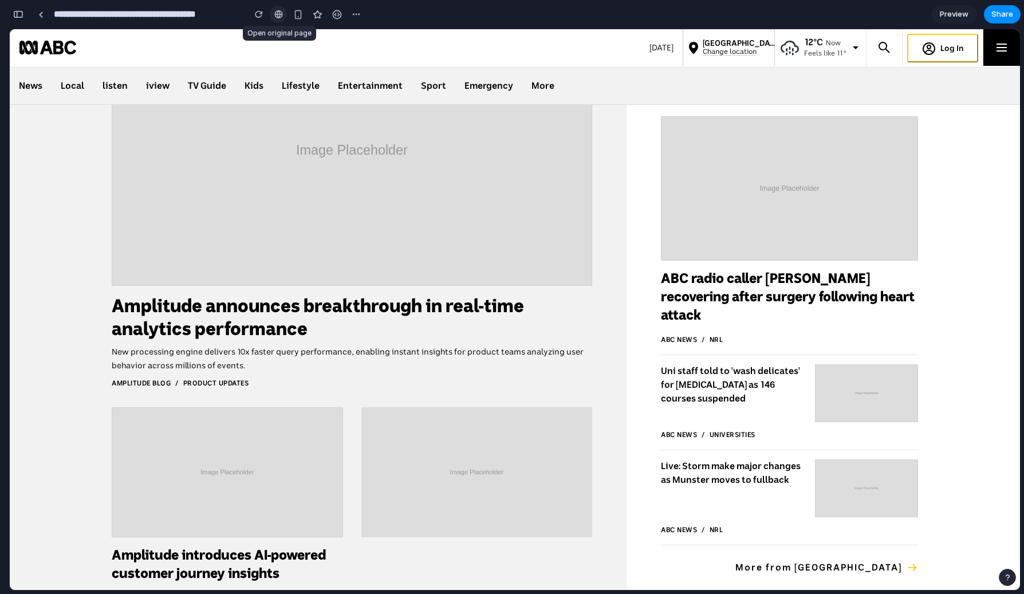
click at [280, 12] on div at bounding box center [278, 14] width 9 height 9
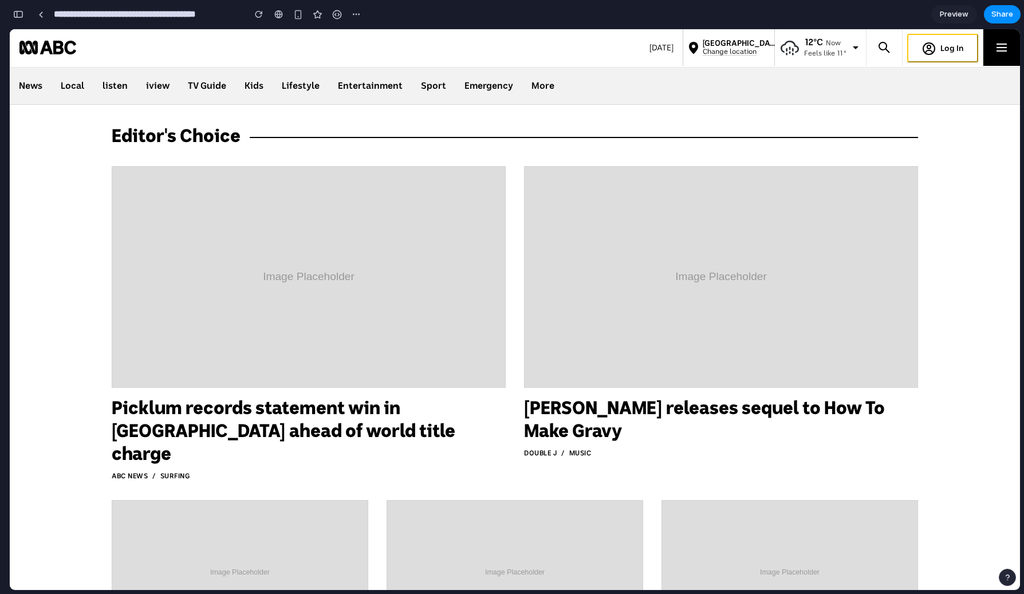
scroll to position [0, 0]
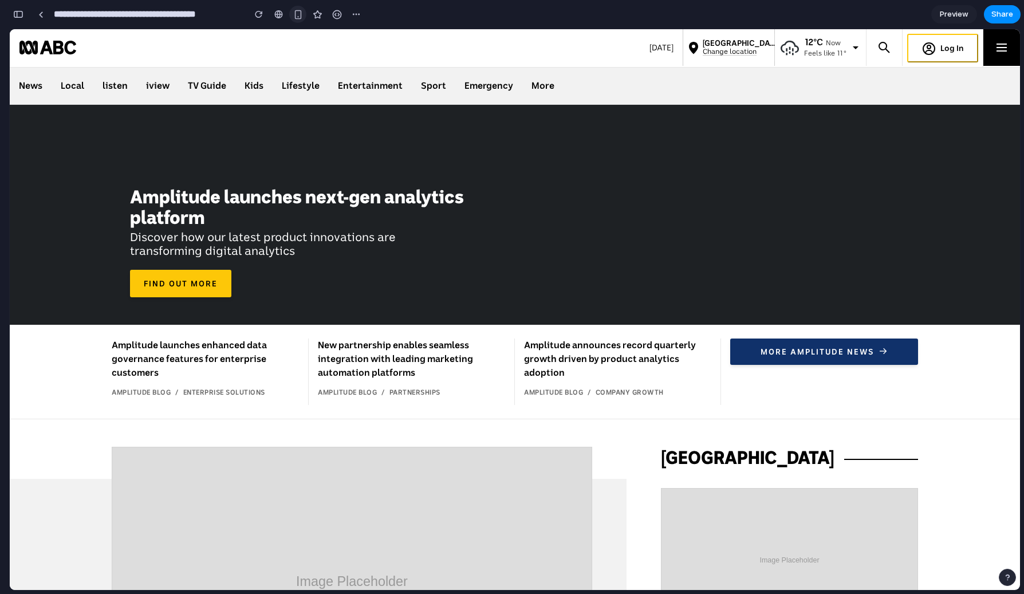
click at [300, 15] on div "button" at bounding box center [298, 15] width 10 height 10
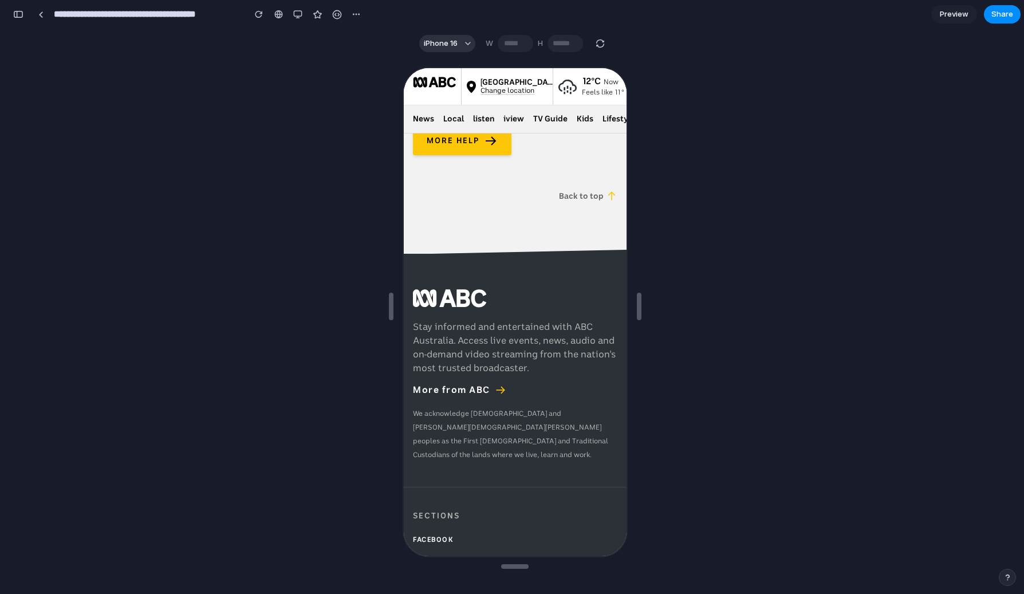
scroll to position [6428, 0]
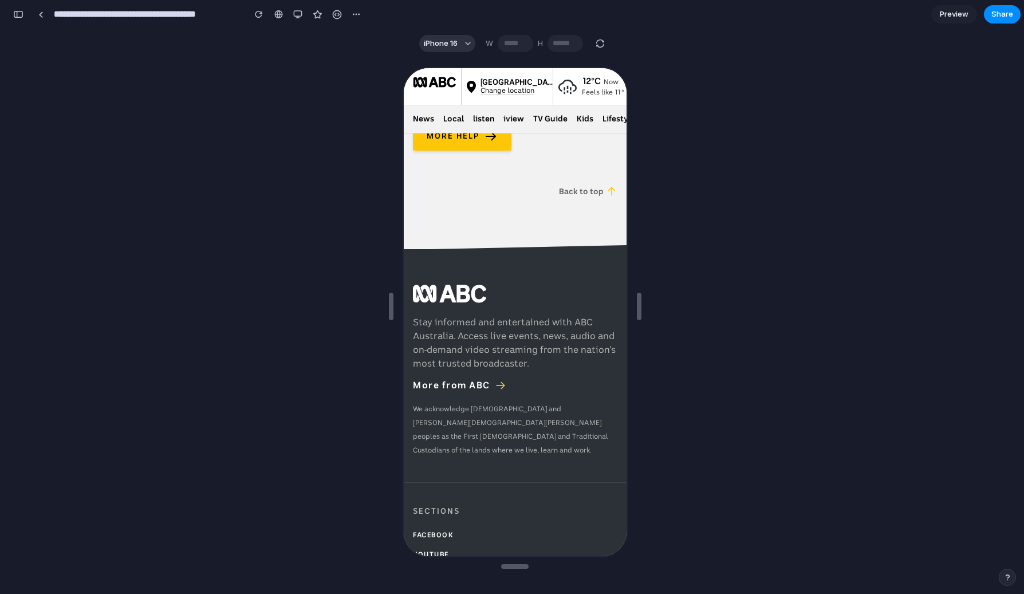
click at [455, 314] on p "Stay informed and entertained with ABC Australia. Access live events, news, aud…" at bounding box center [513, 341] width 205 height 55
click at [293, 14] on div "button" at bounding box center [297, 14] width 9 height 9
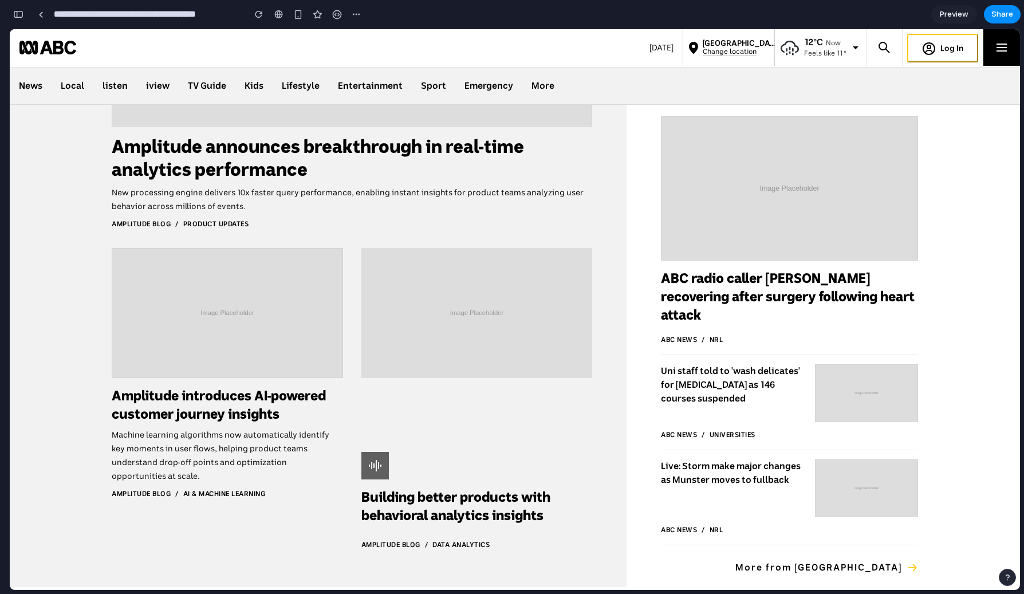
scroll to position [0, 0]
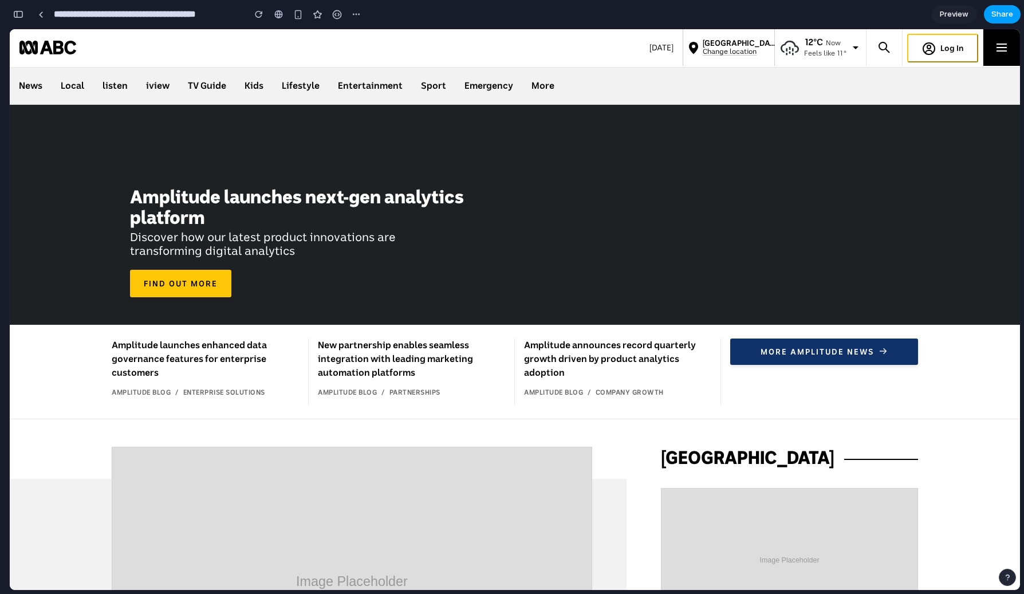
click at [993, 13] on span "Share" at bounding box center [1003, 14] width 22 height 11
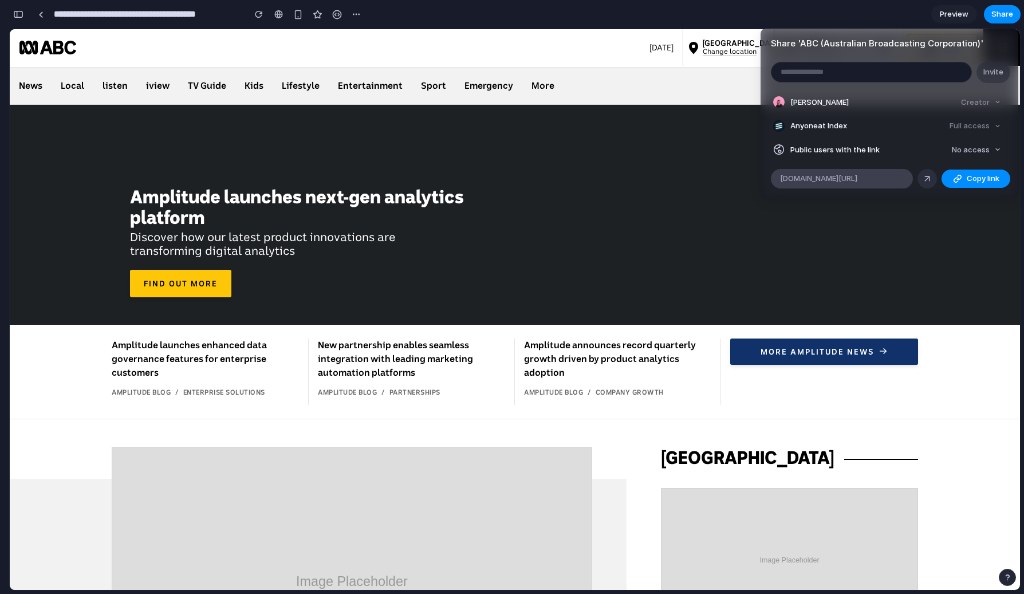
click at [858, 182] on span "[DOMAIN_NAME][URL]" at bounding box center [818, 178] width 77 height 11
click at [776, 151] on div at bounding box center [778, 149] width 11 height 11
click at [734, 143] on div "Share ' ABC (Australian Broadcasting Corporation) ' Invite [PERSON_NAME] Creato…" at bounding box center [512, 297] width 1024 height 594
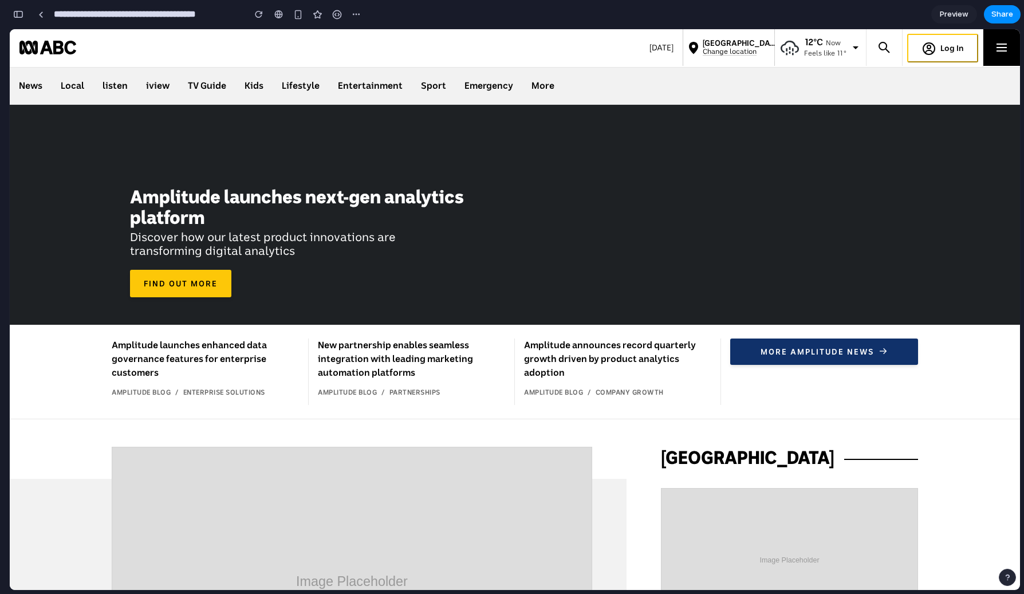
click at [950, 12] on span "Preview" at bounding box center [954, 14] width 29 height 11
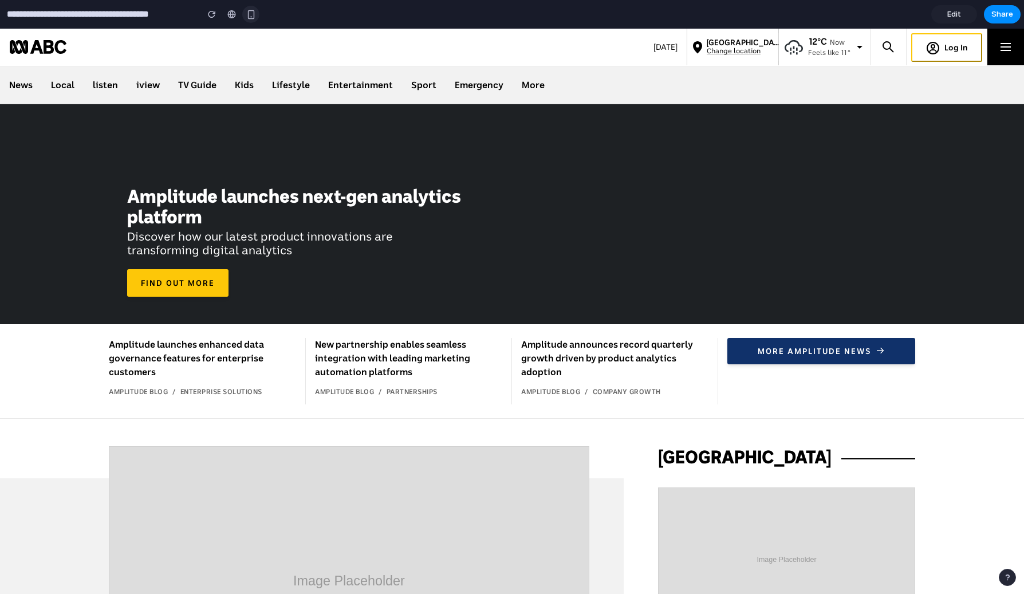
click at [244, 14] on button "button" at bounding box center [250, 14] width 17 height 17
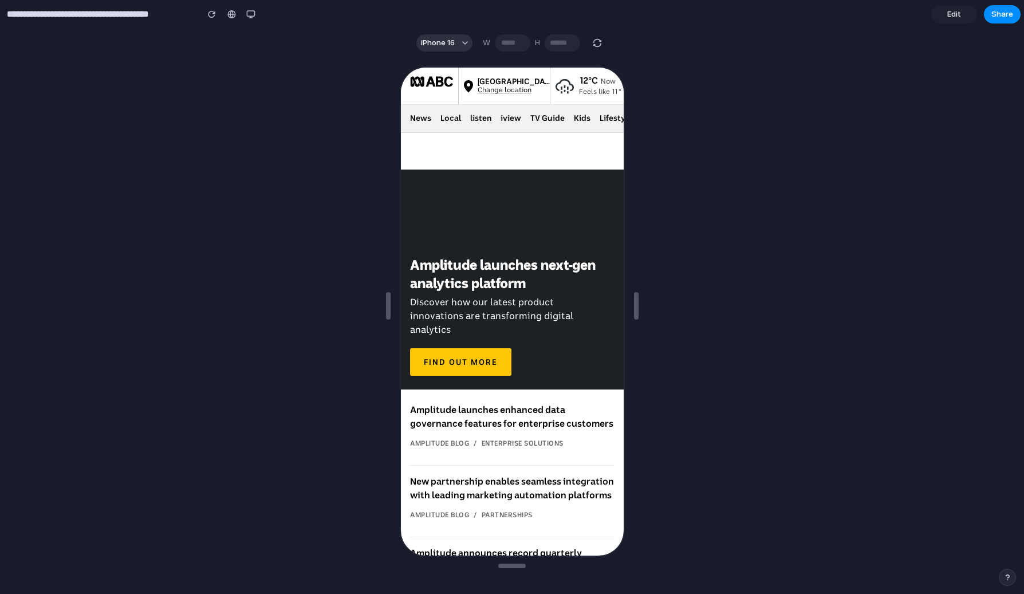
click at [956, 20] on link "Edit" at bounding box center [954, 14] width 46 height 18
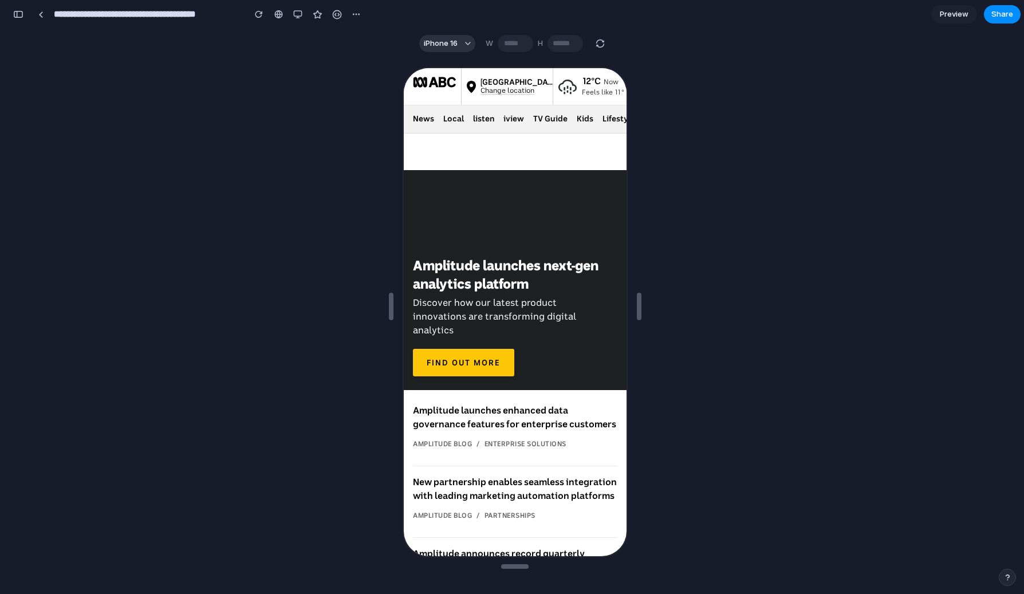
scroll to position [1428, 0]
click at [954, 18] on span "Preview" at bounding box center [954, 14] width 29 height 11
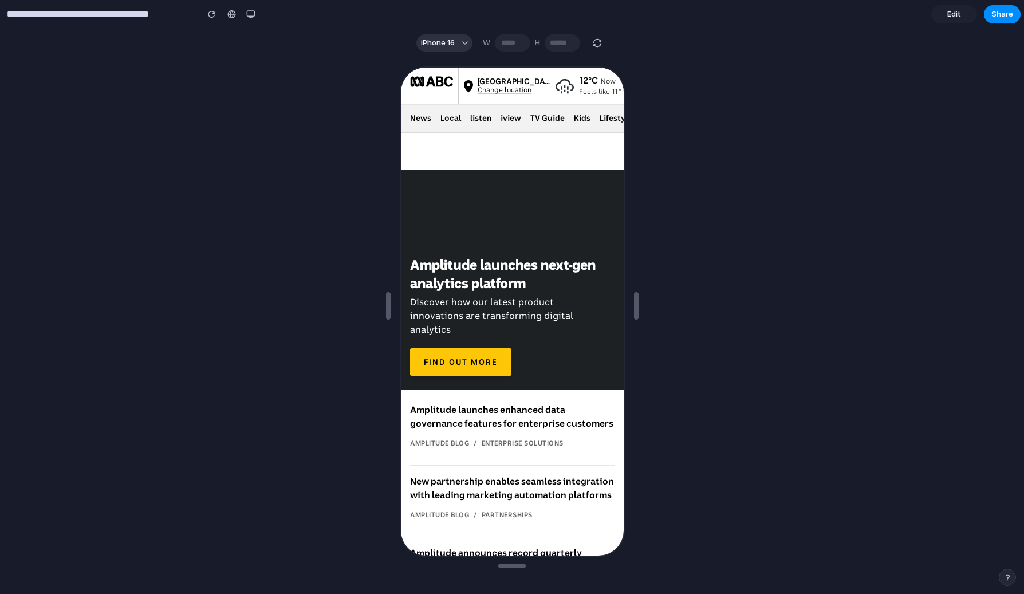
click at [954, 18] on span "Edit" at bounding box center [954, 14] width 14 height 11
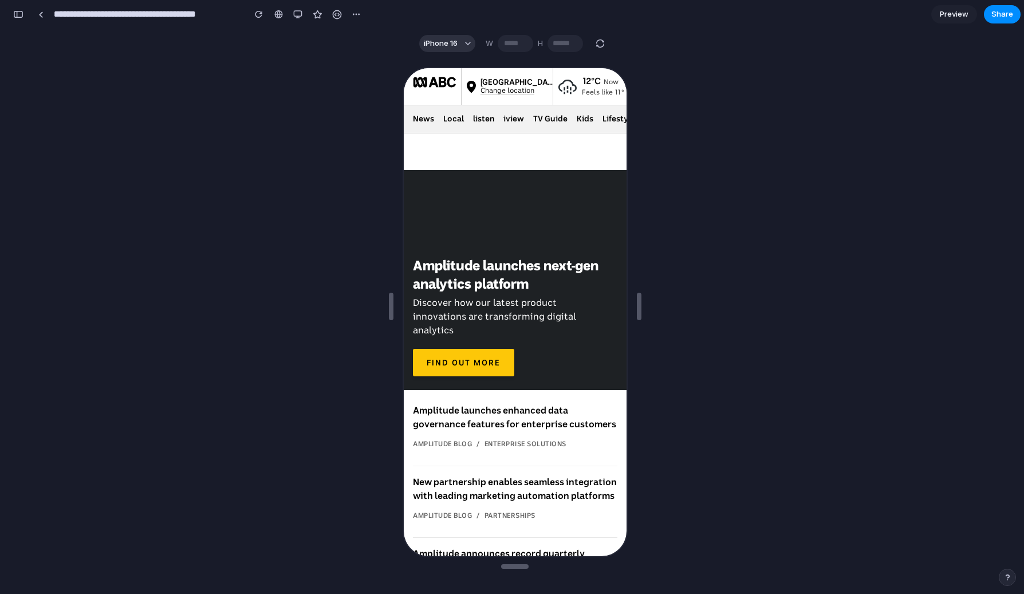
scroll to position [1428, 0]
click at [22, 18] on button "button" at bounding box center [18, 14] width 18 height 18
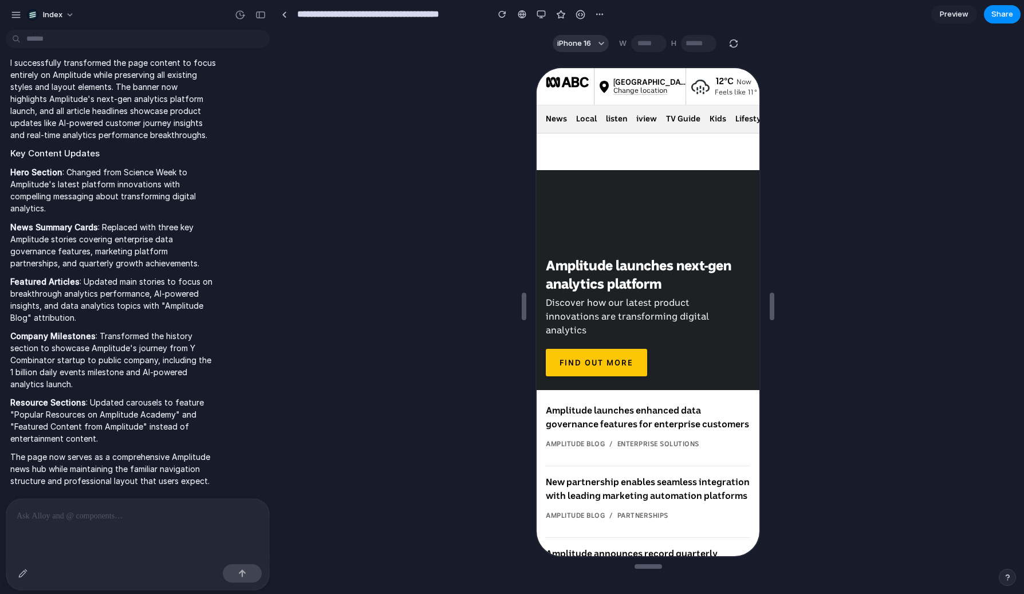
scroll to position [0, 0]
click at [541, 16] on div "button" at bounding box center [541, 14] width 9 height 9
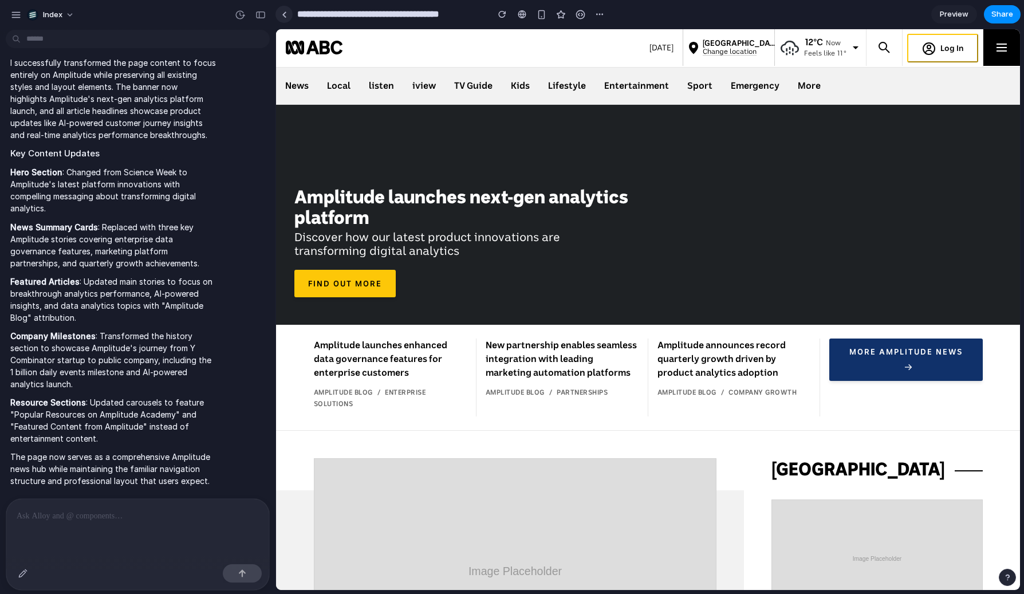
click at [288, 18] on link at bounding box center [284, 14] width 17 height 17
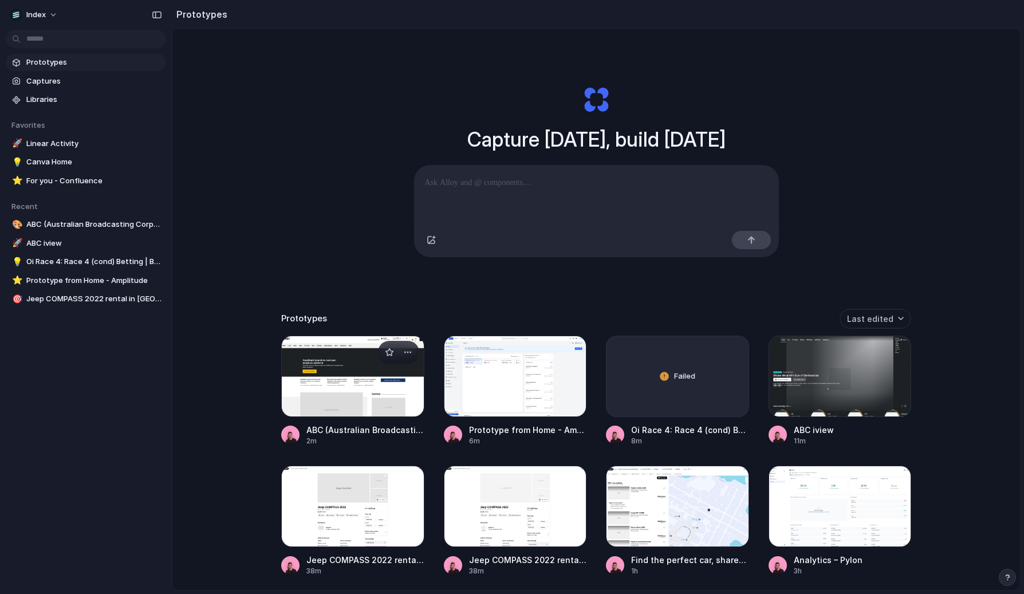
click at [330, 374] on div at bounding box center [352, 376] width 143 height 81
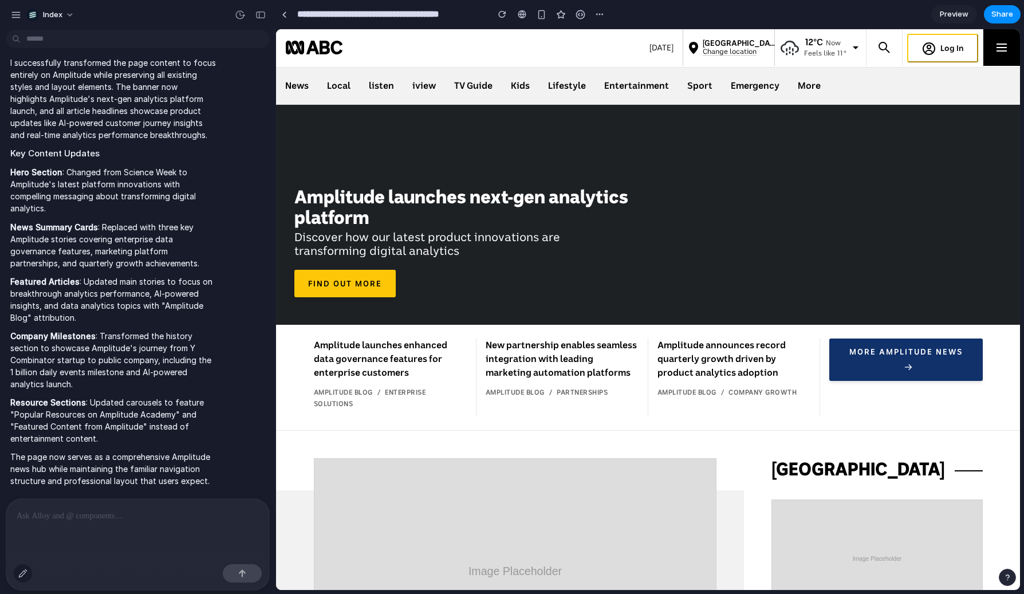
click at [25, 575] on div "button" at bounding box center [22, 573] width 9 height 9
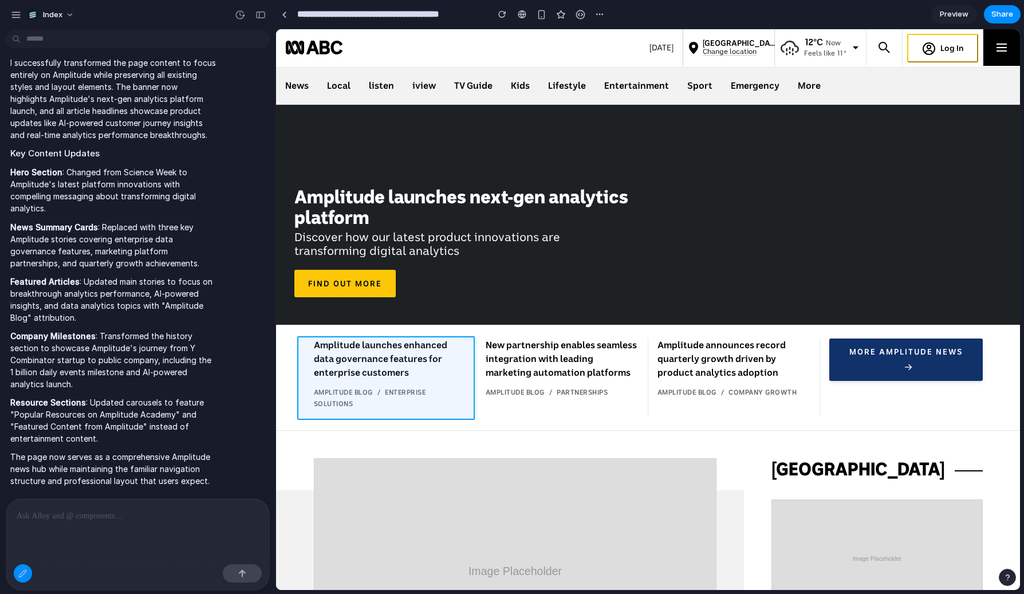
click at [453, 386] on div at bounding box center [649, 310] width 744 height 560
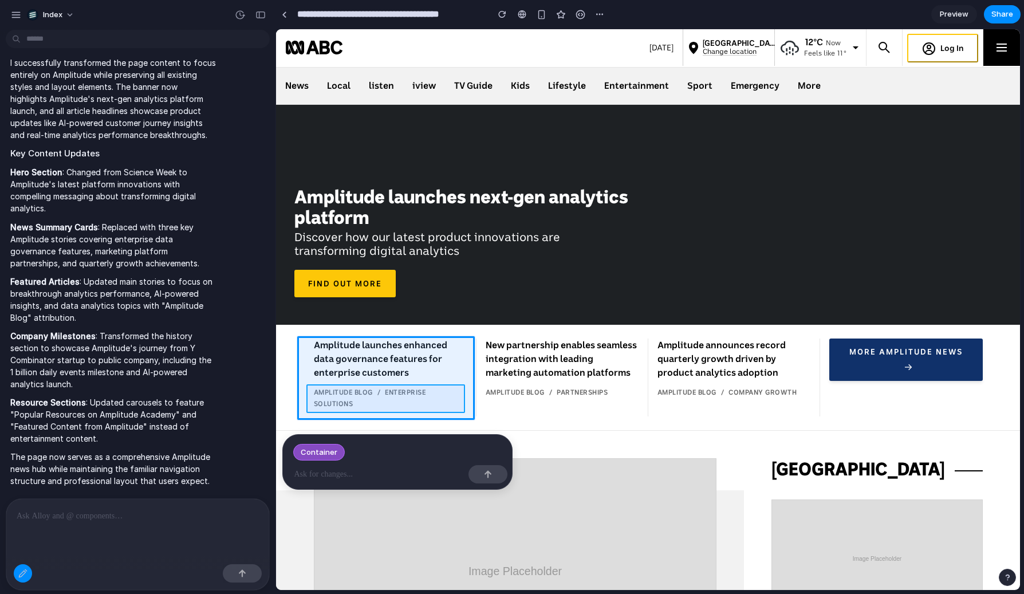
click at [451, 388] on div at bounding box center [649, 310] width 744 height 560
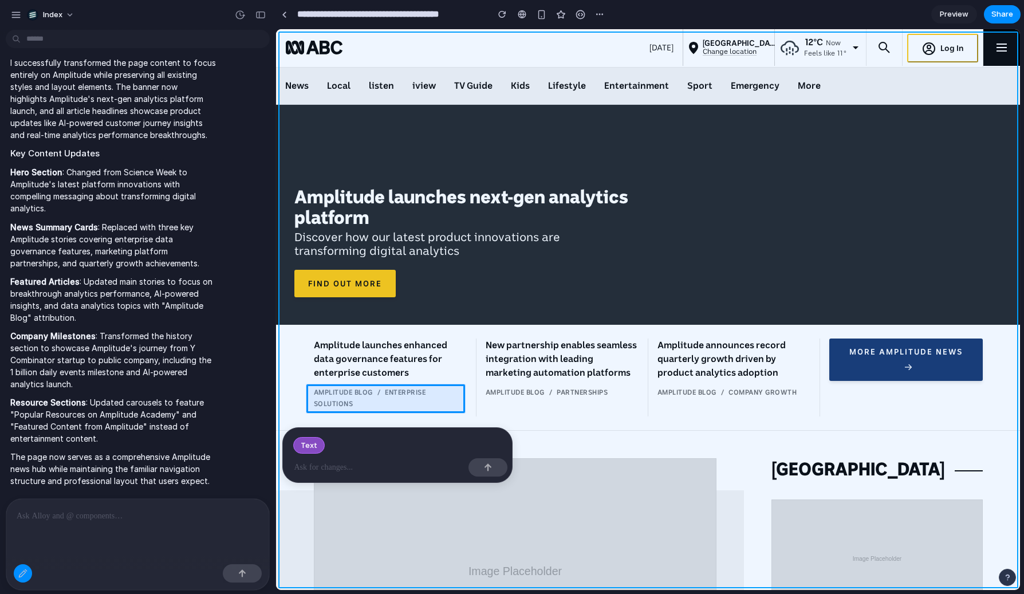
click at [451, 388] on div at bounding box center [649, 310] width 744 height 560
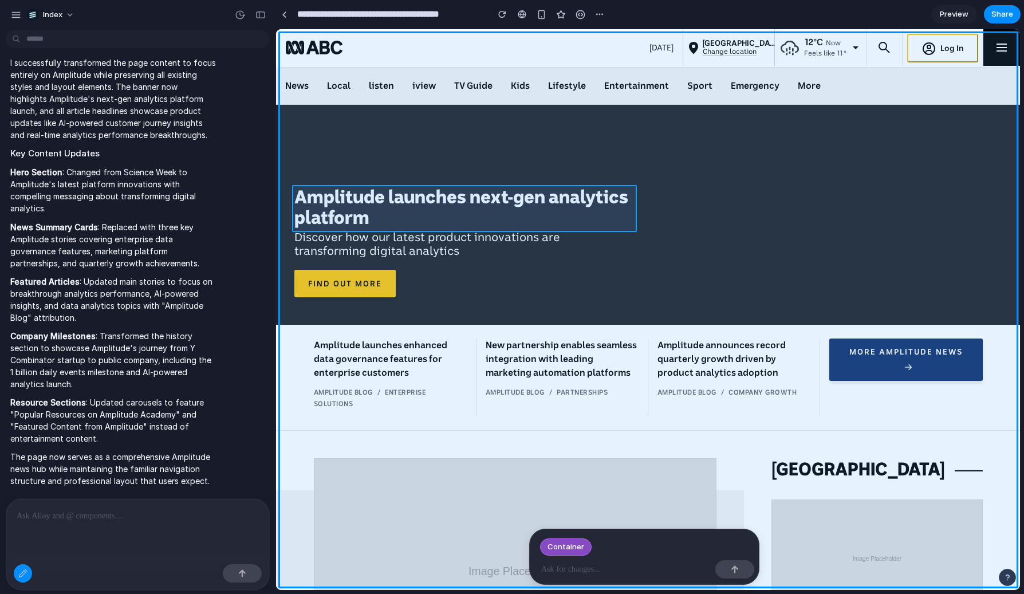
click at [506, 204] on div at bounding box center [649, 310] width 744 height 560
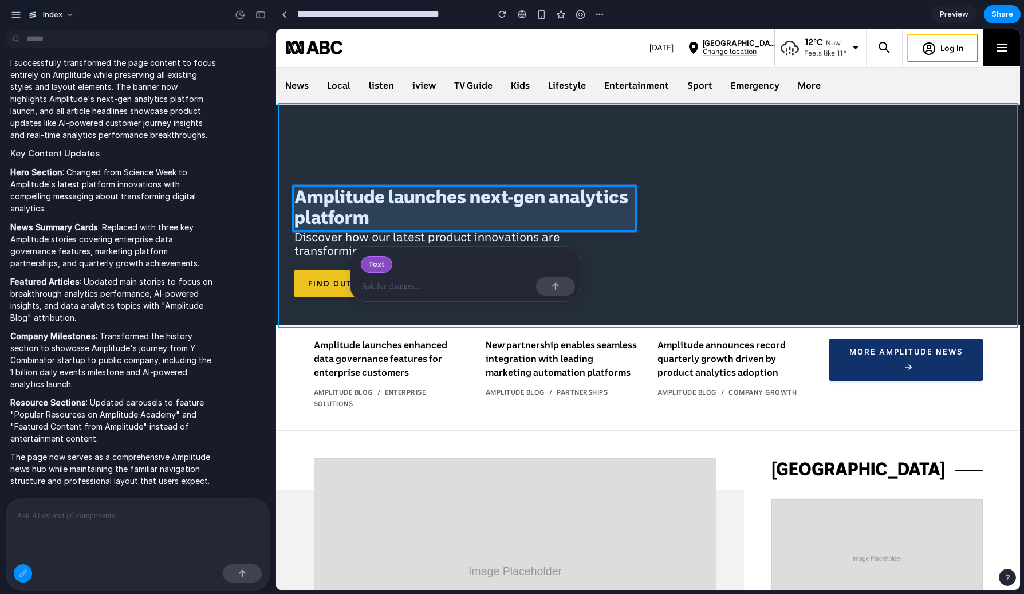
click at [506, 204] on div at bounding box center [649, 310] width 744 height 560
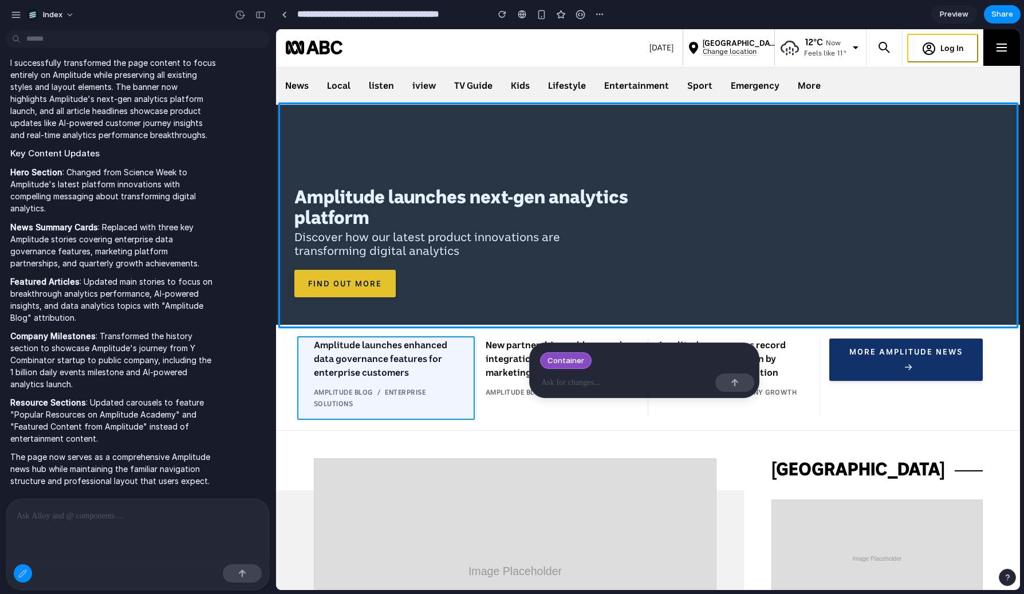
click at [470, 379] on div at bounding box center [649, 310] width 744 height 560
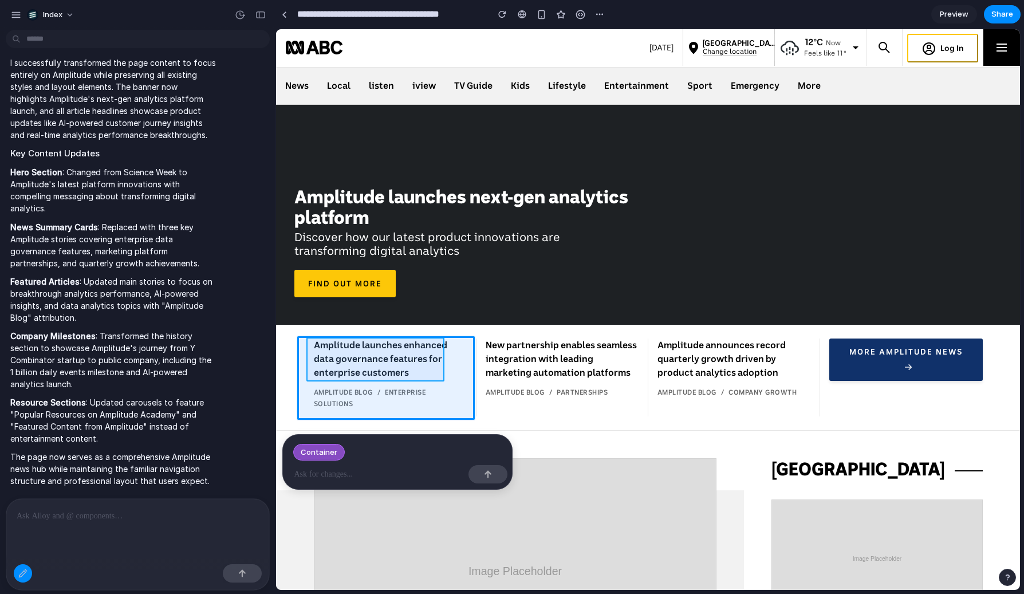
click at [379, 342] on div at bounding box center [649, 310] width 744 height 560
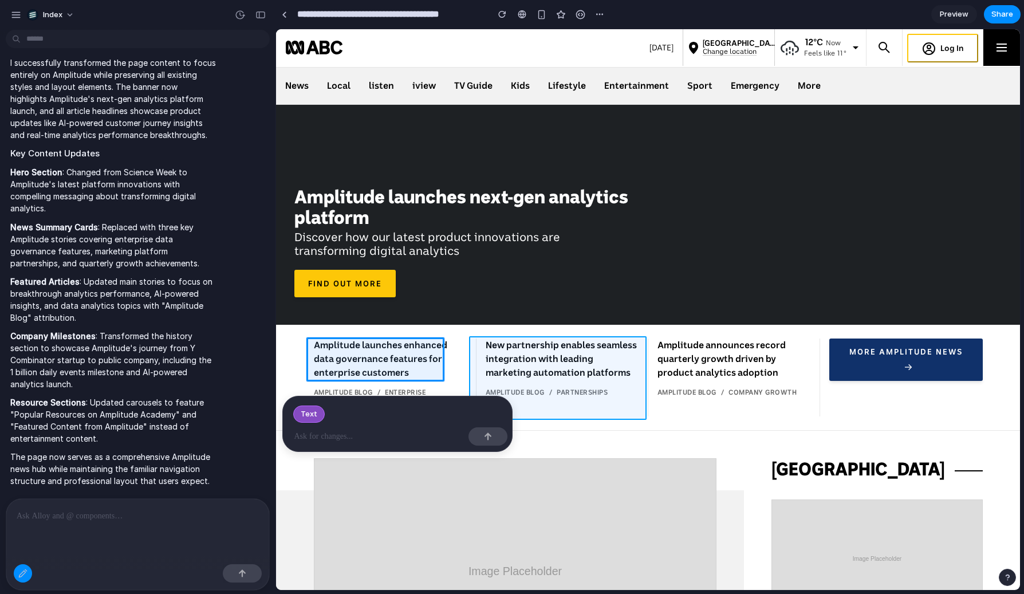
click at [636, 398] on div at bounding box center [649, 310] width 744 height 560
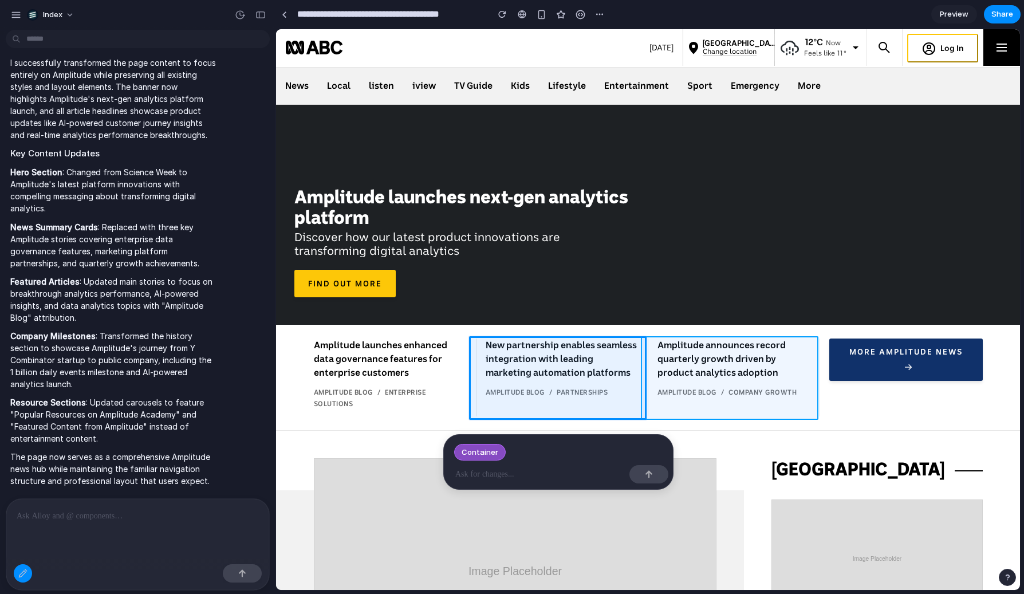
click at [709, 406] on div at bounding box center [649, 310] width 744 height 560
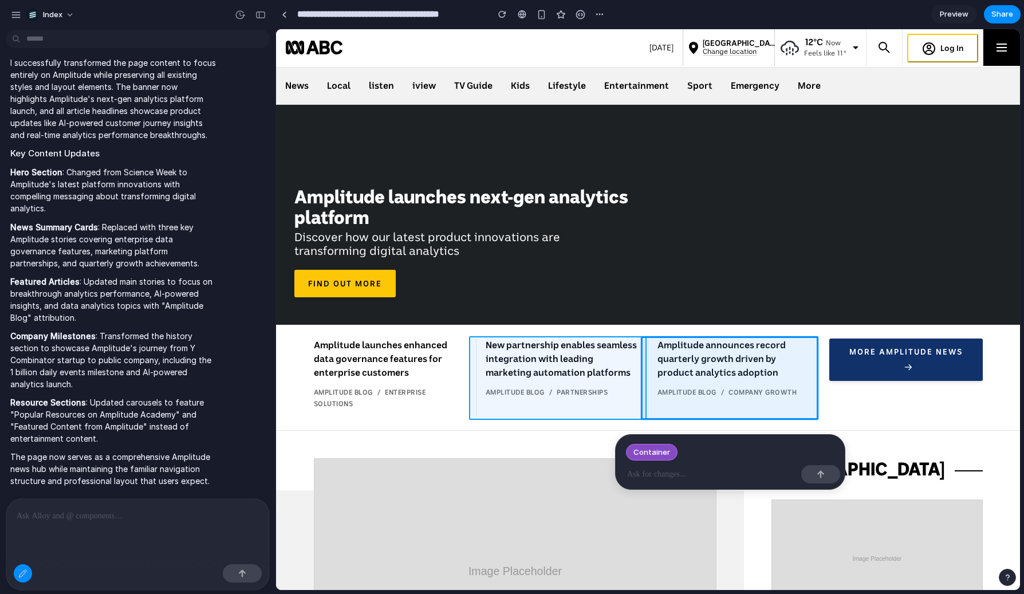
click at [602, 410] on div at bounding box center [649, 310] width 744 height 560
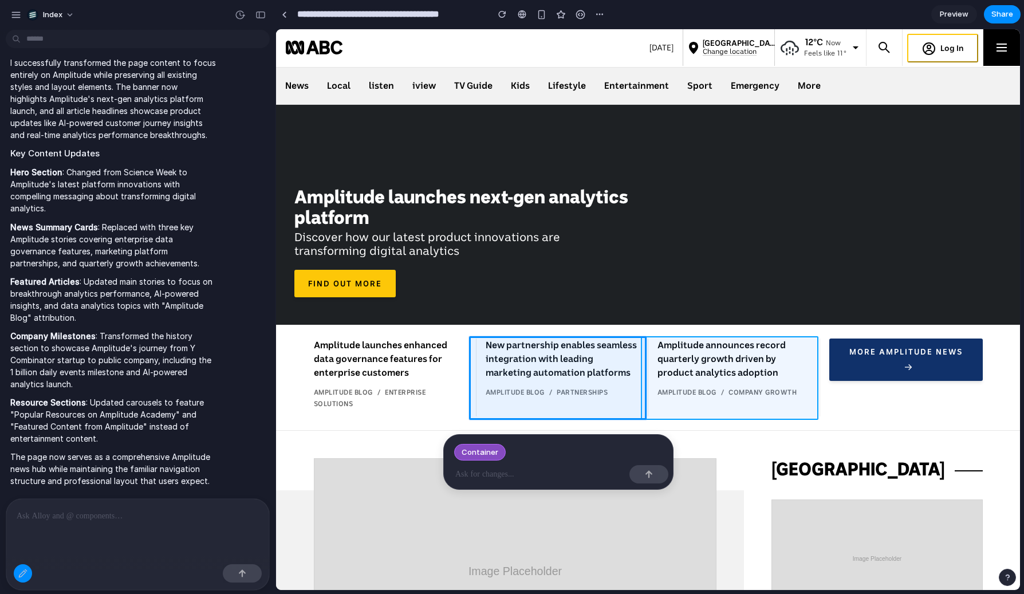
click at [702, 416] on div at bounding box center [649, 310] width 744 height 560
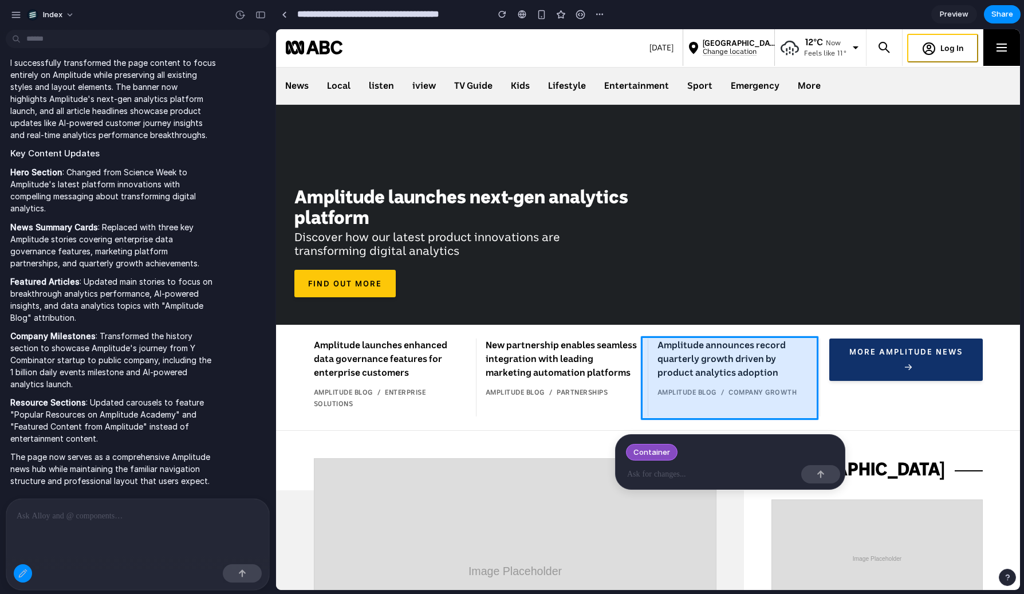
click at [634, 408] on div at bounding box center [649, 310] width 744 height 560
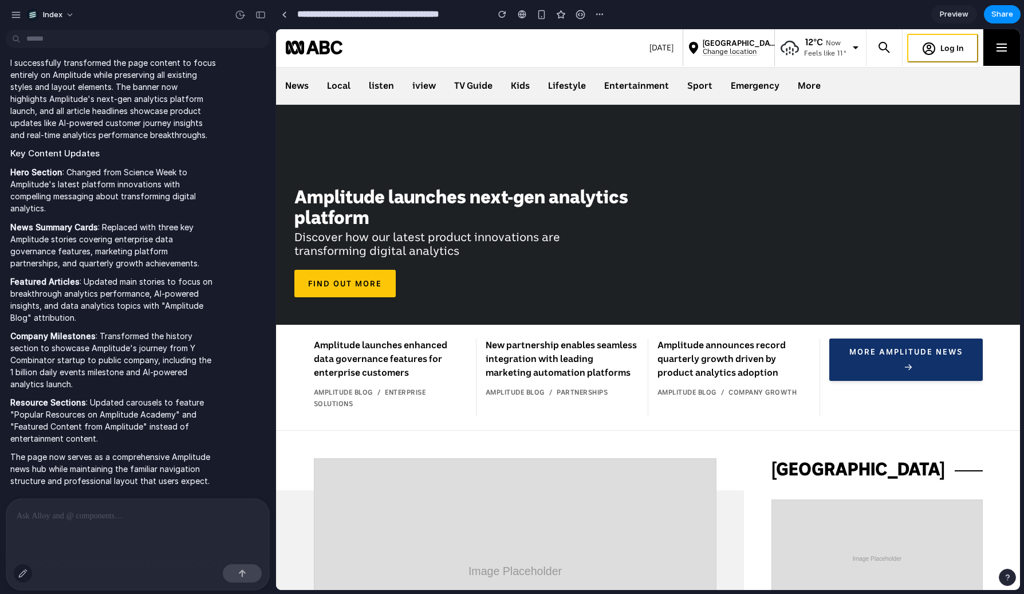
click at [25, 574] on div "button" at bounding box center [22, 573] width 9 height 9
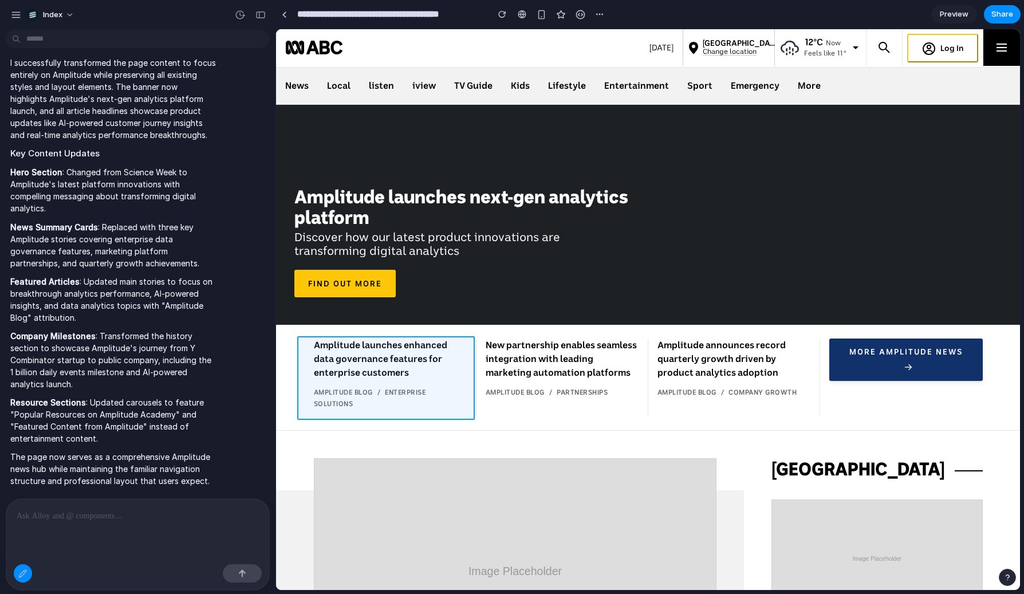
click at [463, 367] on div at bounding box center [649, 310] width 744 height 560
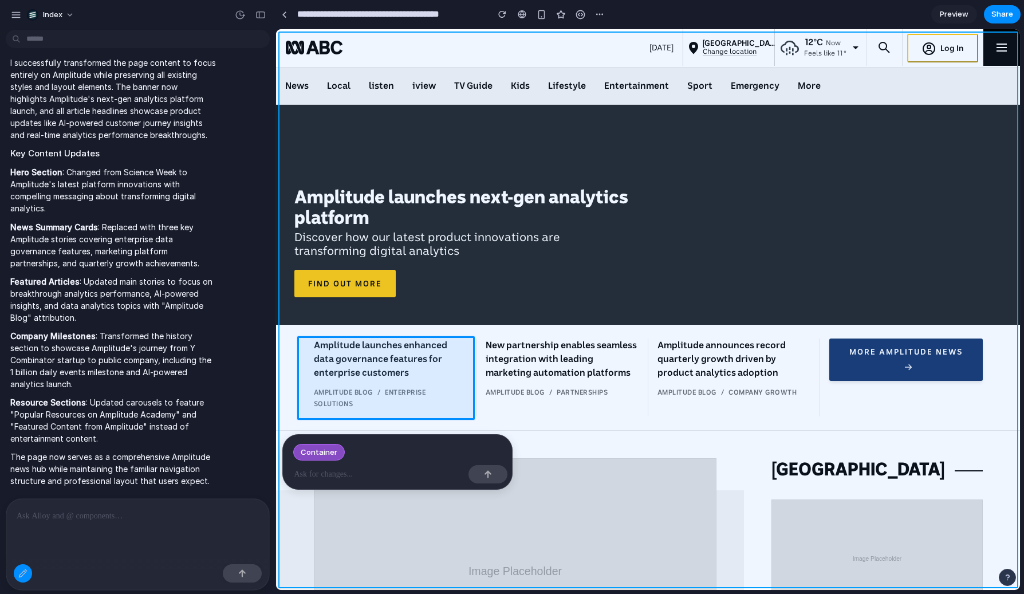
click at [463, 367] on div at bounding box center [649, 310] width 744 height 560
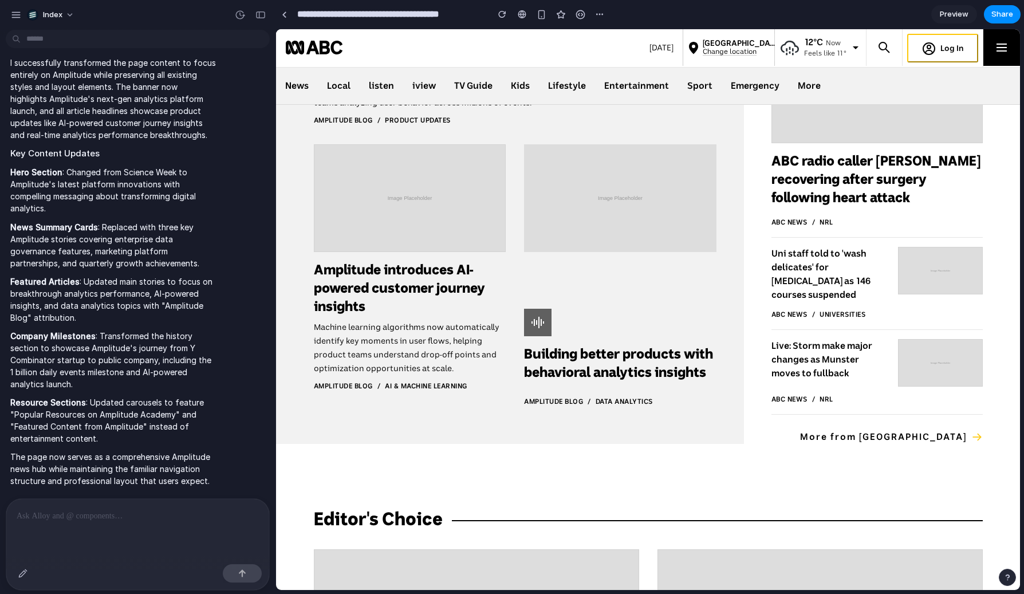
scroll to position [845, 0]
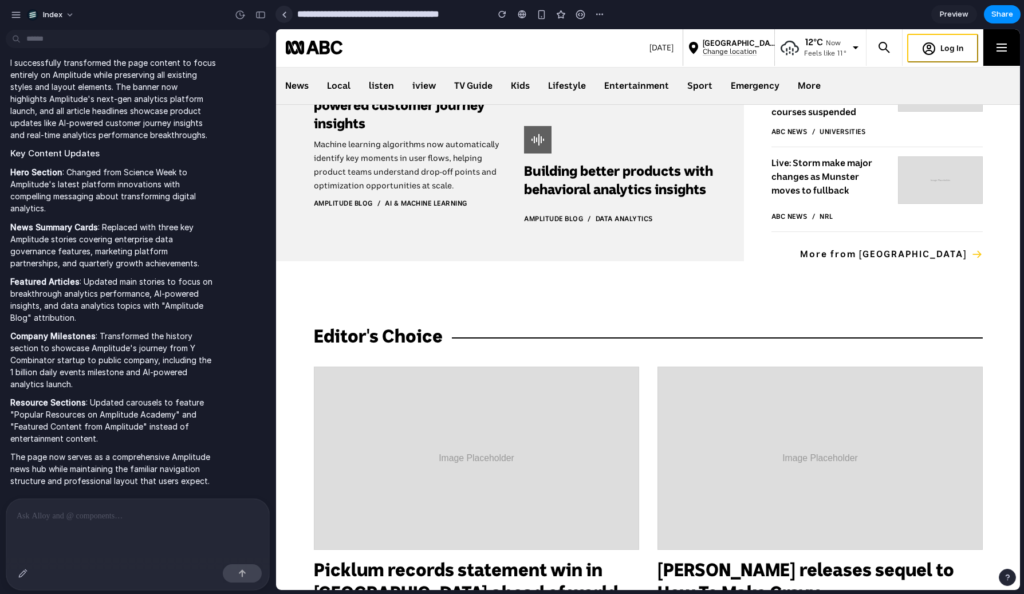
click at [288, 10] on link at bounding box center [284, 14] width 17 height 17
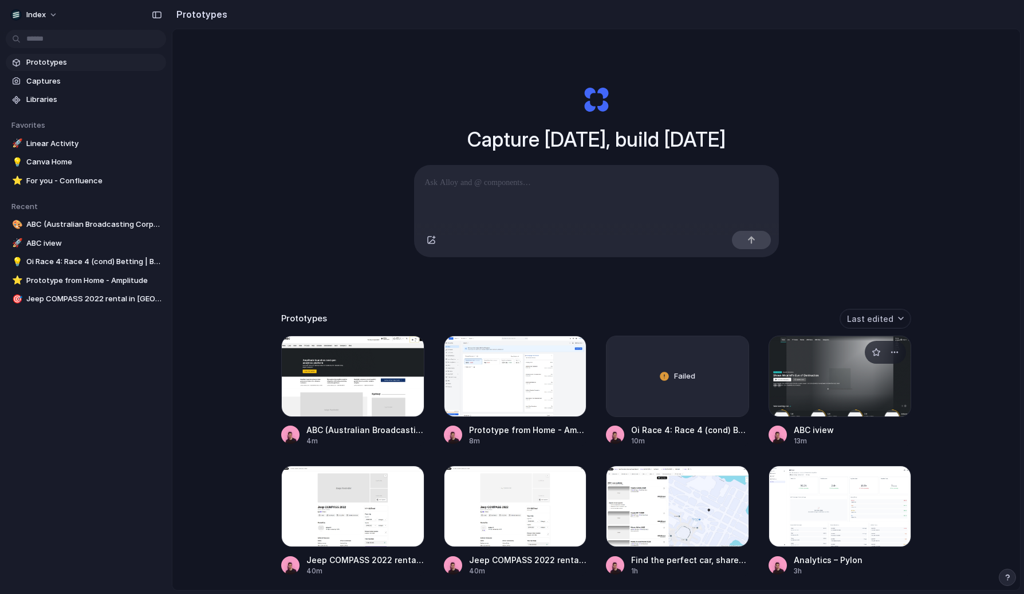
click at [791, 375] on div at bounding box center [840, 376] width 143 height 81
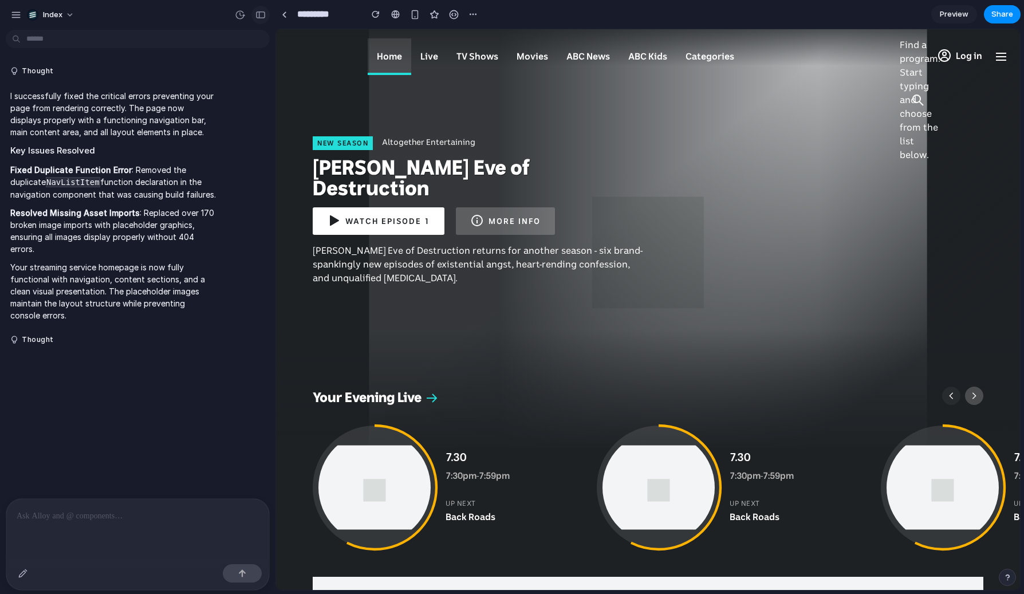
click at [263, 15] on div "button" at bounding box center [260, 15] width 10 height 8
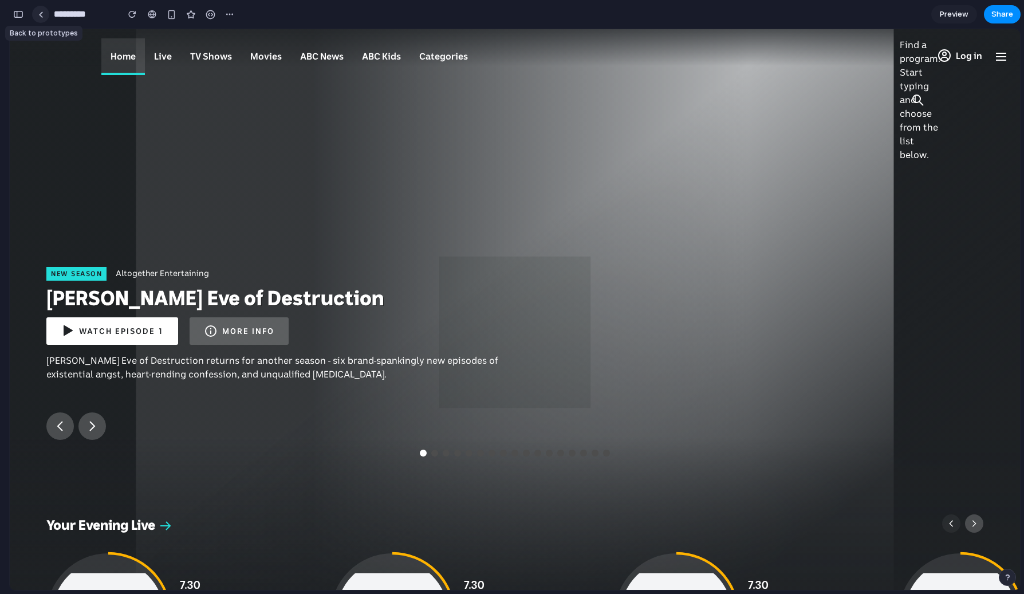
click at [40, 14] on div at bounding box center [40, 14] width 5 height 6
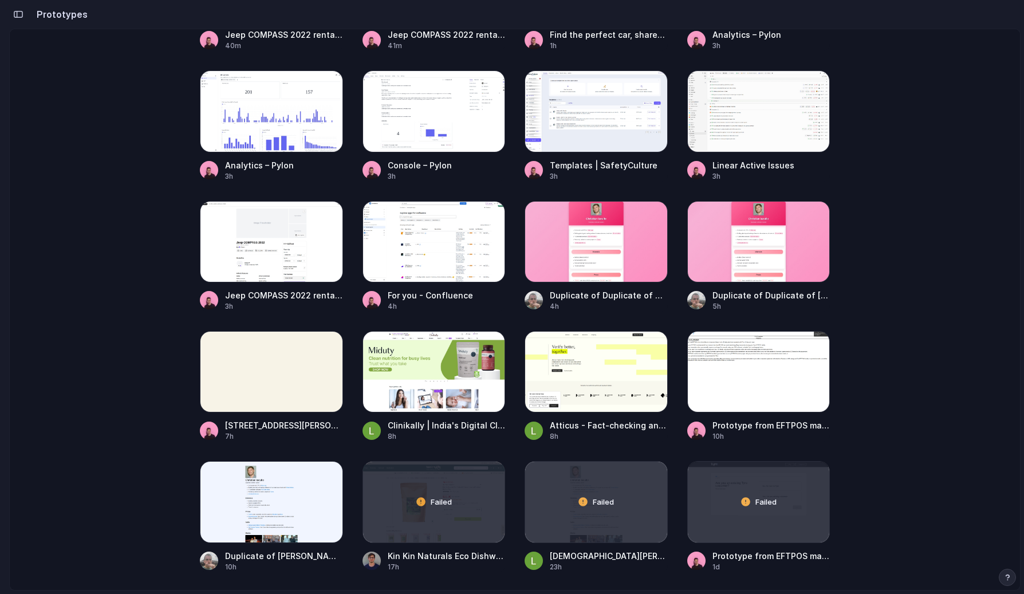
scroll to position [532, 0]
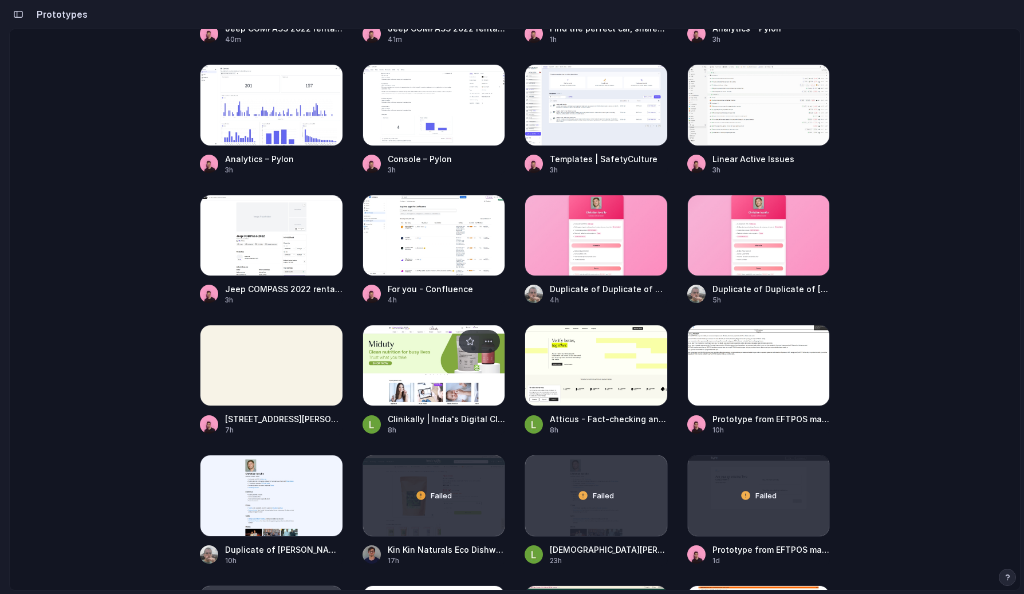
click at [378, 356] on div at bounding box center [434, 365] width 143 height 81
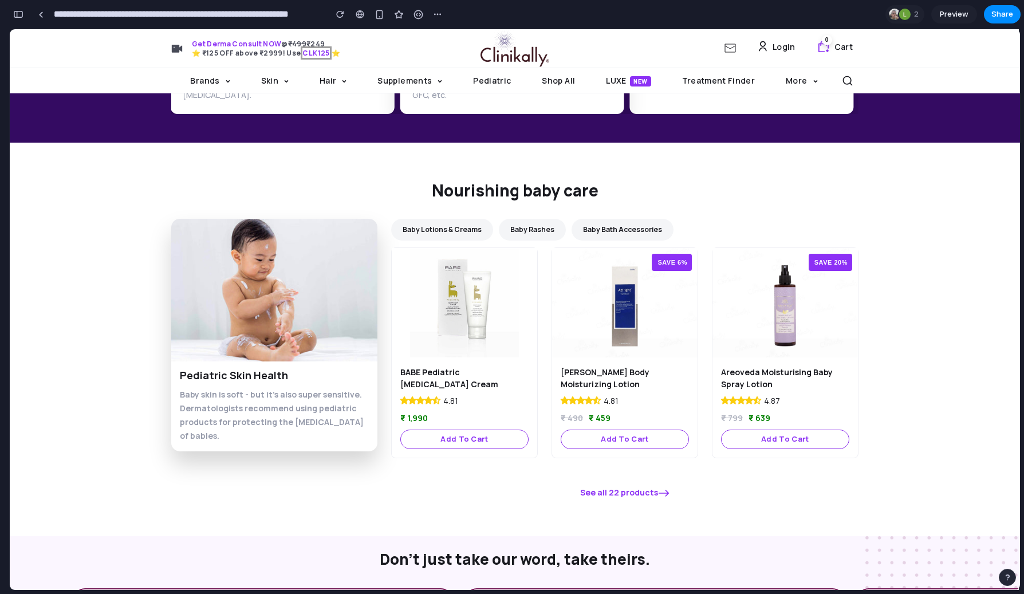
scroll to position [4555, 0]
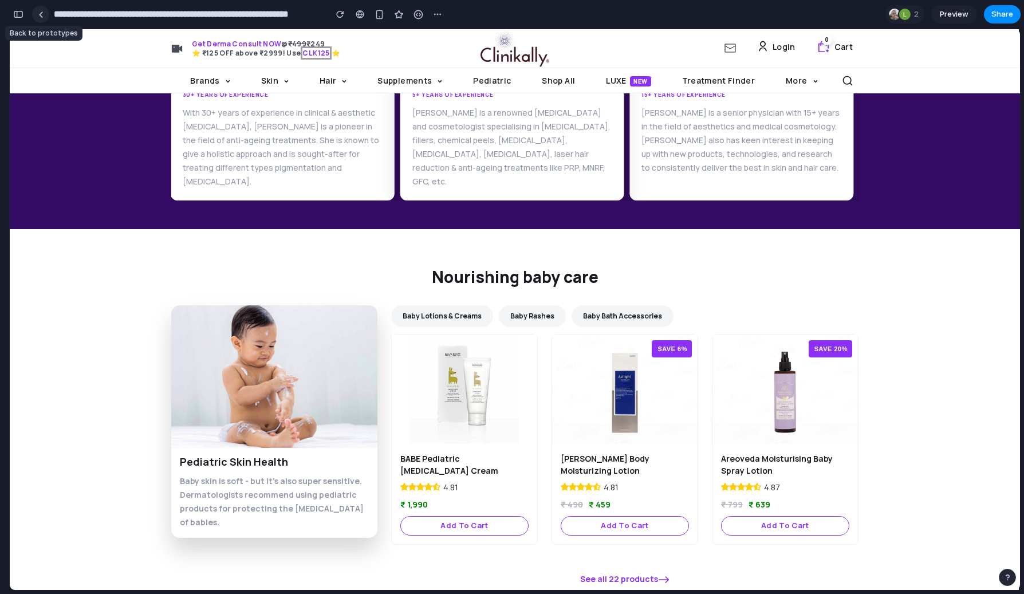
click at [46, 19] on link at bounding box center [40, 14] width 17 height 17
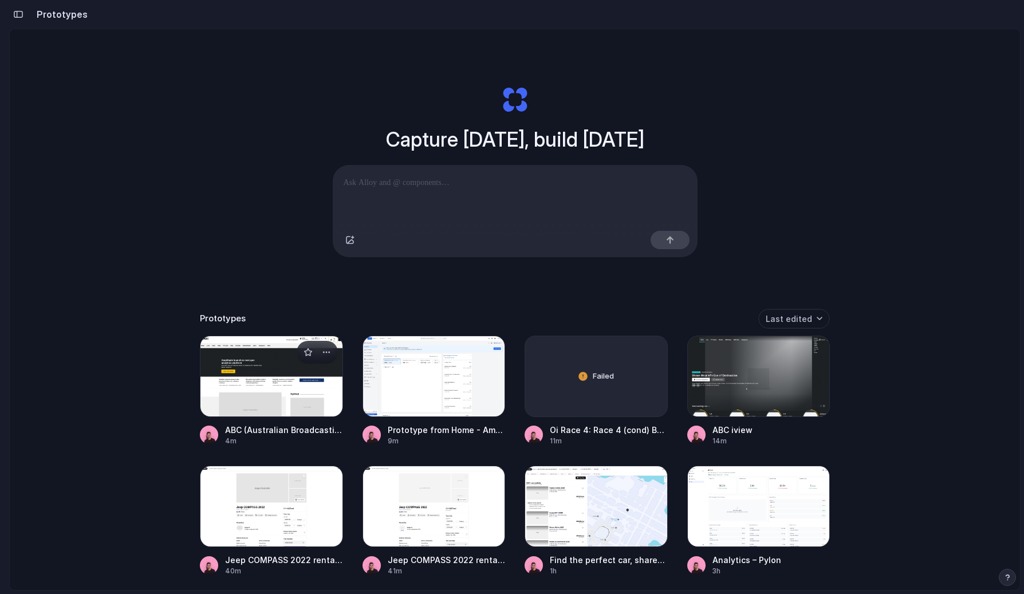
click at [266, 406] on div at bounding box center [271, 376] width 143 height 81
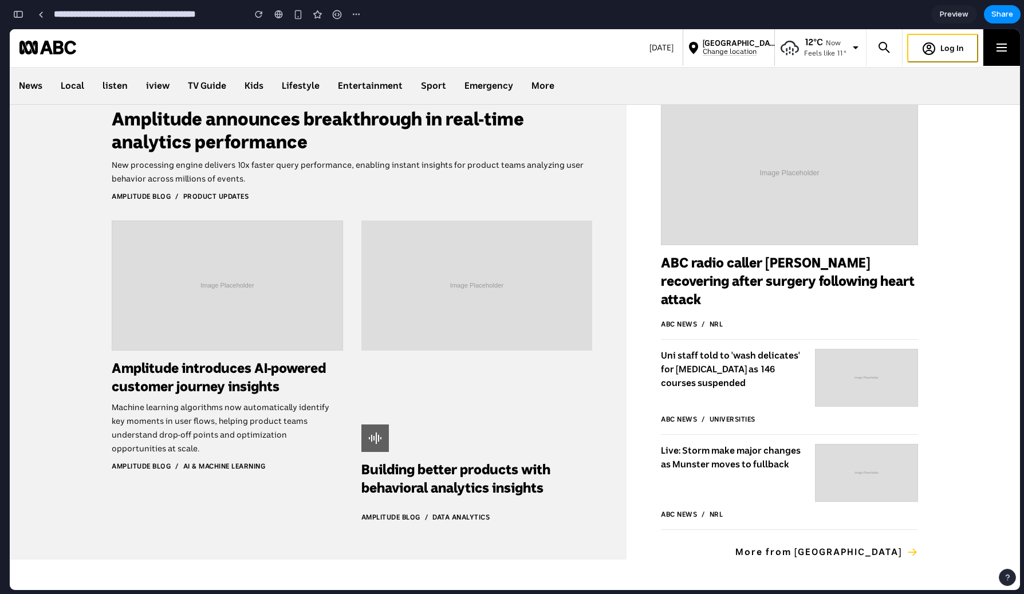
click at [23, 17] on div "button" at bounding box center [18, 14] width 10 height 8
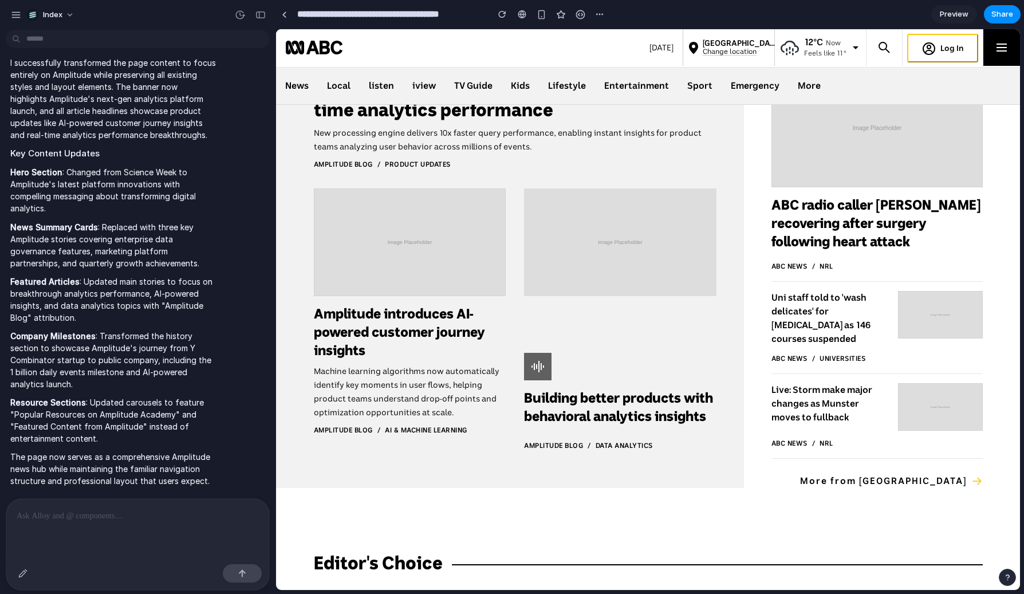
scroll to position [416, 0]
click at [285, 7] on link at bounding box center [284, 14] width 17 height 17
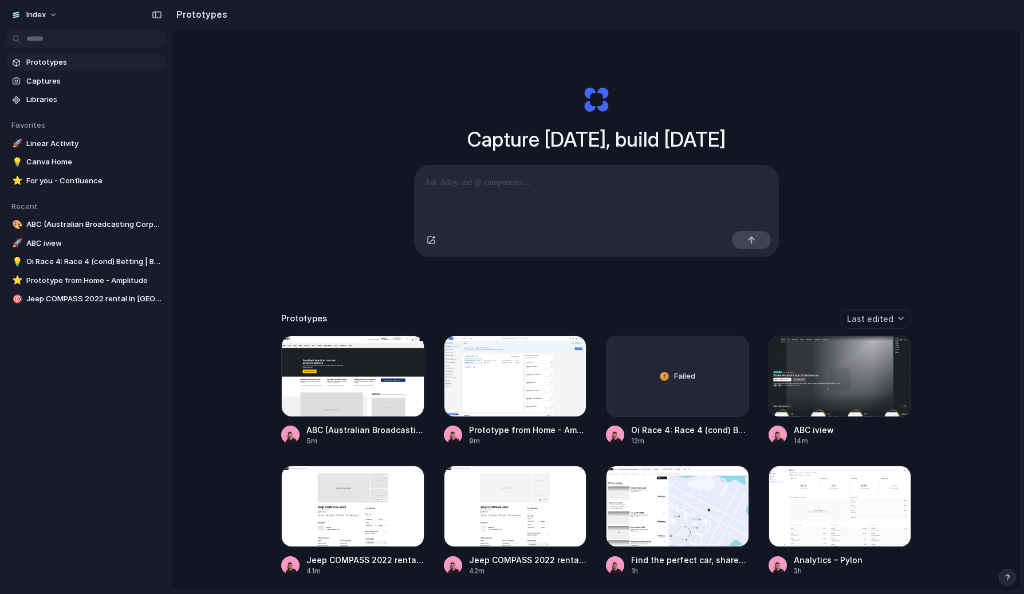
click at [191, 186] on div "Capture [DATE], build [DATE] Clone web app Clone screenshot Start from existing…" at bounding box center [596, 340] width 848 height 622
click at [227, 277] on div "Capture [DATE], build [DATE] Clone web app Clone screenshot Start from existing…" at bounding box center [596, 340] width 848 height 622
